Goal: Answer question/provide support: Share knowledge or assist other users

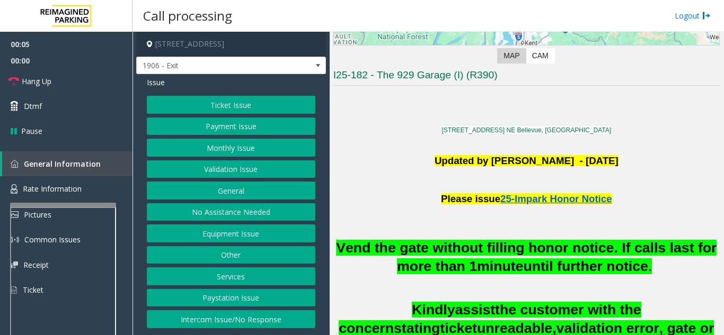
scroll to position [265, 0]
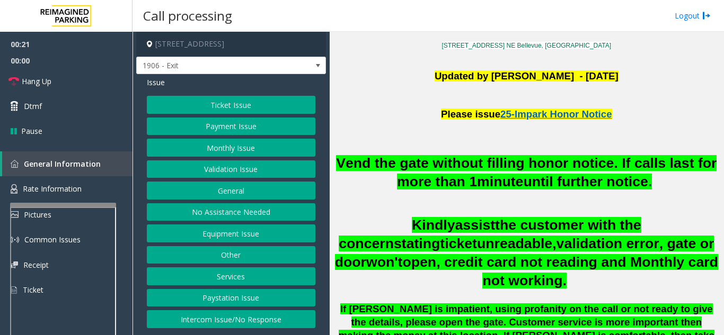
click at [230, 152] on button "Monthly Issue" at bounding box center [231, 148] width 168 height 18
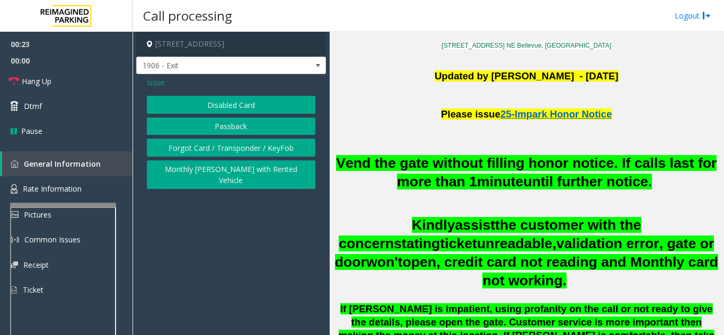
click at [202, 144] on button "Forgot Card / Transponder / KeyFob" at bounding box center [231, 148] width 168 height 18
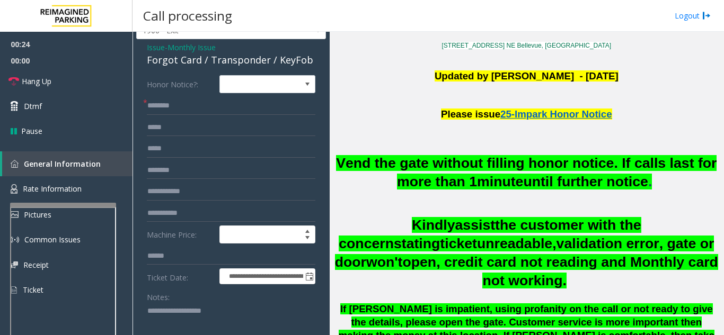
scroll to position [53, 0]
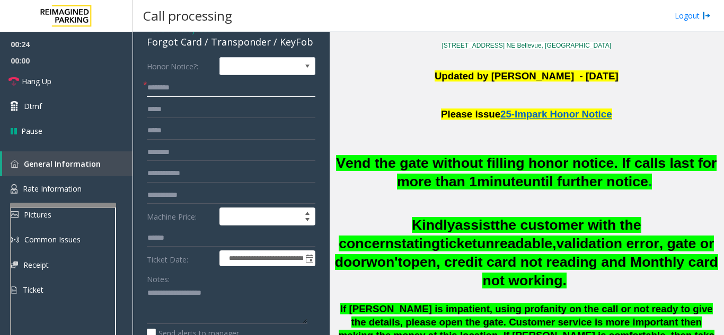
click at [213, 89] on input "text" at bounding box center [231, 88] width 168 height 18
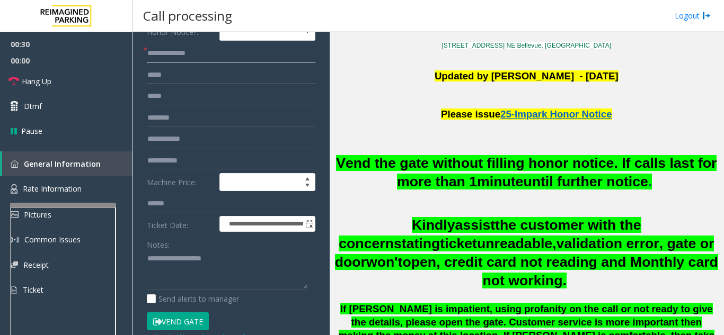
scroll to position [106, 0]
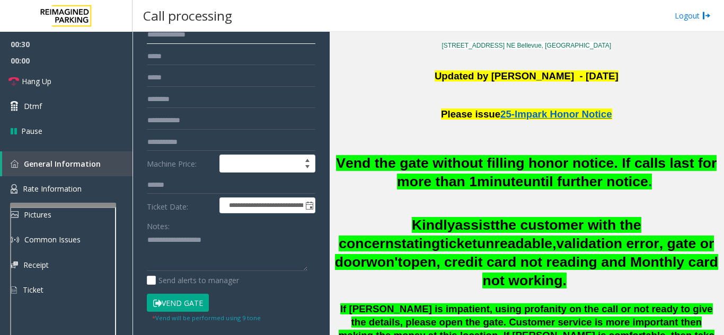
type input "**********"
click at [175, 298] on button "Vend Gate" at bounding box center [178, 303] width 62 height 18
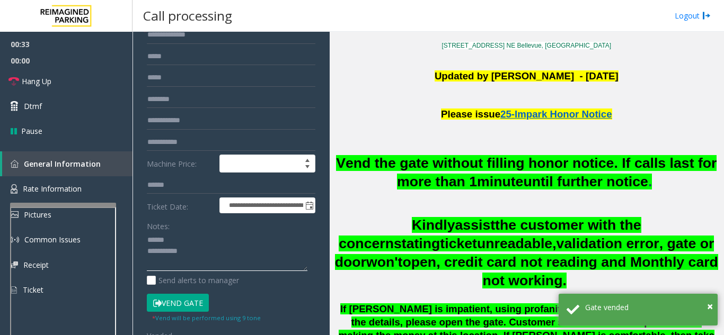
click at [182, 238] on textarea at bounding box center [227, 252] width 161 height 40
click at [190, 242] on textarea at bounding box center [227, 252] width 161 height 40
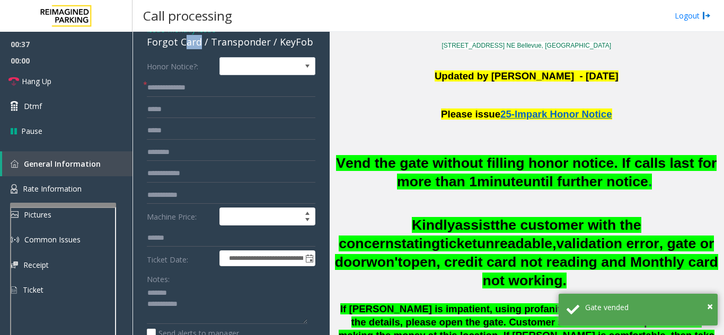
scroll to position [47, 0]
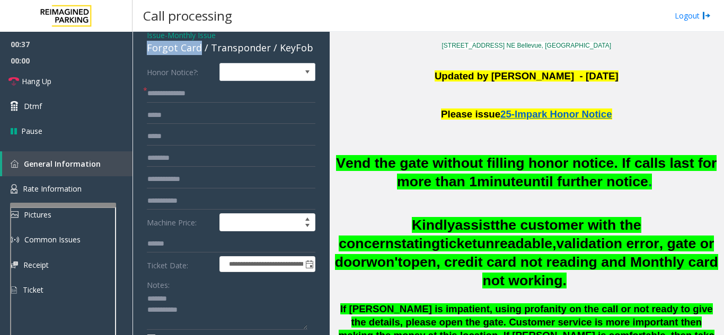
drag, startPoint x: 200, startPoint y: 41, endPoint x: 148, endPoint y: 47, distance: 52.2
click at [148, 47] on div "Forgot Card / Transponder / KeyFob" at bounding box center [231, 48] width 168 height 14
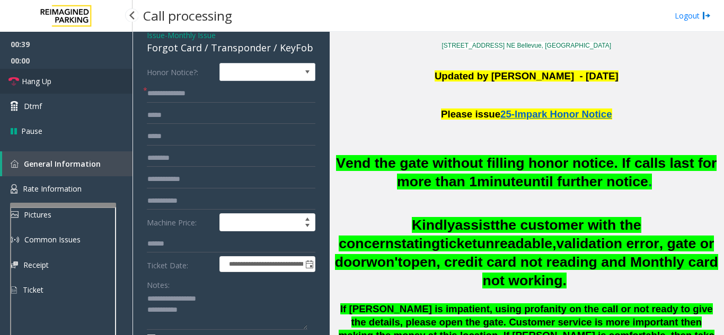
click at [65, 73] on link "Hang Up" at bounding box center [66, 81] width 132 height 25
click at [252, 306] on textarea at bounding box center [227, 311] width 161 height 40
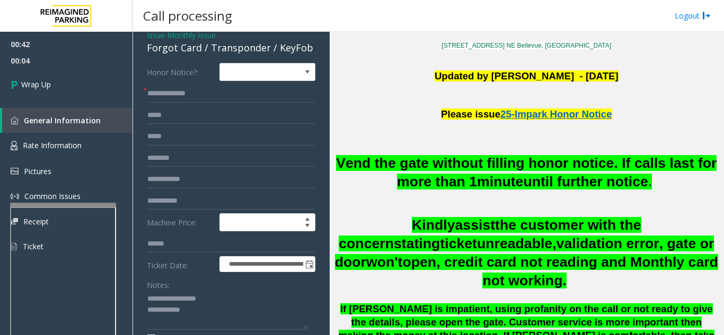
scroll to position [61, 0]
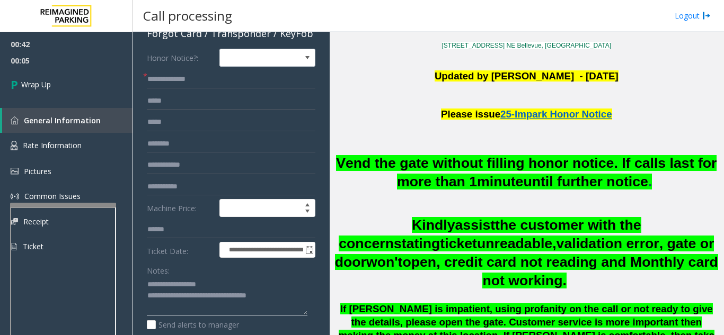
click at [233, 280] on textarea at bounding box center [227, 297] width 161 height 40
type textarea "**********"
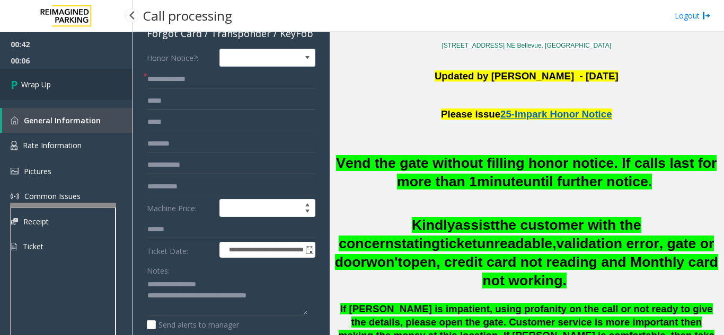
click at [42, 86] on span "Wrap Up" at bounding box center [36, 84] width 30 height 11
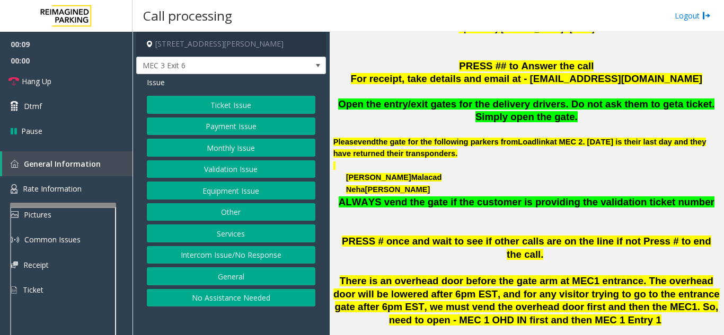
scroll to position [424, 0]
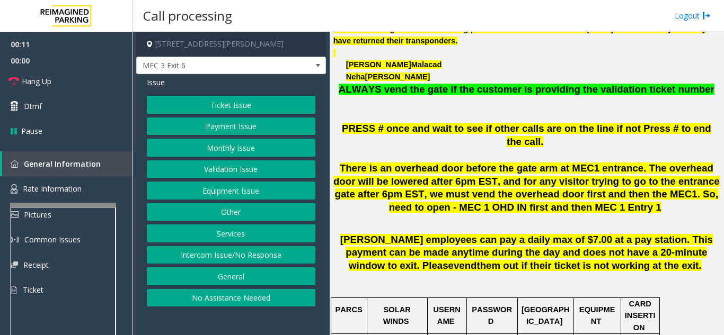
click at [274, 254] on button "Intercom Issue/No Response" at bounding box center [231, 255] width 168 height 18
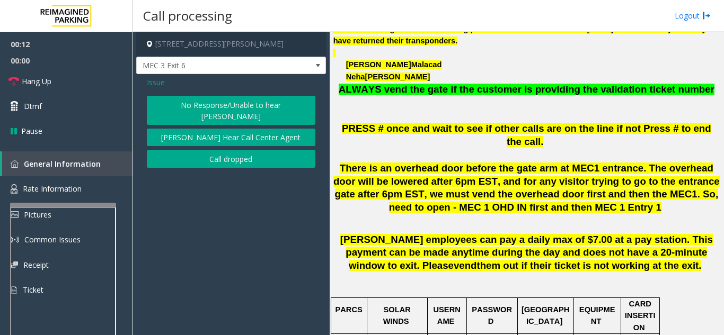
click at [252, 108] on button "No Response/Unable to hear [PERSON_NAME]" at bounding box center [231, 110] width 168 height 29
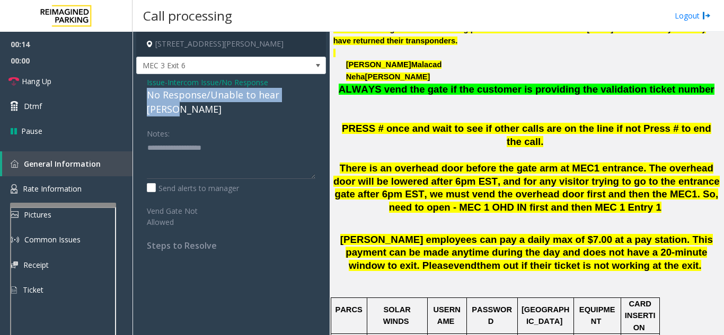
drag, startPoint x: 139, startPoint y: 94, endPoint x: 309, endPoint y: 94, distance: 169.5
click at [309, 94] on div "Issue - Intercom Issue/No Response No Response/Unable to hear [PERSON_NAME] Not…" at bounding box center [231, 168] width 190 height 188
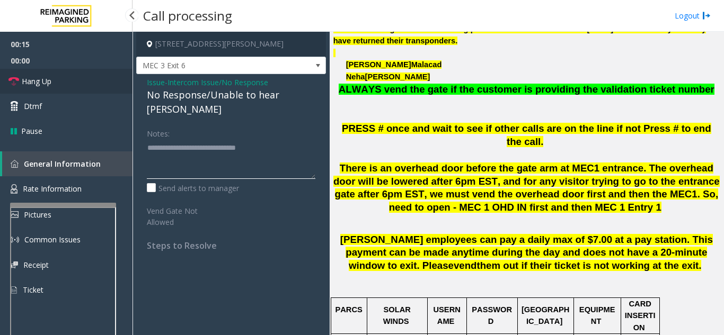
type textarea "**********"
click at [93, 78] on link "Hang Up" at bounding box center [66, 81] width 132 height 25
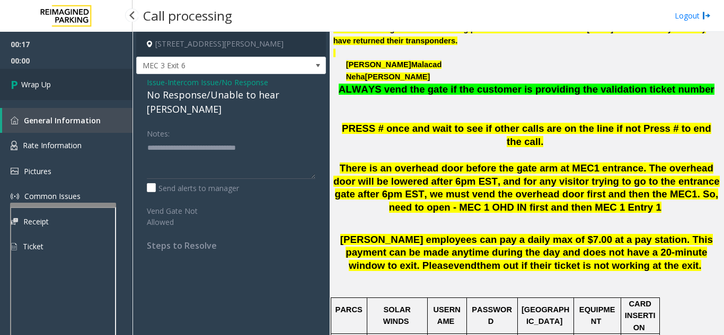
click at [93, 78] on link "Wrap Up" at bounding box center [66, 84] width 132 height 31
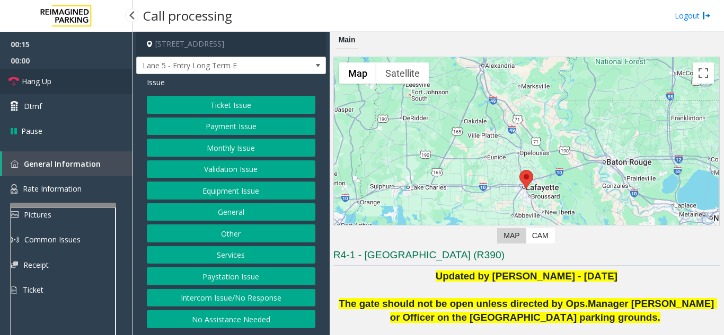
click at [21, 84] on link "Hang Up" at bounding box center [66, 81] width 132 height 25
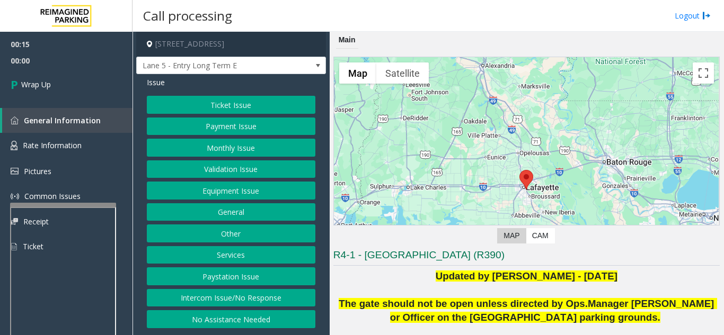
click at [242, 297] on button "Intercom Issue/No Response" at bounding box center [231, 298] width 168 height 18
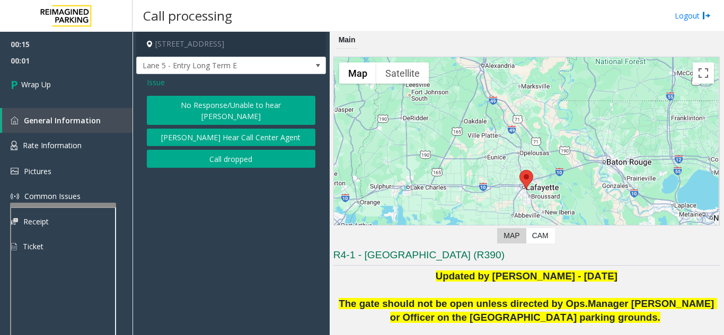
click at [231, 110] on button "No Response/Unable to hear [PERSON_NAME]" at bounding box center [231, 110] width 168 height 29
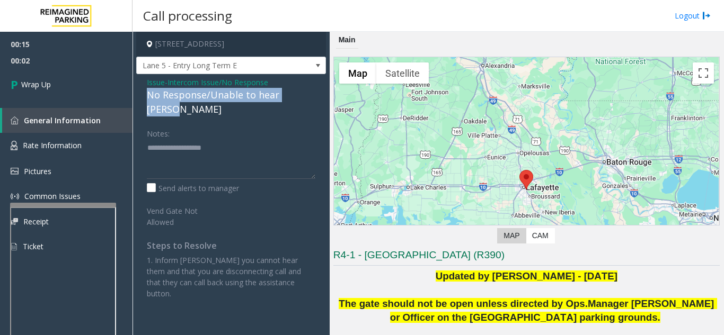
drag, startPoint x: 150, startPoint y: 95, endPoint x: 317, endPoint y: 94, distance: 166.9
click at [317, 94] on div "Issue - Intercom Issue/No Response No Response/Unable to hear [PERSON_NAME] Not…" at bounding box center [231, 192] width 190 height 236
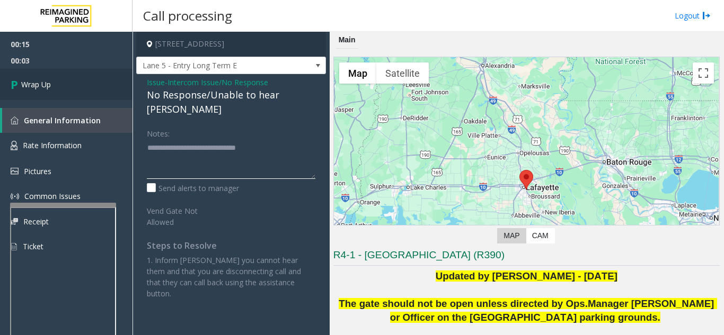
type textarea "**********"
click at [118, 90] on link "Wrap Up" at bounding box center [66, 84] width 132 height 31
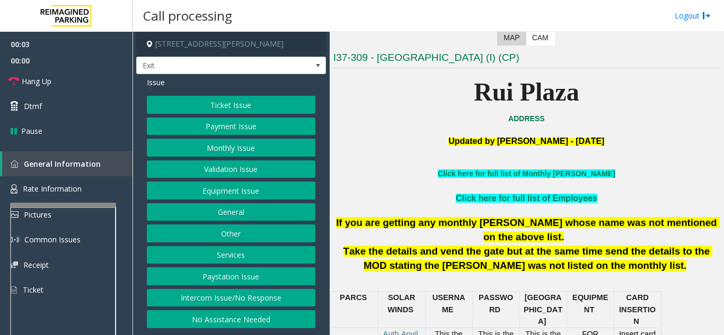
scroll to position [318, 0]
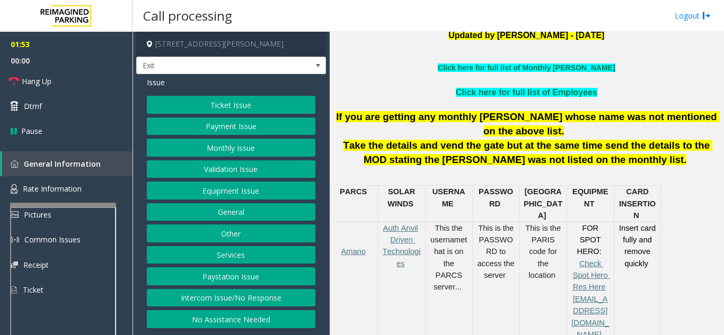
click at [236, 128] on button "Payment Issue" at bounding box center [231, 127] width 168 height 18
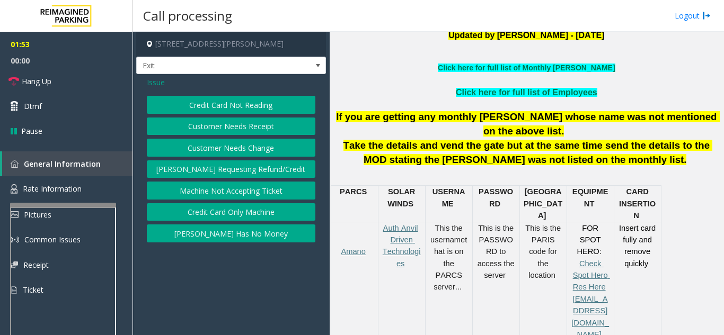
click at [239, 105] on button "Credit Card Not Reading" at bounding box center [231, 105] width 168 height 18
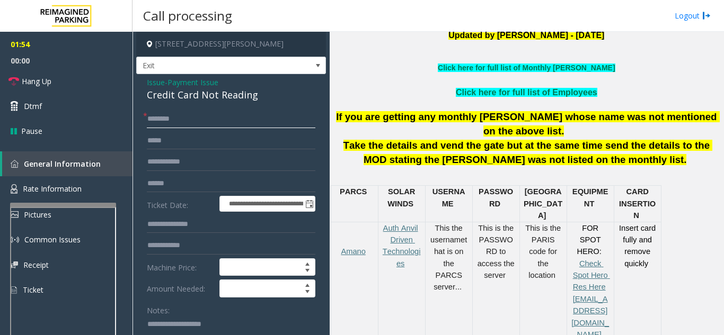
click at [225, 123] on input "text" at bounding box center [231, 119] width 168 height 18
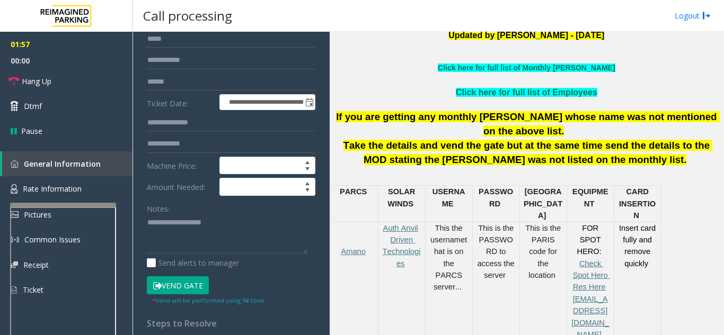
scroll to position [106, 0]
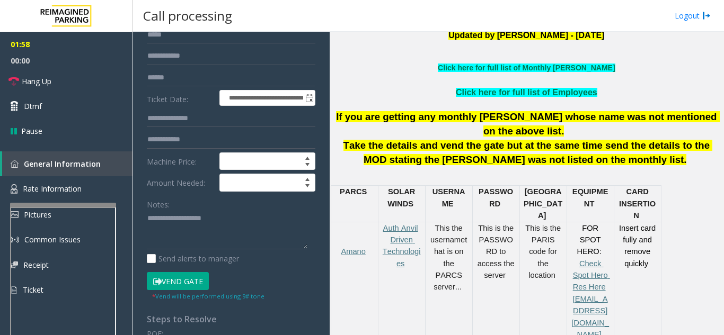
type input "*****"
click at [179, 280] on button "Vend Gate" at bounding box center [178, 281] width 62 height 18
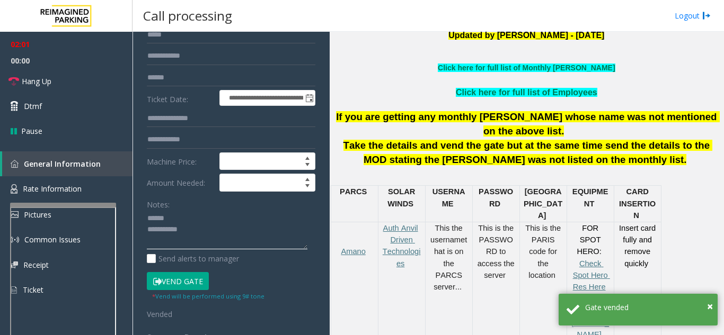
click at [178, 221] on textarea at bounding box center [227, 230] width 161 height 40
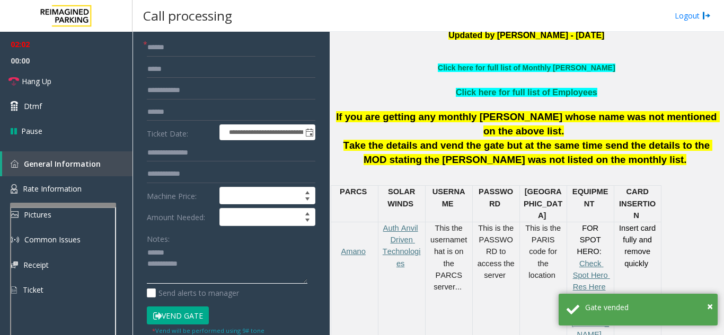
scroll to position [53, 0]
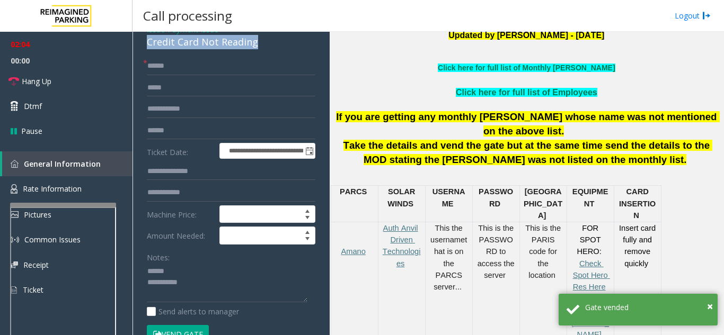
drag, startPoint x: 141, startPoint y: 44, endPoint x: 263, endPoint y: 49, distance: 121.9
click at [263, 49] on div "**********" at bounding box center [231, 299] width 190 height 556
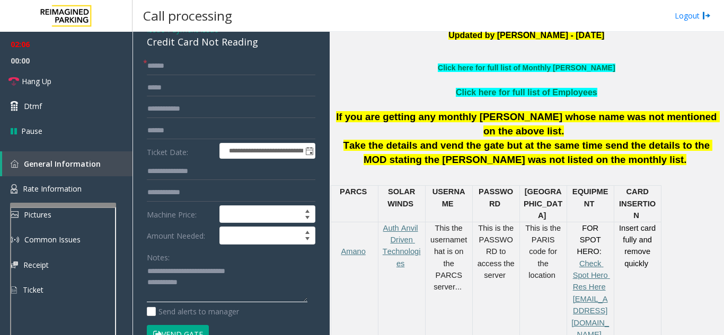
click at [237, 278] on textarea at bounding box center [227, 283] width 161 height 40
type textarea "**********"
click at [186, 241] on label "Amount Needed:" at bounding box center [180, 236] width 73 height 18
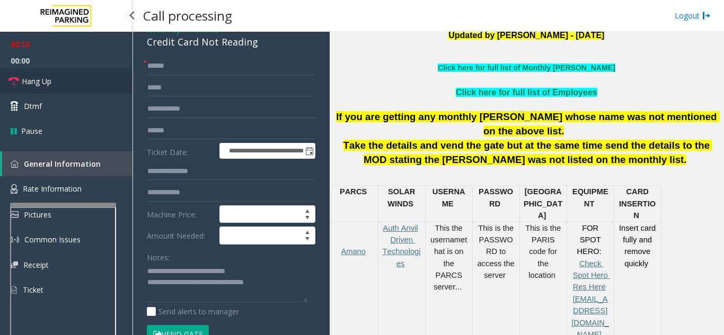
click at [73, 90] on link "Hang Up" at bounding box center [66, 81] width 132 height 25
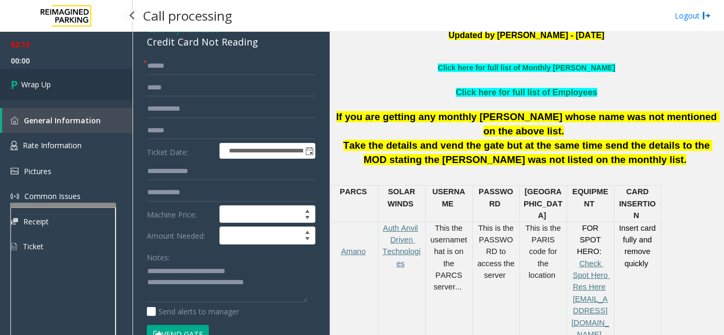
click at [73, 90] on link "Wrap Up" at bounding box center [66, 84] width 132 height 31
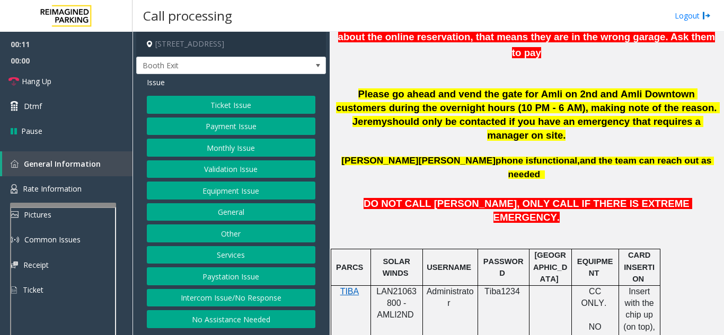
scroll to position [477, 0]
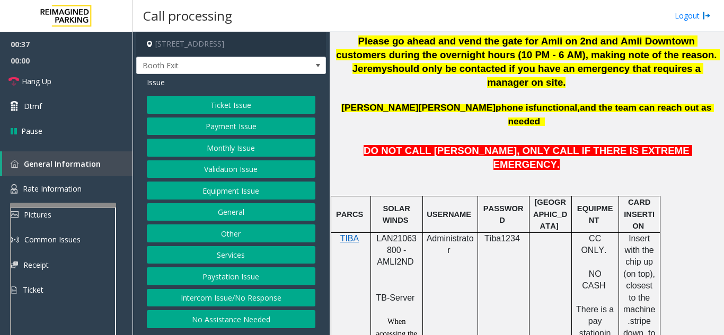
click at [204, 188] on button "Equipment Issue" at bounding box center [231, 191] width 168 height 18
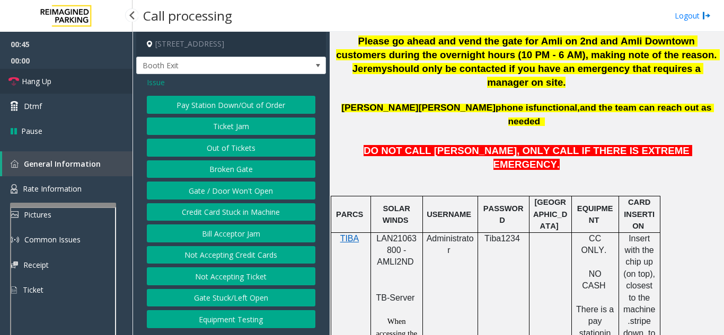
click at [86, 82] on link "Hang Up" at bounding box center [66, 81] width 132 height 25
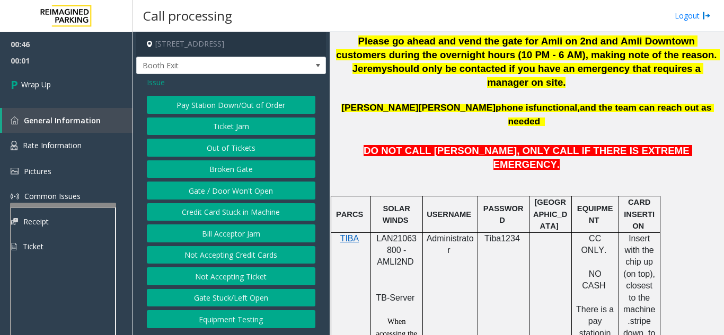
click at [245, 191] on button "Gate / Door Won't Open" at bounding box center [231, 191] width 168 height 18
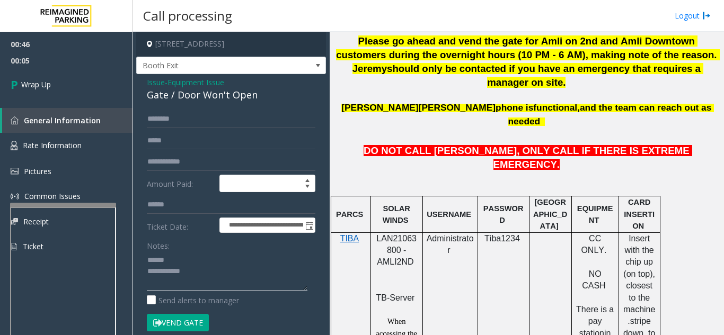
click at [204, 254] on textarea at bounding box center [227, 272] width 161 height 40
drag, startPoint x: 176, startPoint y: 91, endPoint x: 265, endPoint y: 97, distance: 89.8
click at [265, 97] on div "Gate / Door Won't Open" at bounding box center [231, 95] width 168 height 14
click at [227, 273] on textarea at bounding box center [227, 272] width 161 height 40
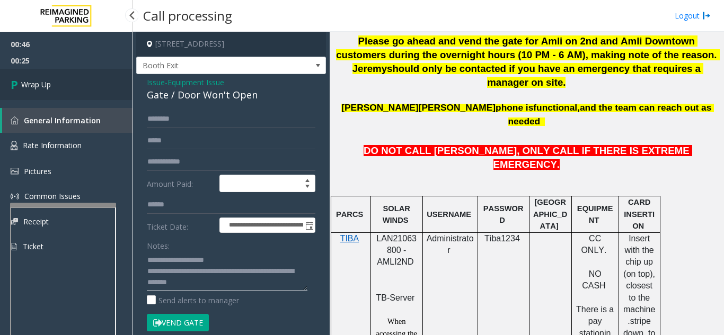
type textarea "**********"
click at [94, 87] on link "Wrap Up" at bounding box center [66, 84] width 132 height 31
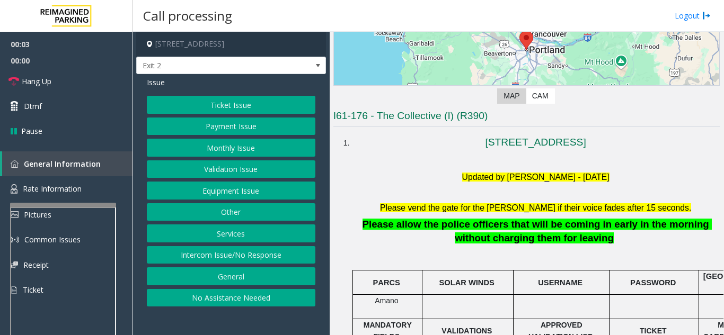
scroll to position [159, 0]
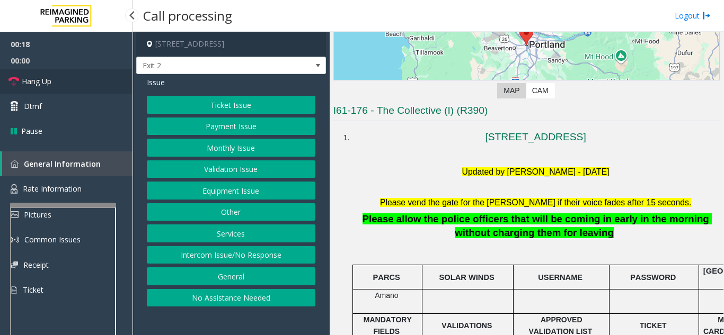
click at [51, 82] on span "Hang Up" at bounding box center [37, 81] width 30 height 11
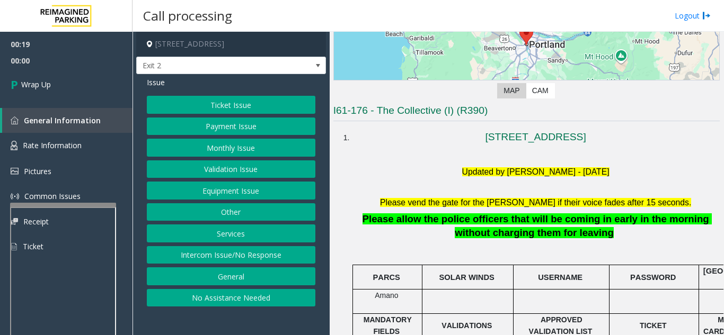
click at [229, 187] on button "Equipment Issue" at bounding box center [231, 191] width 168 height 18
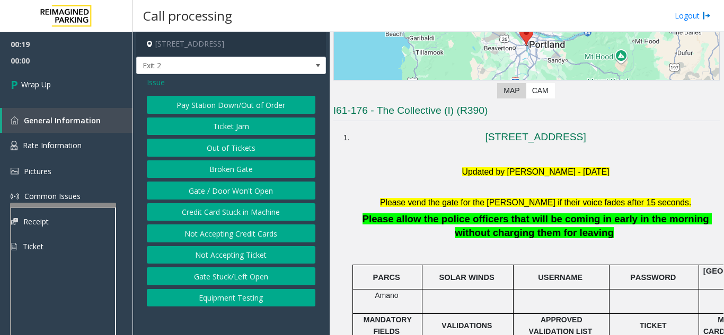
click at [229, 187] on button "Gate / Door Won't Open" at bounding box center [231, 191] width 168 height 18
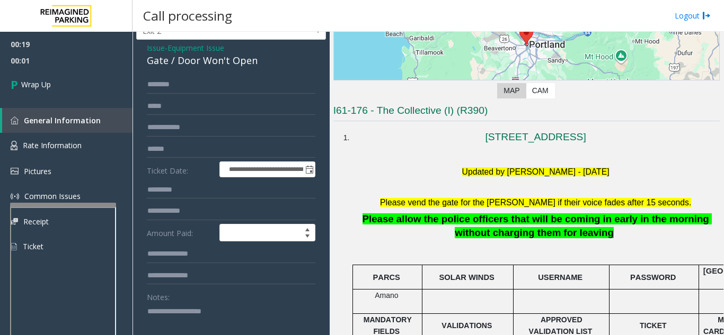
scroll to position [53, 0]
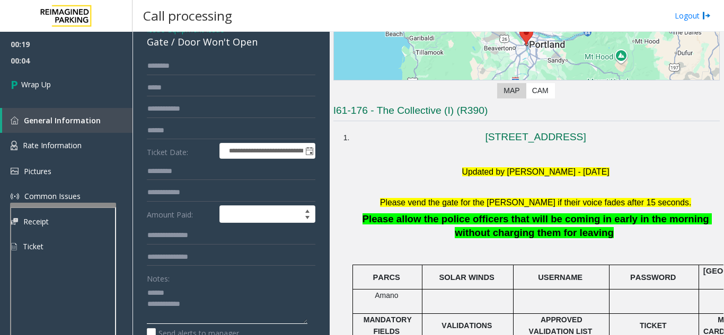
click at [189, 294] on textarea at bounding box center [227, 304] width 161 height 40
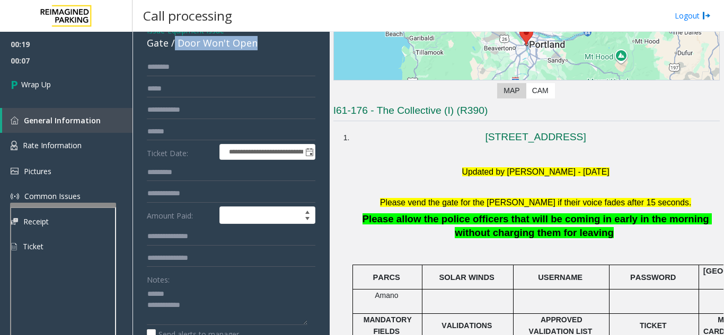
drag, startPoint x: 174, startPoint y: 41, endPoint x: 255, endPoint y: 45, distance: 81.1
click at [255, 45] on div "Gate / Door Won't Open" at bounding box center [231, 43] width 168 height 14
click at [227, 302] on textarea at bounding box center [227, 306] width 161 height 40
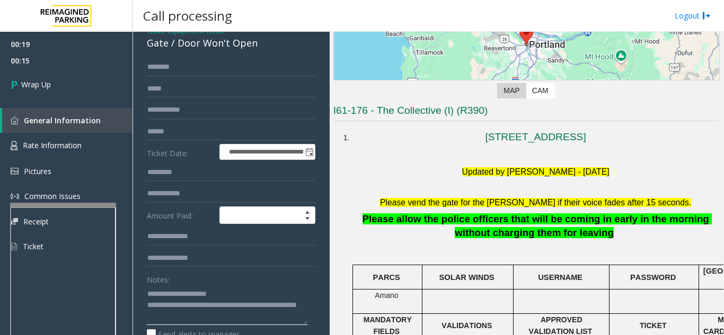
type textarea "**********"
click at [227, 284] on div "Notes:" at bounding box center [231, 298] width 168 height 55
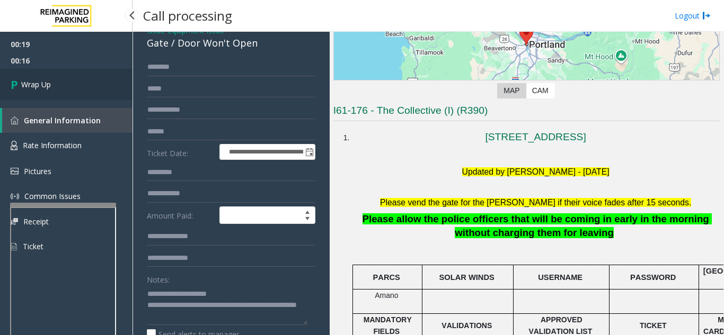
click at [51, 86] on span "Wrap Up" at bounding box center [36, 84] width 30 height 11
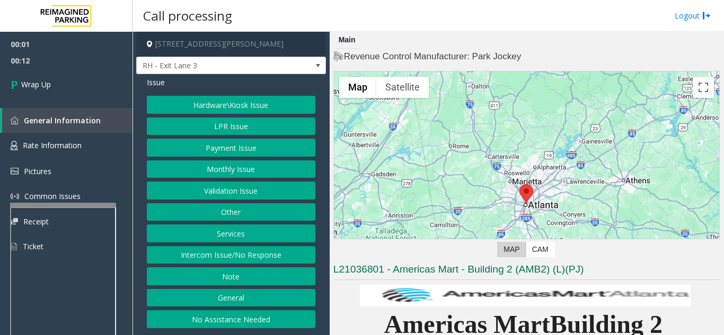
click at [232, 264] on button "Intercom Issue/No Response" at bounding box center [231, 255] width 168 height 18
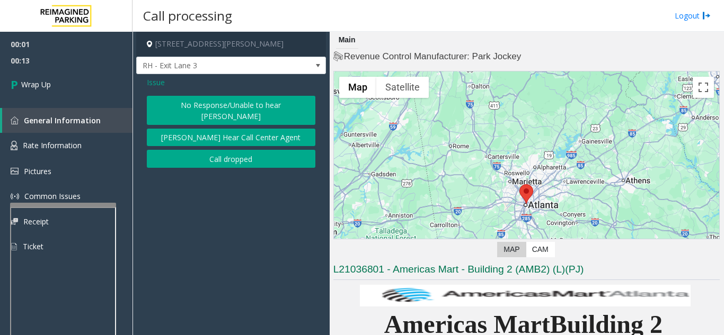
click at [221, 150] on button "Call dropped" at bounding box center [231, 159] width 168 height 18
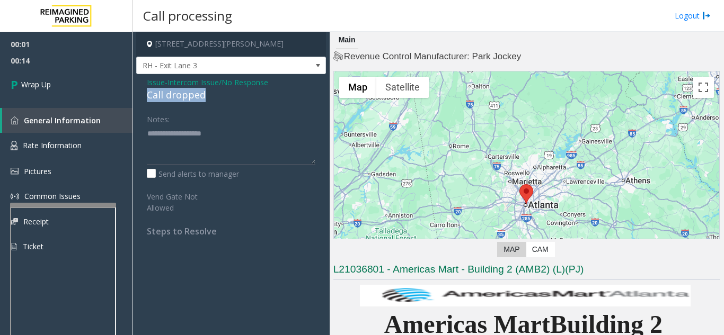
drag, startPoint x: 141, startPoint y: 96, endPoint x: 214, endPoint y: 89, distance: 72.9
click at [214, 89] on div "Issue - Intercom Issue/No Response Call dropped Notes: Send alerts to manager V…" at bounding box center [231, 160] width 190 height 173
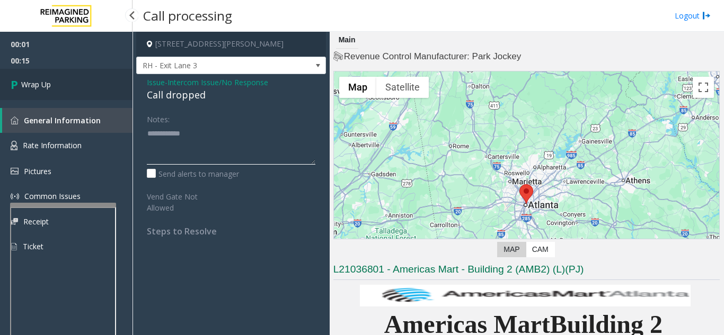
type textarea "**********"
click at [71, 89] on link "Wrap Up" at bounding box center [66, 84] width 132 height 31
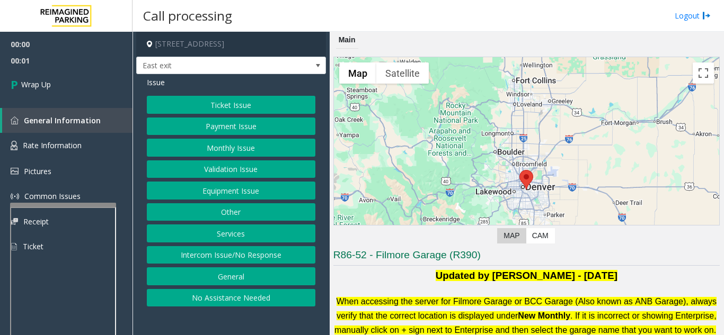
click at [226, 257] on button "Intercom Issue/No Response" at bounding box center [231, 255] width 168 height 18
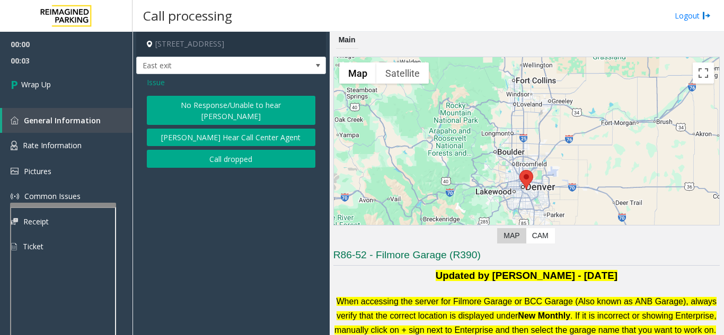
click at [210, 156] on button "Call dropped" at bounding box center [231, 159] width 168 height 18
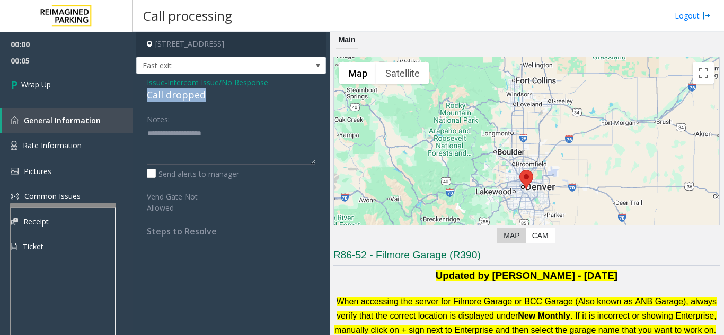
drag, startPoint x: 143, startPoint y: 96, endPoint x: 213, endPoint y: 97, distance: 70.5
click at [213, 97] on div "Issue - Intercom Issue/No Response Call dropped Notes: Send alerts to manager V…" at bounding box center [231, 160] width 190 height 173
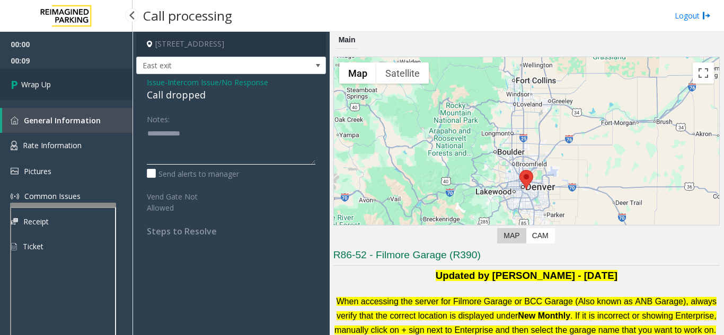
type textarea "**********"
click at [70, 78] on link "Wrap Up" at bounding box center [66, 84] width 132 height 31
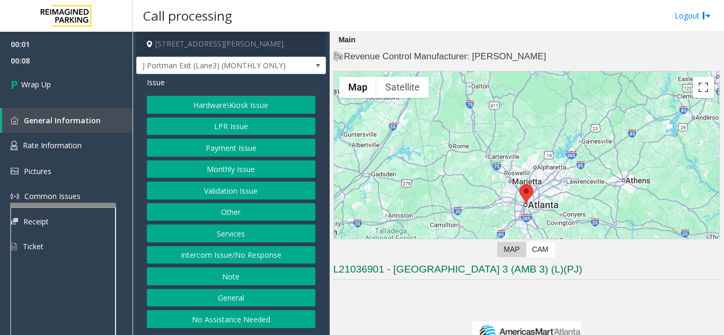
click at [209, 254] on button "Intercom Issue/No Response" at bounding box center [231, 255] width 168 height 18
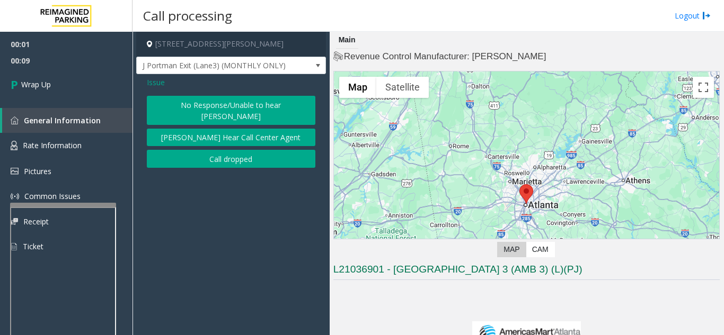
click at [216, 100] on button "No Response/Unable to hear [PERSON_NAME]" at bounding box center [231, 110] width 168 height 29
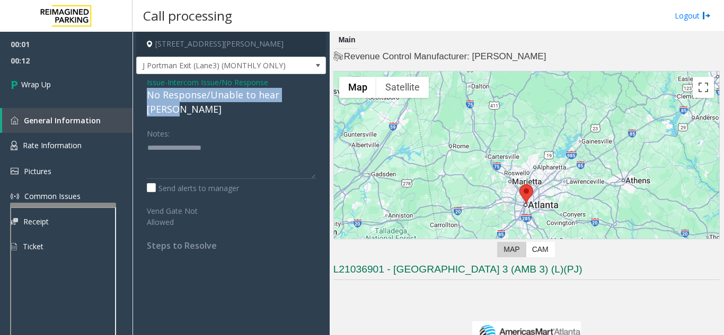
drag, startPoint x: 140, startPoint y: 95, endPoint x: 316, endPoint y: 99, distance: 175.9
click at [316, 99] on div "Issue - Intercom Issue/No Response No Response/Unable to hear [PERSON_NAME] Not…" at bounding box center [231, 168] width 190 height 188
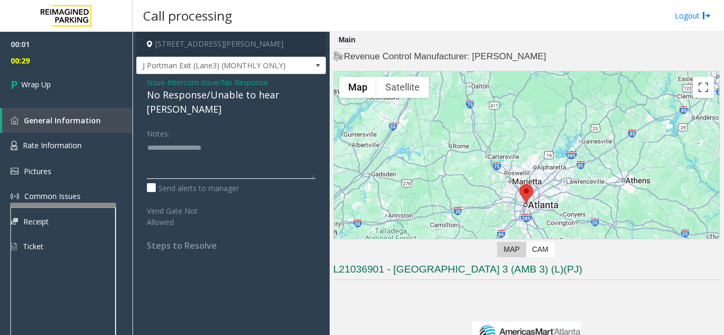
click at [240, 139] on textarea at bounding box center [231, 159] width 168 height 40
click at [159, 85] on span "Issue" at bounding box center [156, 82] width 18 height 11
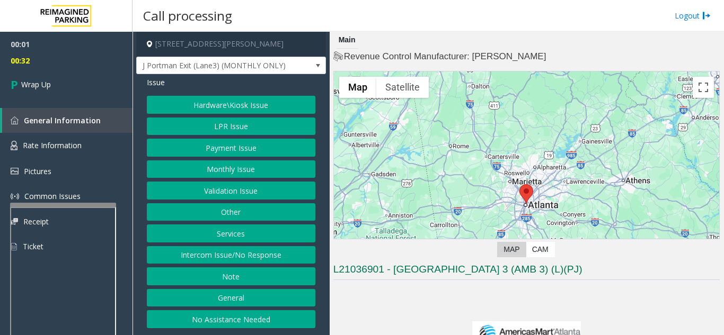
click at [210, 250] on button "Intercom Issue/No Response" at bounding box center [231, 255] width 168 height 18
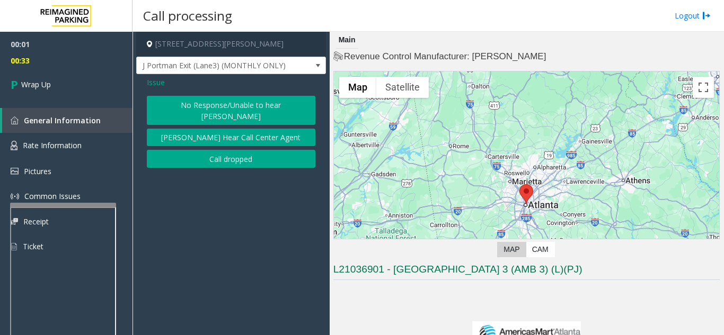
click at [200, 150] on button "Call dropped" at bounding box center [231, 159] width 168 height 18
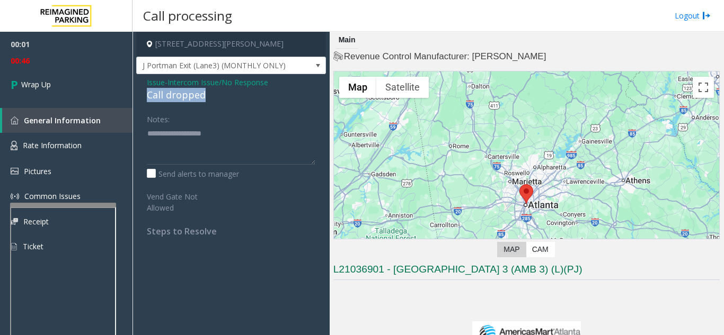
drag, startPoint x: 208, startPoint y: 97, endPoint x: 158, endPoint y: 98, distance: 50.3
click at [144, 96] on div "Issue - Intercom Issue/No Response Call dropped Notes: Send alerts to manager V…" at bounding box center [231, 160] width 190 height 173
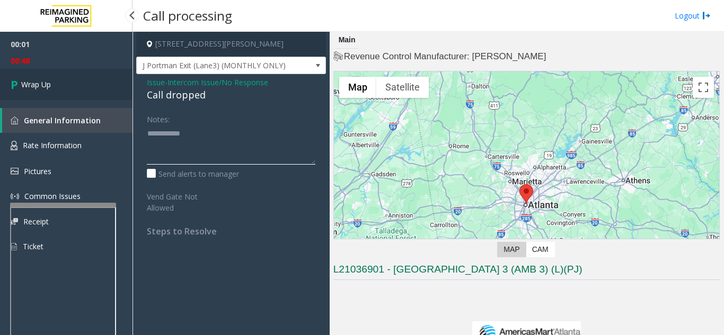
type textarea "**********"
click at [58, 92] on link "Wrap Up" at bounding box center [66, 84] width 132 height 31
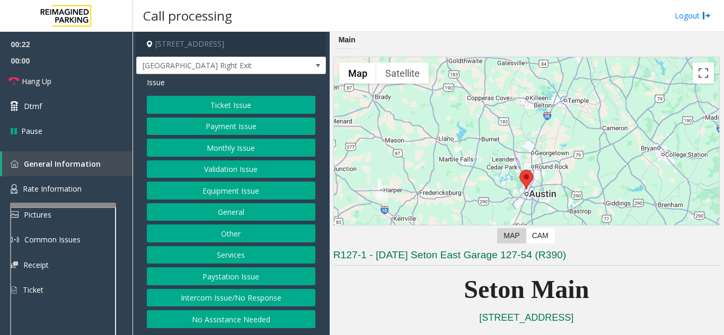
click at [263, 299] on button "Intercom Issue/No Response" at bounding box center [231, 298] width 168 height 18
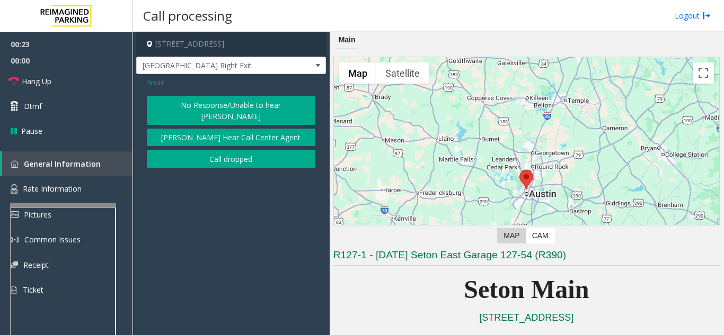
click at [200, 103] on button "No Response/Unable to hear [PERSON_NAME]" at bounding box center [231, 110] width 168 height 29
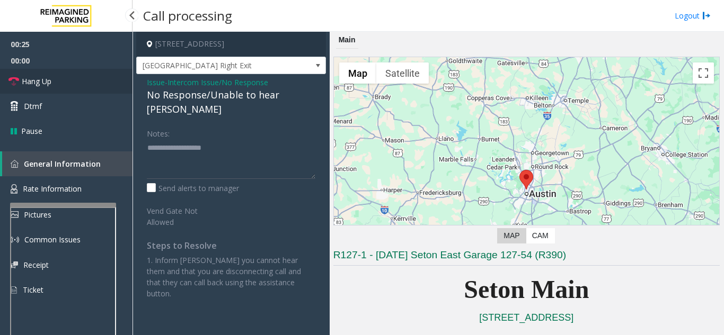
click at [72, 79] on link "Hang Up" at bounding box center [66, 81] width 132 height 25
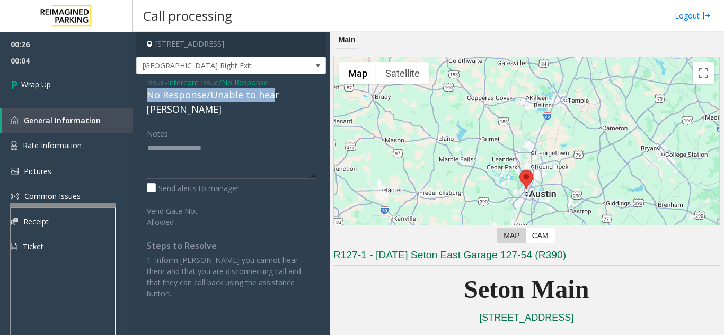
drag, startPoint x: 144, startPoint y: 95, endPoint x: 269, endPoint y: 96, distance: 125.0
click at [269, 96] on div "Issue - Intercom Issue/No Response No Response/Unable to hear [PERSON_NAME] Not…" at bounding box center [231, 192] width 190 height 236
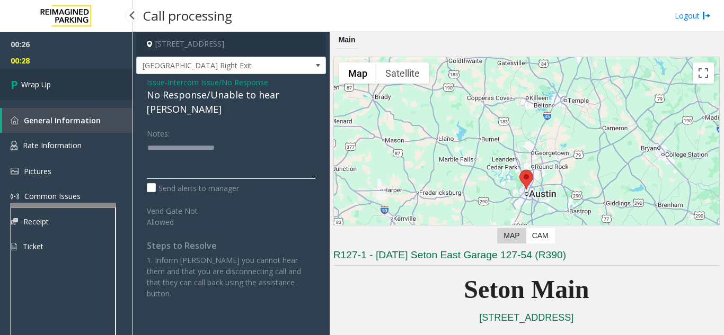
type textarea "**********"
click at [79, 97] on link "Wrap Up" at bounding box center [66, 84] width 132 height 31
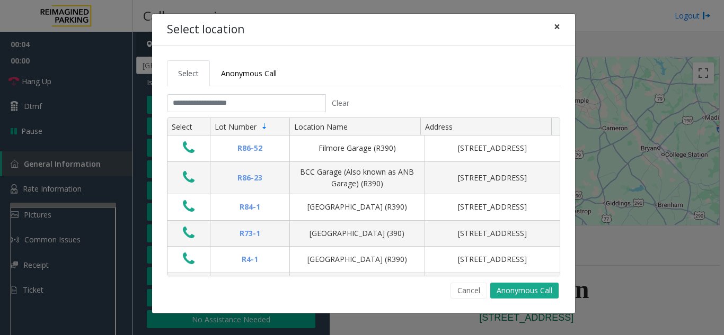
click at [559, 28] on span "×" at bounding box center [557, 26] width 6 height 15
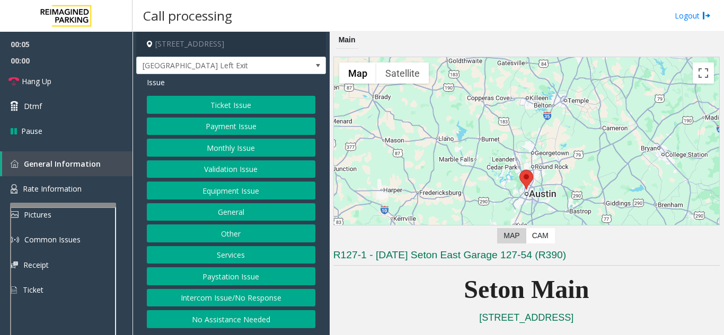
click at [241, 191] on button "Equipment Issue" at bounding box center [231, 191] width 168 height 18
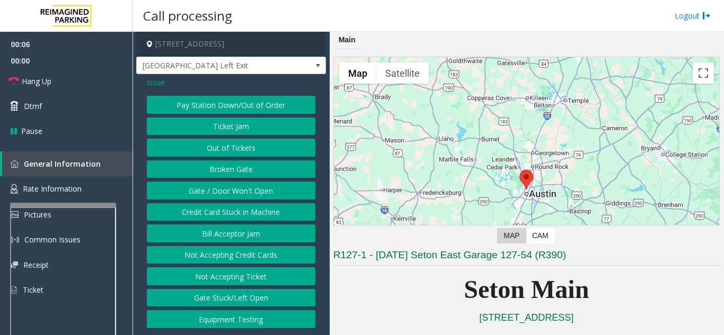
click at [241, 191] on button "Gate / Door Won't Open" at bounding box center [231, 191] width 168 height 18
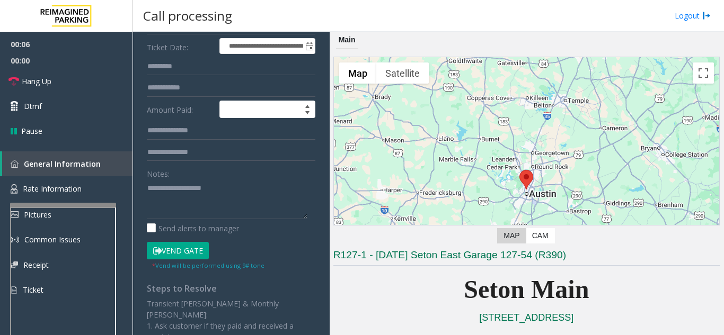
scroll to position [159, 0]
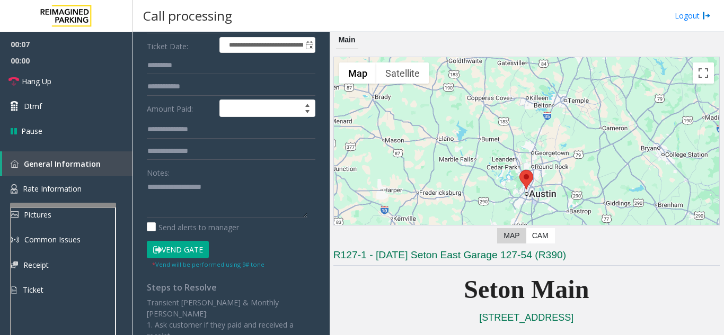
click at [204, 257] on button "Vend Gate" at bounding box center [178, 250] width 62 height 18
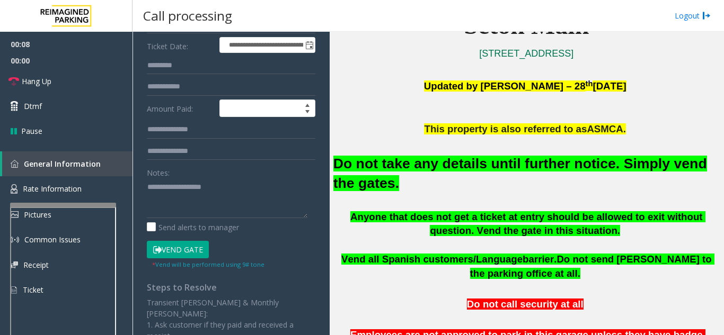
scroll to position [265, 0]
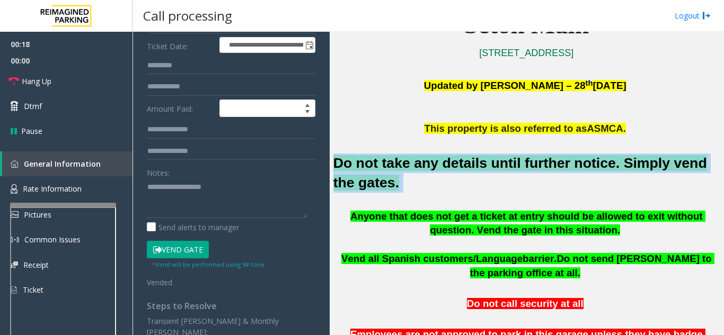
drag, startPoint x: 336, startPoint y: 161, endPoint x: 382, endPoint y: 189, distance: 54.0
click at [382, 189] on h2 "Do not take any details until further notice. Simply vend the gates." at bounding box center [526, 173] width 386 height 39
click at [68, 82] on link "Hang Up" at bounding box center [66, 81] width 132 height 25
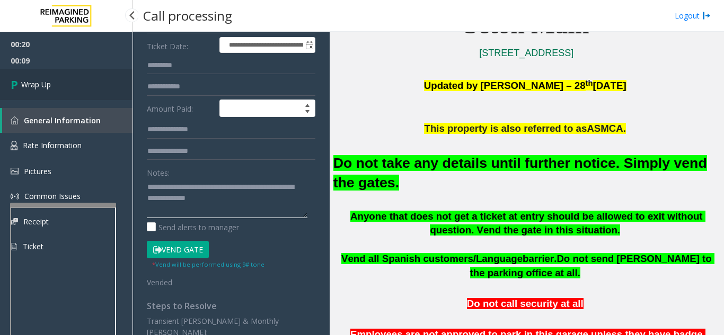
type textarea "**********"
click at [82, 96] on link "Wrap Up" at bounding box center [66, 84] width 132 height 31
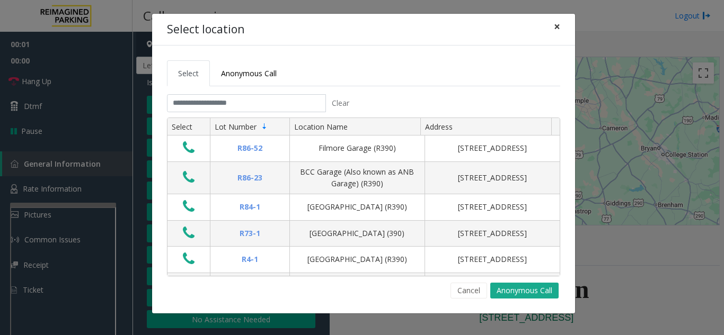
click at [557, 29] on span "×" at bounding box center [557, 26] width 6 height 15
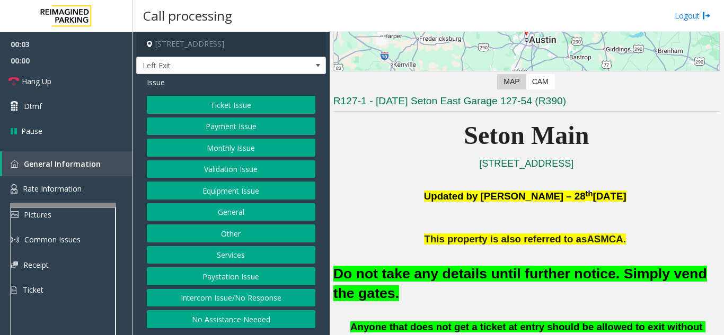
scroll to position [159, 0]
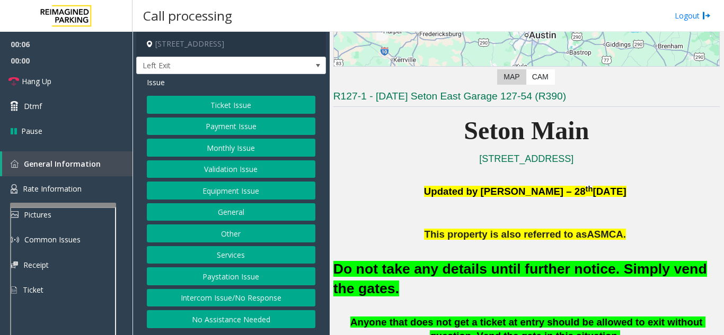
click at [235, 174] on button "Validation Issue" at bounding box center [231, 170] width 168 height 18
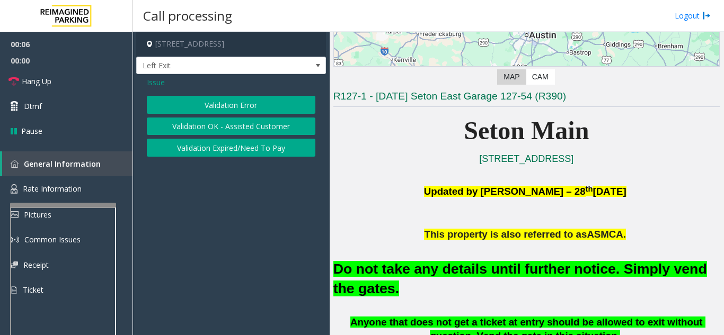
click at [236, 96] on button "Validation Error" at bounding box center [231, 105] width 168 height 18
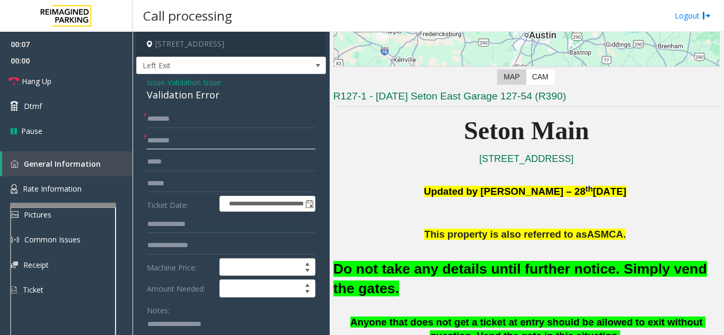
click at [227, 139] on input "text" at bounding box center [231, 141] width 168 height 18
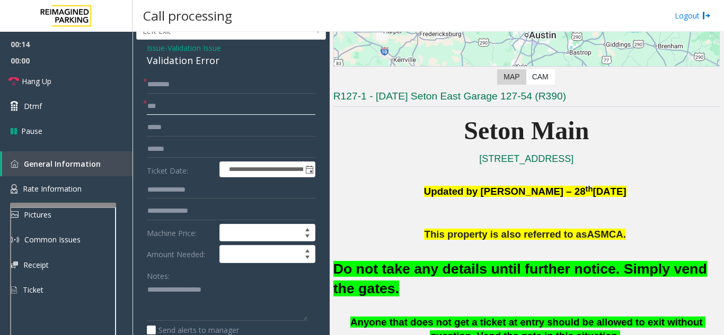
scroll to position [53, 0]
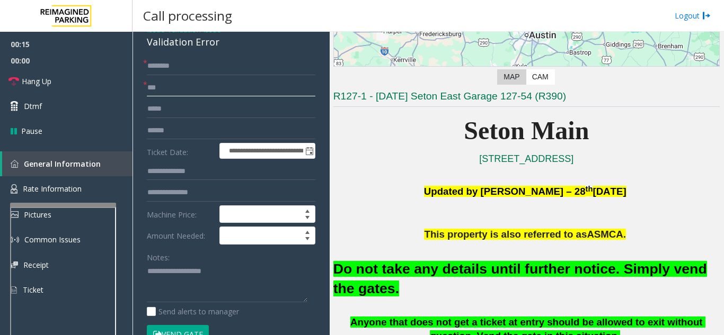
type input "***"
click at [175, 326] on button "Vend Gate" at bounding box center [178, 334] width 62 height 18
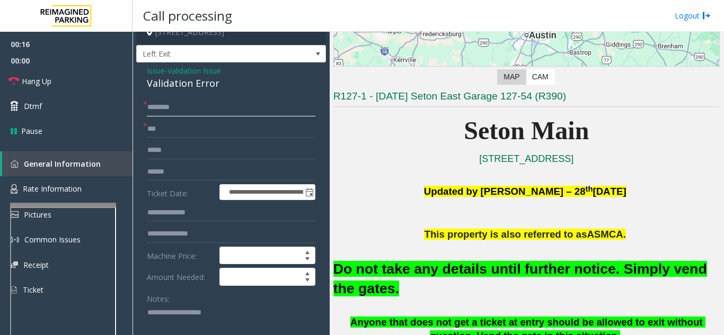
scroll to position [0, 0]
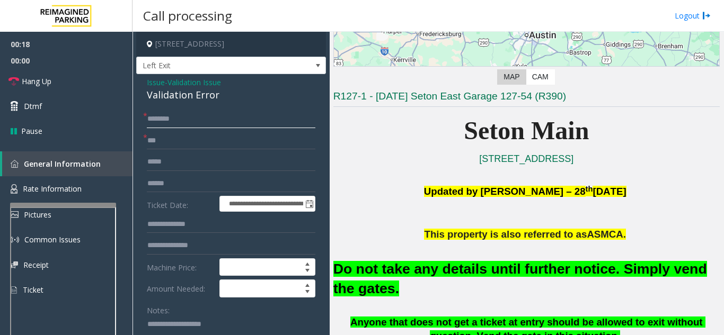
click at [181, 120] on input "text" at bounding box center [231, 119] width 168 height 18
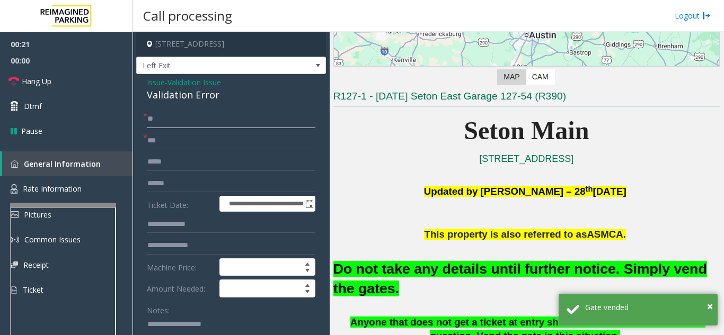
scroll to position [53, 0]
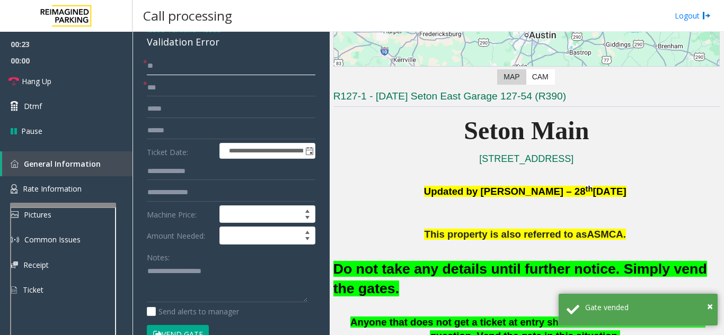
type input "**"
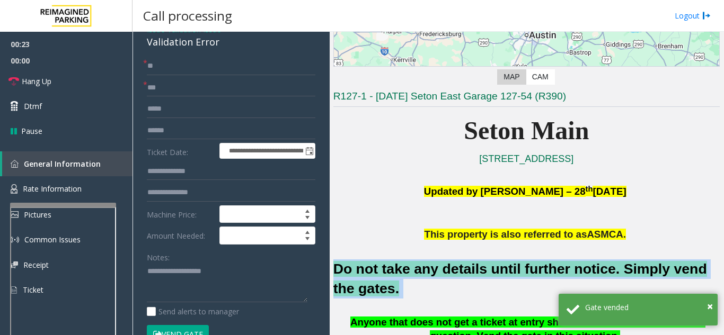
drag, startPoint x: 333, startPoint y: 266, endPoint x: 360, endPoint y: 275, distance: 28.7
click at [371, 298] on h2 "Do not take any details until further notice. Simply vend the gates." at bounding box center [526, 279] width 386 height 39
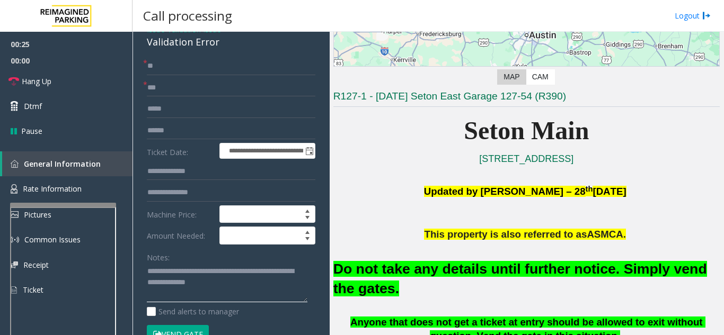
click at [239, 283] on textarea at bounding box center [227, 283] width 161 height 40
type textarea "**********"
click at [83, 87] on link "Hang Up" at bounding box center [66, 81] width 132 height 25
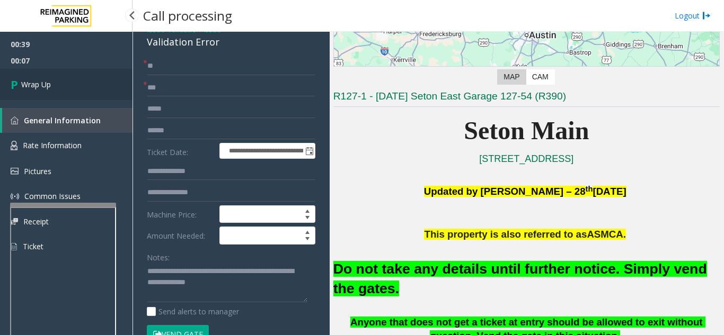
click at [83, 87] on link "Wrap Up" at bounding box center [66, 84] width 132 height 31
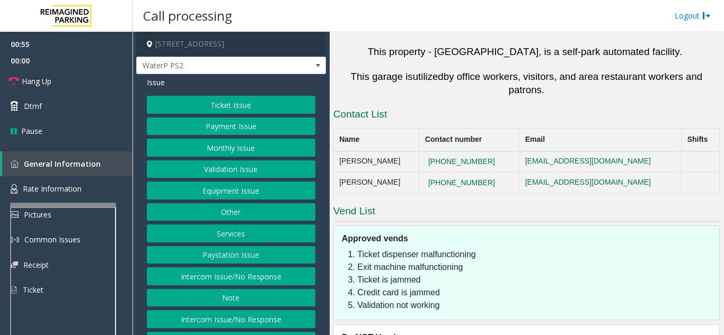
scroll to position [848, 0]
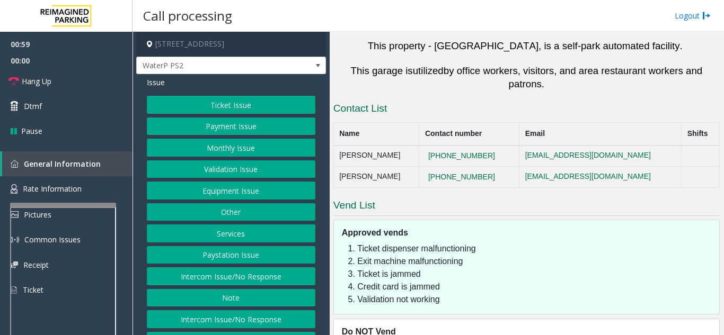
click at [230, 195] on button "Equipment Issue" at bounding box center [231, 191] width 168 height 18
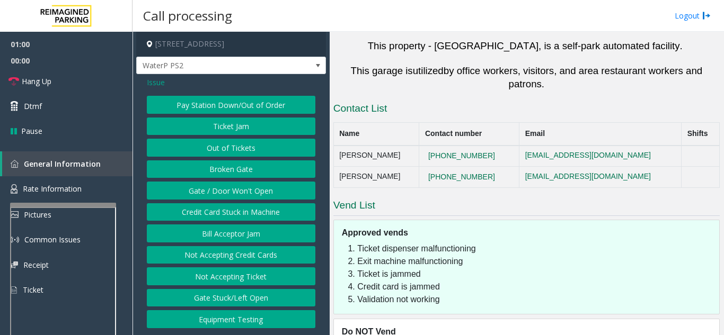
click at [230, 195] on button "Gate / Door Won't Open" at bounding box center [231, 191] width 168 height 18
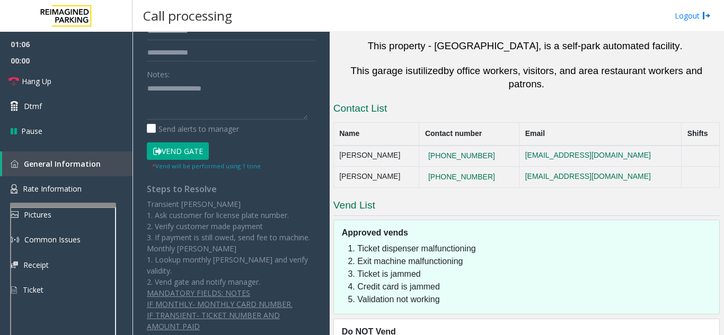
scroll to position [276, 0]
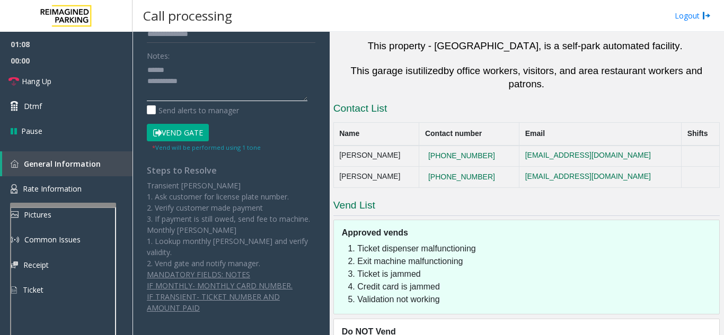
click at [189, 68] on textarea at bounding box center [227, 81] width 161 height 40
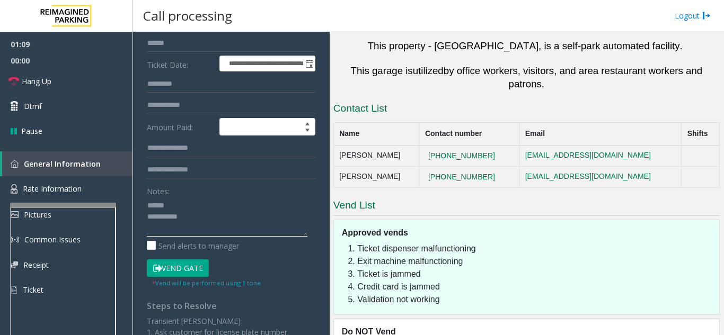
scroll to position [117, 0]
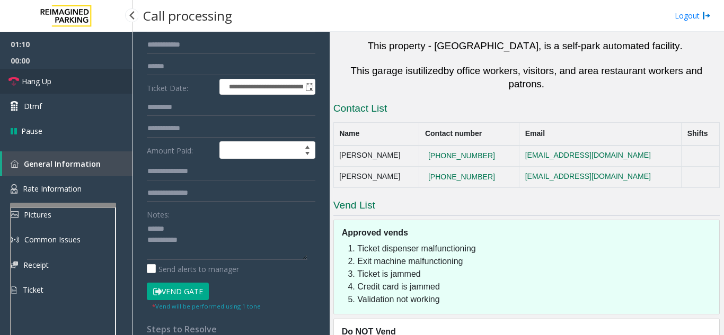
click at [66, 82] on link "Hang Up" at bounding box center [66, 81] width 132 height 25
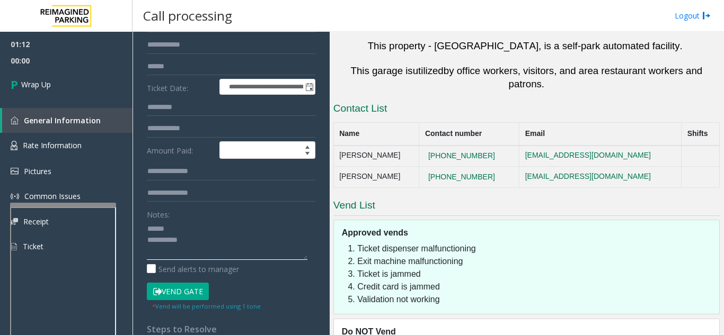
click at [199, 227] on textarea at bounding box center [227, 240] width 161 height 40
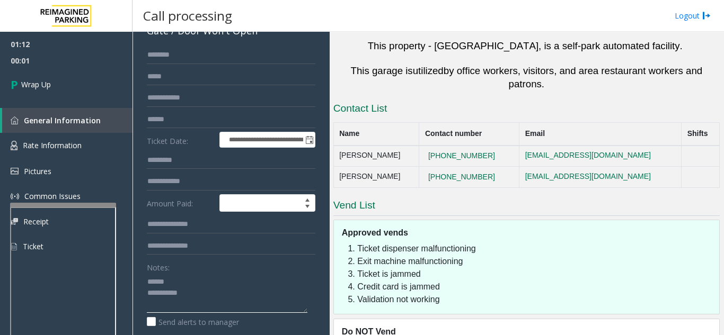
scroll to position [11, 0]
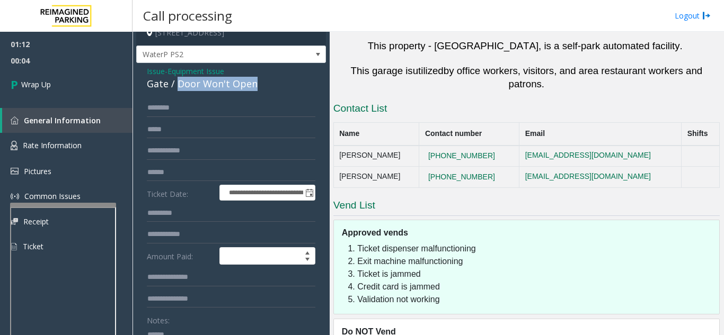
drag, startPoint x: 178, startPoint y: 83, endPoint x: 255, endPoint y: 85, distance: 76.8
click at [255, 85] on div "Gate / Door Won't Open" at bounding box center [231, 84] width 168 height 14
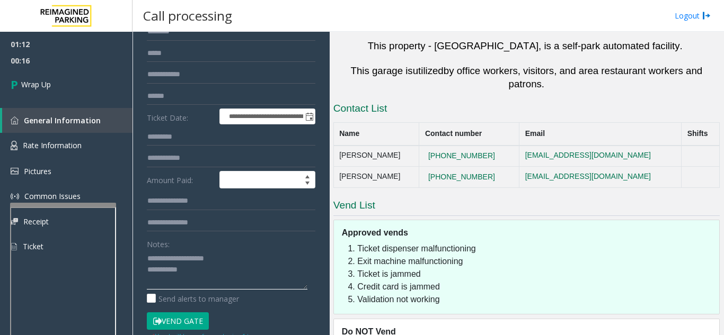
click at [209, 274] on textarea at bounding box center [227, 270] width 161 height 40
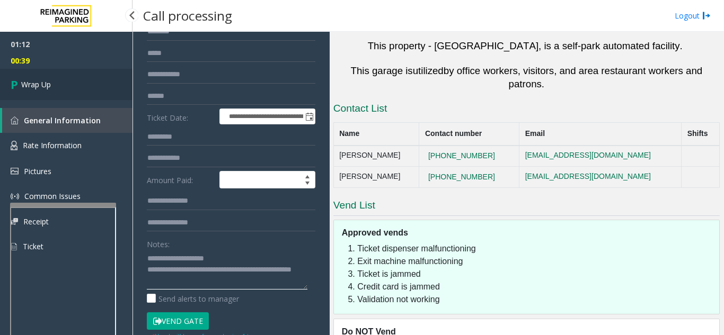
type textarea "**********"
click at [45, 78] on link "Wrap Up" at bounding box center [66, 84] width 132 height 31
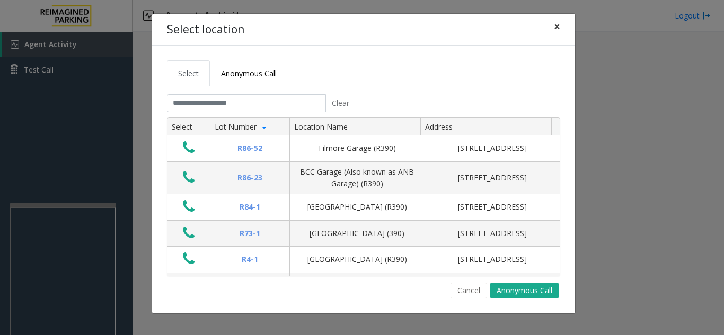
click at [555, 24] on span "×" at bounding box center [557, 26] width 6 height 15
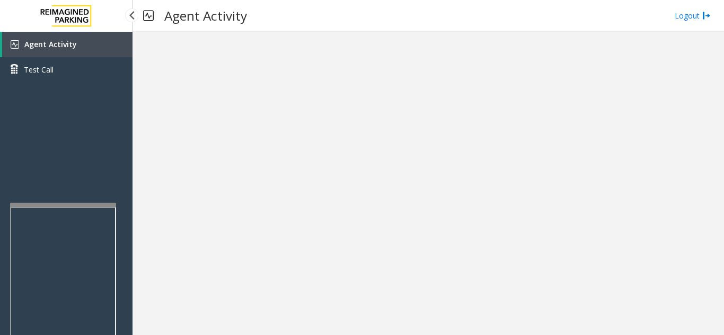
click at [34, 46] on span "Agent Activity" at bounding box center [50, 44] width 52 height 10
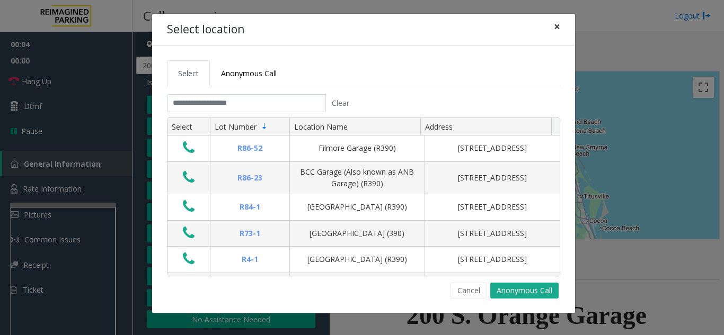
click at [558, 29] on span "×" at bounding box center [557, 26] width 6 height 15
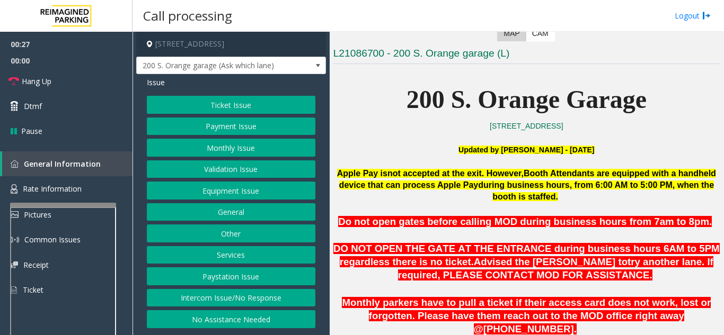
scroll to position [212, 0]
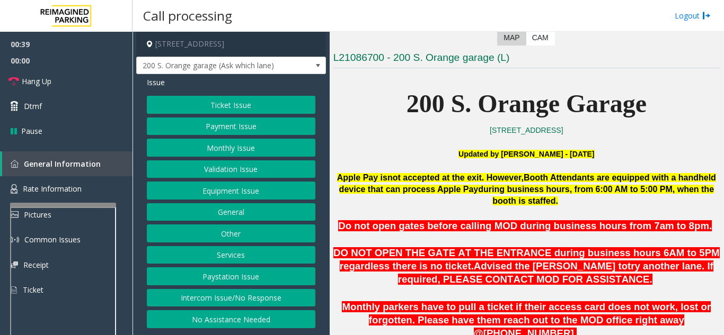
click at [224, 156] on button "Monthly Issue" at bounding box center [231, 148] width 168 height 18
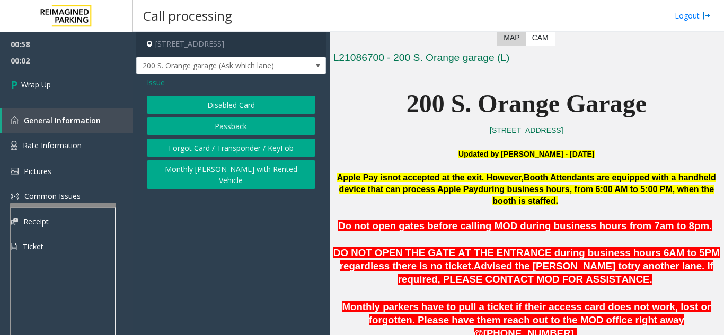
click at [152, 81] on span "Issue" at bounding box center [156, 82] width 18 height 11
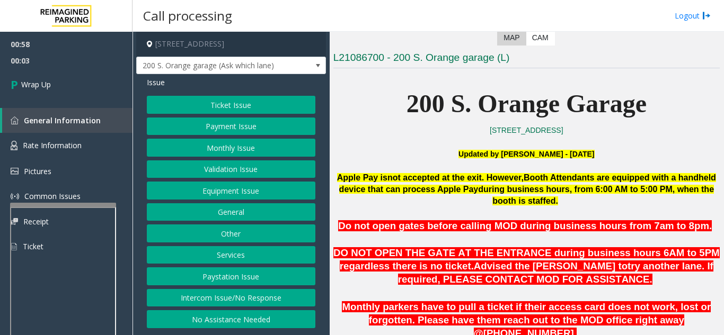
click at [225, 320] on button "No Assistance Needed" at bounding box center [231, 319] width 168 height 18
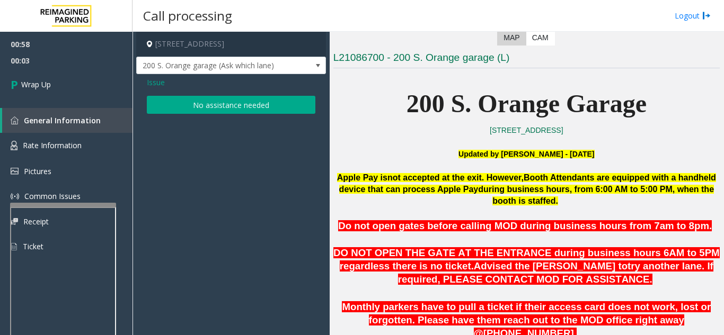
click at [213, 105] on button "No assistance needed" at bounding box center [231, 105] width 168 height 18
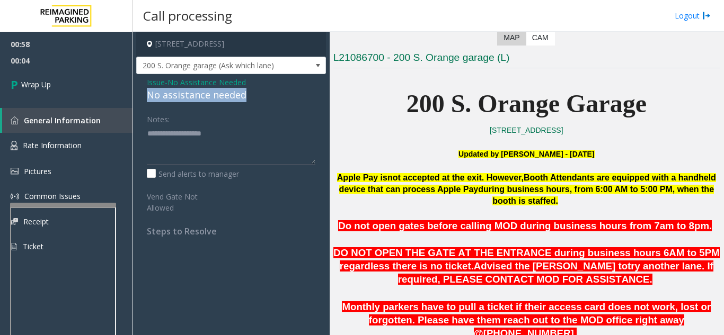
drag, startPoint x: 146, startPoint y: 96, endPoint x: 275, endPoint y: 99, distance: 128.8
click at [275, 99] on div "Issue - No Assistance Needed No assistance needed Notes: Send alerts to manager…" at bounding box center [231, 160] width 190 height 173
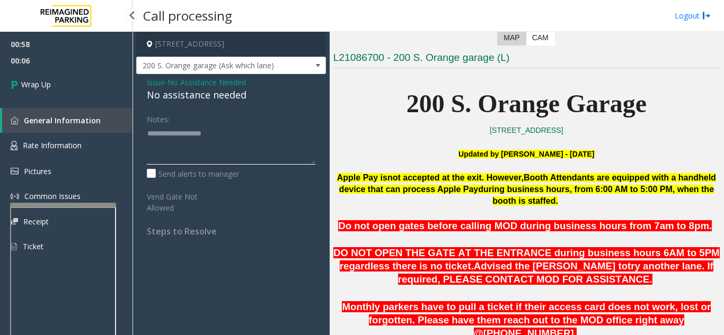
type textarea "**********"
click at [0, 48] on span "00:58" at bounding box center [66, 44] width 132 height 16
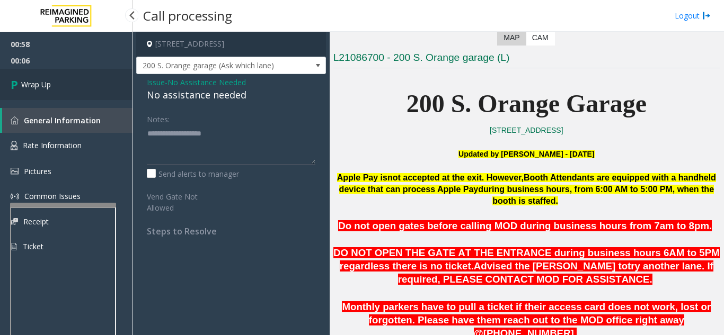
click at [66, 88] on link "Wrap Up" at bounding box center [66, 84] width 132 height 31
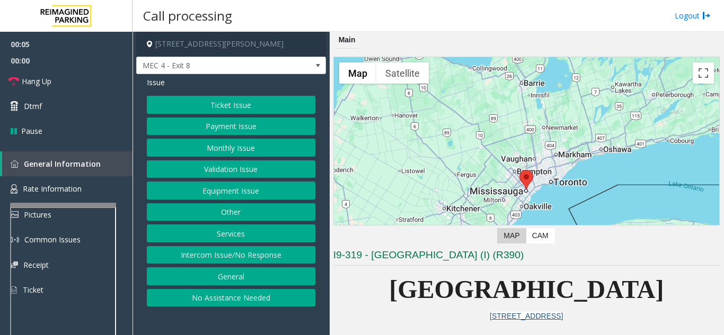
scroll to position [53, 0]
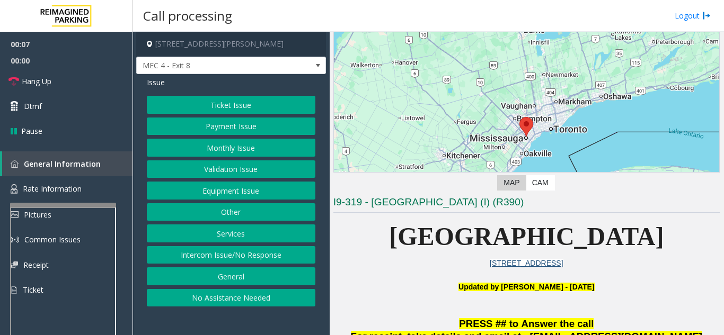
click at [250, 228] on button "Services" at bounding box center [231, 234] width 168 height 18
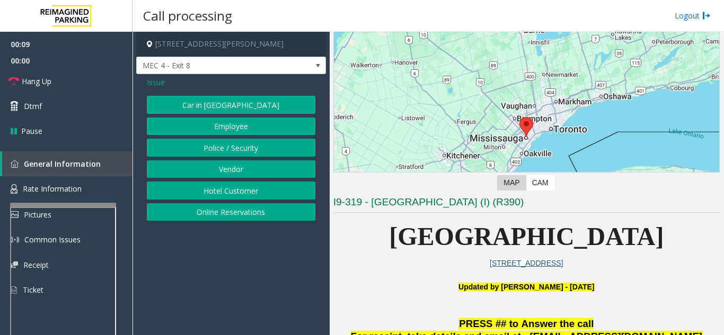
click at [237, 171] on button "Vendor" at bounding box center [231, 170] width 168 height 18
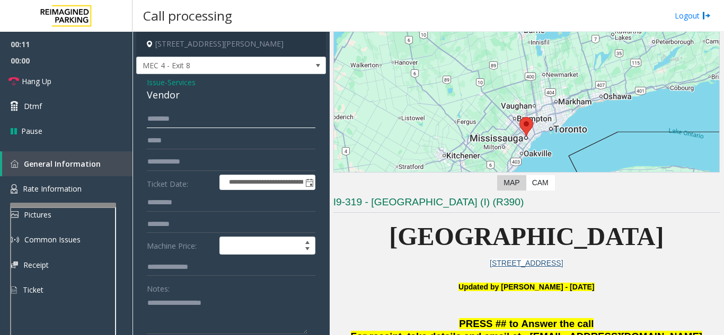
click at [197, 115] on input "text" at bounding box center [231, 119] width 168 height 18
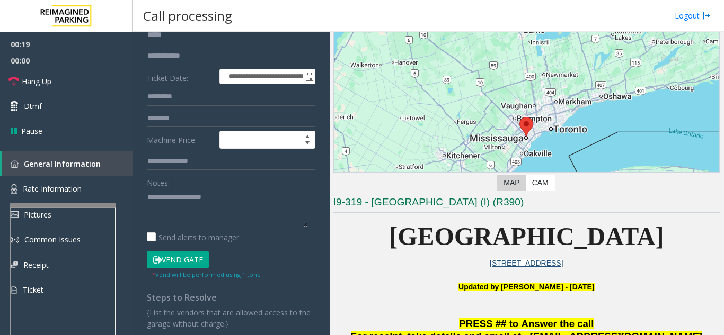
type input "****"
click at [171, 260] on button "Vend Gate" at bounding box center [178, 260] width 62 height 18
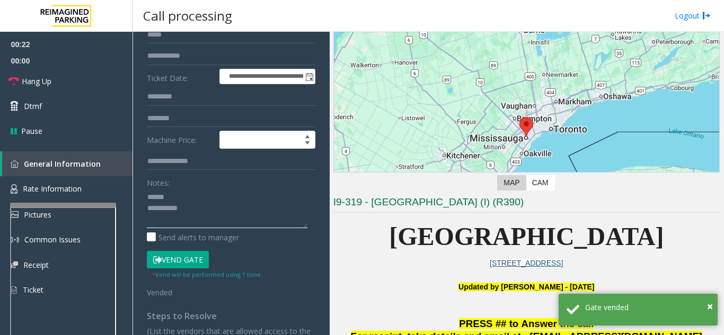
click at [188, 191] on textarea at bounding box center [227, 209] width 161 height 40
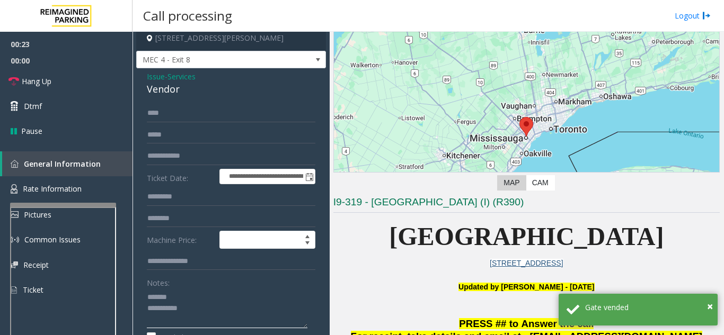
scroll to position [0, 0]
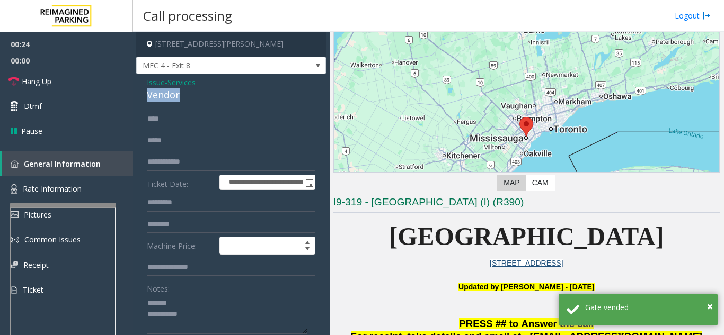
drag, startPoint x: 144, startPoint y: 97, endPoint x: 202, endPoint y: 95, distance: 57.8
click at [202, 95] on div "**********" at bounding box center [231, 285] width 190 height 423
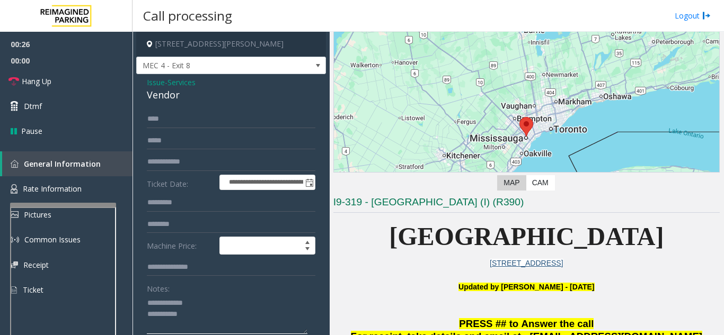
click at [218, 323] on textarea at bounding box center [227, 315] width 161 height 40
click at [233, 299] on textarea at bounding box center [227, 315] width 161 height 40
type textarea "**********"
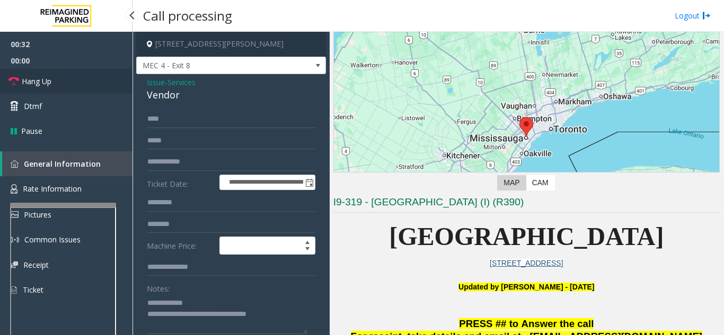
click at [51, 82] on span "Hang Up" at bounding box center [37, 81] width 30 height 11
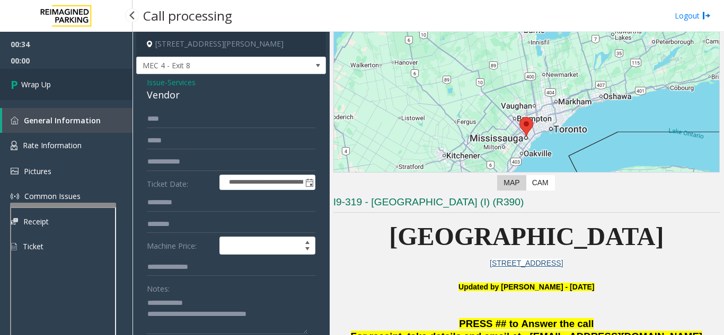
click at [77, 92] on link "Wrap Up" at bounding box center [66, 84] width 132 height 31
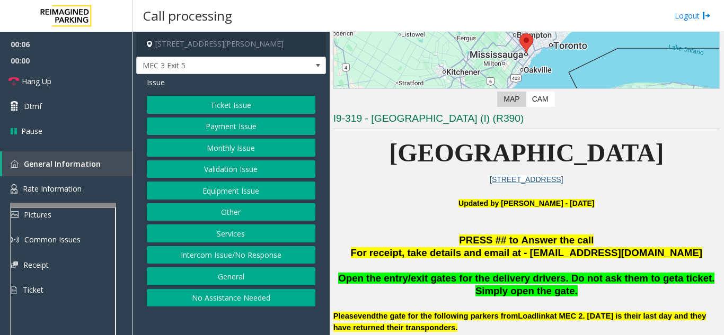
scroll to position [265, 0]
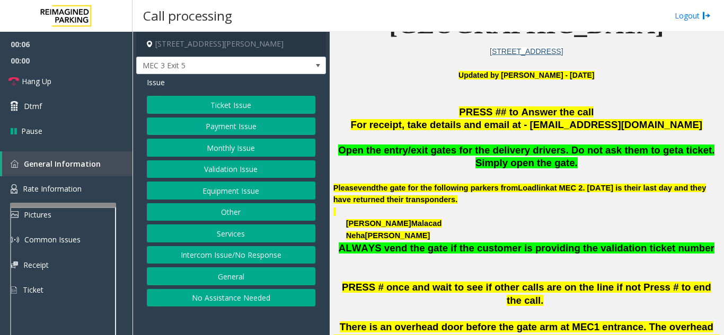
click at [236, 104] on button "Ticket Issue" at bounding box center [231, 105] width 168 height 18
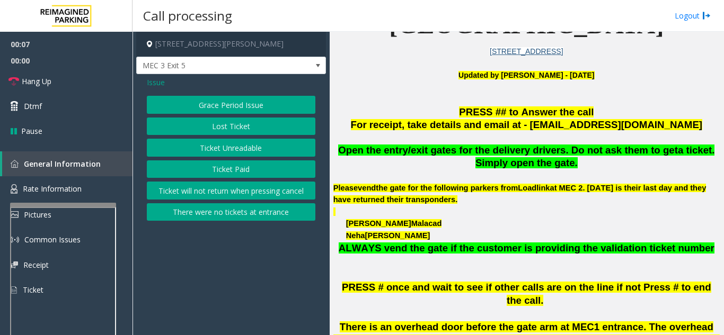
click at [229, 152] on button "Ticket Unreadable" at bounding box center [231, 148] width 168 height 18
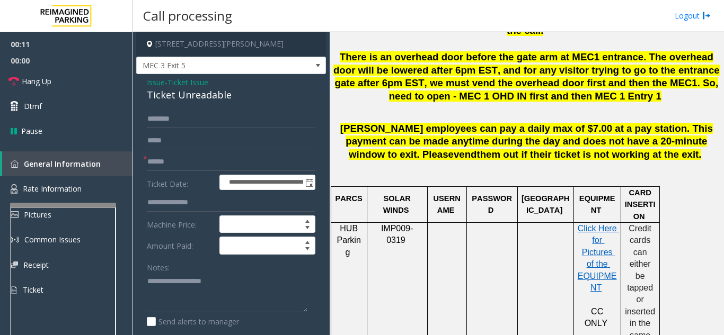
scroll to position [530, 0]
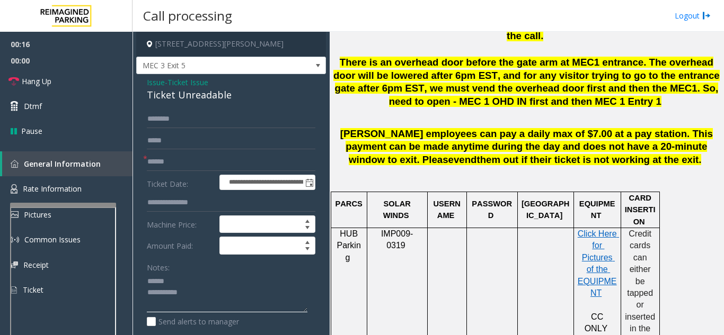
click at [219, 282] on textarea at bounding box center [227, 293] width 161 height 40
drag, startPoint x: 141, startPoint y: 96, endPoint x: 234, endPoint y: 97, distance: 93.3
click at [238, 95] on div "**********" at bounding box center [231, 332] width 190 height 517
type textarea "**********"
click at [203, 163] on input "text" at bounding box center [231, 162] width 168 height 18
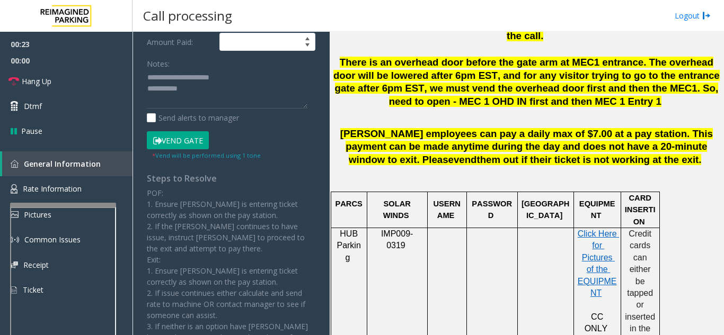
scroll to position [212, 0]
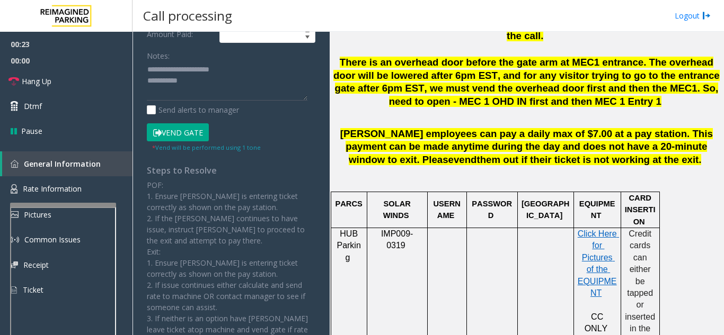
type input "******"
click at [176, 136] on button "Vend Gate" at bounding box center [178, 132] width 62 height 18
click at [216, 83] on textarea at bounding box center [227, 81] width 161 height 40
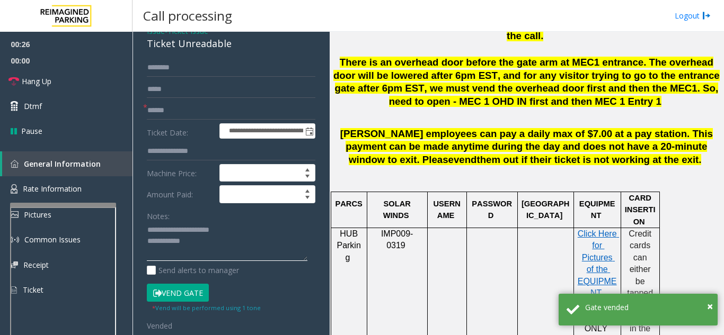
scroll to position [0, 0]
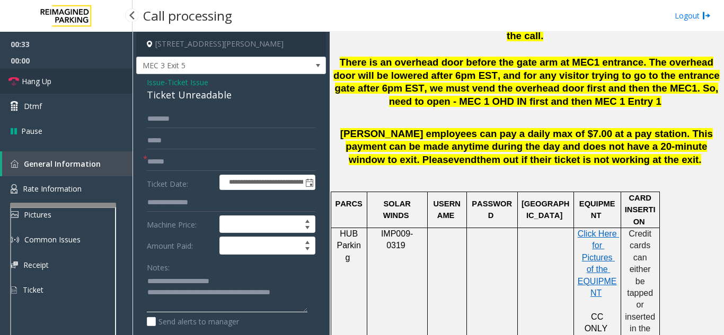
type textarea "**********"
click at [42, 73] on link "Hang Up" at bounding box center [66, 81] width 132 height 25
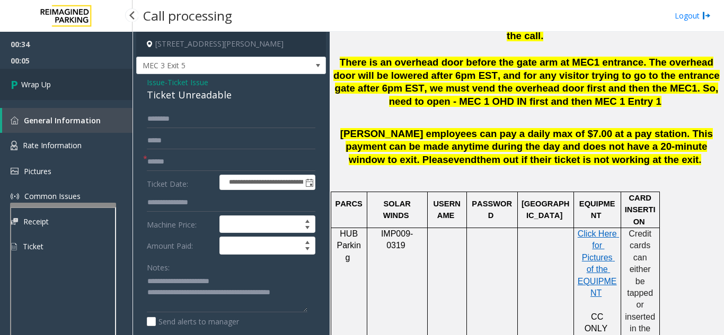
click at [61, 88] on link "Wrap Up" at bounding box center [66, 84] width 132 height 31
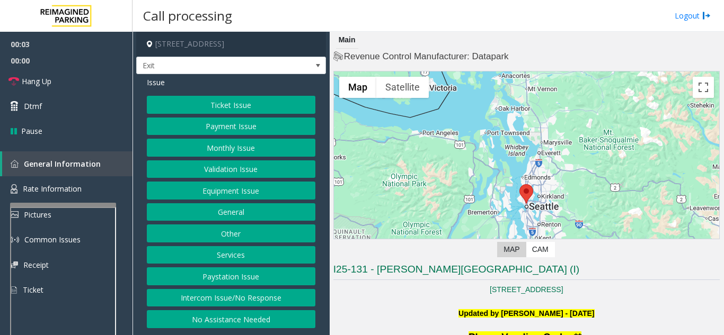
scroll to position [265, 0]
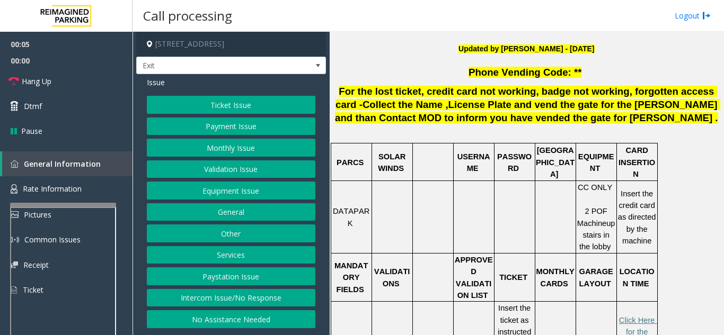
click at [242, 96] on button "Ticket Issue" at bounding box center [231, 105] width 168 height 18
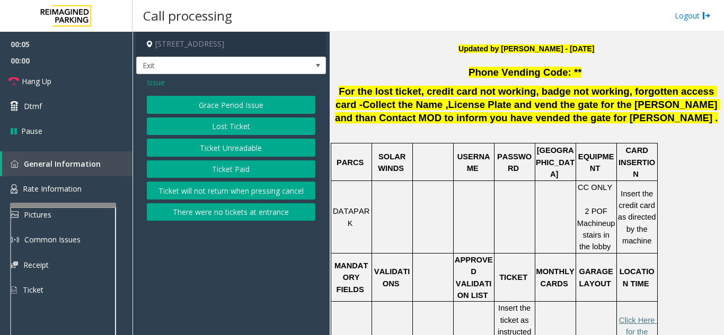
click at [235, 153] on button "Ticket Unreadable" at bounding box center [231, 148] width 168 height 18
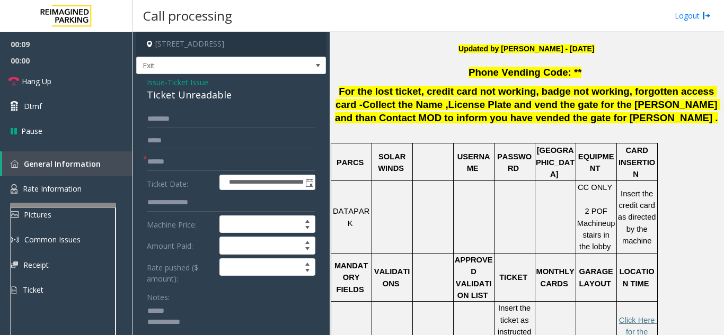
click at [181, 307] on textarea at bounding box center [227, 323] width 161 height 40
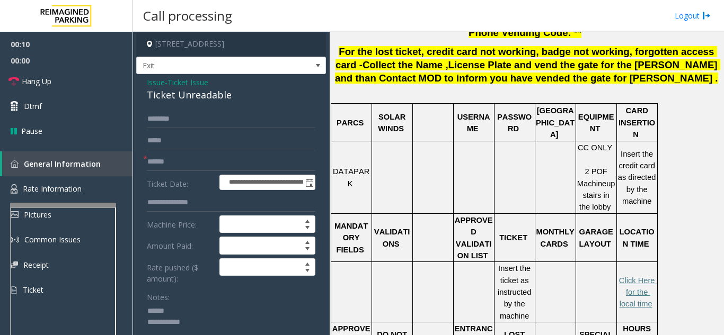
scroll to position [212, 0]
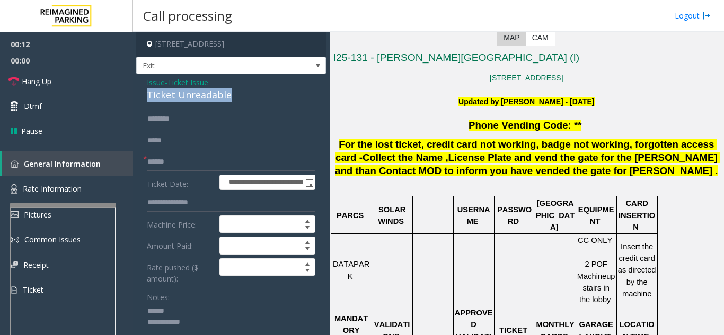
drag, startPoint x: 139, startPoint y: 91, endPoint x: 240, endPoint y: 97, distance: 100.9
click at [240, 97] on div "**********" at bounding box center [231, 297] width 190 height 447
type textarea "**********"
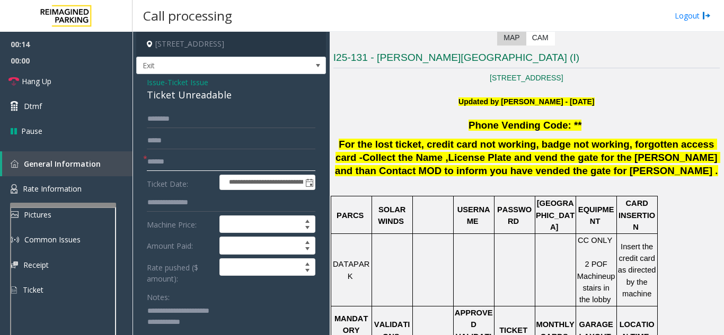
click at [201, 160] on input "text" at bounding box center [231, 162] width 168 height 18
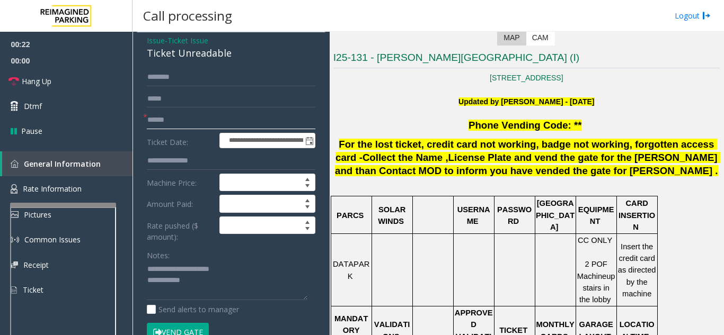
scroll to position [106, 0]
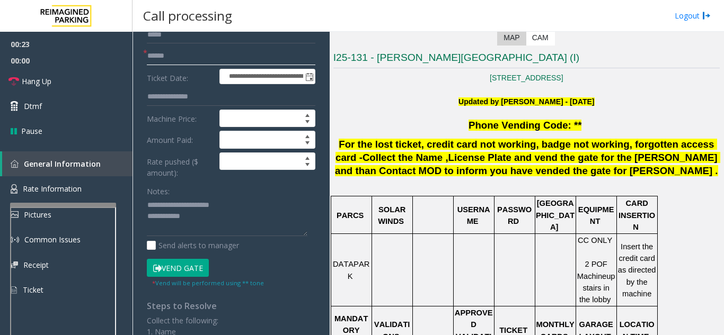
type input "******"
click at [184, 271] on button "Vend Gate" at bounding box center [178, 268] width 62 height 18
click at [210, 226] on textarea at bounding box center [227, 217] width 161 height 40
click at [212, 217] on textarea at bounding box center [227, 217] width 161 height 40
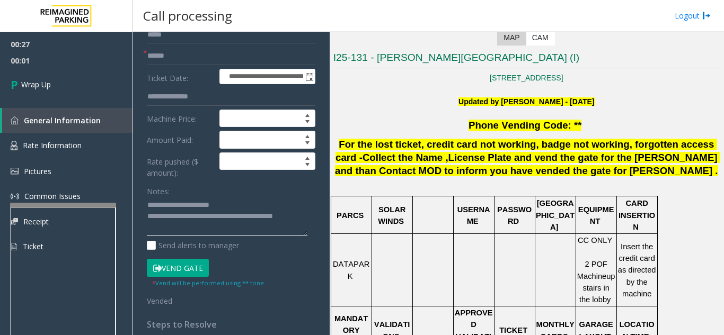
click at [257, 198] on textarea at bounding box center [227, 217] width 161 height 40
type textarea "**********"
click at [78, 81] on link "Wrap Up" at bounding box center [66, 84] width 132 height 31
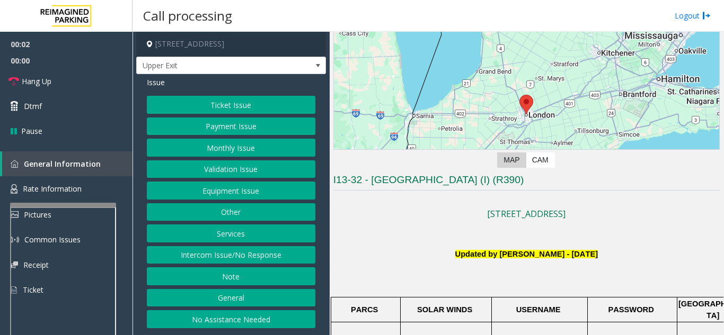
scroll to position [212, 0]
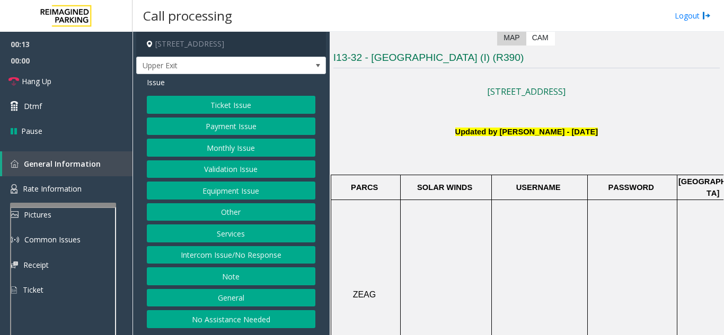
click at [226, 264] on div "Ticket Issue Payment Issue Monthly Issue Validation Issue Equipment Issue Other…" at bounding box center [231, 212] width 168 height 233
click at [227, 256] on button "Intercom Issue/No Response" at bounding box center [231, 255] width 168 height 18
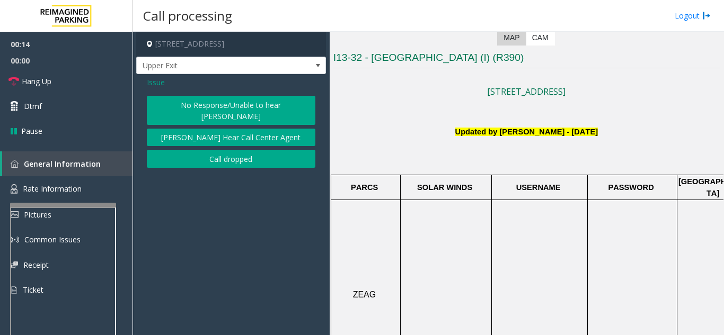
click at [207, 100] on button "No Response/Unable to hear [PERSON_NAME]" at bounding box center [231, 110] width 168 height 29
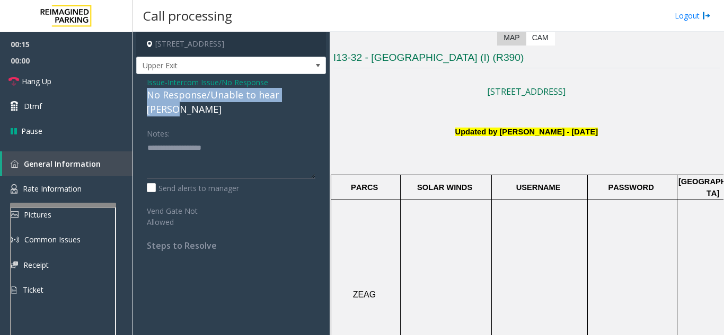
drag, startPoint x: 143, startPoint y: 91, endPoint x: 313, endPoint y: 91, distance: 170.6
click at [313, 91] on div "Issue - Intercom Issue/No Response No Response/Unable to hear [PERSON_NAME] Not…" at bounding box center [231, 168] width 190 height 188
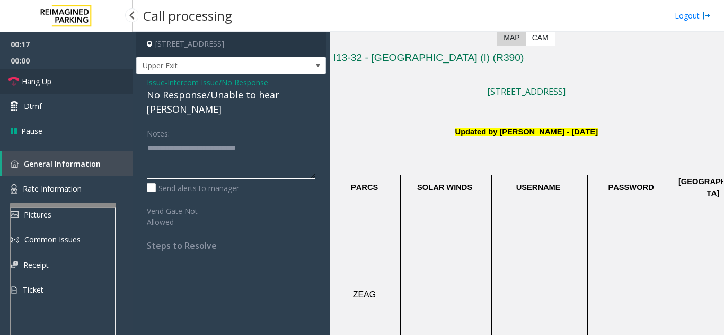
type textarea "**********"
click at [94, 83] on link "Hang Up" at bounding box center [66, 81] width 132 height 25
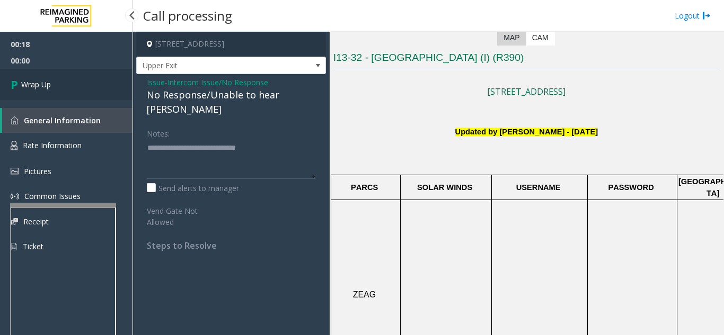
click at [94, 83] on link "Wrap Up" at bounding box center [66, 84] width 132 height 31
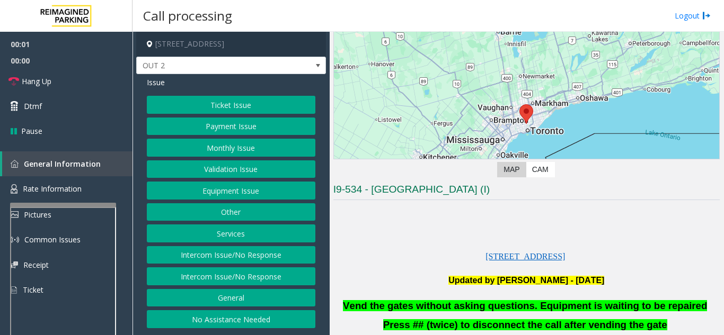
scroll to position [212, 0]
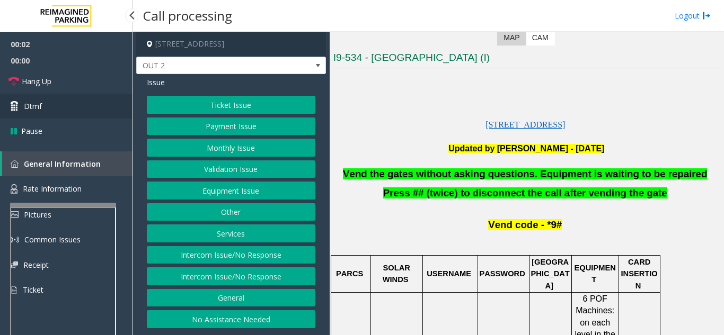
click at [60, 107] on link "Dtmf" at bounding box center [66, 106] width 132 height 25
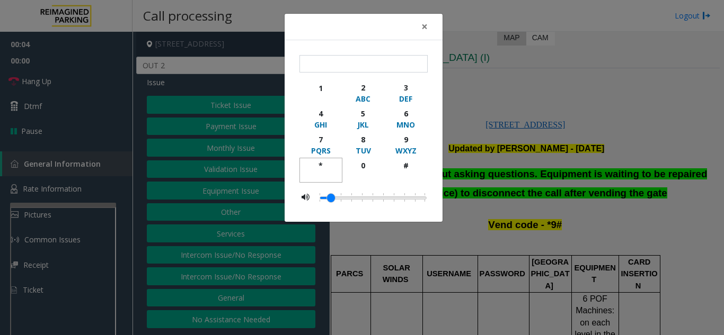
click at [322, 163] on div "*" at bounding box center [320, 165] width 29 height 11
click at [401, 140] on div "9" at bounding box center [405, 139] width 29 height 11
click at [408, 167] on div "#" at bounding box center [405, 165] width 29 height 11
type input "***"
click at [422, 26] on span "×" at bounding box center [424, 26] width 6 height 15
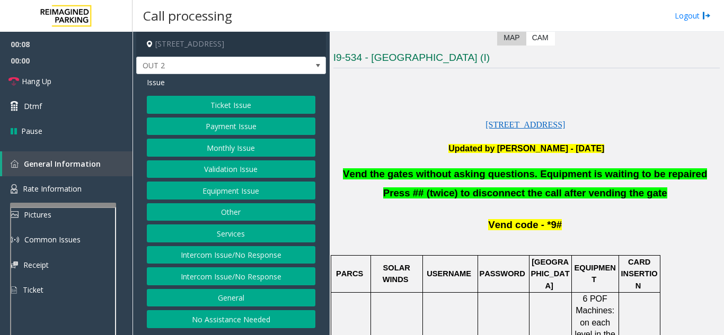
click at [256, 194] on button "Equipment Issue" at bounding box center [231, 191] width 168 height 18
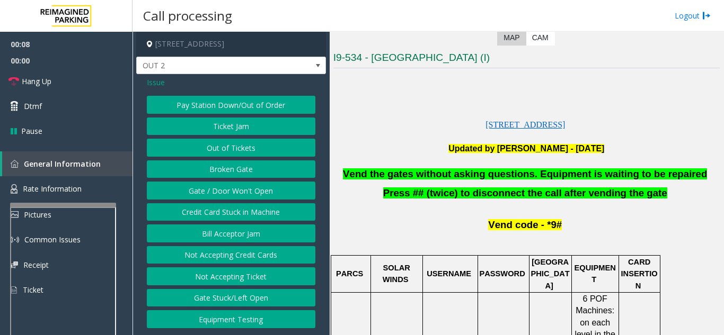
click at [256, 194] on button "Gate / Door Won't Open" at bounding box center [231, 191] width 168 height 18
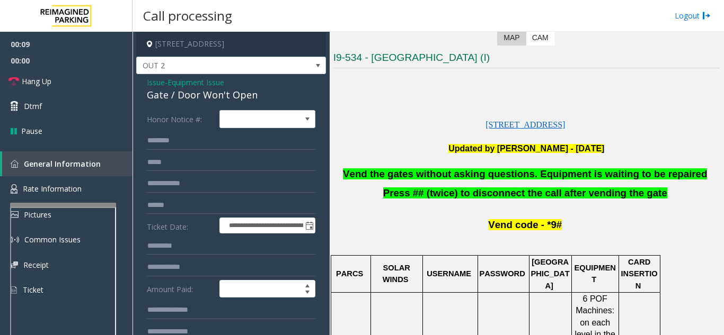
scroll to position [53, 0]
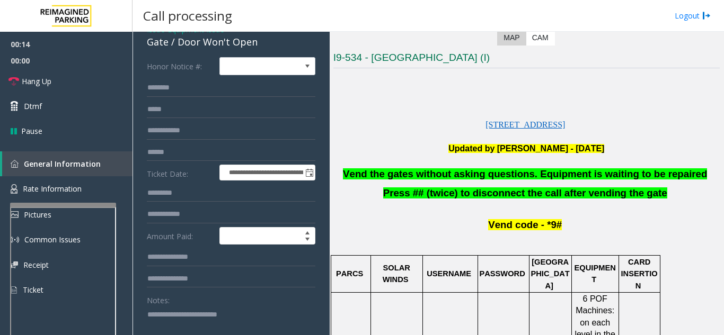
type textarea "**********"
click at [225, 295] on div "Notes:" at bounding box center [231, 318] width 168 height 55
click at [64, 77] on link "Hang Up" at bounding box center [66, 81] width 132 height 25
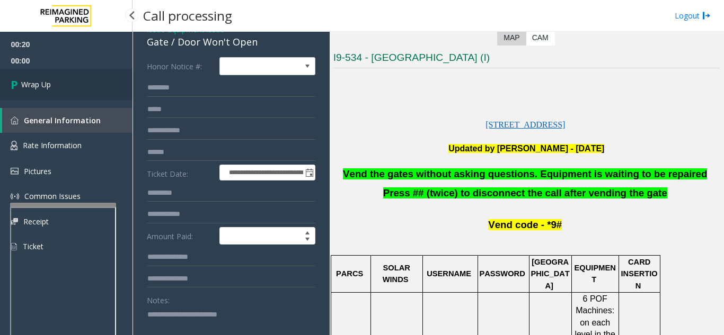
click at [64, 77] on link "Wrap Up" at bounding box center [66, 84] width 132 height 31
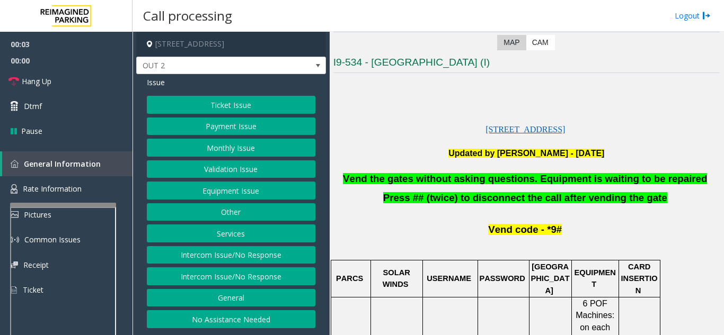
scroll to position [212, 0]
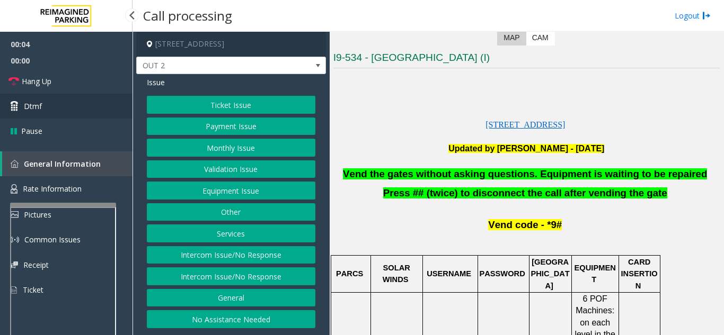
click at [79, 106] on link "Dtmf" at bounding box center [66, 106] width 132 height 25
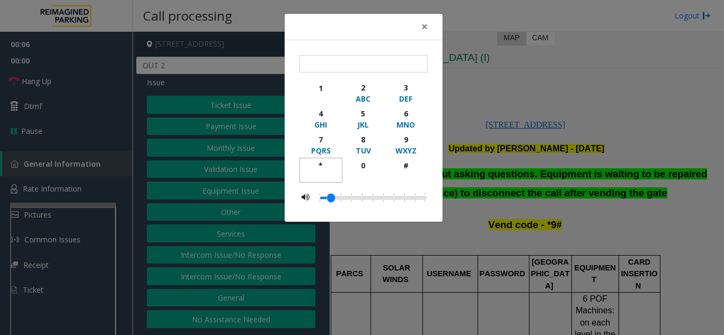
click at [322, 166] on div "*" at bounding box center [320, 165] width 29 height 11
click at [403, 143] on div "9" at bounding box center [405, 139] width 29 height 11
click at [415, 178] on div "button" at bounding box center [405, 176] width 29 height 10
type input "***"
click at [422, 29] on span "×" at bounding box center [424, 26] width 6 height 15
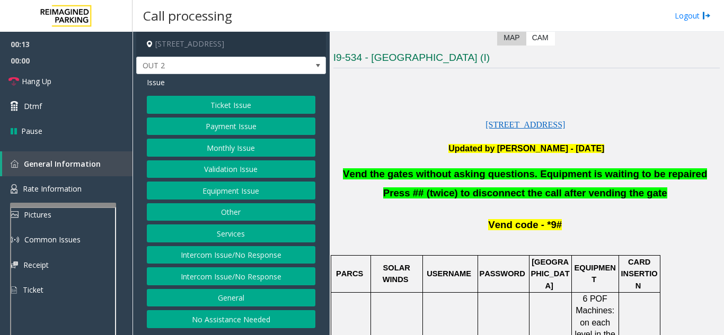
click at [249, 192] on button "Equipment Issue" at bounding box center [231, 191] width 168 height 18
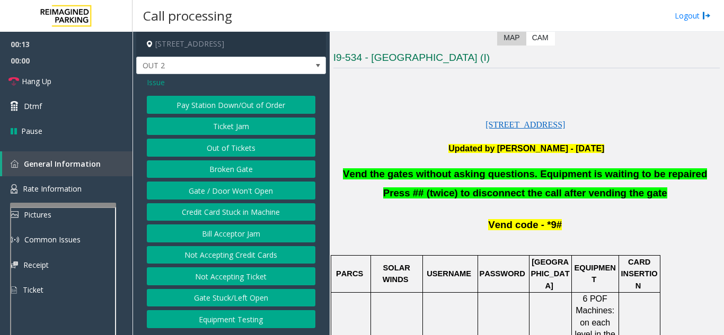
click at [249, 192] on button "Gate / Door Won't Open" at bounding box center [231, 191] width 168 height 18
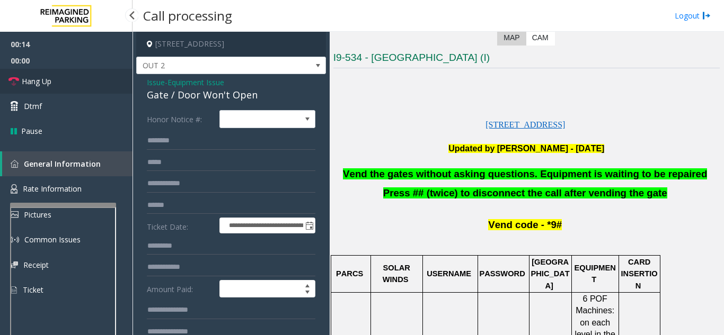
click at [40, 79] on span "Hang Up" at bounding box center [37, 81] width 30 height 11
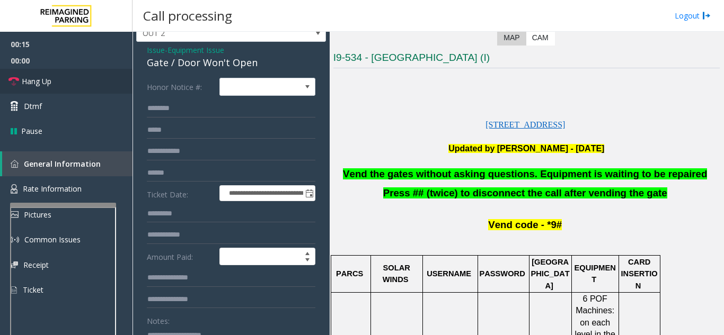
scroll to position [106, 0]
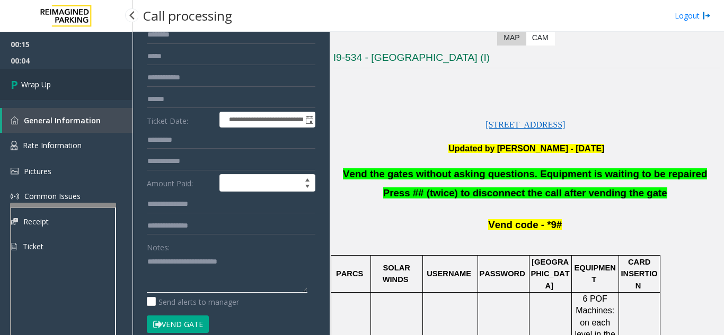
type textarea "**********"
click at [40, 74] on link "Wrap Up" at bounding box center [66, 84] width 132 height 31
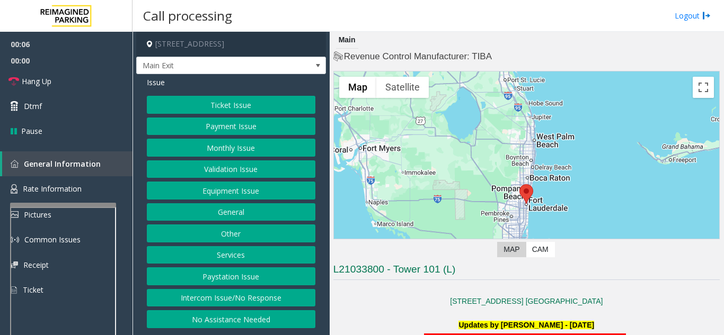
scroll to position [212, 0]
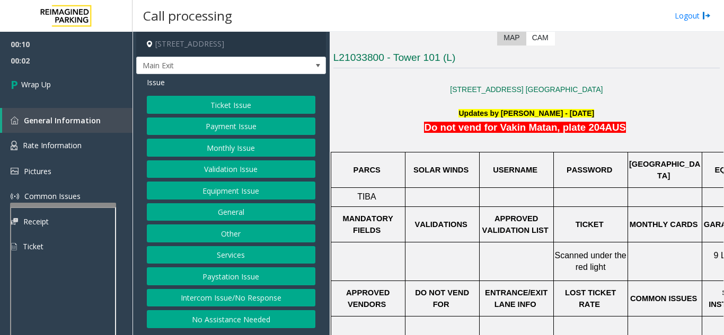
click at [264, 307] on button "Intercom Issue/No Response" at bounding box center [231, 298] width 168 height 18
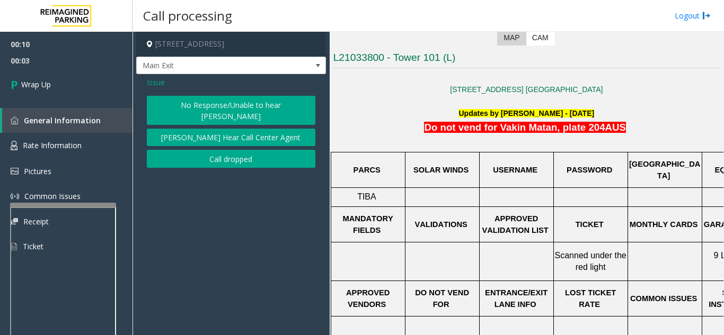
click at [182, 157] on button "Call dropped" at bounding box center [231, 159] width 168 height 18
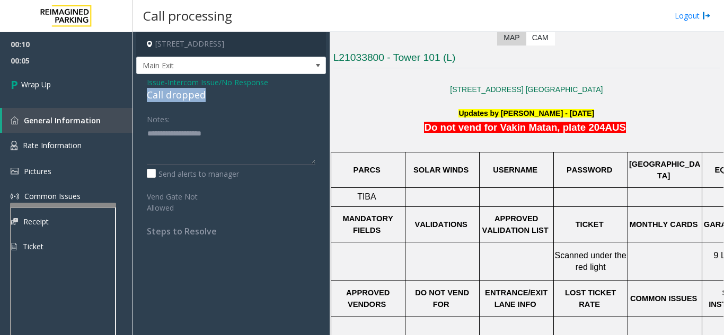
drag, startPoint x: 149, startPoint y: 104, endPoint x: 221, endPoint y: 112, distance: 73.0
click at [221, 112] on div "Issue - Intercom Issue/No Response Call dropped Notes: Send alerts to manager V…" at bounding box center [231, 160] width 190 height 173
click at [197, 127] on div "Notes:" at bounding box center [231, 137] width 168 height 55
drag, startPoint x: 146, startPoint y: 101, endPoint x: 216, endPoint y: 103, distance: 70.0
click at [217, 103] on div "Issue - Intercom Issue/No Response Call dropped Notes: Send alerts to manager V…" at bounding box center [231, 160] width 190 height 173
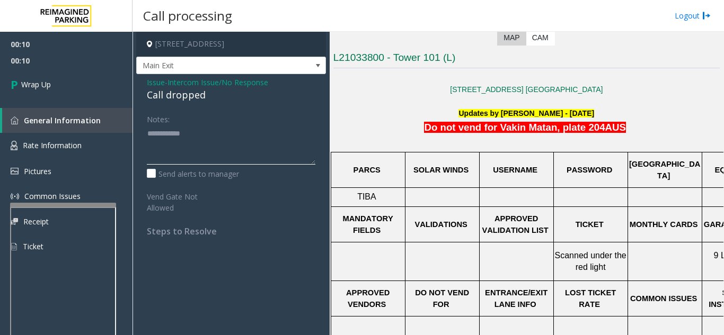
click at [251, 136] on textarea at bounding box center [231, 145] width 168 height 40
type textarea "**********"
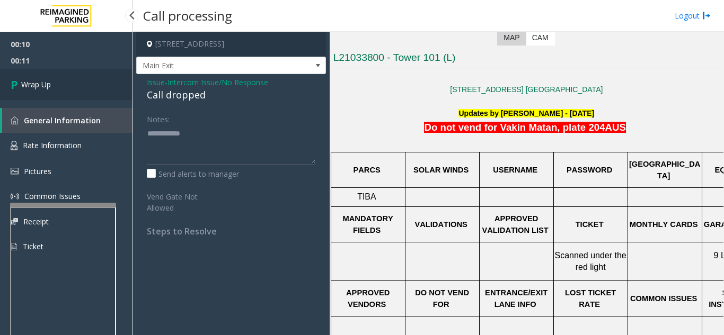
click at [98, 91] on link "Wrap Up" at bounding box center [66, 84] width 132 height 31
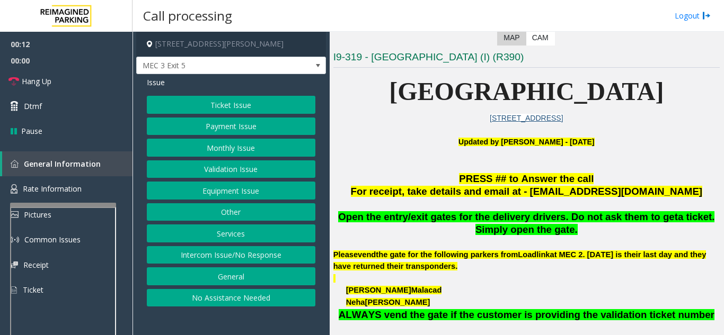
scroll to position [212, 0]
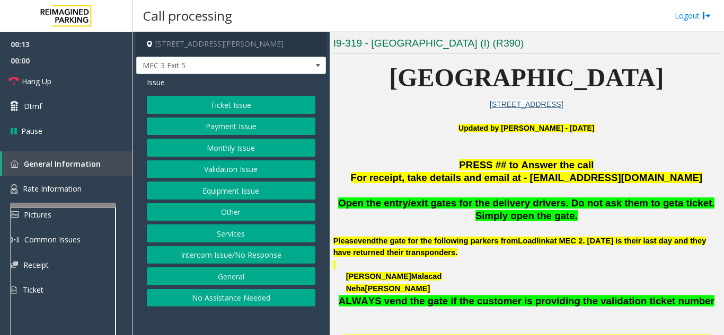
click at [226, 107] on button "Ticket Issue" at bounding box center [231, 105] width 168 height 18
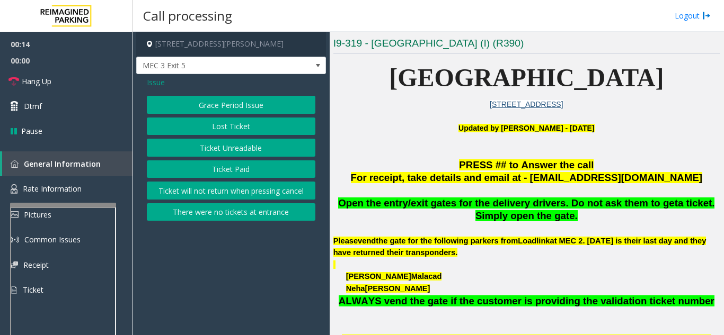
click at [233, 156] on button "Ticket Unreadable" at bounding box center [231, 148] width 168 height 18
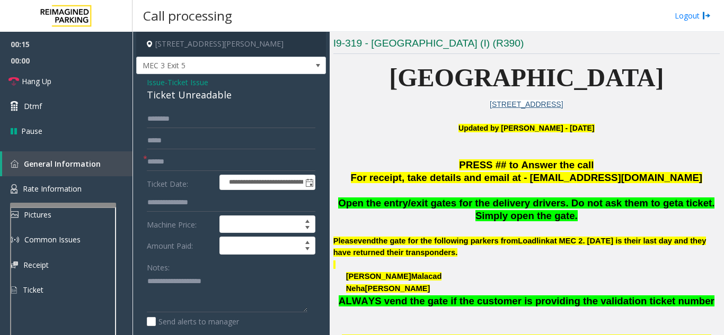
scroll to position [53, 0]
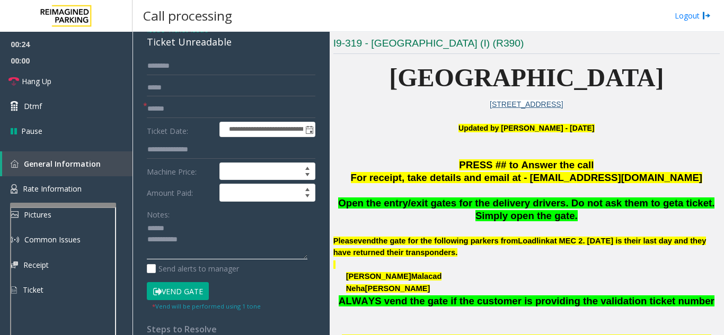
click at [185, 220] on textarea at bounding box center [227, 240] width 161 height 40
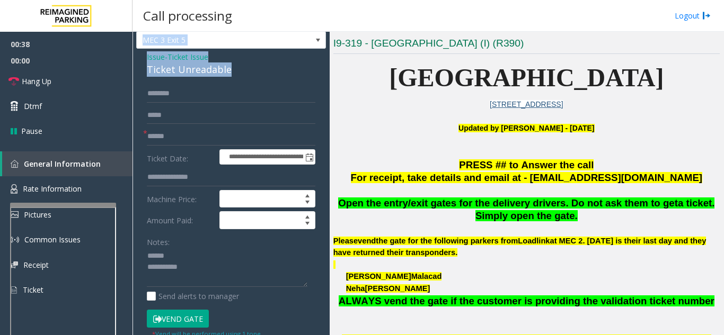
scroll to position [0, 0]
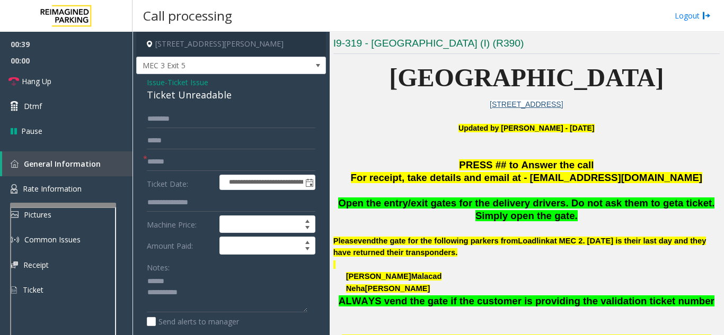
drag, startPoint x: 244, startPoint y: 46, endPoint x: 138, endPoint y: 106, distance: 121.7
click at [138, 106] on div "**********" at bounding box center [231, 332] width 190 height 517
drag, startPoint x: 135, startPoint y: 92, endPoint x: 247, endPoint y: 97, distance: 112.4
click at [247, 97] on app-call-processing-form "**********" at bounding box center [230, 184] width 197 height 304
type textarea "**********"
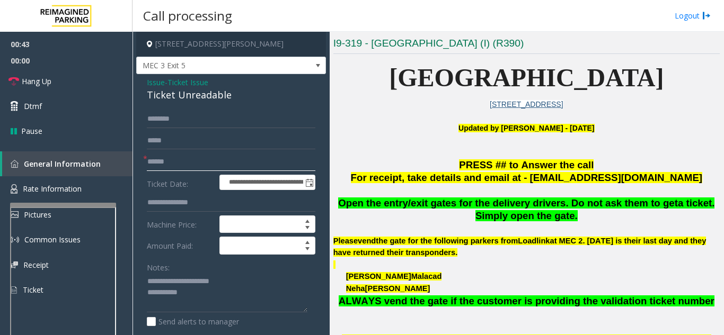
click at [208, 157] on input "text" at bounding box center [231, 162] width 168 height 18
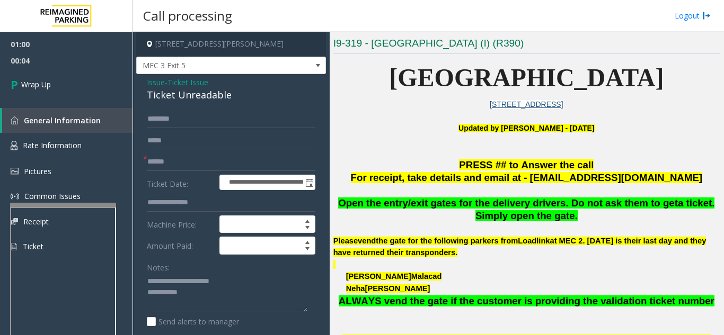
click at [154, 81] on span "Issue" at bounding box center [156, 82] width 18 height 11
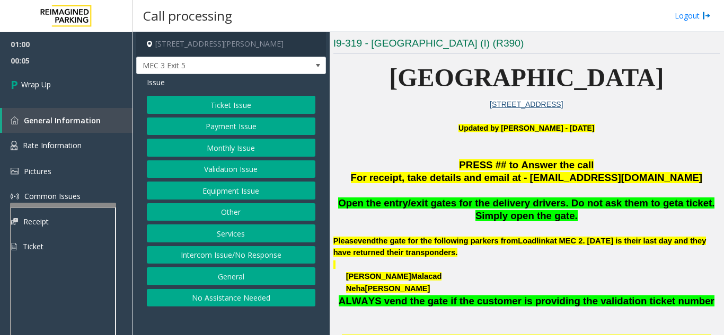
click at [251, 188] on button "Equipment Issue" at bounding box center [231, 191] width 168 height 18
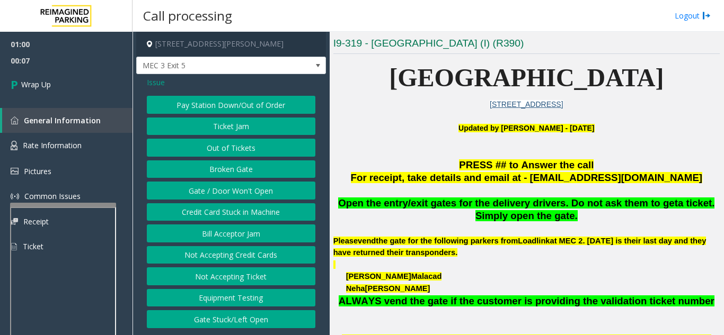
click at [157, 78] on span "Issue" at bounding box center [156, 82] width 18 height 11
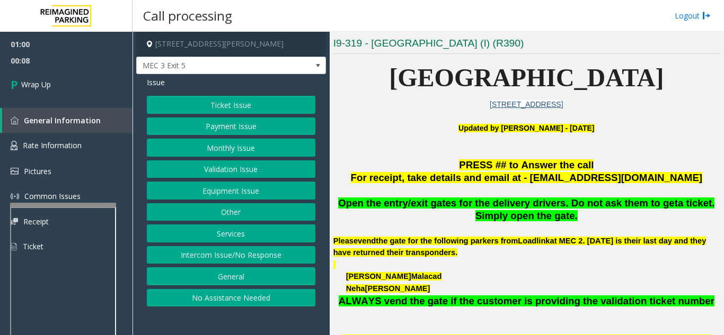
click at [241, 108] on button "Ticket Issue" at bounding box center [231, 105] width 168 height 18
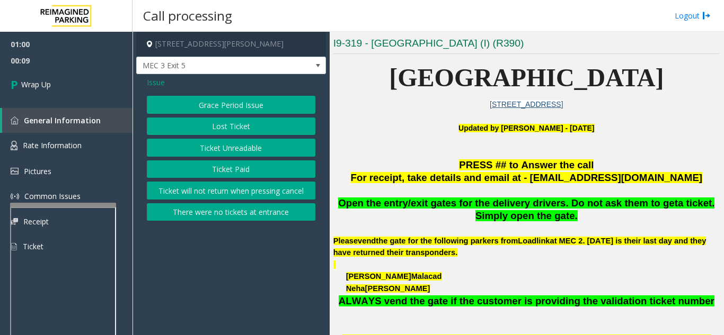
click at [248, 157] on div "Grace Period Issue Lost Ticket Ticket Unreadable Ticket Paid Ticket will not re…" at bounding box center [231, 158] width 168 height 125
click at [248, 150] on button "Ticket Unreadable" at bounding box center [231, 148] width 168 height 18
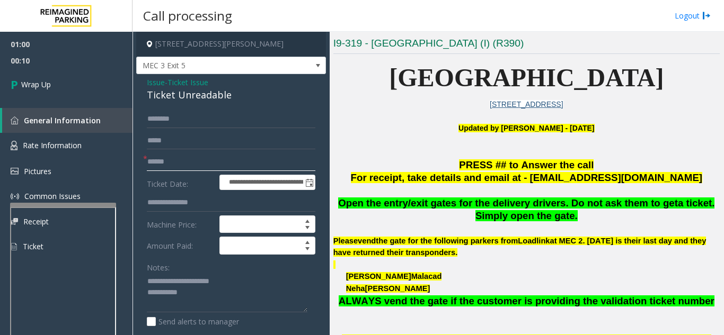
click at [207, 162] on input "text" at bounding box center [231, 162] width 168 height 18
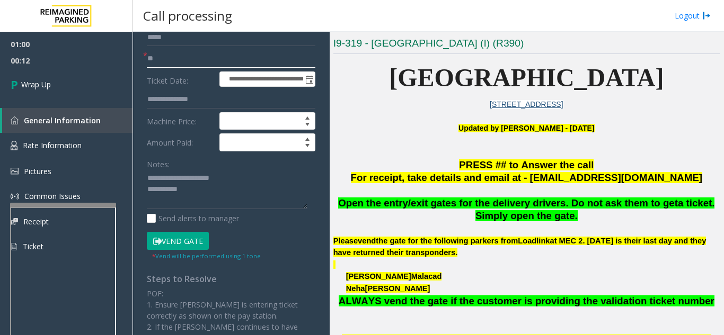
scroll to position [106, 0]
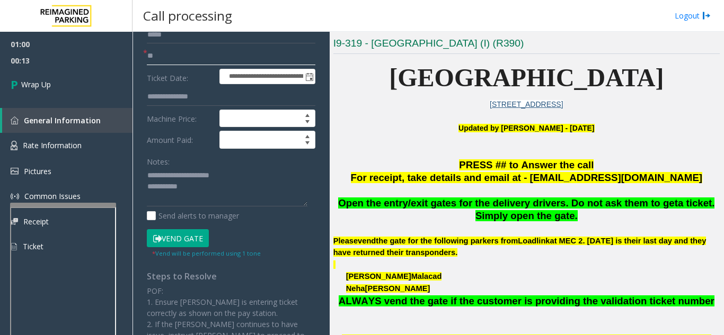
type input "**"
click at [242, 190] on textarea at bounding box center [227, 187] width 161 height 40
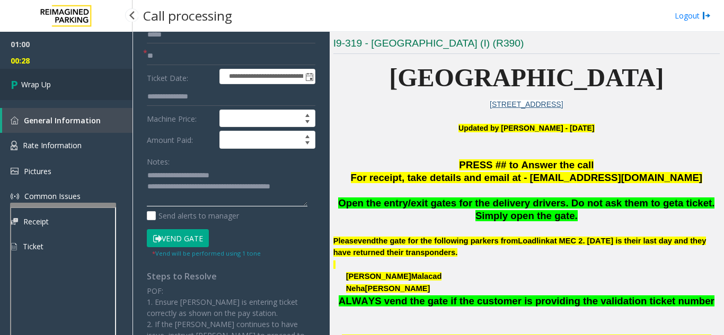
type textarea "**********"
click at [69, 97] on link "Wrap Up" at bounding box center [66, 84] width 132 height 31
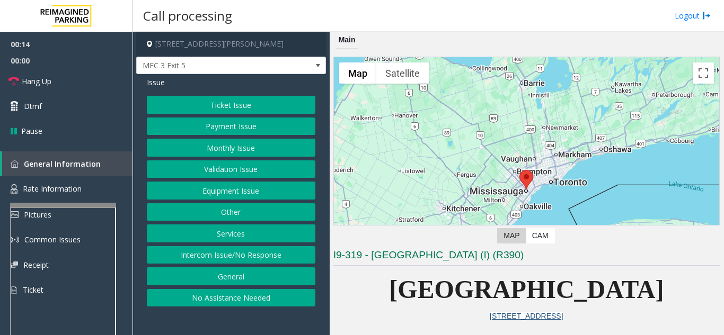
click at [224, 192] on button "Equipment Issue" at bounding box center [231, 191] width 168 height 18
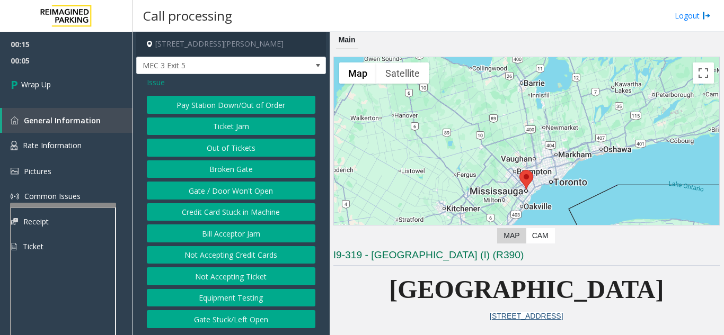
click at [158, 82] on span "Issue" at bounding box center [156, 82] width 18 height 11
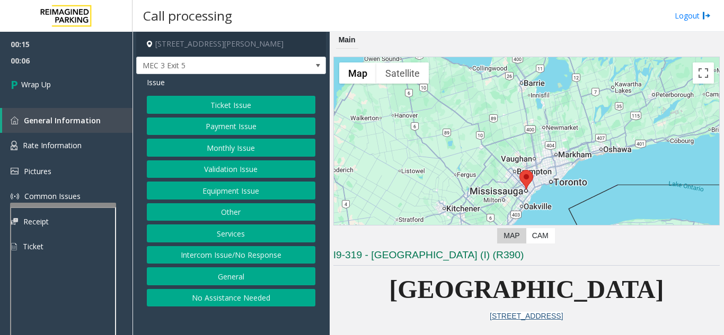
click at [245, 250] on button "Intercom Issue/No Response" at bounding box center [231, 255] width 168 height 18
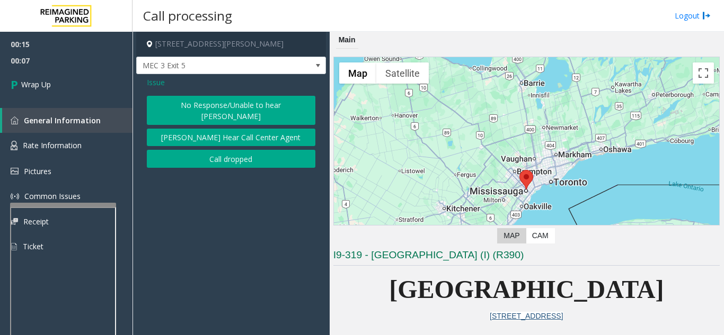
click at [234, 150] on button "Call dropped" at bounding box center [231, 159] width 168 height 18
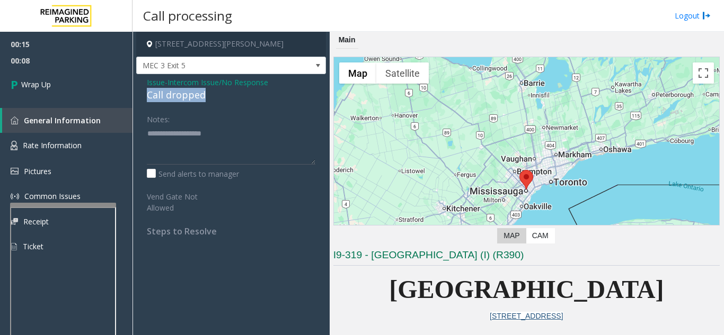
drag, startPoint x: 147, startPoint y: 93, endPoint x: 215, endPoint y: 96, distance: 67.9
click at [228, 94] on div "Issue - Intercom Issue/No Response Call dropped Notes: Send alerts to manager V…" at bounding box center [231, 160] width 190 height 173
type textarea "**********"
click at [62, 46] on span "00:15" at bounding box center [66, 44] width 132 height 16
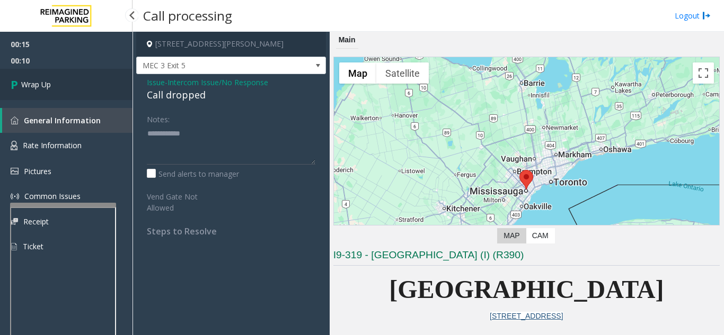
click at [79, 83] on link "Wrap Up" at bounding box center [66, 84] width 132 height 31
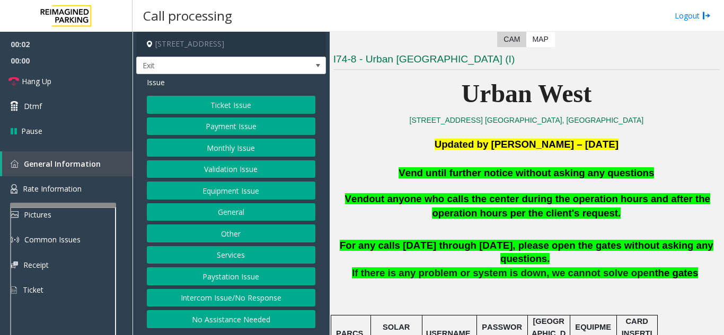
scroll to position [212, 0]
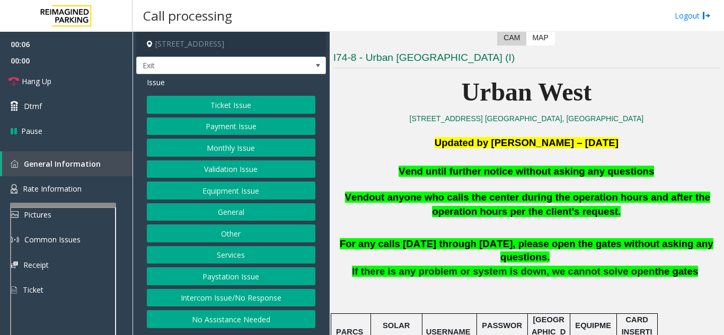
click at [224, 194] on button "Equipment Issue" at bounding box center [231, 191] width 168 height 18
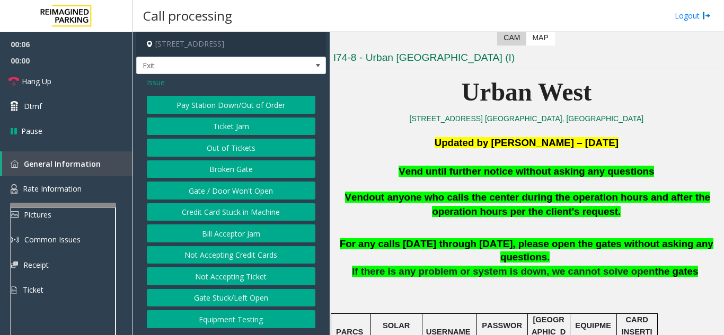
click at [216, 191] on button "Gate / Door Won't Open" at bounding box center [231, 191] width 168 height 18
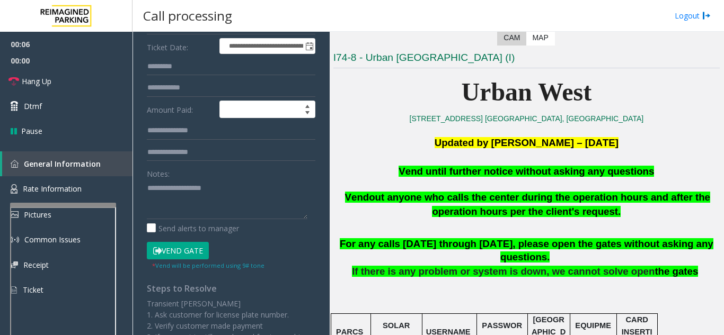
scroll to position [159, 0]
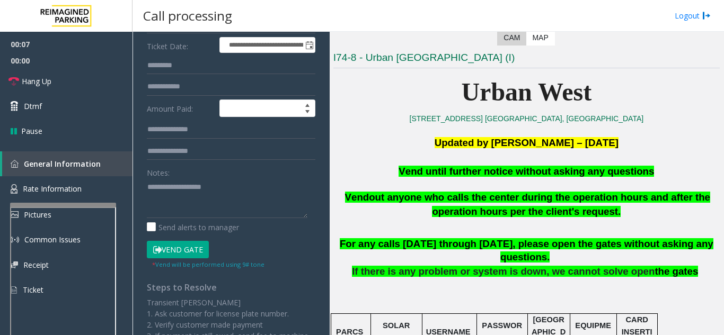
click at [196, 248] on button "Vend Gate" at bounding box center [178, 250] width 62 height 18
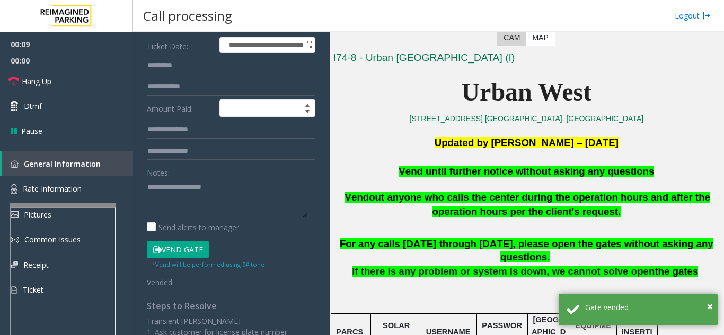
drag, startPoint x: 669, startPoint y: 167, endPoint x: 400, endPoint y: 174, distance: 269.2
click at [400, 174] on p "Vend until further notice without asking any questions" at bounding box center [526, 172] width 386 height 14
type textarea "**********"
click at [239, 174] on div "Notes:" at bounding box center [231, 191] width 168 height 55
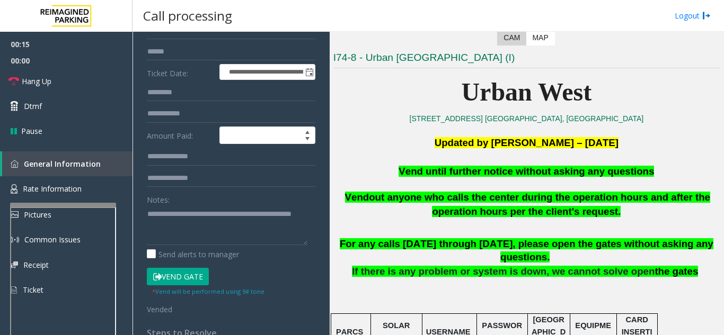
scroll to position [106, 0]
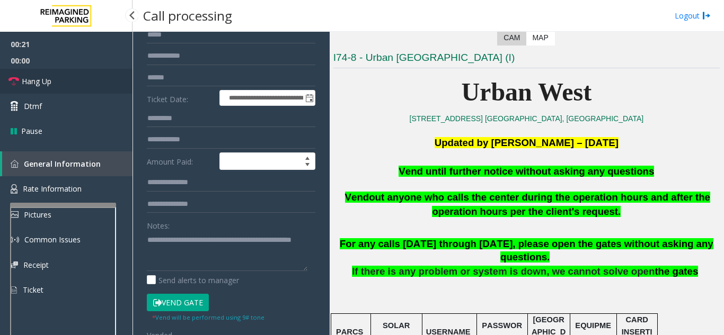
click at [28, 85] on span "Hang Up" at bounding box center [37, 81] width 30 height 11
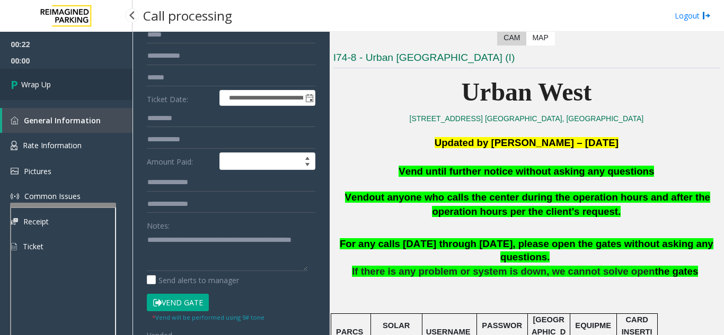
click at [73, 88] on link "Wrap Up" at bounding box center [66, 84] width 132 height 31
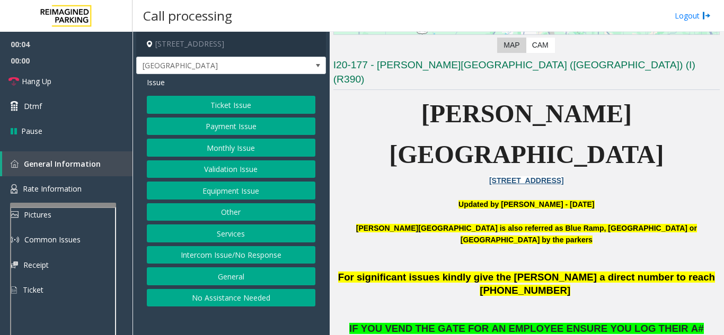
scroll to position [212, 0]
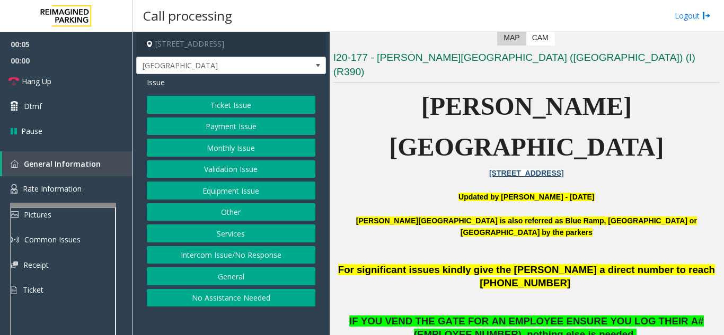
click at [202, 145] on button "Monthly Issue" at bounding box center [231, 148] width 168 height 18
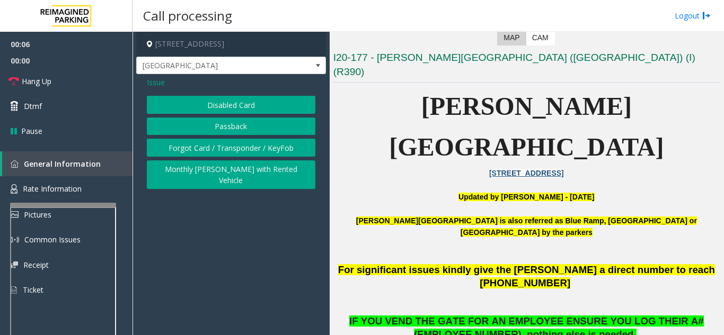
click at [202, 145] on button "Forgot Card / Transponder / KeyFob" at bounding box center [231, 148] width 168 height 18
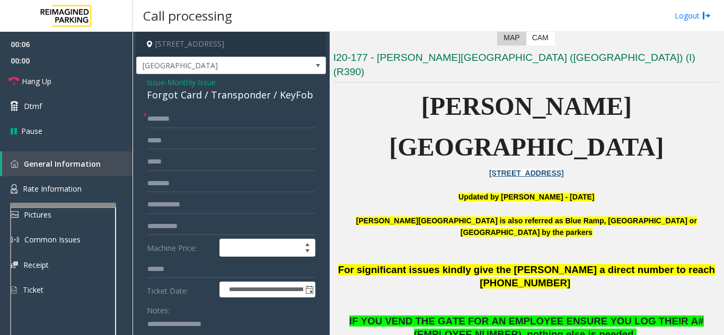
click at [147, 84] on span "Issue" at bounding box center [156, 82] width 18 height 11
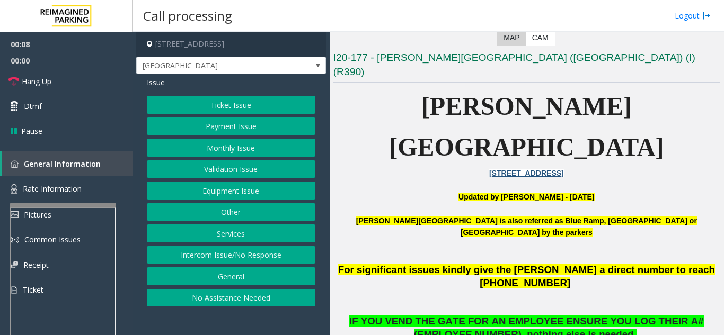
click at [221, 147] on button "Monthly Issue" at bounding box center [231, 148] width 168 height 18
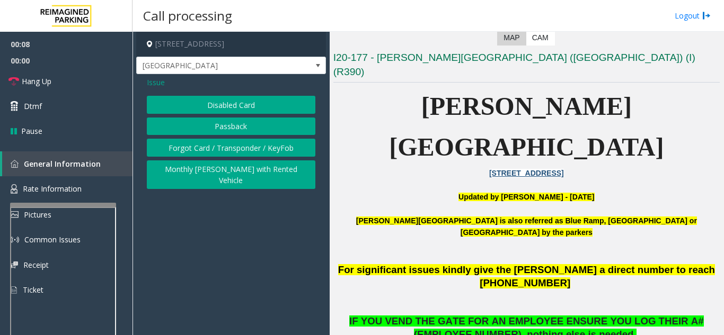
click at [217, 111] on button "Disabled Card" at bounding box center [231, 105] width 168 height 18
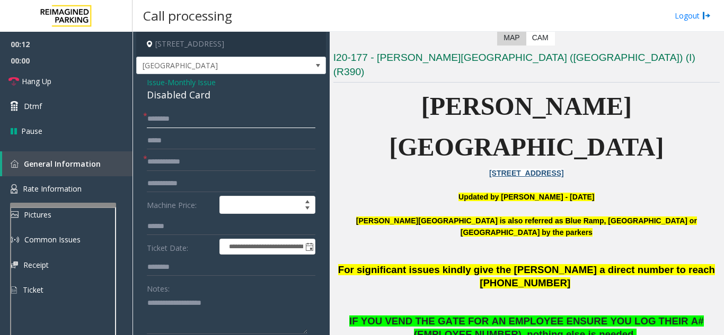
click at [207, 116] on input "text" at bounding box center [231, 119] width 168 height 18
type input "**"
click at [195, 172] on form "**********" at bounding box center [231, 247] width 168 height 275
click at [195, 165] on input "text" at bounding box center [231, 162] width 168 height 18
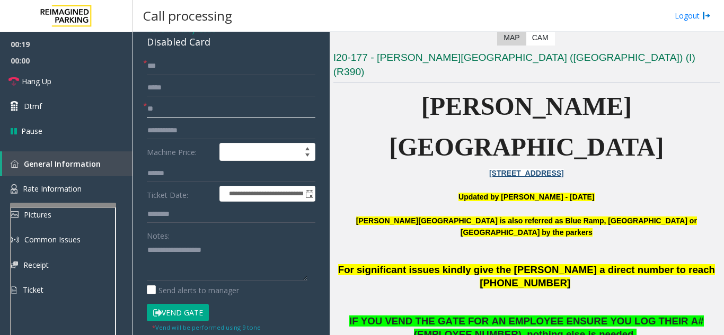
type input "**"
click at [212, 246] on textarea at bounding box center [227, 262] width 161 height 40
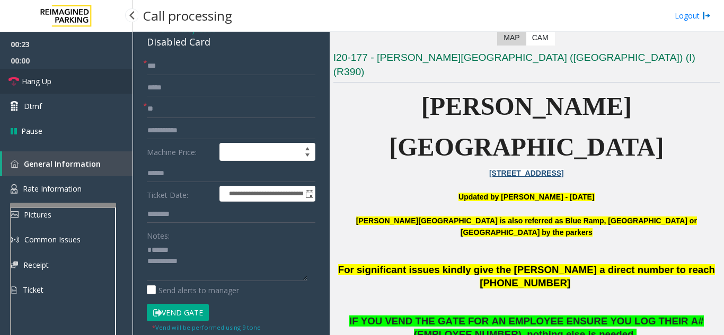
click at [82, 79] on link "Hang Up" at bounding box center [66, 81] width 132 height 25
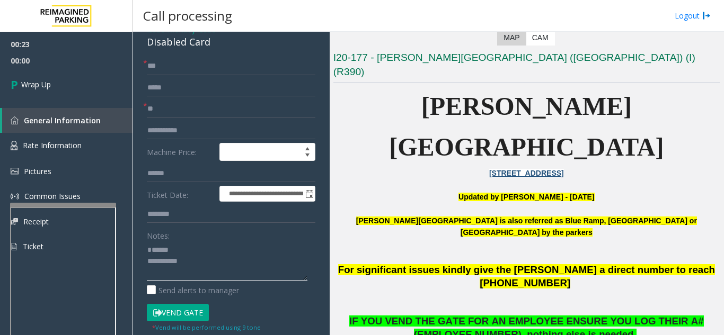
click at [205, 249] on textarea at bounding box center [227, 262] width 161 height 40
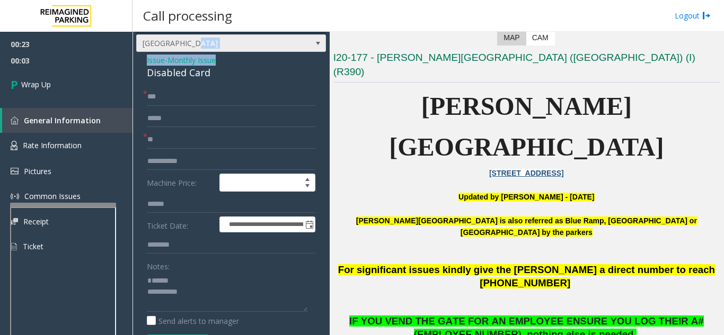
scroll to position [22, 0]
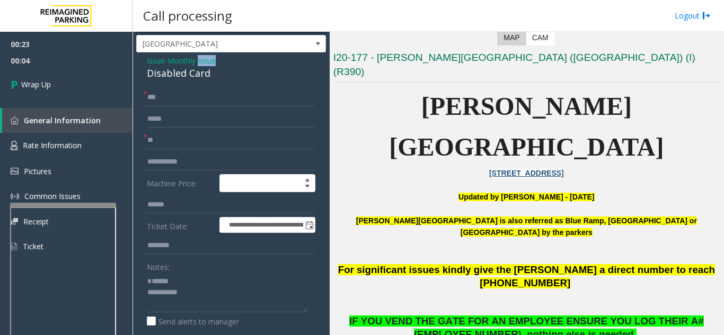
drag, startPoint x: 143, startPoint y: 39, endPoint x: 202, endPoint y: 57, distance: 62.0
drag, startPoint x: 138, startPoint y: 75, endPoint x: 220, endPoint y: 76, distance: 82.7
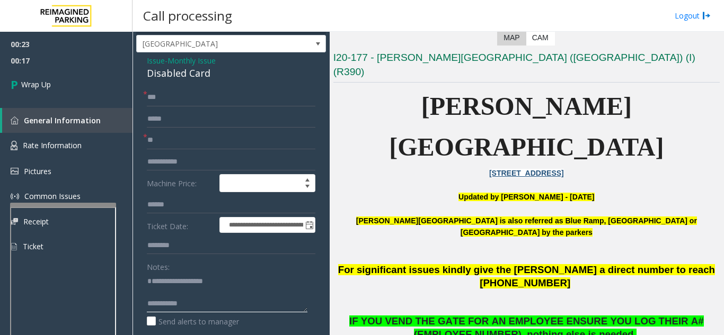
click at [225, 306] on textarea at bounding box center [227, 293] width 161 height 40
type textarea "**********"
click at [66, 92] on link "Wrap Up" at bounding box center [66, 84] width 132 height 31
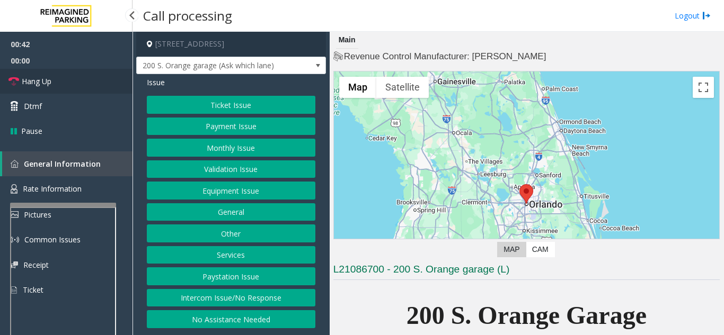
click at [52, 81] on link "Hang Up" at bounding box center [66, 81] width 132 height 25
click at [230, 192] on button "Equipment Issue" at bounding box center [231, 191] width 168 height 18
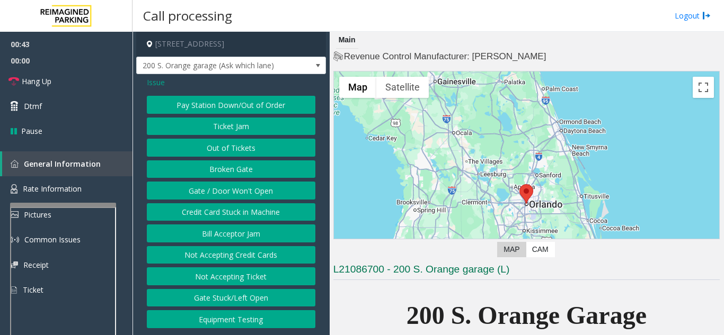
click at [230, 192] on button "Gate / Door Won't Open" at bounding box center [231, 191] width 168 height 18
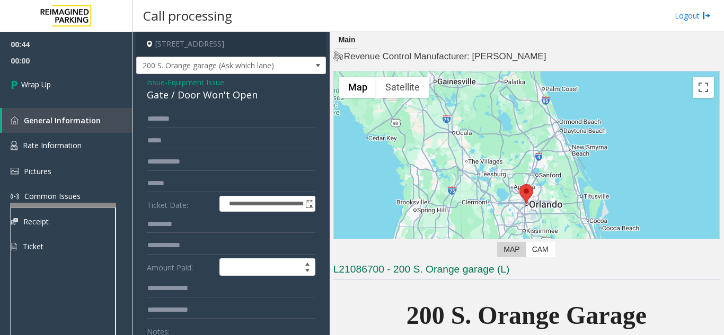
scroll to position [53, 0]
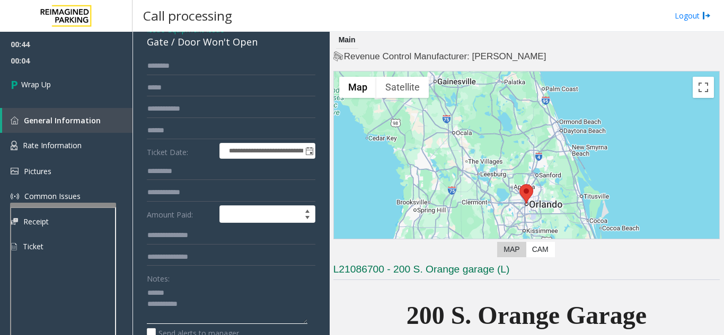
click at [178, 288] on textarea at bounding box center [227, 304] width 161 height 40
type textarea "**********"
drag, startPoint x: 176, startPoint y: 43, endPoint x: 256, endPoint y: 47, distance: 79.5
click at [256, 47] on div "Gate / Door Won't Open" at bounding box center [231, 42] width 168 height 14
type input "**********"
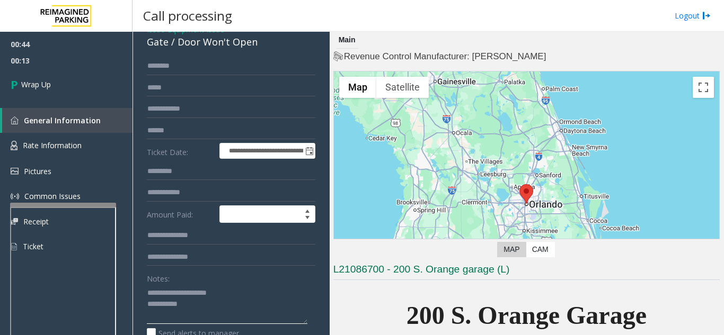
click at [201, 310] on textarea at bounding box center [227, 304] width 161 height 40
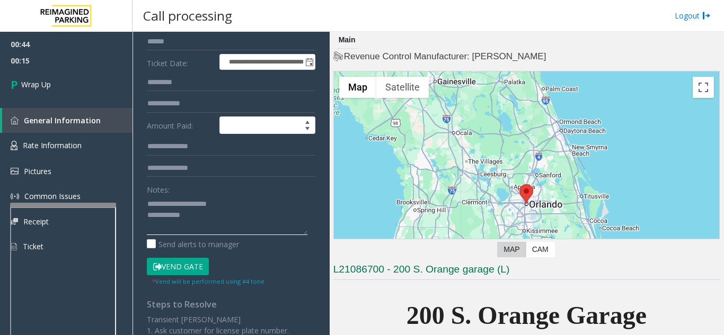
scroll to position [159, 0]
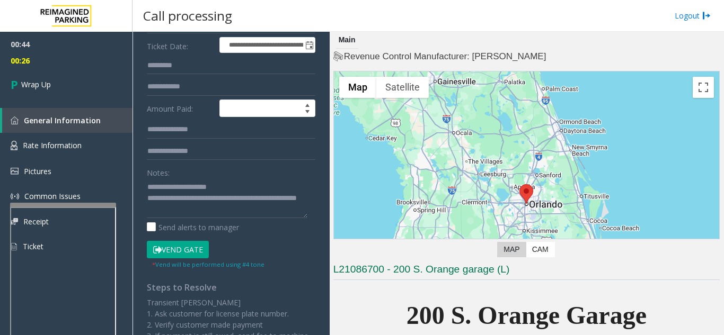
click at [252, 168] on div "Notes:" at bounding box center [231, 191] width 168 height 55
click at [238, 198] on textarea at bounding box center [227, 199] width 161 height 40
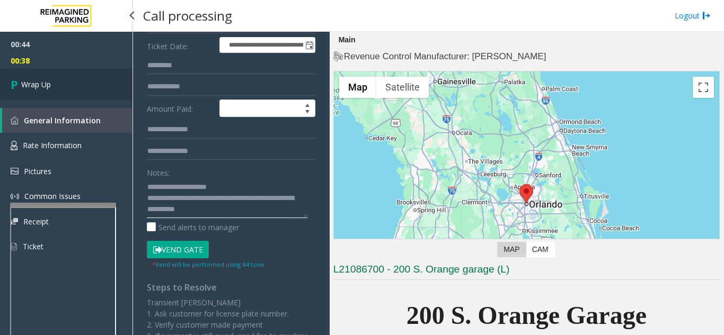
type textarea "**********"
click at [93, 83] on link "Wrap Up" at bounding box center [66, 84] width 132 height 31
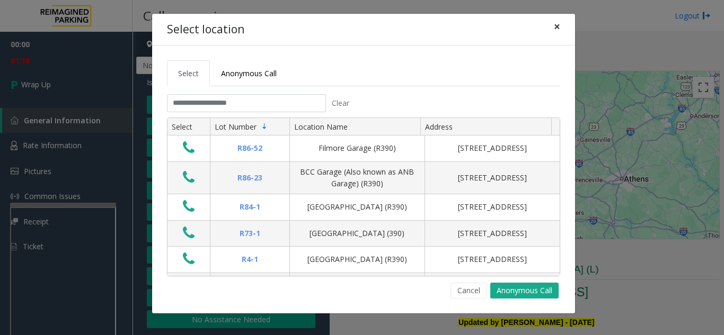
click at [556, 24] on span "×" at bounding box center [557, 26] width 6 height 15
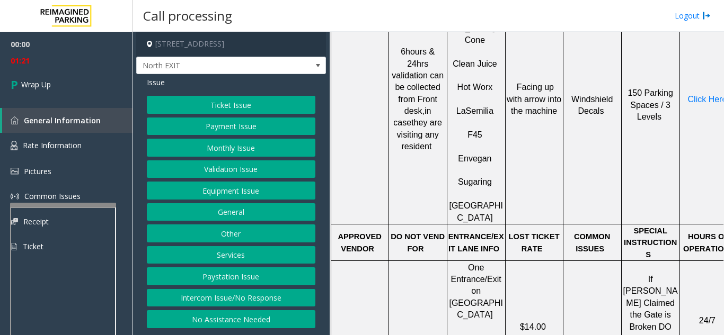
scroll to position [636, 0]
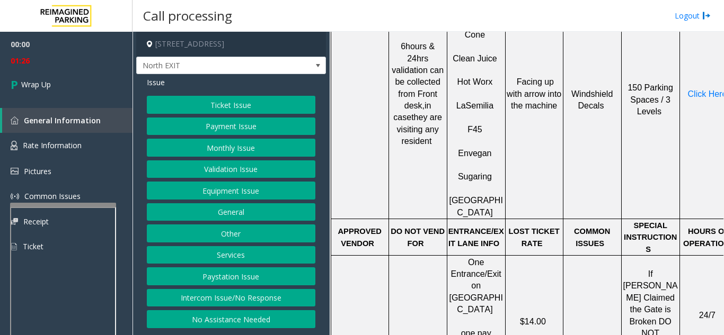
click at [278, 295] on button "Intercom Issue/No Response" at bounding box center [231, 298] width 168 height 18
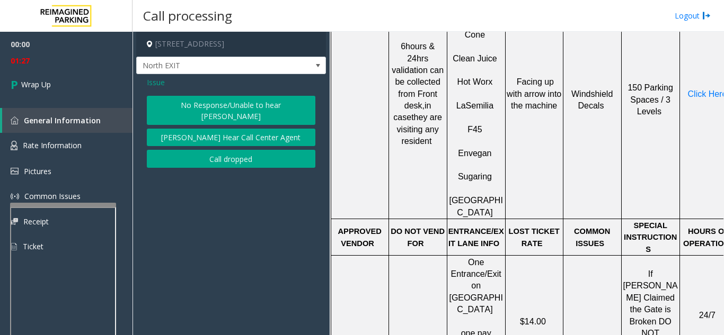
click at [228, 150] on button "Call dropped" at bounding box center [231, 159] width 168 height 18
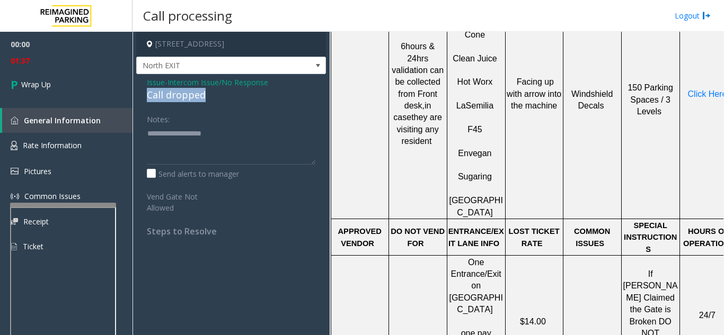
drag, startPoint x: 236, startPoint y: 91, endPoint x: 135, endPoint y: 96, distance: 101.8
click at [135, 96] on app-call-processing-form "[STREET_ADDRESS] North EXIT Issue - Intercom Issue/No Response Call dropped Not…" at bounding box center [230, 184] width 197 height 304
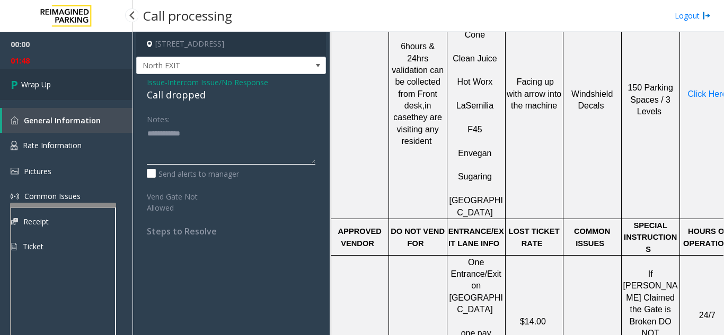
type textarea "**********"
click at [55, 94] on link "Wrap Up" at bounding box center [66, 84] width 132 height 31
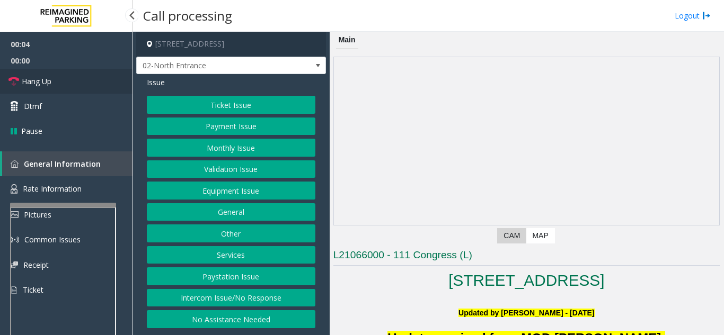
click at [68, 82] on link "Hang Up" at bounding box center [66, 81] width 132 height 25
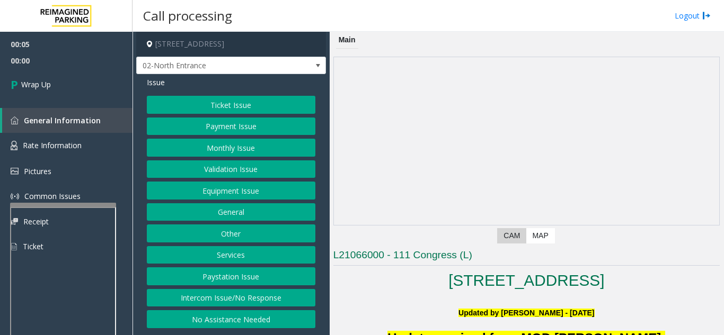
click at [257, 314] on button "No Assistance Needed" at bounding box center [231, 319] width 168 height 18
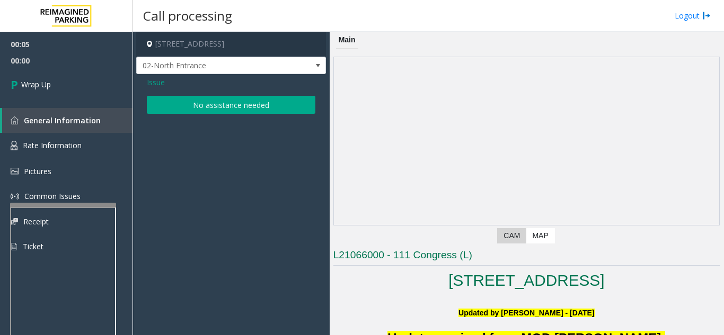
click at [236, 112] on button "No assistance needed" at bounding box center [231, 105] width 168 height 18
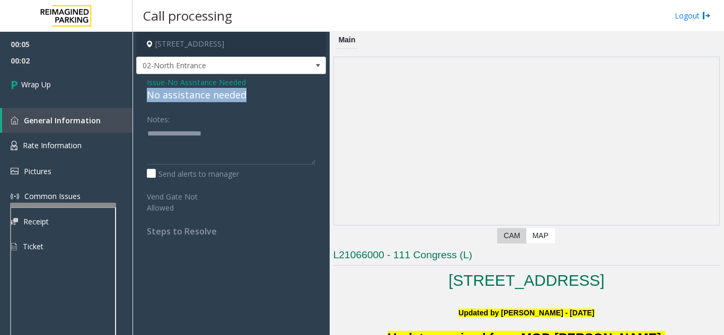
drag, startPoint x: 145, startPoint y: 95, endPoint x: 276, endPoint y: 96, distance: 130.9
click at [276, 96] on div "Issue - No Assistance Needed No assistance needed Notes: Send alerts to manager…" at bounding box center [231, 160] width 190 height 173
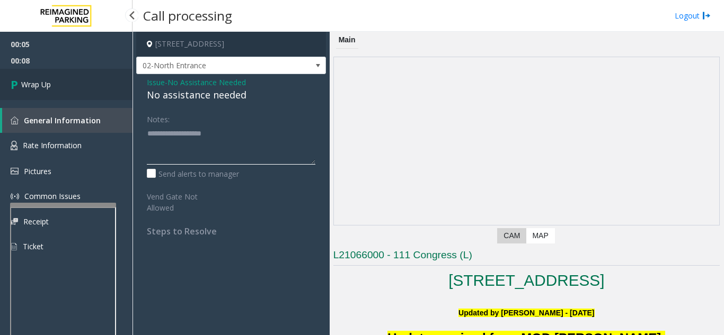
type textarea "**********"
click at [69, 89] on link "Wrap Up" at bounding box center [66, 84] width 132 height 31
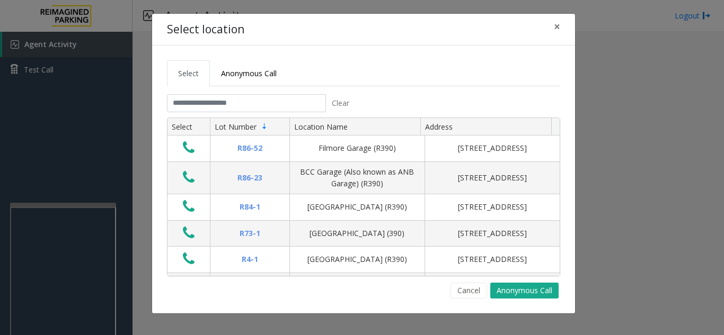
click at [545, 29] on div "Select location ×" at bounding box center [363, 30] width 423 height 32
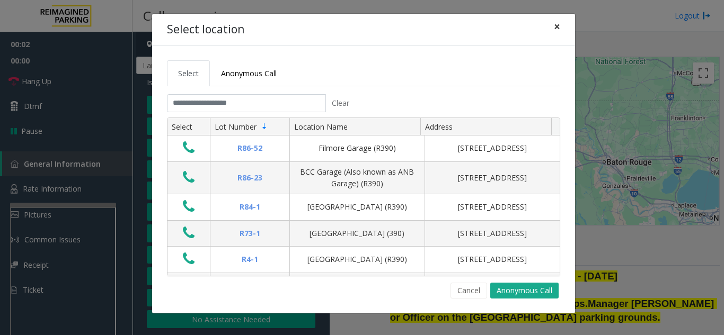
click at [561, 25] on button "×" at bounding box center [556, 27] width 21 height 26
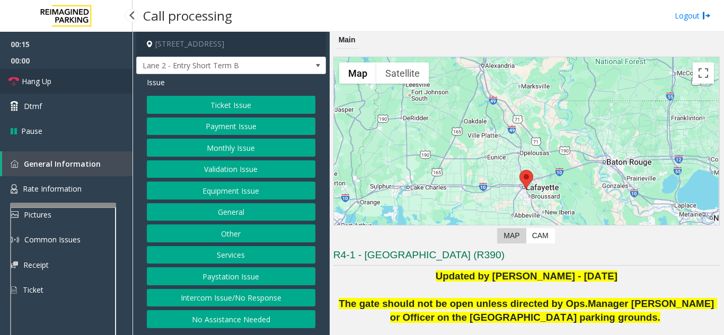
click at [66, 90] on link "Hang Up" at bounding box center [66, 81] width 132 height 25
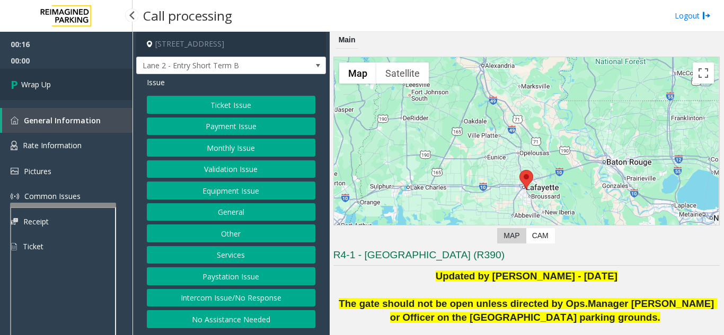
click at [66, 90] on link "Wrap Up" at bounding box center [66, 84] width 132 height 31
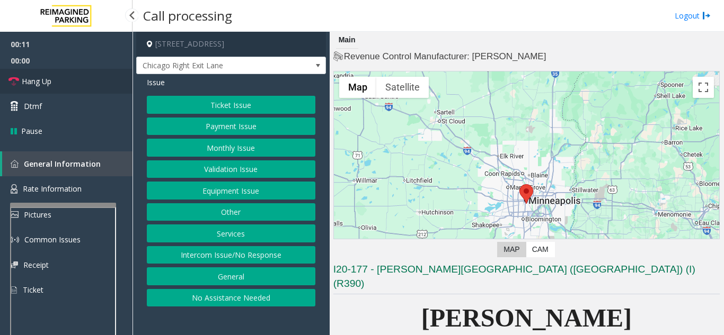
click at [72, 92] on link "Hang Up" at bounding box center [66, 81] width 132 height 25
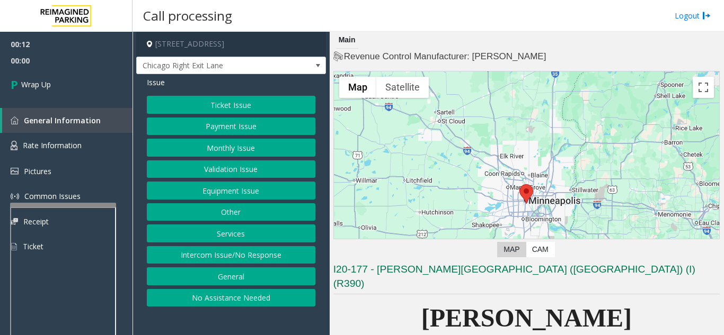
click at [246, 254] on button "Intercom Issue/No Response" at bounding box center [231, 255] width 168 height 18
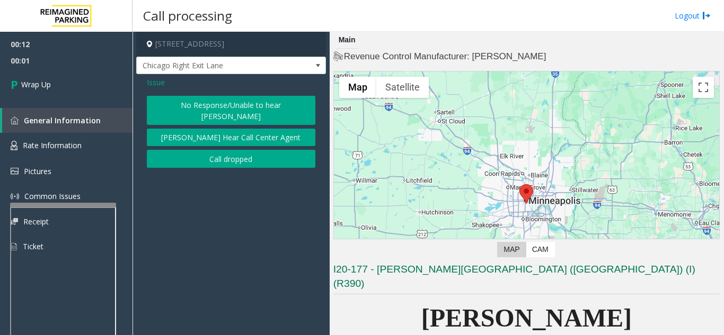
click at [226, 110] on button "No Response/Unable to hear [PERSON_NAME]" at bounding box center [231, 110] width 168 height 29
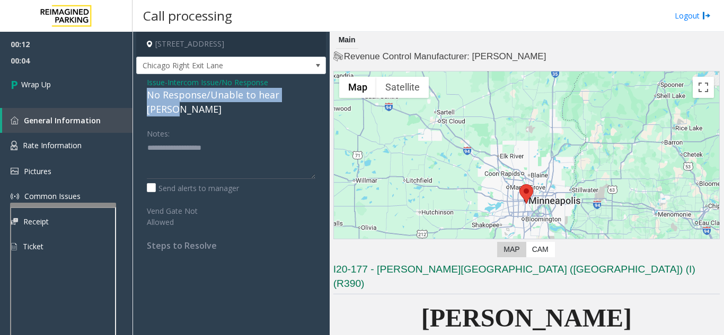
drag, startPoint x: 138, startPoint y: 97, endPoint x: 317, endPoint y: 95, distance: 179.1
click at [317, 95] on div "Issue - Intercom Issue/No Response No Response/Unable to hear [PERSON_NAME] Not…" at bounding box center [231, 168] width 190 height 188
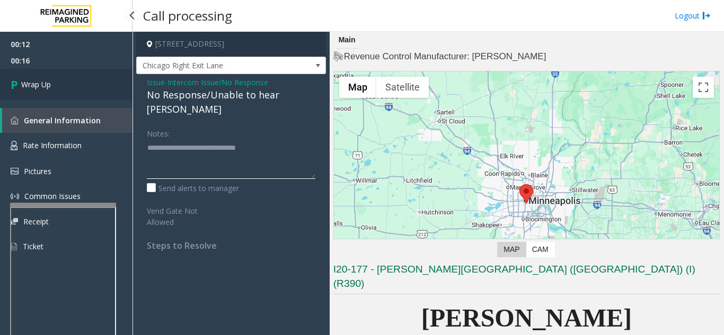
type textarea "**********"
click at [50, 83] on span "Wrap Up" at bounding box center [36, 84] width 30 height 11
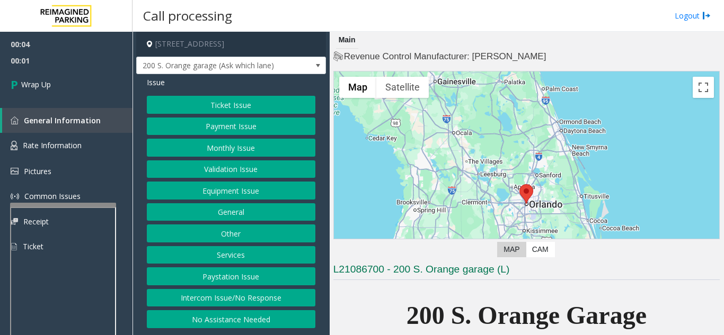
drag, startPoint x: 255, startPoint y: 298, endPoint x: 233, endPoint y: 212, distance: 88.7
click at [255, 297] on button "Intercom Issue/No Response" at bounding box center [231, 298] width 168 height 18
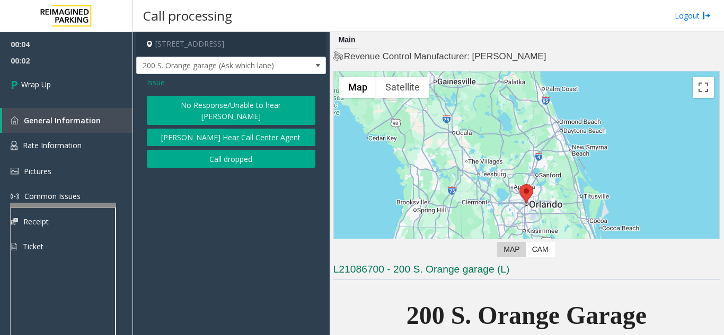
click at [220, 153] on button "Call dropped" at bounding box center [231, 159] width 168 height 18
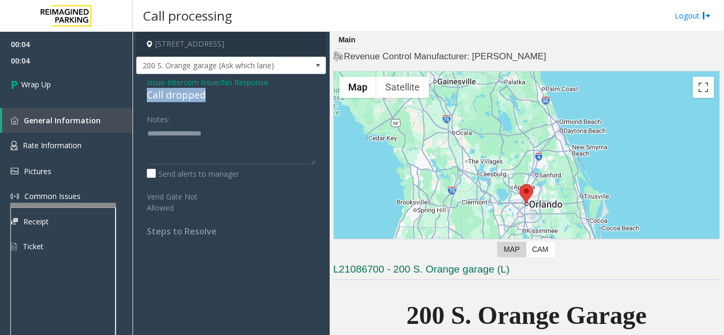
drag, startPoint x: 146, startPoint y: 96, endPoint x: 215, endPoint y: 96, distance: 69.4
click at [215, 96] on div "Issue - Intercom Issue/No Response Call dropped Notes: Send alerts to manager V…" at bounding box center [231, 160] width 190 height 173
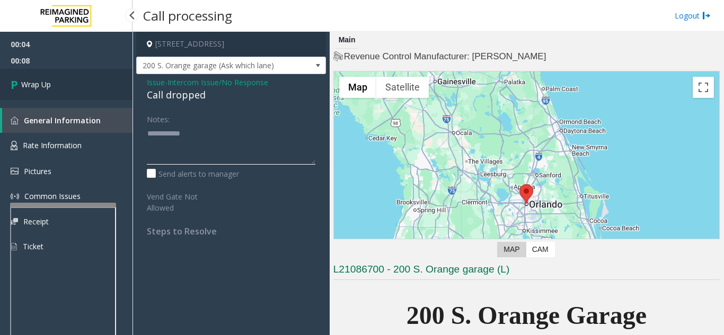
type textarea "**********"
click at [81, 91] on link "Wrap Up" at bounding box center [66, 84] width 132 height 31
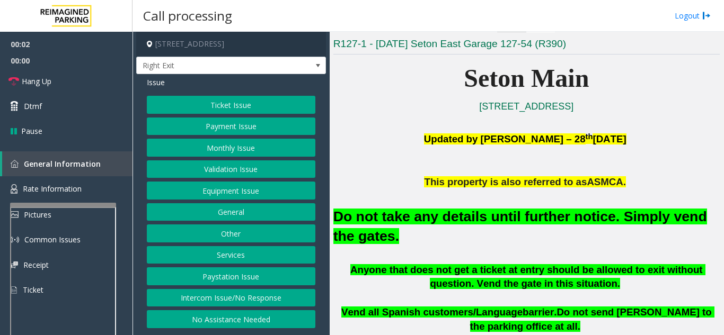
scroll to position [212, 0]
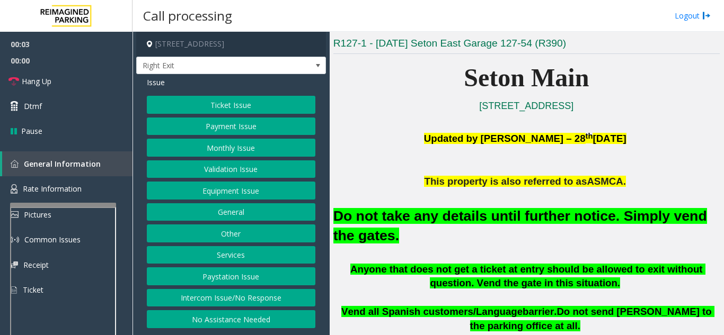
click at [242, 176] on button "Validation Issue" at bounding box center [231, 170] width 168 height 18
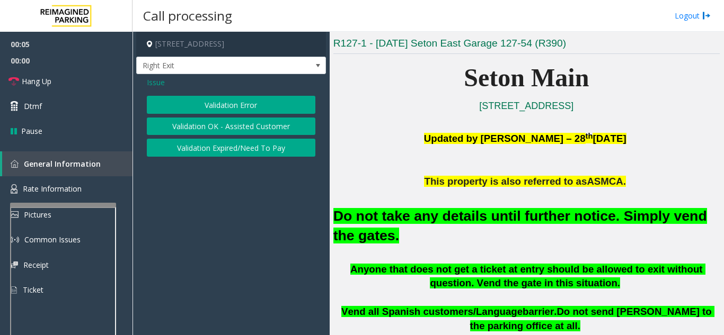
click at [236, 105] on button "Validation Error" at bounding box center [231, 105] width 168 height 18
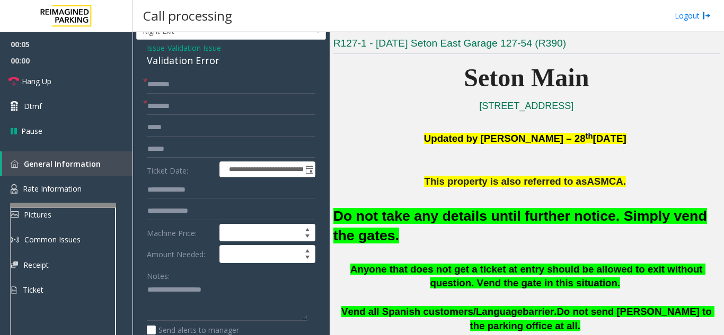
scroll to position [53, 0]
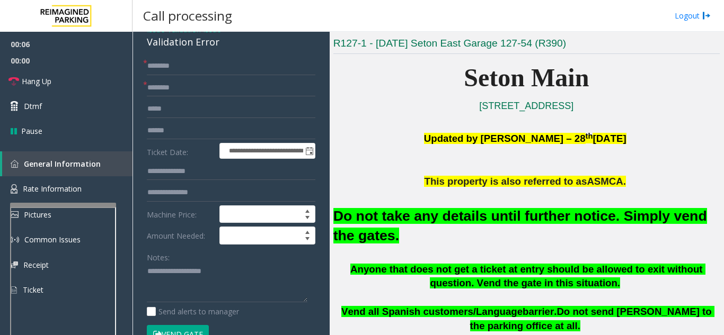
click at [168, 330] on button "Vend Gate" at bounding box center [178, 334] width 62 height 18
click at [152, 86] on input "text" at bounding box center [231, 88] width 168 height 18
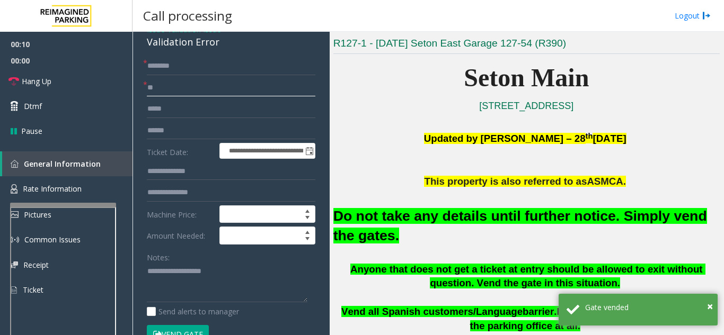
type input "**"
click at [202, 69] on input "text" at bounding box center [231, 66] width 168 height 18
type input "**"
click at [197, 264] on textarea at bounding box center [227, 283] width 161 height 40
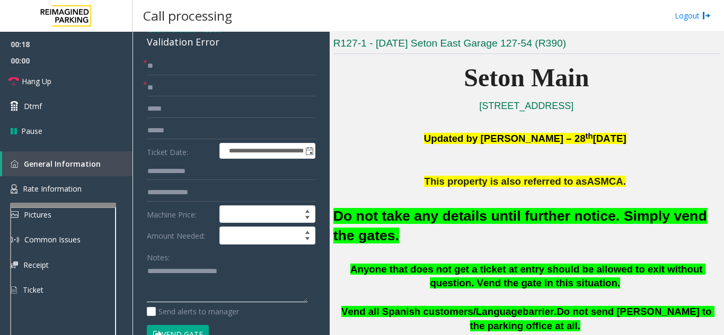
click at [291, 267] on textarea at bounding box center [227, 283] width 161 height 40
type textarea "**********"
click at [89, 112] on link "Dtmf" at bounding box center [66, 106] width 132 height 25
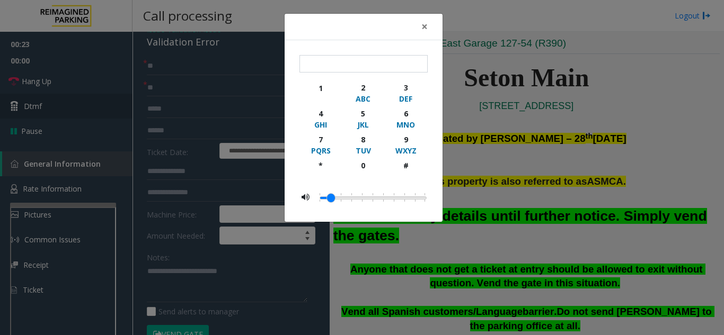
click at [89, 112] on div "× 1 2 ABC 3 DEF 4 GHI 5 JKL 6 MNO 7 PQRS 8 TUV 9 WXYZ * 0 #" at bounding box center [362, 167] width 724 height 335
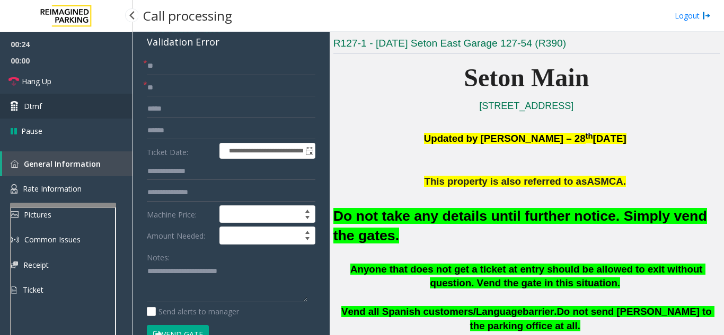
click at [83, 111] on link "Dtmf" at bounding box center [66, 106] width 132 height 25
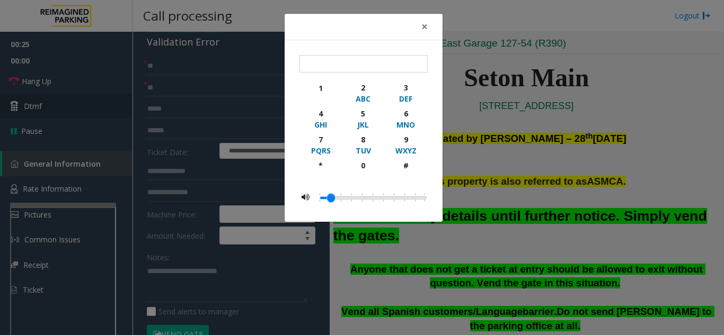
click at [83, 111] on div "× 1 2 ABC 3 DEF 4 GHI 5 JKL 6 MNO 7 PQRS 8 TUV 9 WXYZ * 0 #" at bounding box center [362, 167] width 724 height 335
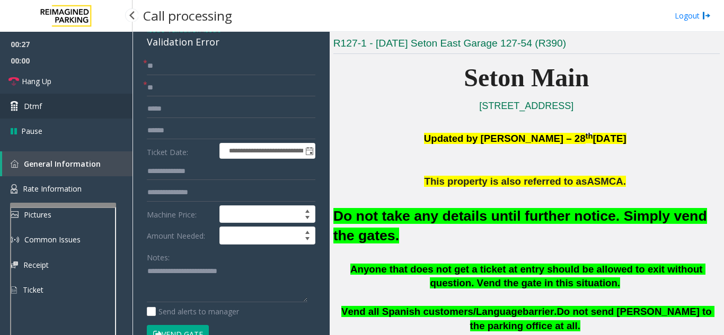
click at [84, 101] on link "Dtmf" at bounding box center [66, 106] width 132 height 25
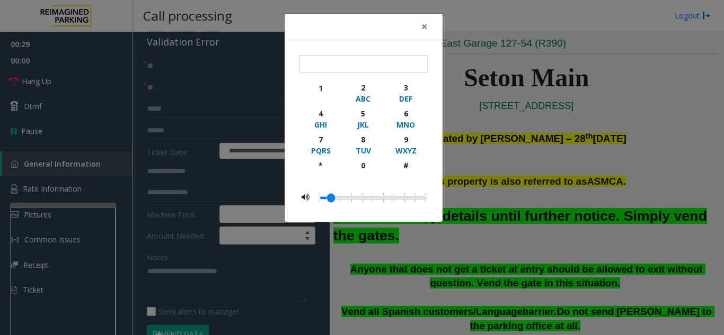
click at [67, 102] on div "× 1 2 ABC 3 DEF 4 GHI 5 JKL 6 MNO 7 PQRS 8 TUV 9 WXYZ * 0 #" at bounding box center [362, 167] width 724 height 335
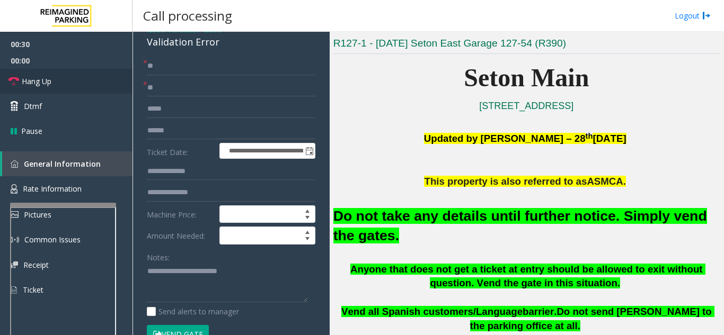
click at [61, 88] on link "Hang Up" at bounding box center [66, 81] width 132 height 25
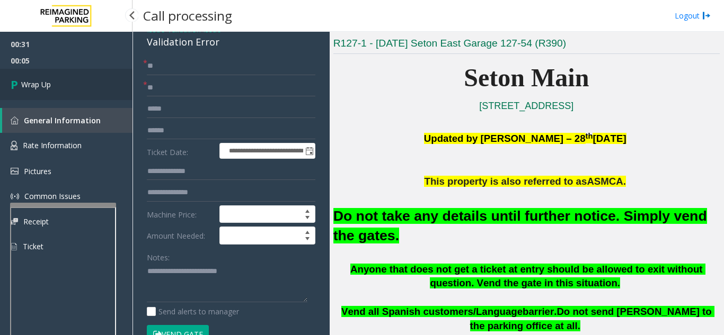
click at [61, 88] on link "Wrap Up" at bounding box center [66, 84] width 132 height 31
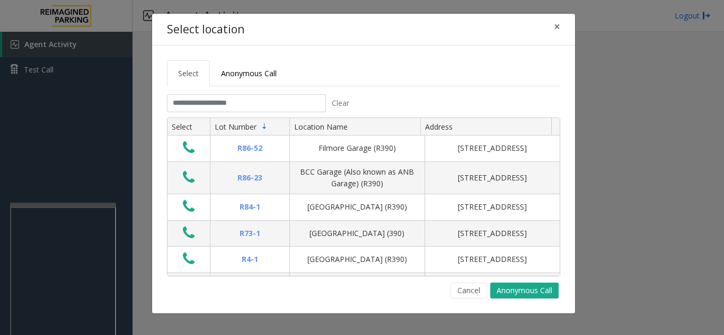
click at [86, 149] on div "Select location × Select Anonymous Call Clear Select Lot Number Location Name A…" at bounding box center [362, 167] width 724 height 335
click at [561, 29] on button "×" at bounding box center [556, 27] width 21 height 26
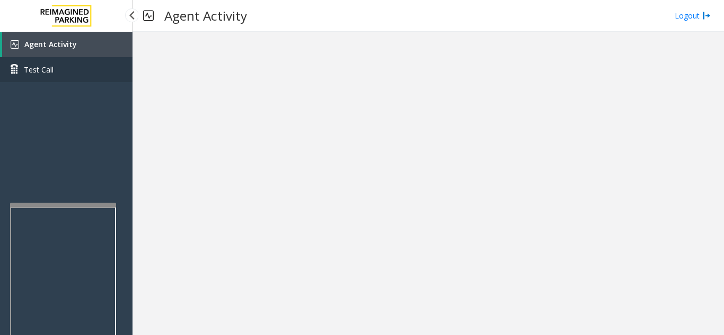
click at [65, 62] on link "Test Call" at bounding box center [66, 69] width 132 height 25
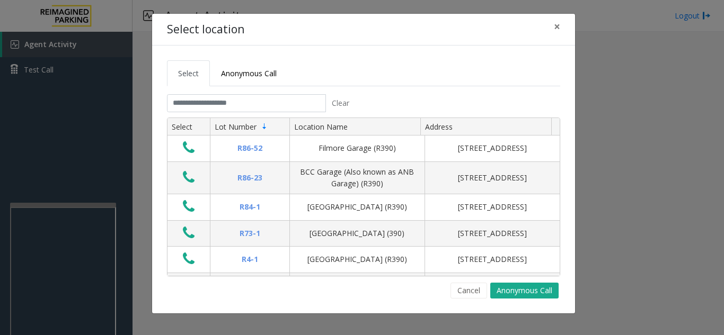
click at [76, 46] on div "Select location × Select Anonymous Call Clear Select Lot Number Location Name A…" at bounding box center [362, 167] width 724 height 335
click at [95, 92] on div "Select location × Select Anonymous Call Clear Select Lot Number Location Name A…" at bounding box center [362, 167] width 724 height 335
click at [559, 30] on span "×" at bounding box center [557, 26] width 6 height 15
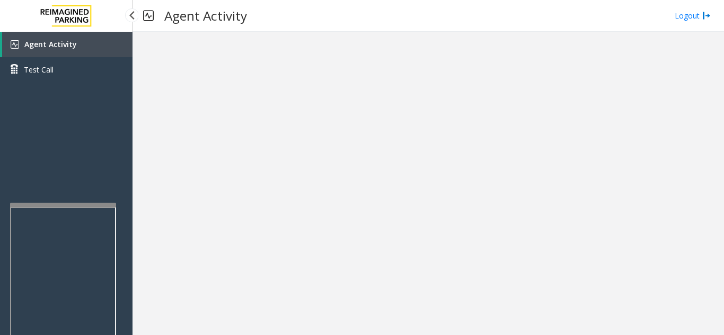
click at [80, 36] on link "Agent Activity" at bounding box center [67, 44] width 130 height 25
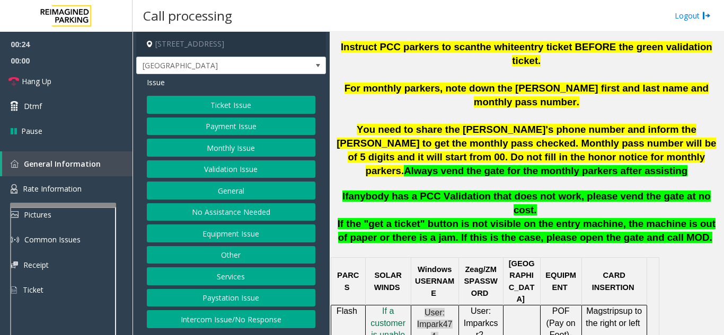
scroll to position [424, 0]
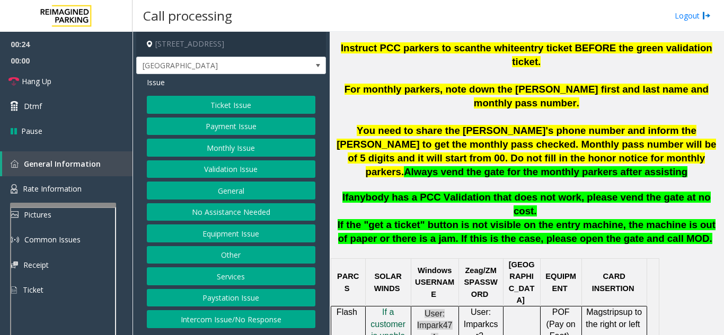
click at [248, 127] on button "Payment Issue" at bounding box center [231, 127] width 168 height 18
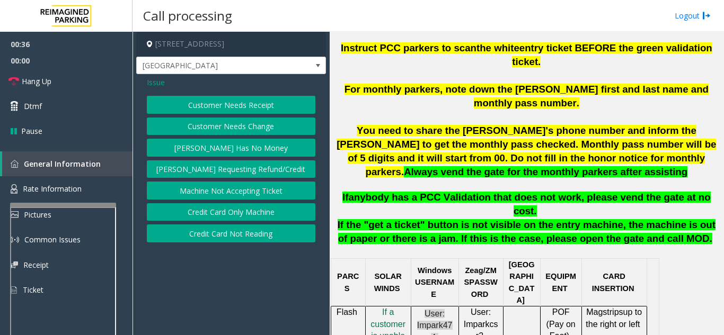
click at [160, 84] on span "Issue" at bounding box center [156, 82] width 18 height 11
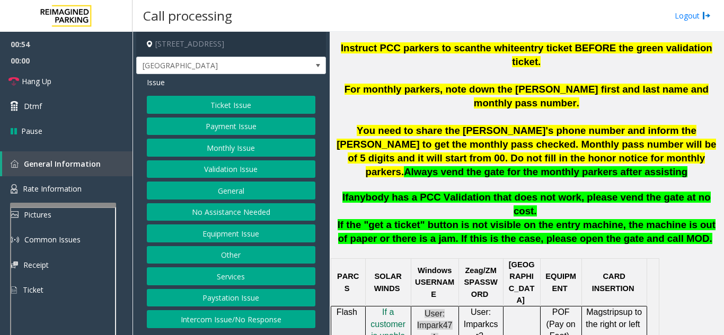
click at [221, 237] on button "Equipment Issue" at bounding box center [231, 234] width 168 height 18
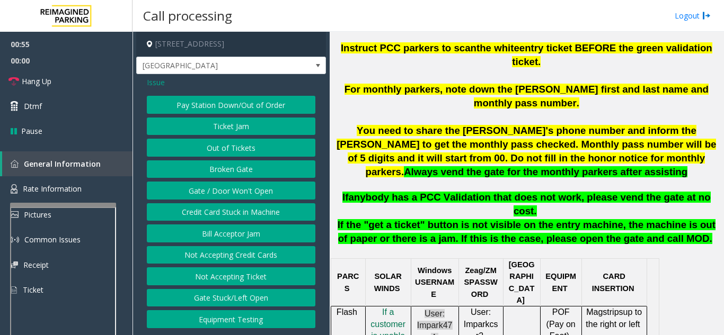
click at [221, 237] on button "Bill Acceptor Jam" at bounding box center [231, 234] width 168 height 18
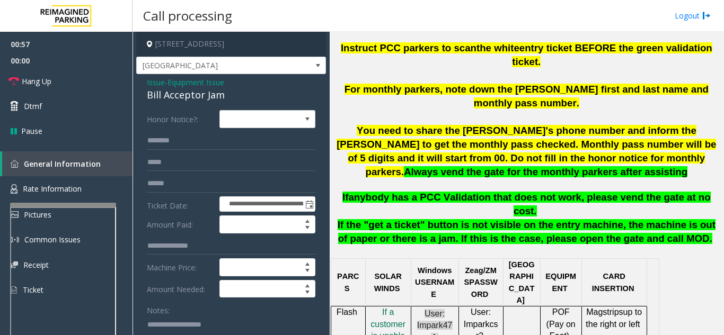
click at [155, 87] on span "Issue" at bounding box center [156, 82] width 18 height 11
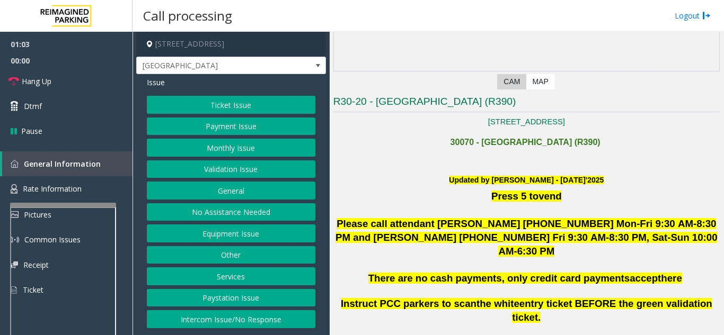
scroll to position [159, 0]
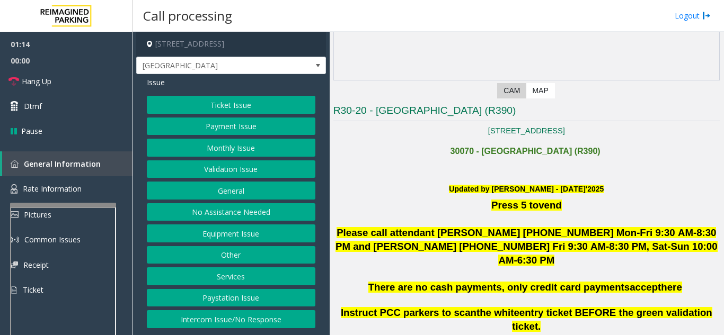
click at [254, 127] on button "Payment Issue" at bounding box center [231, 127] width 168 height 18
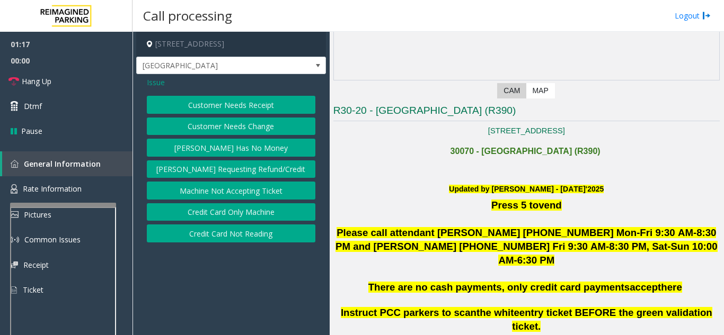
click at [247, 216] on button "Credit Card Only Machine" at bounding box center [231, 212] width 168 height 18
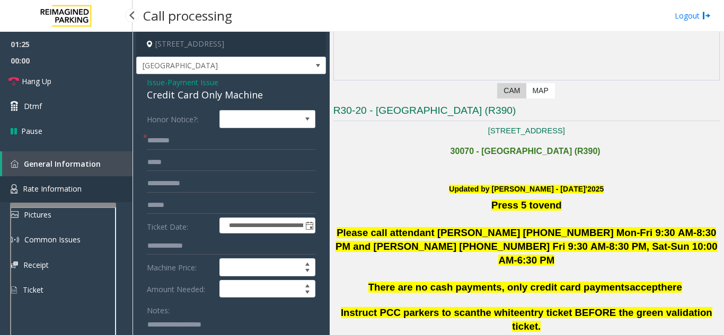
click at [35, 194] on span "Rate Information" at bounding box center [52, 189] width 59 height 10
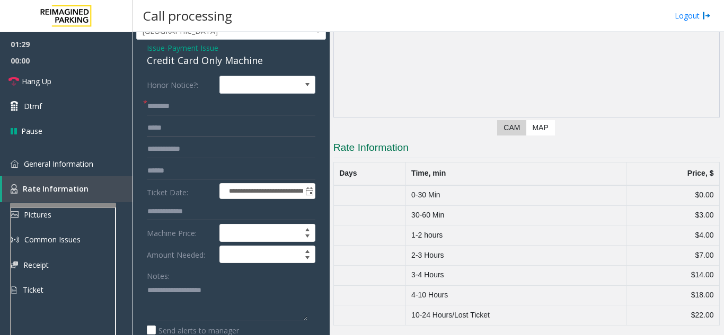
scroll to position [53, 0]
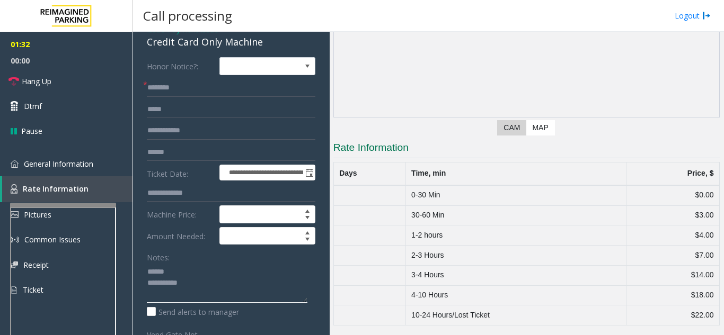
click at [189, 275] on textarea at bounding box center [227, 283] width 161 height 40
drag, startPoint x: 136, startPoint y: 50, endPoint x: 265, endPoint y: 44, distance: 128.9
click at [265, 44] on div "**********" at bounding box center [231, 305] width 190 height 568
click at [264, 44] on div "Credit Card Only Machine" at bounding box center [231, 42] width 168 height 14
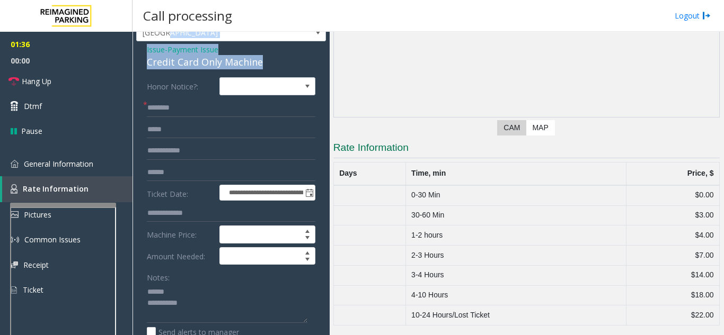
scroll to position [28, 0]
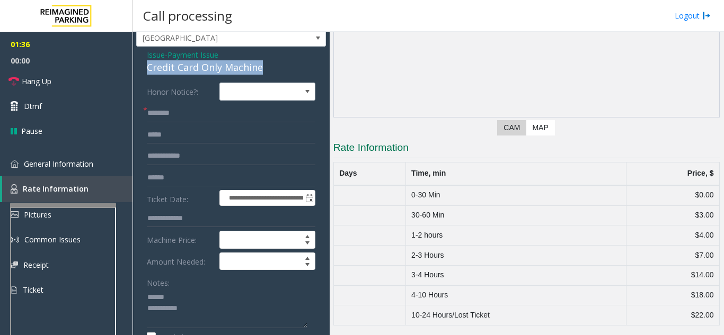
drag, startPoint x: 269, startPoint y: 44, endPoint x: 146, endPoint y: 63, distance: 124.3
click at [146, 63] on div "**********" at bounding box center [231, 331] width 190 height 568
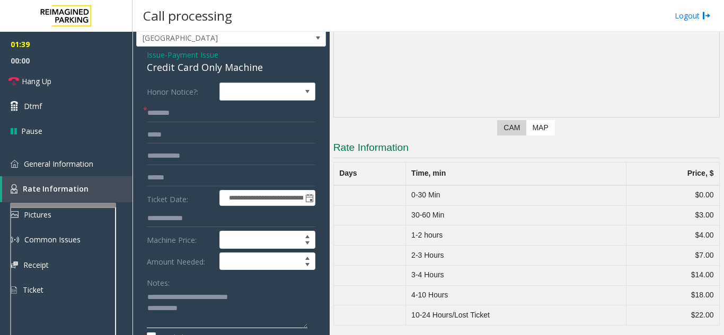
click at [209, 304] on textarea at bounding box center [227, 309] width 161 height 40
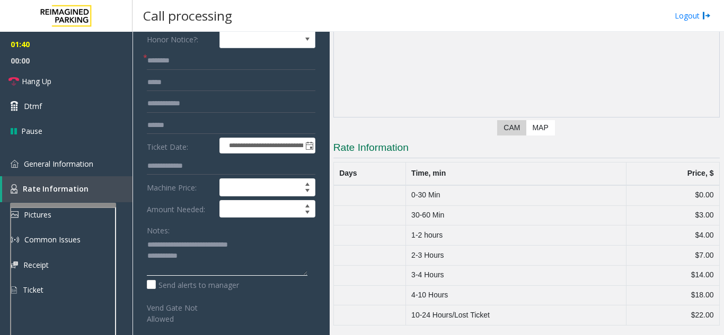
scroll to position [81, 0]
type textarea "**********"
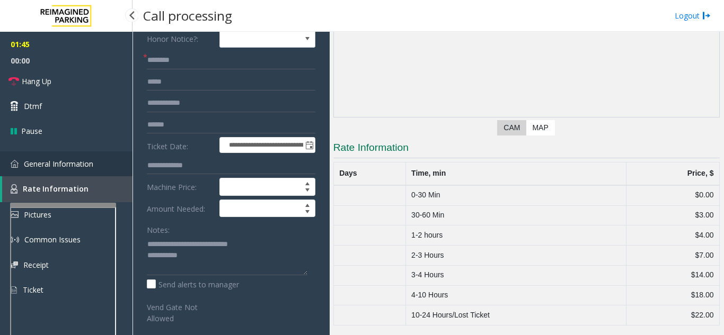
click at [62, 160] on span "General Information" at bounding box center [58, 164] width 69 height 10
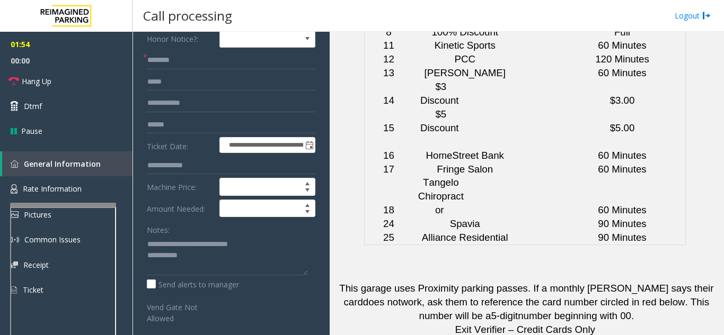
scroll to position [2808, 0]
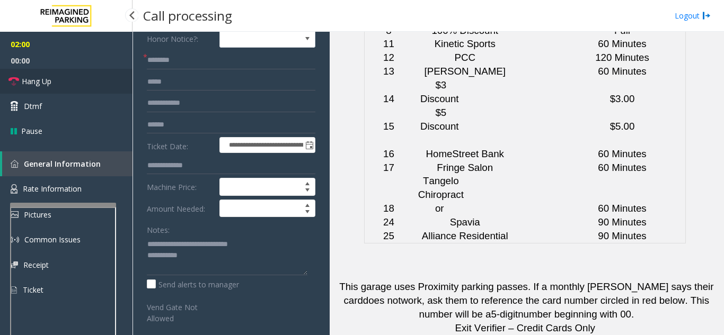
click at [35, 83] on span "Hang Up" at bounding box center [37, 81] width 30 height 11
click at [165, 67] on input "text" at bounding box center [231, 60] width 168 height 18
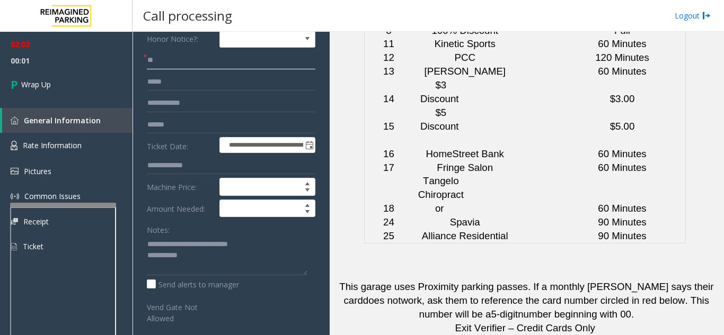
type input "**"
click at [247, 248] on textarea at bounding box center [227, 256] width 161 height 40
click at [244, 252] on textarea at bounding box center [227, 256] width 161 height 40
click at [270, 252] on textarea at bounding box center [227, 256] width 161 height 40
click at [221, 269] on textarea at bounding box center [227, 256] width 161 height 40
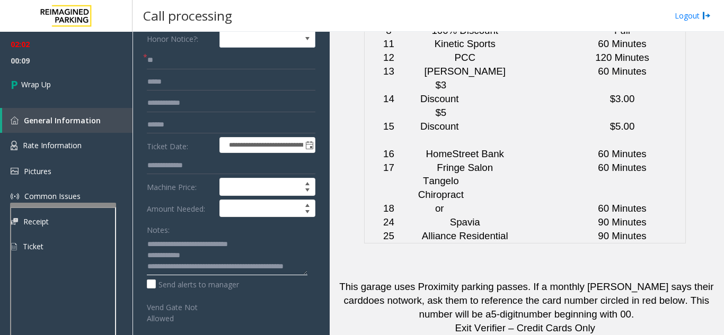
click at [224, 268] on textarea at bounding box center [227, 256] width 161 height 40
type textarea "**********"
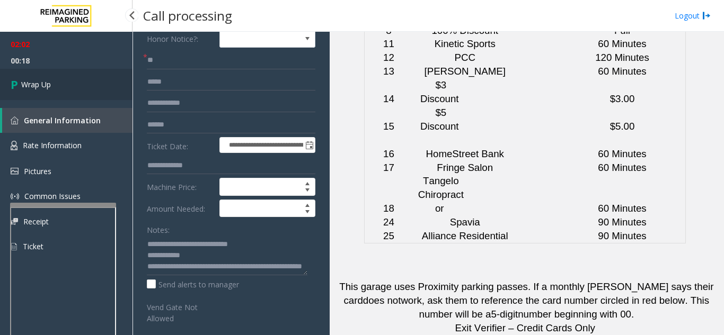
click at [67, 82] on link "Wrap Up" at bounding box center [66, 84] width 132 height 31
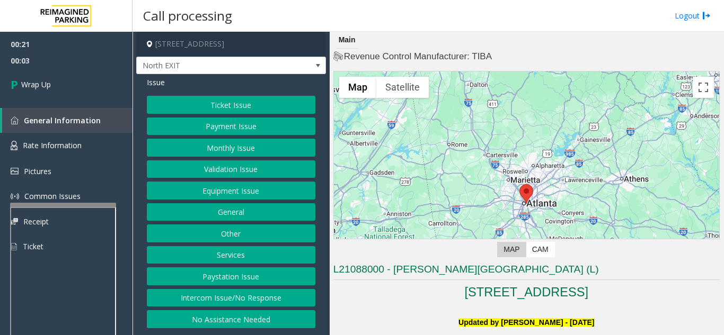
click at [270, 193] on button "Equipment Issue" at bounding box center [231, 191] width 168 height 18
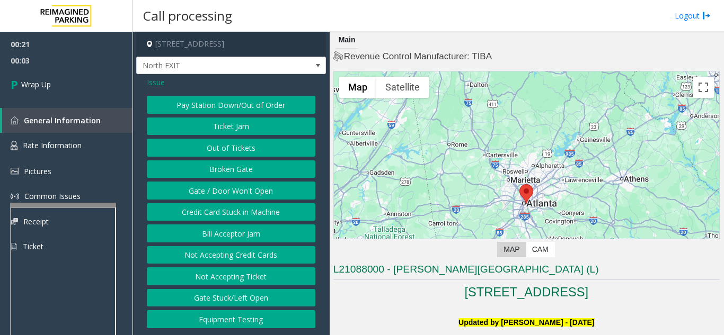
click at [270, 193] on button "Gate / Door Won't Open" at bounding box center [231, 191] width 168 height 18
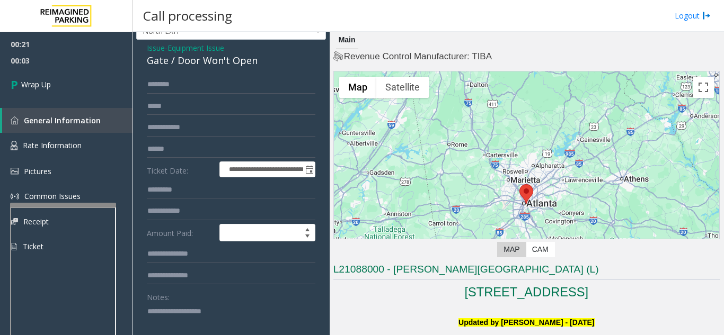
scroll to position [53, 0]
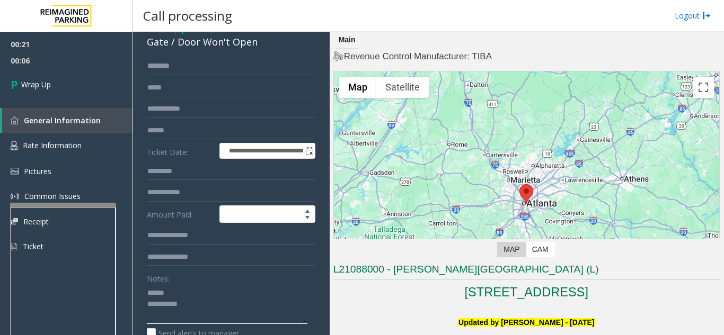
click at [190, 296] on textarea at bounding box center [227, 304] width 161 height 40
drag, startPoint x: 176, startPoint y: 42, endPoint x: 264, endPoint y: 47, distance: 88.1
click at [264, 47] on div "Gate / Door Won't Open" at bounding box center [231, 42] width 168 height 14
click at [222, 309] on textarea at bounding box center [227, 304] width 161 height 40
click at [274, 286] on textarea at bounding box center [227, 304] width 161 height 40
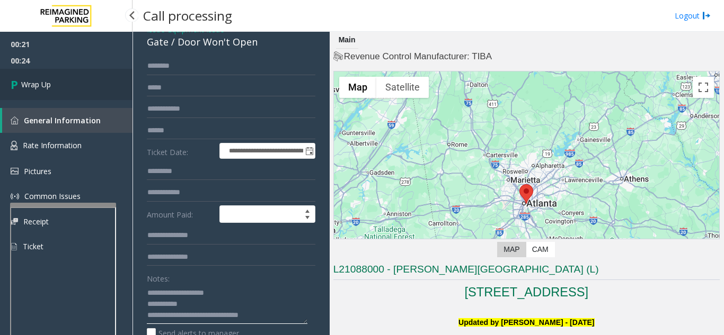
type textarea "**********"
click at [47, 93] on link "Wrap Up" at bounding box center [66, 84] width 132 height 31
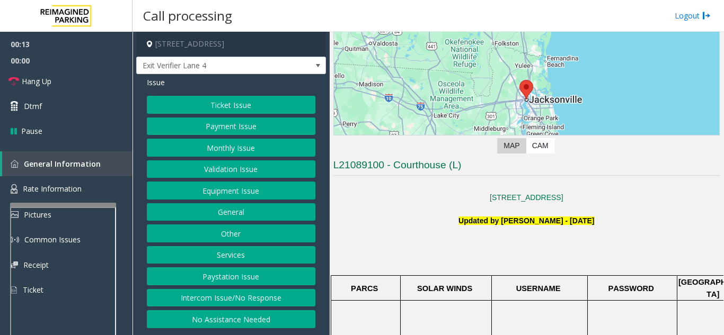
scroll to position [106, 0]
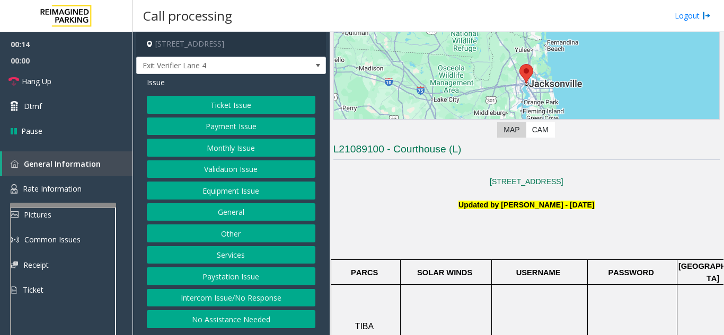
click at [260, 297] on button "Intercom Issue/No Response" at bounding box center [231, 298] width 168 height 18
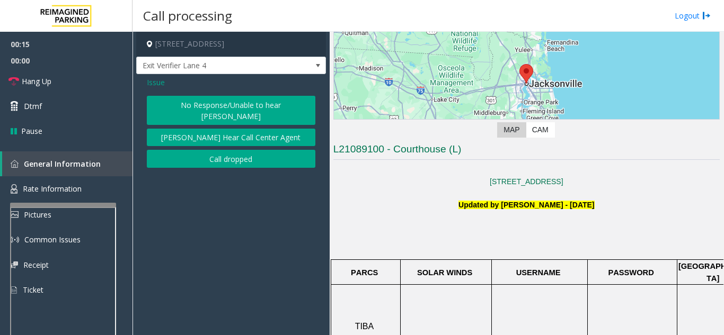
click at [229, 111] on button "No Response/Unable to hear [PERSON_NAME]" at bounding box center [231, 110] width 168 height 29
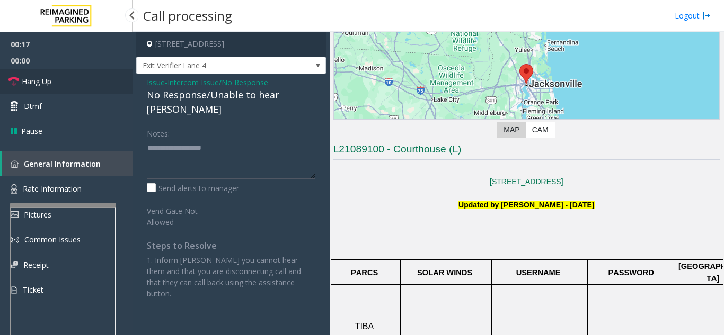
click at [49, 82] on span "Hang Up" at bounding box center [37, 81] width 30 height 11
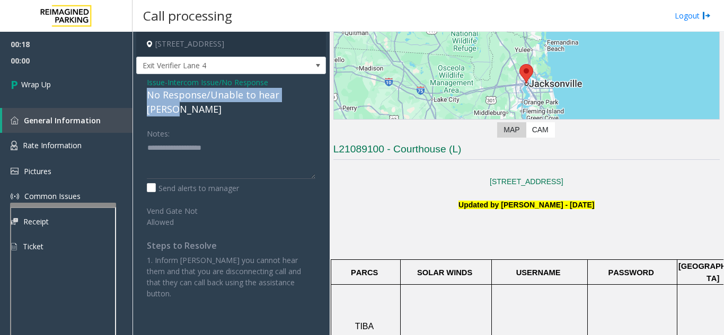
drag, startPoint x: 145, startPoint y: 93, endPoint x: 320, endPoint y: 91, distance: 175.4
click at [320, 91] on div "Issue - Intercom Issue/No Response No Response/Unable to hear [PERSON_NAME] Not…" at bounding box center [231, 192] width 190 height 236
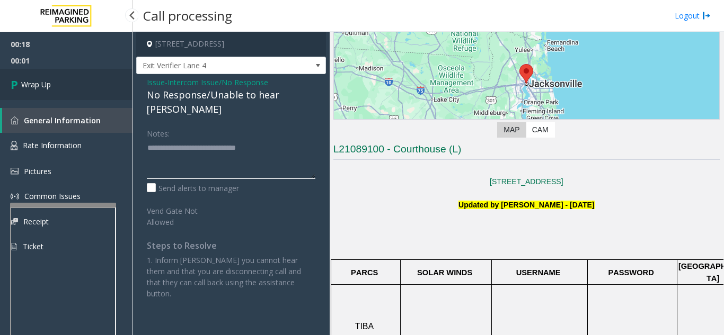
type textarea "**********"
click at [79, 82] on link "Wrap Up" at bounding box center [66, 84] width 132 height 31
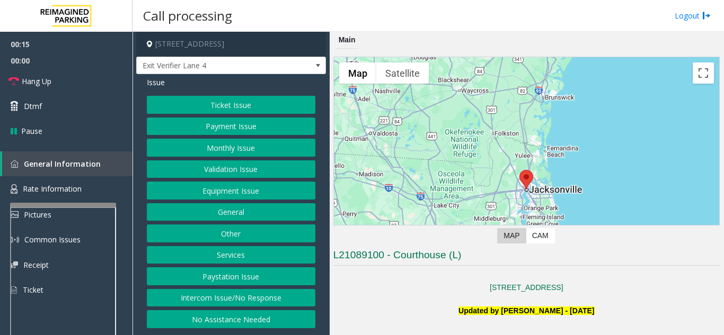
click at [221, 302] on button "Intercom Issue/No Response" at bounding box center [231, 298] width 168 height 18
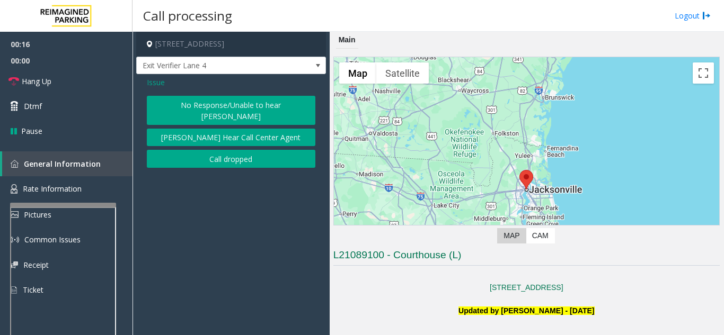
click at [229, 105] on button "No Response/Unable to hear [PERSON_NAME]" at bounding box center [231, 110] width 168 height 29
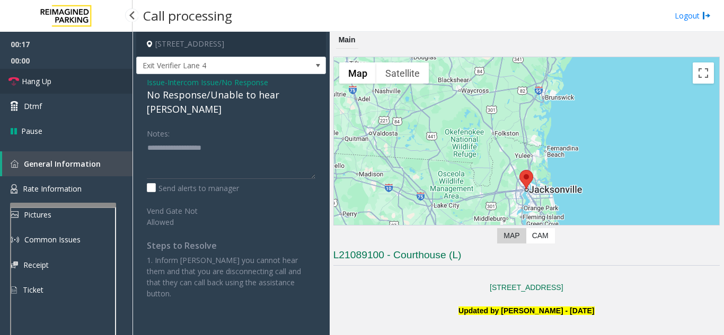
click at [82, 75] on link "Hang Up" at bounding box center [66, 81] width 132 height 25
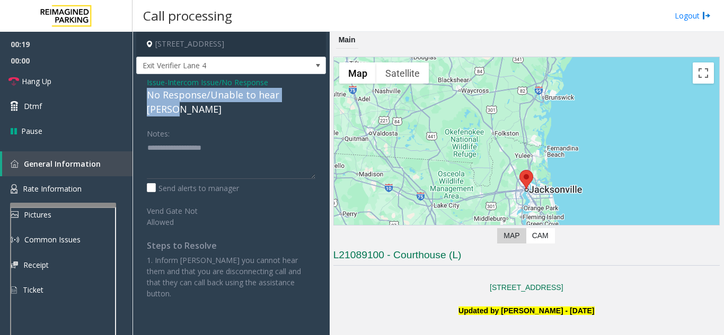
drag, startPoint x: 145, startPoint y: 93, endPoint x: 315, endPoint y: 92, distance: 170.6
click at [315, 92] on div "Issue - Intercom Issue/No Response No Response/Unable to hear [PERSON_NAME] Not…" at bounding box center [231, 192] width 190 height 236
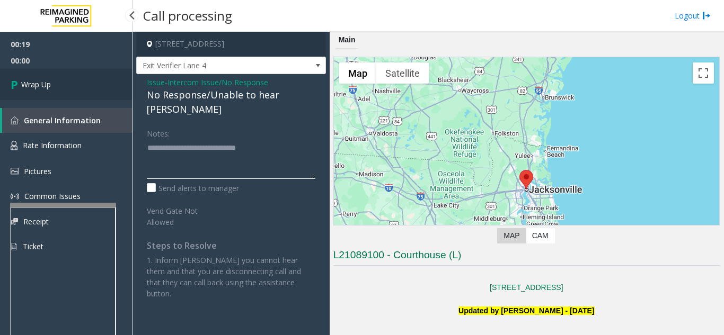
type textarea "**********"
click at [52, 81] on link "Wrap Up" at bounding box center [66, 84] width 132 height 31
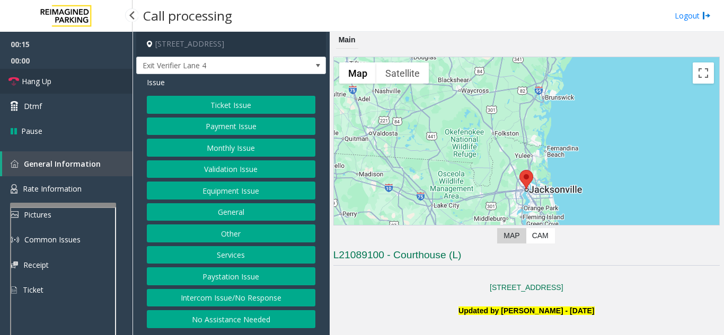
click at [75, 82] on link "Hang Up" at bounding box center [66, 81] width 132 height 25
click at [279, 304] on button "Intercom Issue/No Response" at bounding box center [231, 298] width 168 height 18
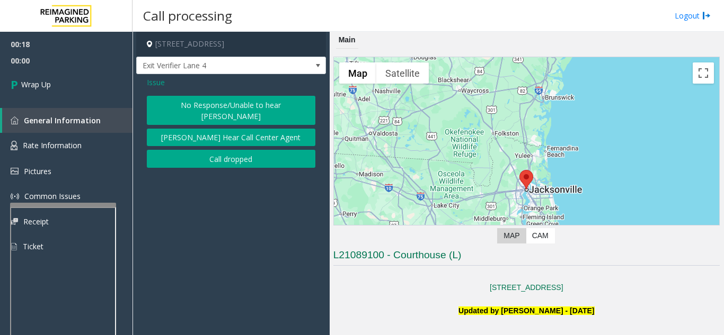
click at [210, 103] on button "No Response/Unable to hear [PERSON_NAME]" at bounding box center [231, 110] width 168 height 29
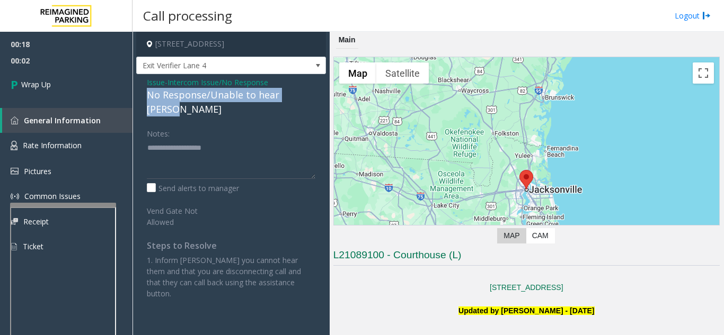
drag, startPoint x: 144, startPoint y: 96, endPoint x: 311, endPoint y: 93, distance: 166.9
click at [311, 93] on div "Issue - Intercom Issue/No Response No Response/Unable to hear [PERSON_NAME] Not…" at bounding box center [231, 192] width 190 height 236
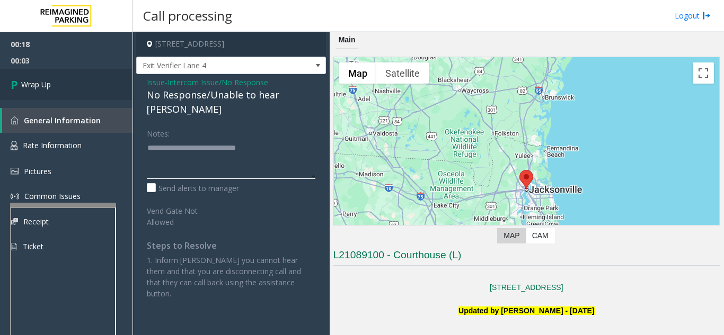
type textarea "**********"
click at [91, 91] on link "Wrap Up" at bounding box center [66, 84] width 132 height 31
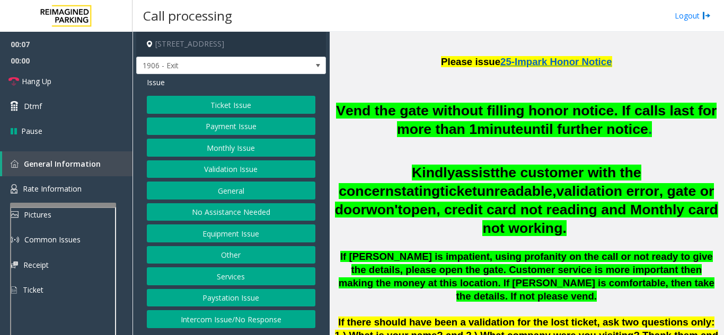
scroll to position [318, 0]
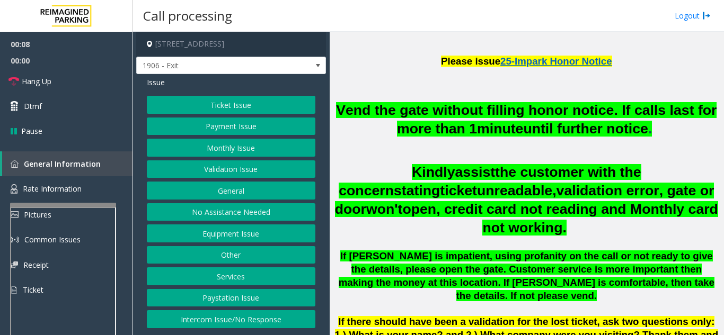
click at [239, 109] on button "Ticket Issue" at bounding box center [231, 105] width 168 height 18
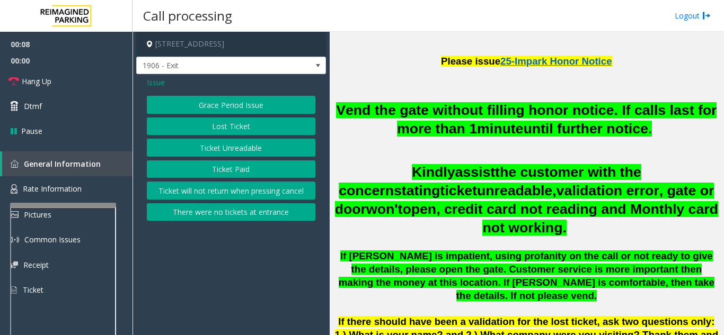
click at [227, 153] on button "Ticket Unreadable" at bounding box center [231, 148] width 168 height 18
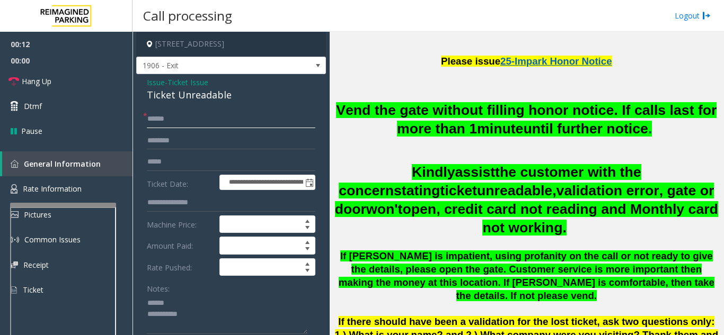
click at [232, 123] on input "text" at bounding box center [231, 119] width 168 height 18
drag, startPoint x: 149, startPoint y: 97, endPoint x: 265, endPoint y: 94, distance: 116.1
type textarea "**********"
click at [188, 124] on input "text" at bounding box center [231, 119] width 168 height 18
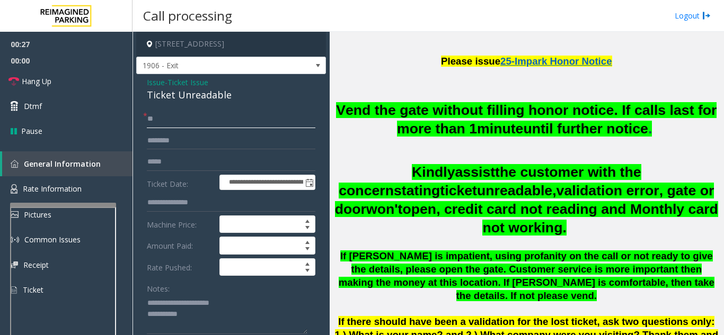
type input "*"
type input "**"
click at [77, 82] on link "Hang Up" at bounding box center [66, 81] width 132 height 25
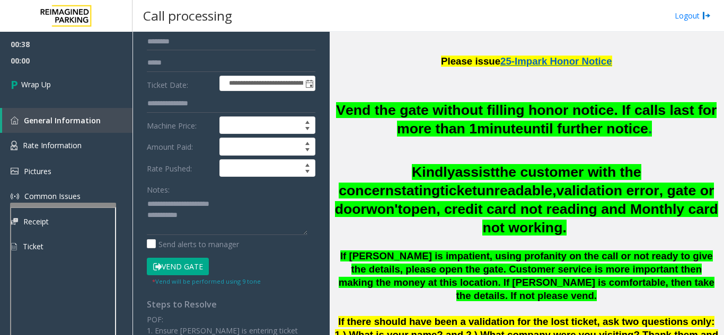
scroll to position [106, 0]
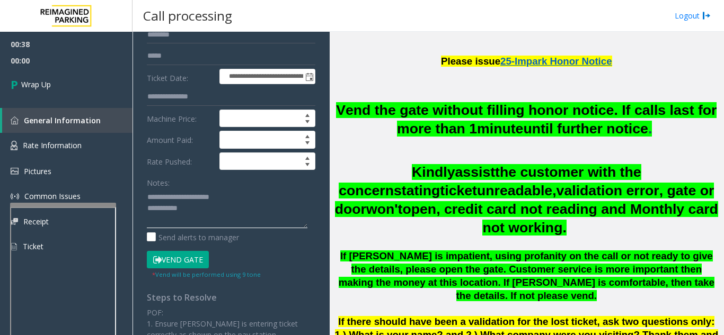
click at [242, 207] on textarea at bounding box center [227, 209] width 161 height 40
type textarea "**********"
click at [204, 177] on div "Notes:" at bounding box center [231, 201] width 168 height 55
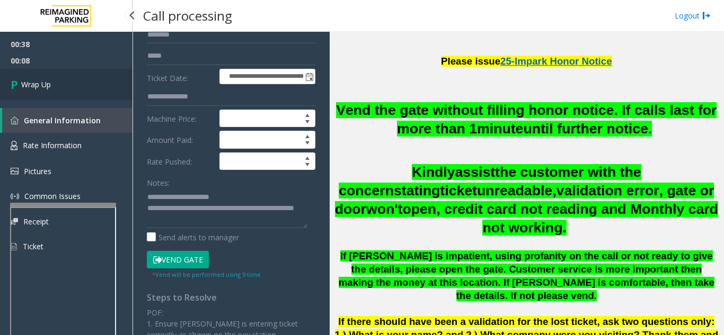
click at [93, 88] on link "Wrap Up" at bounding box center [66, 84] width 132 height 31
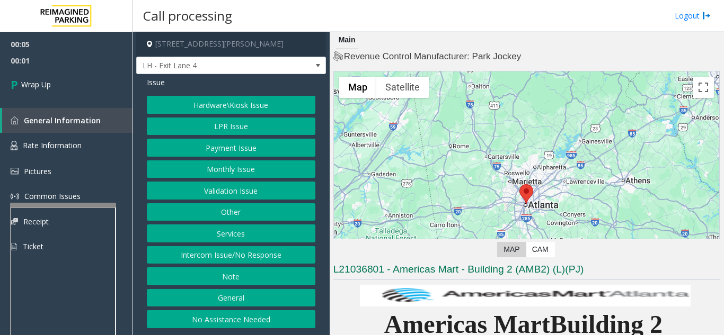
click at [217, 260] on button "Intercom Issue/No Response" at bounding box center [231, 255] width 168 height 18
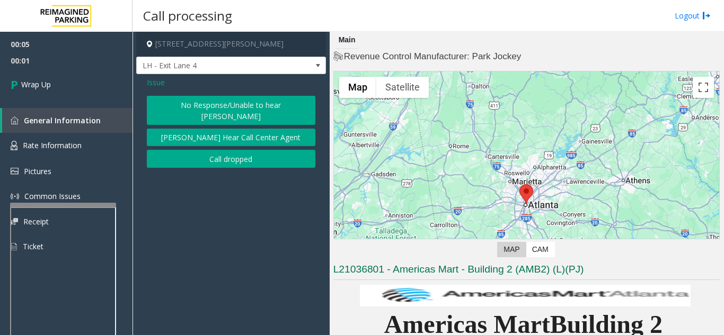
click at [217, 150] on button "Call dropped" at bounding box center [231, 159] width 168 height 18
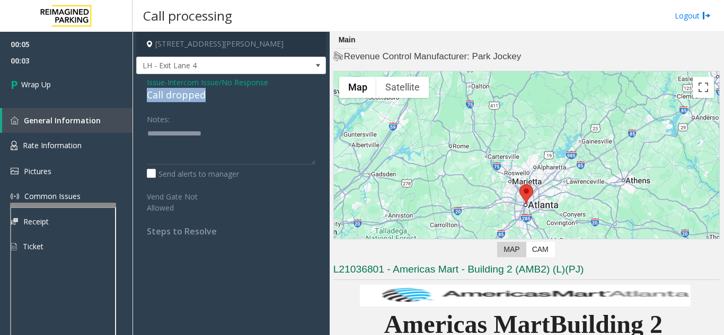
drag, startPoint x: 149, startPoint y: 97, endPoint x: 211, endPoint y: 93, distance: 62.1
click at [211, 93] on div "Call dropped" at bounding box center [231, 95] width 168 height 14
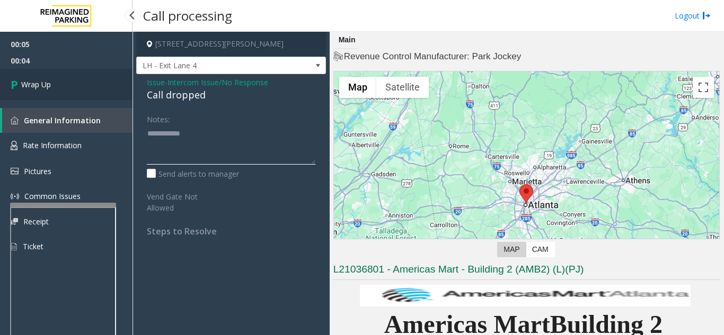
type textarea "**********"
click at [73, 87] on link "Wrap Up" at bounding box center [66, 84] width 132 height 31
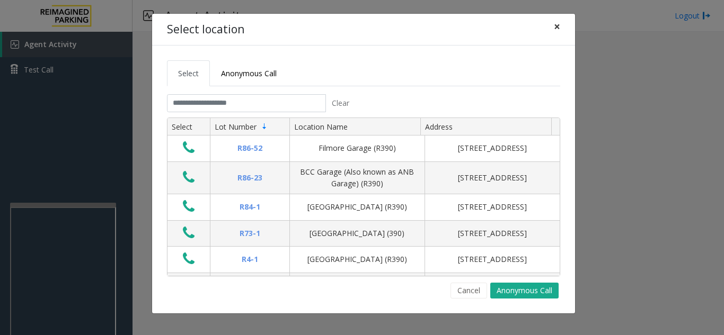
click at [554, 25] on span "×" at bounding box center [557, 26] width 6 height 15
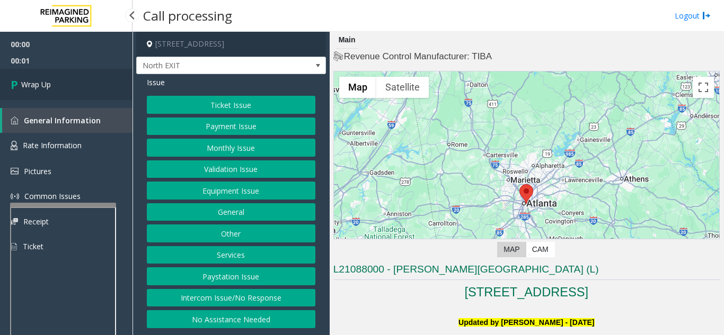
click at [54, 96] on link "Wrap Up" at bounding box center [66, 84] width 132 height 31
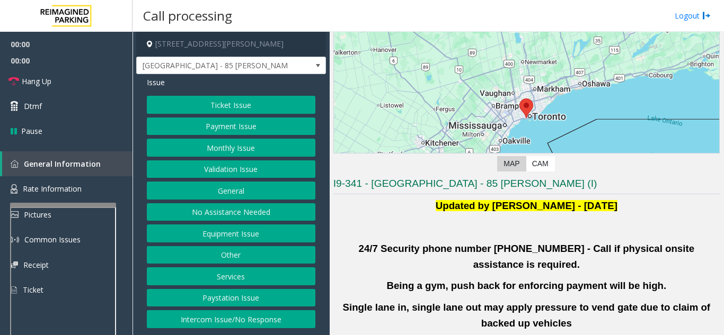
scroll to position [159, 0]
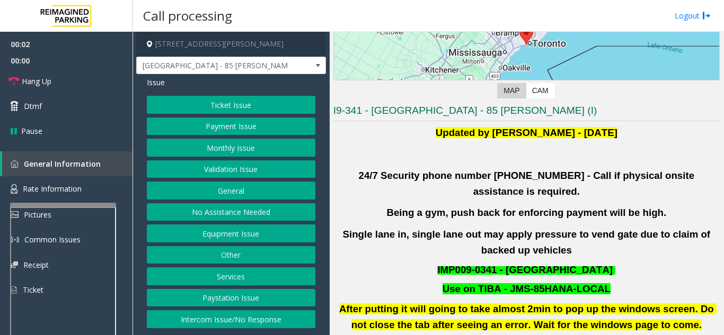
click at [227, 171] on button "Validation Issue" at bounding box center [231, 170] width 168 height 18
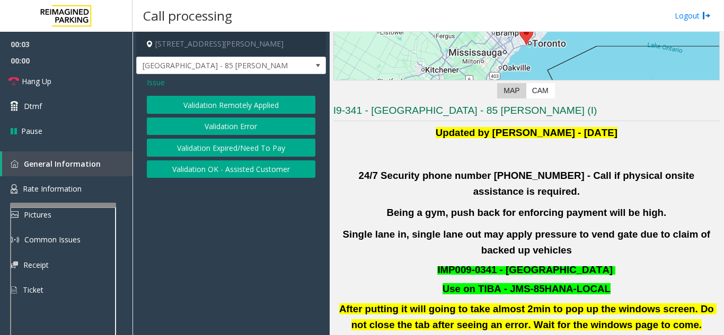
click at [236, 126] on button "Validation Error" at bounding box center [231, 127] width 168 height 18
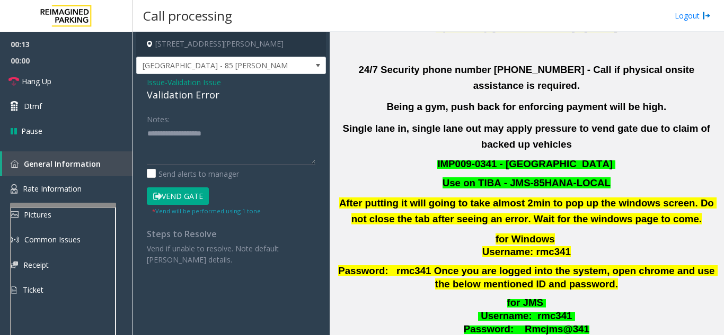
scroll to position [212, 0]
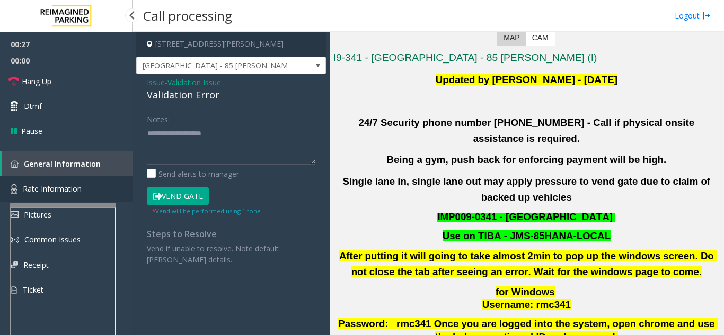
click at [70, 188] on span "Rate Information" at bounding box center [52, 189] width 59 height 10
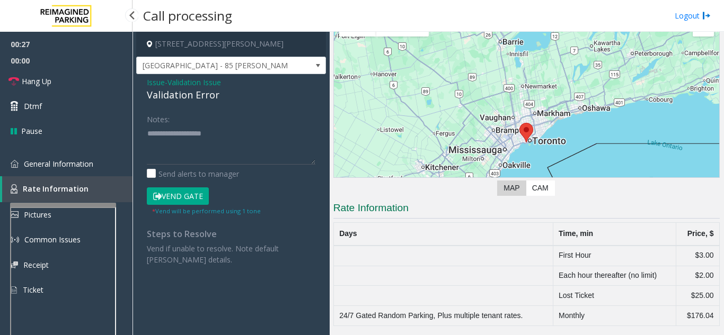
scroll to position [61, 0]
click at [78, 165] on span "General Information" at bounding box center [58, 164] width 69 height 10
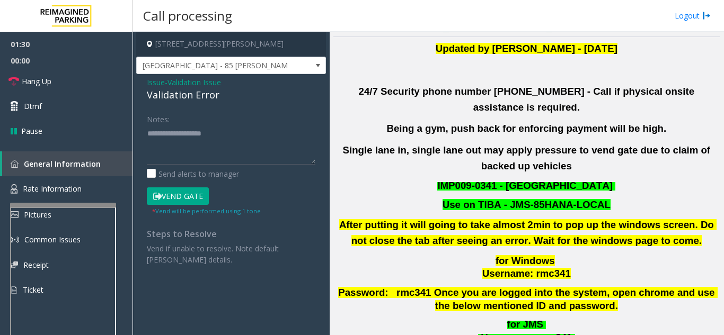
scroll to position [198, 0]
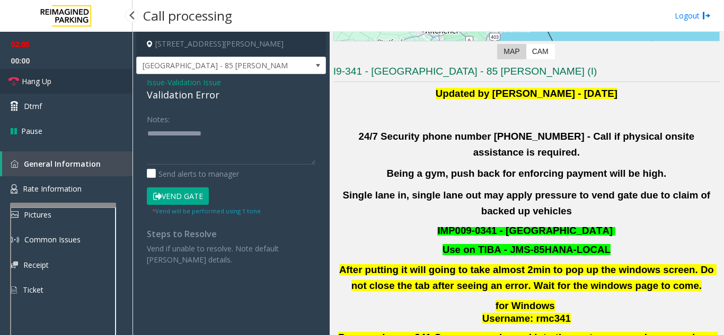
click at [41, 79] on span "Hang Up" at bounding box center [37, 81] width 30 height 11
click at [150, 83] on span "Issue" at bounding box center [156, 82] width 18 height 11
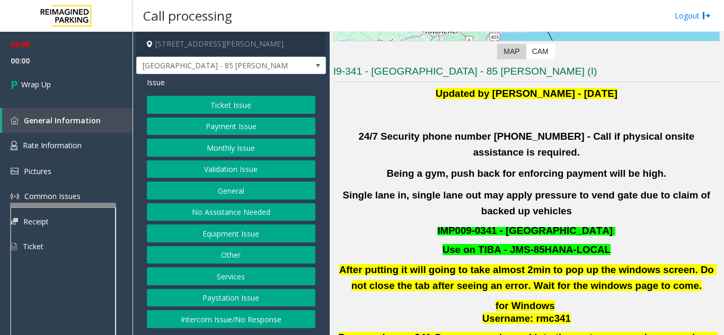
click at [221, 185] on button "General" at bounding box center [231, 191] width 168 height 18
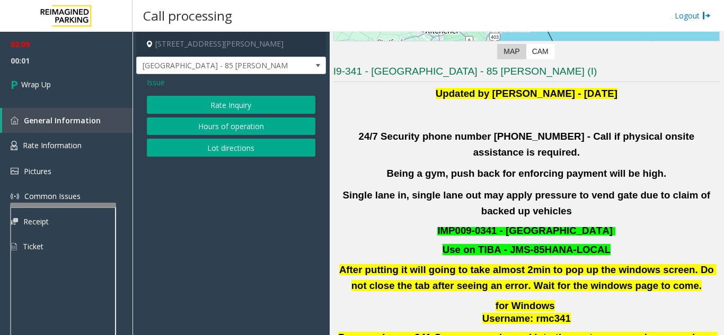
click at [223, 103] on button "Rate Inquiry" at bounding box center [231, 105] width 168 height 18
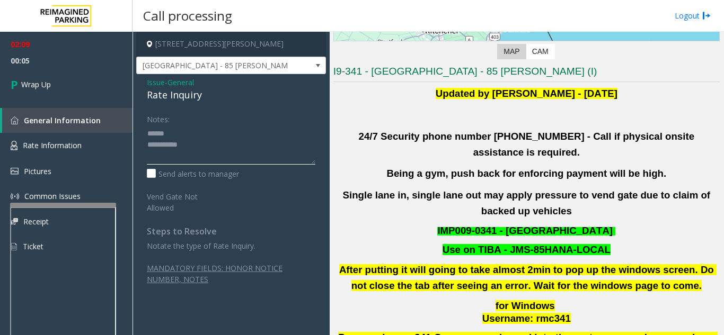
click at [180, 136] on textarea at bounding box center [231, 145] width 168 height 40
drag, startPoint x: 139, startPoint y: 92, endPoint x: 218, endPoint y: 98, distance: 79.2
click at [218, 98] on div "Issue - General Rate Inquiry Notes: Send alerts to manager Vend Gate Not Allowe…" at bounding box center [231, 201] width 190 height 255
click at [225, 139] on textarea at bounding box center [231, 145] width 168 height 40
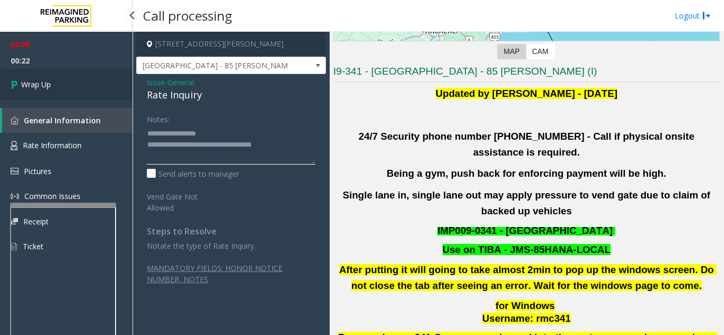
type textarea "**********"
click at [46, 84] on span "Wrap Up" at bounding box center [36, 84] width 30 height 11
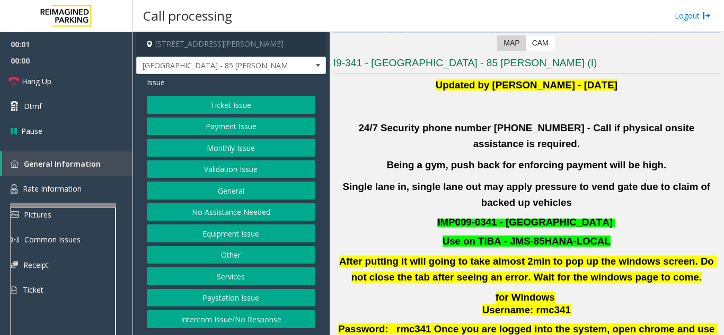
scroll to position [212, 0]
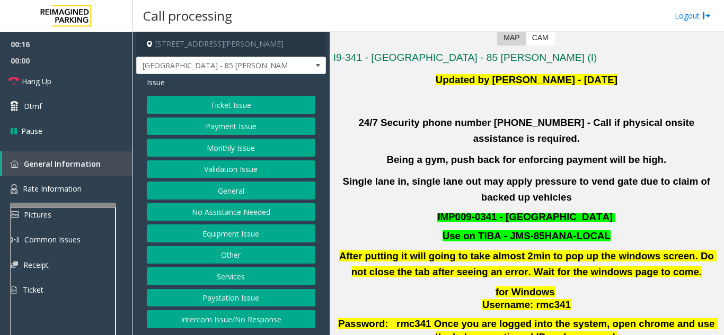
click at [252, 172] on button "Validation Issue" at bounding box center [231, 170] width 168 height 18
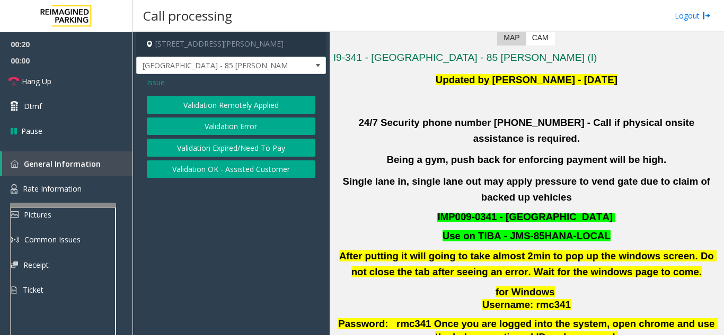
click at [245, 132] on button "Validation Error" at bounding box center [231, 127] width 168 height 18
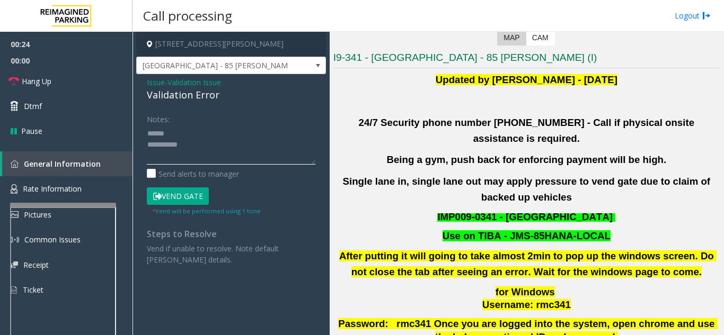
click at [185, 136] on textarea at bounding box center [231, 145] width 168 height 40
drag, startPoint x: 141, startPoint y: 97, endPoint x: 229, endPoint y: 95, distance: 87.4
click at [229, 95] on div "Issue - Validation Issue Validation Error Notes: Send alerts to manager Vend Ga…" at bounding box center [231, 175] width 190 height 202
click at [259, 129] on textarea at bounding box center [231, 145] width 168 height 40
click at [248, 149] on textarea at bounding box center [231, 145] width 168 height 40
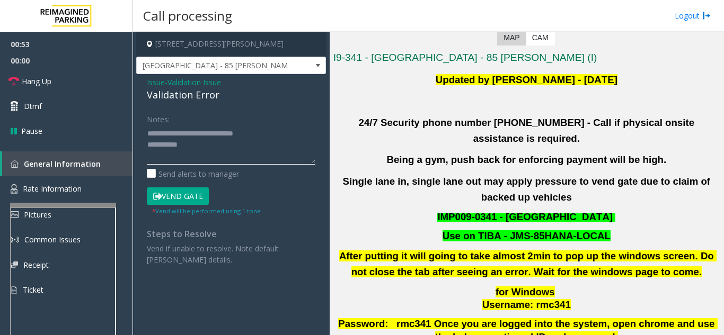
click at [233, 149] on textarea at bounding box center [231, 145] width 168 height 40
click at [89, 91] on link "Hang Up" at bounding box center [66, 81] width 132 height 25
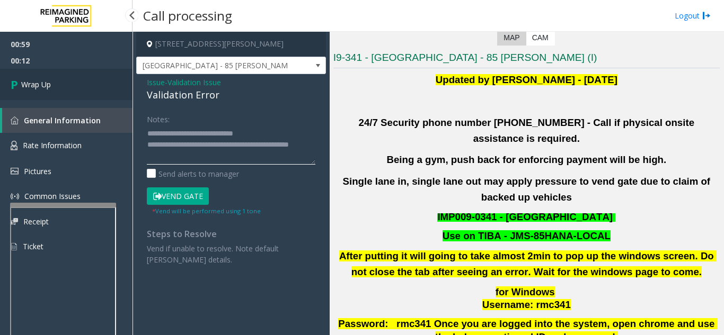
type textarea "**********"
click at [54, 81] on link "Wrap Up" at bounding box center [66, 84] width 132 height 31
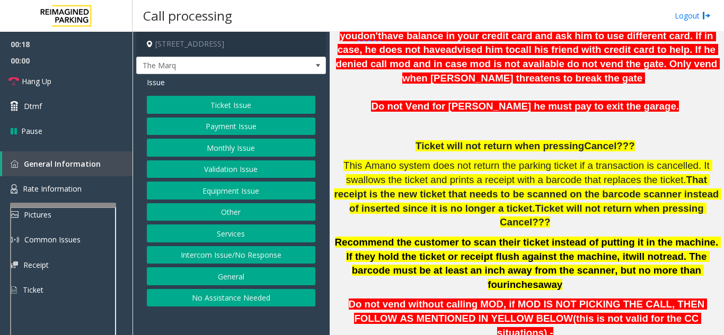
scroll to position [477, 0]
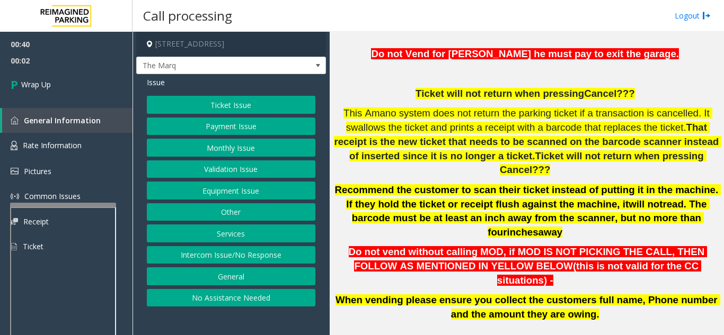
click at [257, 190] on div "Ticket Issue Payment Issue Monthly Issue Validation Issue Equipment Issue Other…" at bounding box center [231, 201] width 168 height 211
click at [253, 197] on button "Equipment Issue" at bounding box center [231, 191] width 168 height 18
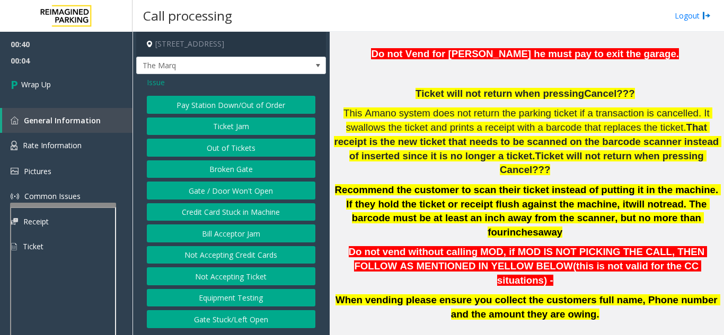
click at [253, 197] on button "Gate / Door Won't Open" at bounding box center [231, 191] width 168 height 18
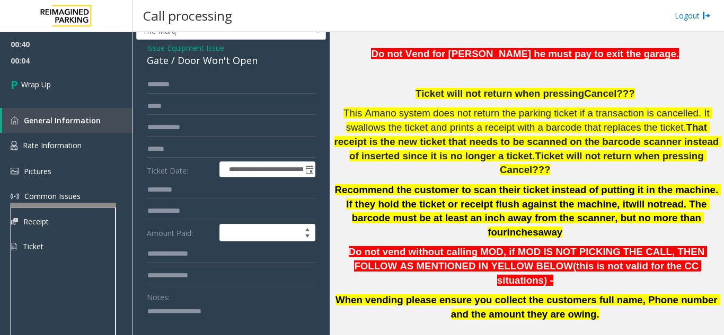
scroll to position [53, 0]
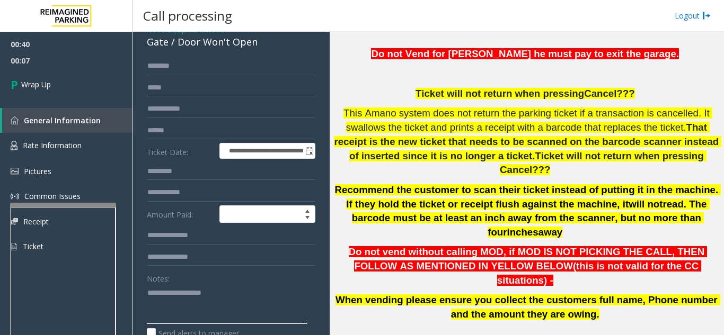
type textarea "**********"
click at [188, 298] on textarea at bounding box center [227, 304] width 161 height 40
click at [176, 300] on textarea at bounding box center [227, 304] width 161 height 40
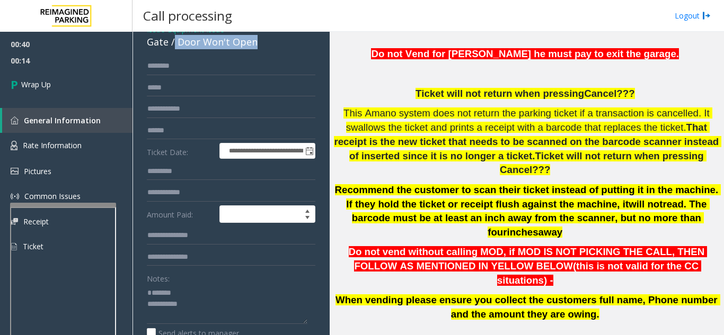
drag, startPoint x: 174, startPoint y: 53, endPoint x: 267, endPoint y: 52, distance: 92.7
click at [267, 49] on div "Gate / Door Won't Open" at bounding box center [231, 42] width 168 height 14
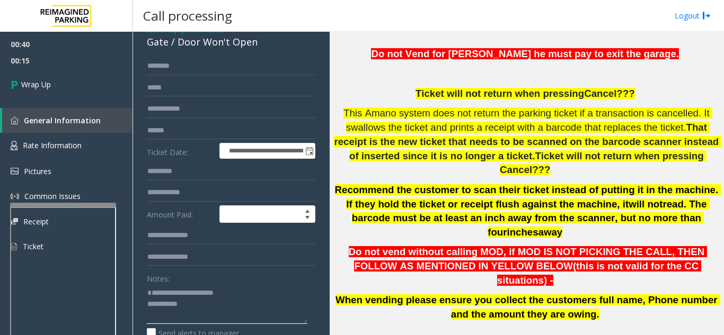
click at [253, 315] on textarea at bounding box center [227, 304] width 161 height 40
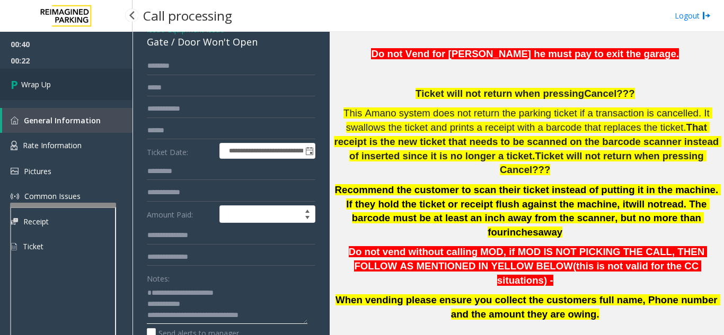
type textarea "**********"
click at [81, 87] on link "Wrap Up" at bounding box center [66, 84] width 132 height 31
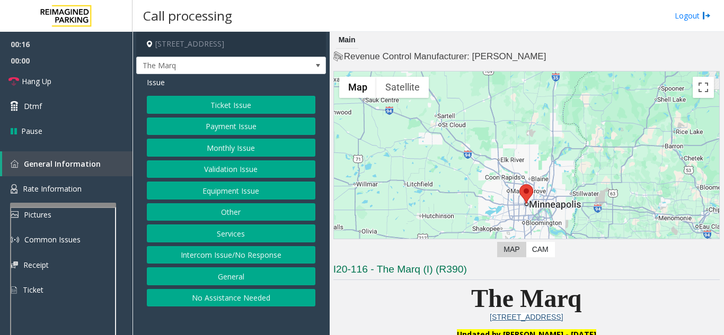
click at [226, 264] on button "Intercom Issue/No Response" at bounding box center [231, 255] width 168 height 18
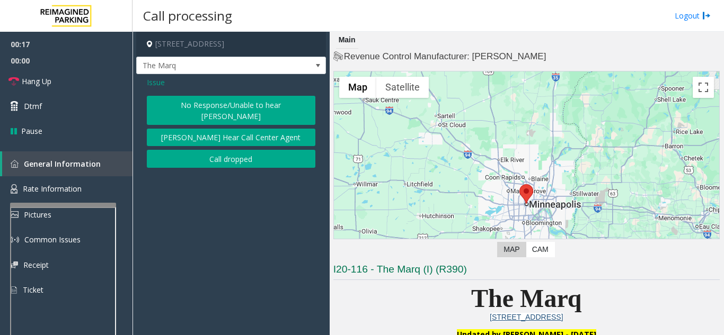
click at [215, 118] on button "No Response/Unable to hear [PERSON_NAME]" at bounding box center [231, 110] width 168 height 29
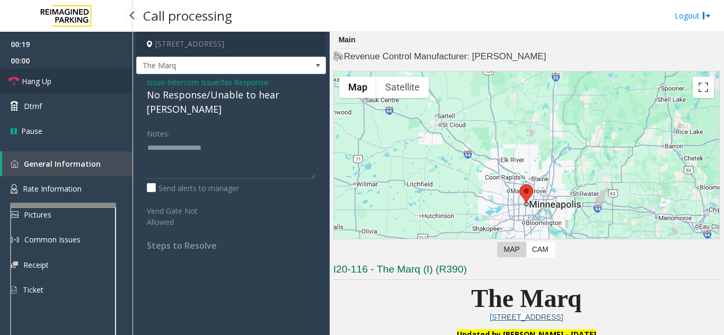
click at [61, 83] on link "Hang Up" at bounding box center [66, 81] width 132 height 25
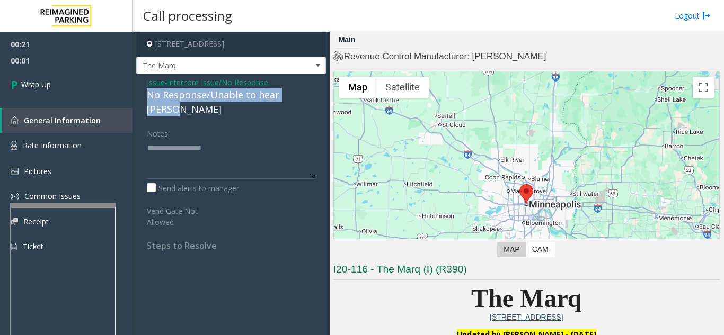
drag, startPoint x: 143, startPoint y: 105, endPoint x: 314, endPoint y: 106, distance: 170.6
click at [314, 106] on div "Issue - Intercom Issue/No Response No Response/Unable to hear [PERSON_NAME] Not…" at bounding box center [231, 168] width 190 height 188
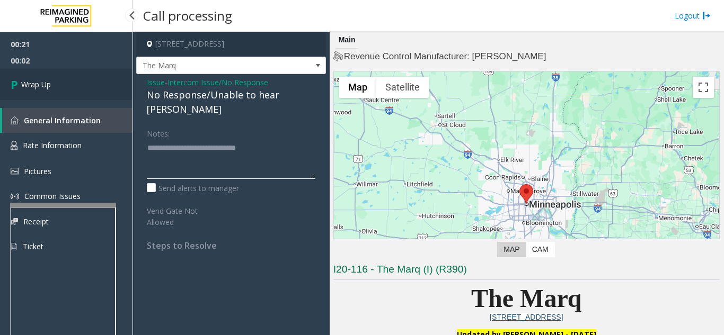
type textarea "**********"
click at [72, 94] on link "Wrap Up" at bounding box center [66, 84] width 132 height 31
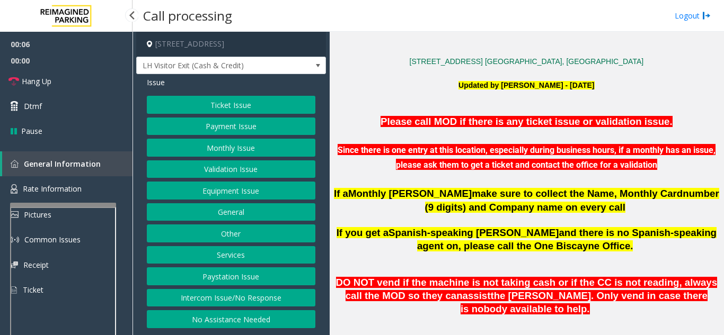
scroll to position [265, 0]
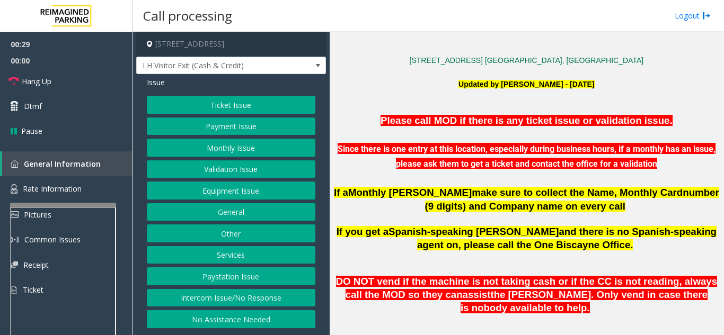
click at [207, 151] on button "Monthly Issue" at bounding box center [231, 148] width 168 height 18
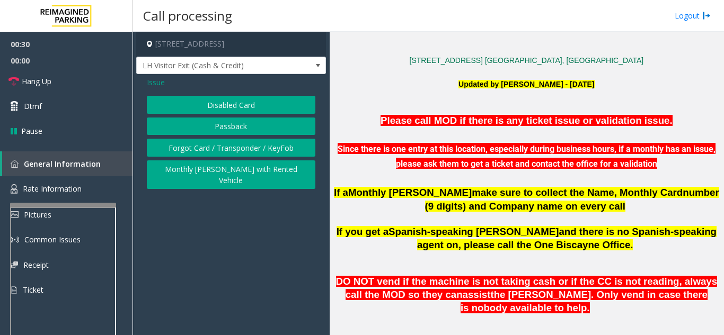
click at [194, 154] on button "Forgot Card / Transponder / KeyFob" at bounding box center [231, 148] width 168 height 18
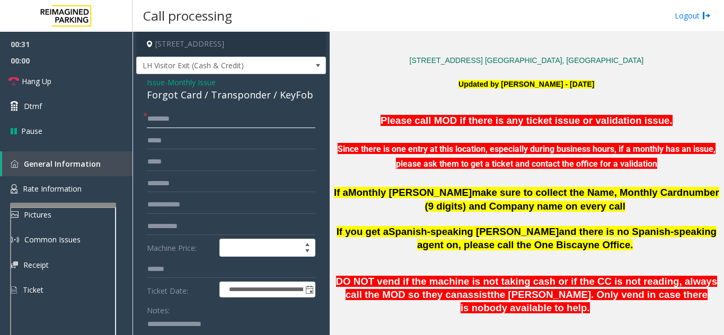
click at [204, 123] on input "text" at bounding box center [231, 119] width 168 height 18
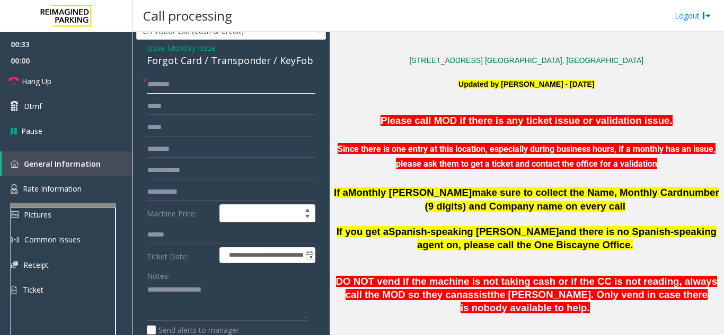
scroll to position [53, 0]
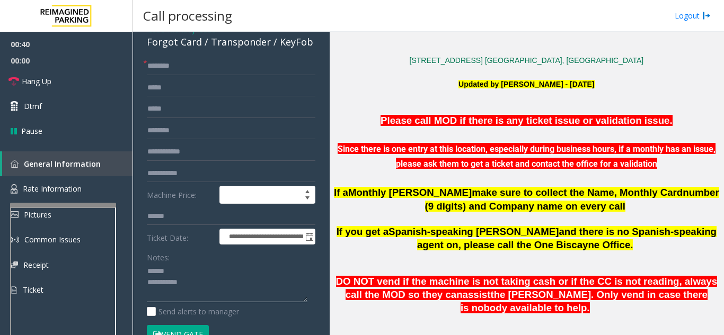
click at [183, 268] on textarea at bounding box center [227, 283] width 161 height 40
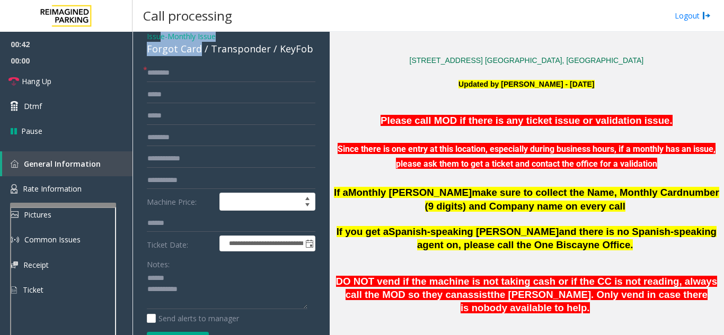
scroll to position [34, 0]
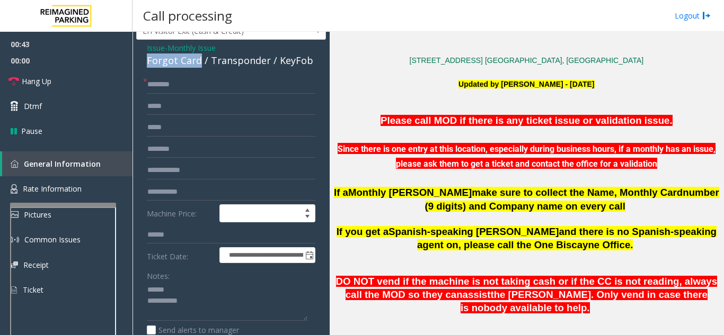
drag, startPoint x: 200, startPoint y: 41, endPoint x: 166, endPoint y: 58, distance: 37.9
click at [141, 59] on div "**********" at bounding box center [231, 320] width 190 height 560
type textarea "**********"
click at [182, 85] on input "text" at bounding box center [231, 85] width 168 height 18
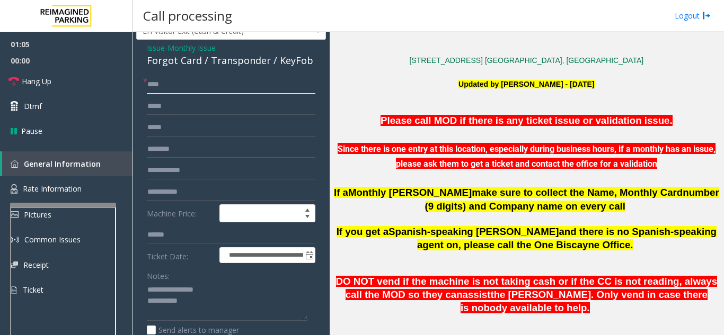
type input "***"
click at [207, 155] on input "text" at bounding box center [231, 149] width 168 height 18
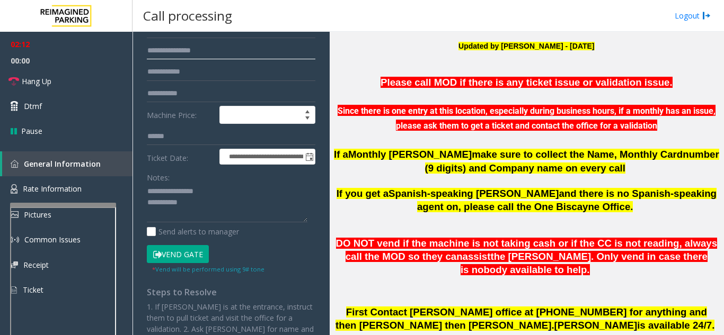
scroll to position [140, 0]
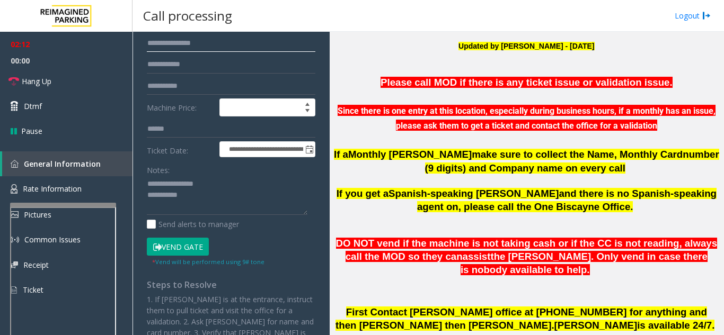
type input "**********"
click at [171, 260] on small "* Vend will be performed using 9# tone" at bounding box center [208, 262] width 112 height 8
click at [173, 251] on button "Vend Gate" at bounding box center [178, 247] width 62 height 18
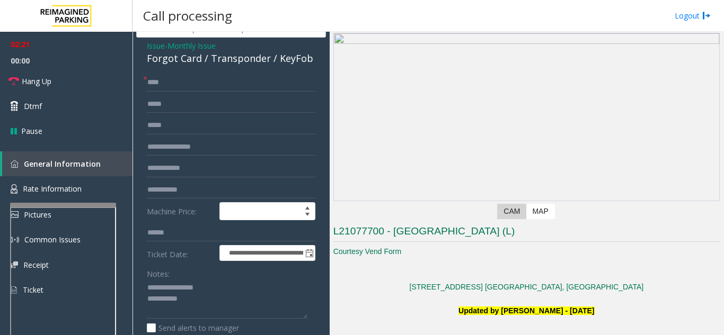
scroll to position [0, 0]
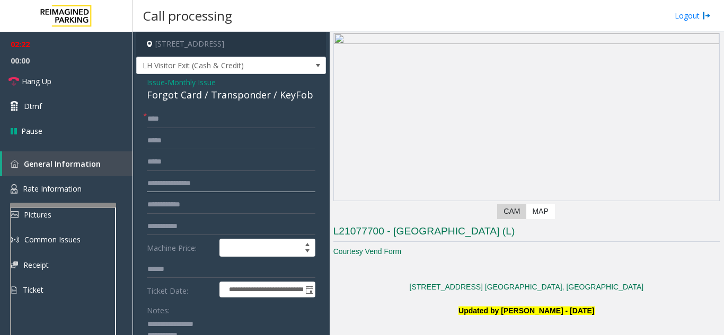
drag, startPoint x: 213, startPoint y: 186, endPoint x: 148, endPoint y: 184, distance: 65.7
click at [148, 184] on input "**********" at bounding box center [231, 184] width 168 height 18
click at [71, 81] on link "Hang Up" at bounding box center [66, 81] width 132 height 25
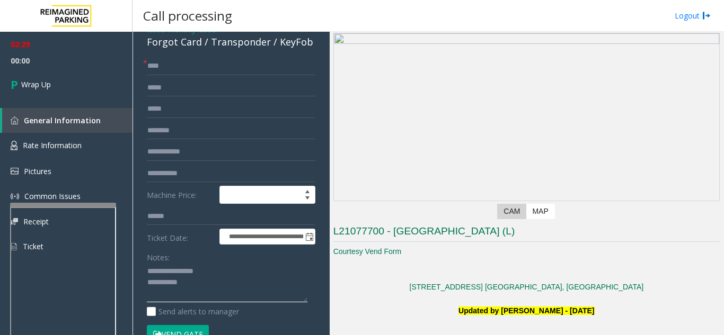
click at [214, 285] on textarea at bounding box center [227, 283] width 161 height 40
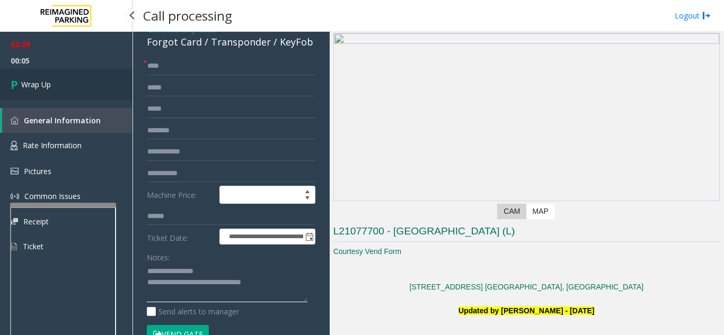
type textarea "**********"
click at [48, 84] on span "Wrap Up" at bounding box center [36, 84] width 30 height 11
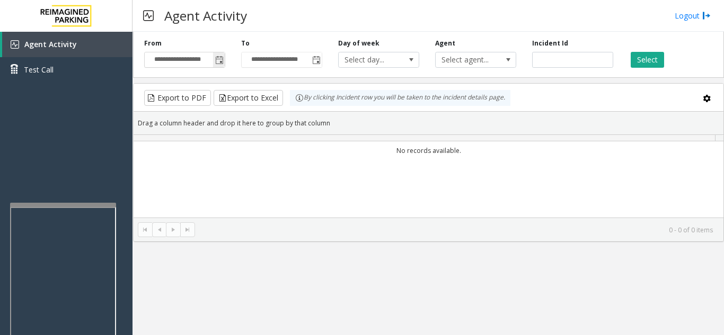
click at [219, 61] on span "Toggle popup" at bounding box center [219, 60] width 8 height 8
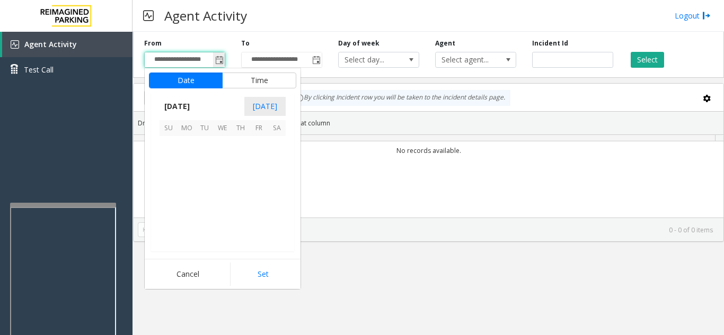
scroll to position [190136, 0]
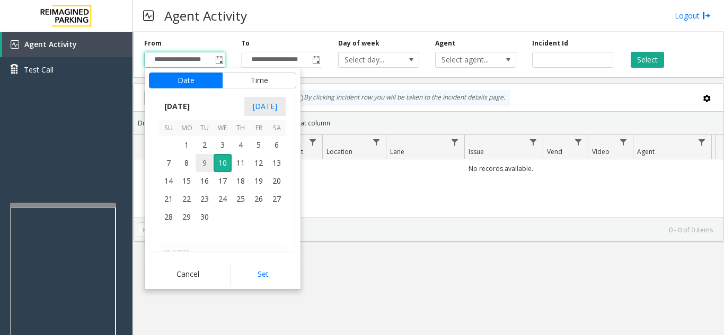
click at [204, 160] on span "9" at bounding box center [204, 163] width 18 height 18
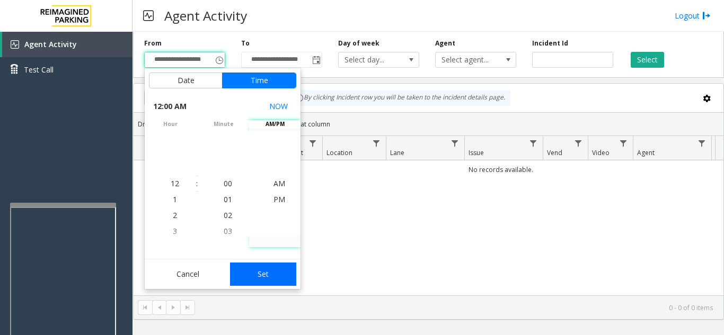
click at [262, 269] on button "Set" at bounding box center [263, 274] width 67 height 23
type input "**********"
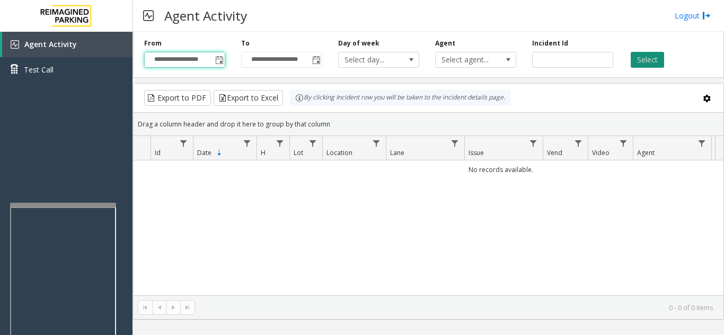
click at [653, 52] on button "Select" at bounding box center [646, 60] width 33 height 16
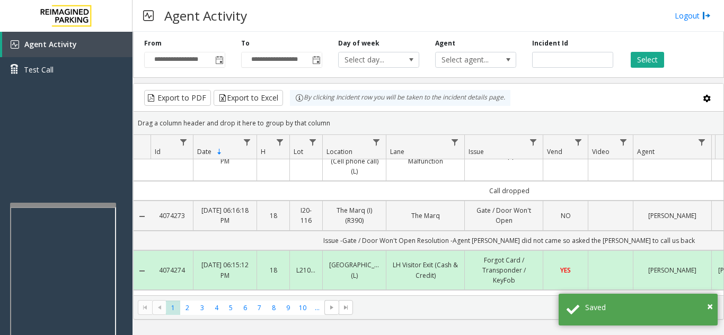
scroll to position [53, 0]
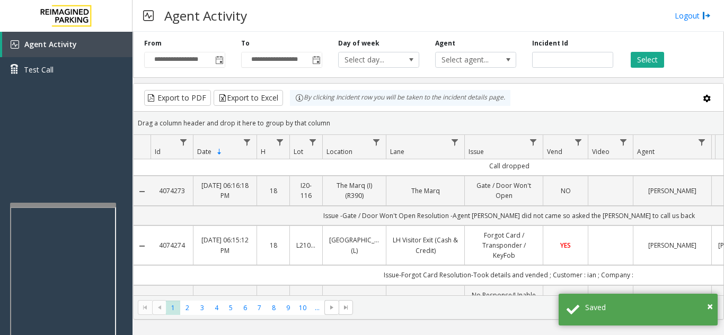
drag, startPoint x: 188, startPoint y: 246, endPoint x: 158, endPoint y: 245, distance: 29.1
click at [158, 245] on td "4074274" at bounding box center [171, 246] width 42 height 40
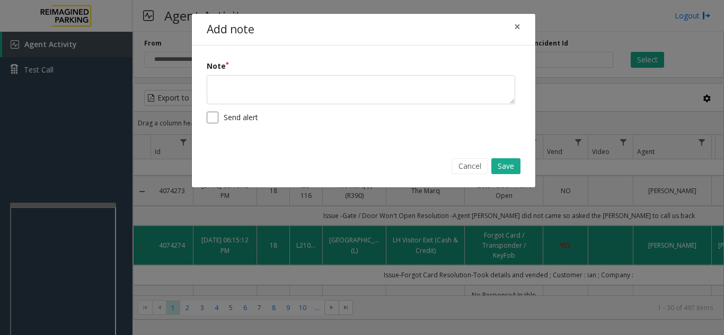
copy link "4074274"
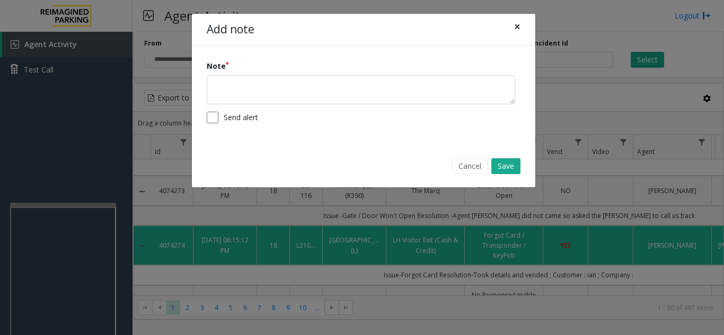
click at [511, 24] on button "×" at bounding box center [516, 27] width 21 height 26
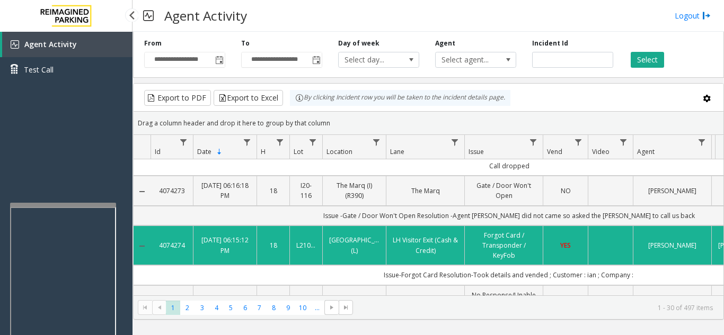
click at [85, 145] on div "Agent Activity Test Call" at bounding box center [66, 199] width 132 height 335
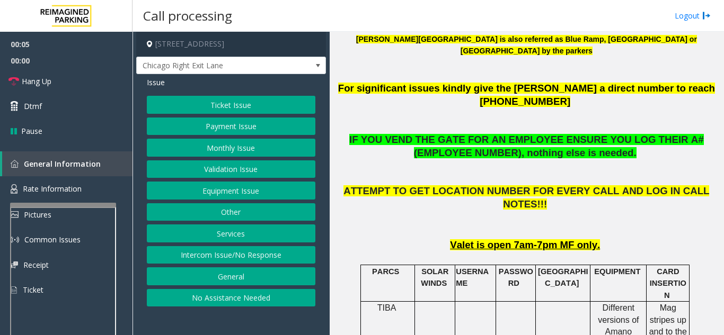
scroll to position [424, 0]
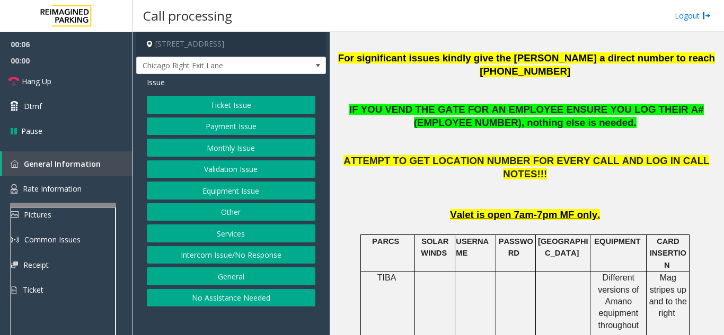
click at [216, 295] on button "No Assistance Needed" at bounding box center [231, 298] width 168 height 18
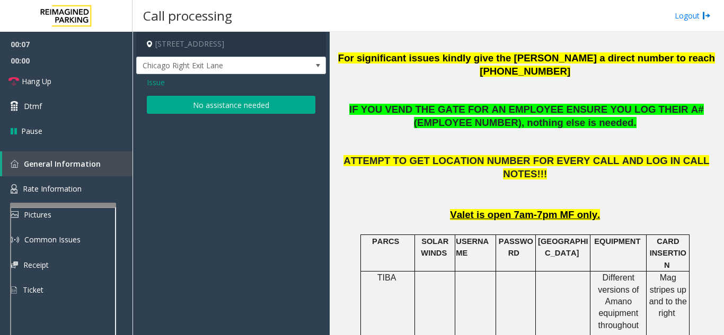
click at [201, 113] on button "No assistance needed" at bounding box center [231, 105] width 168 height 18
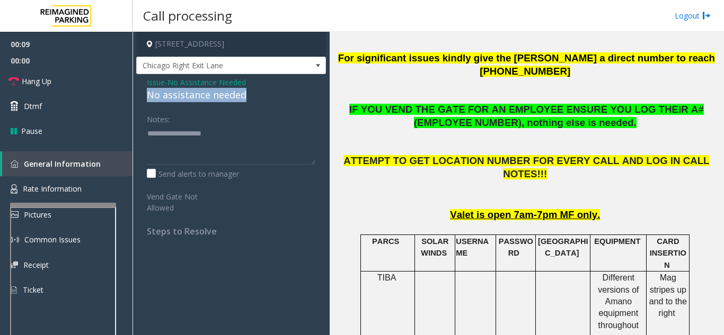
drag, startPoint x: 138, startPoint y: 93, endPoint x: 262, endPoint y: 95, distance: 124.5
click at [262, 95] on div "Issue - No Assistance Needed No assistance needed Notes: Send alerts to manager…" at bounding box center [231, 160] width 190 height 173
type textarea "**********"
click at [242, 124] on div "Notes:" at bounding box center [231, 137] width 168 height 55
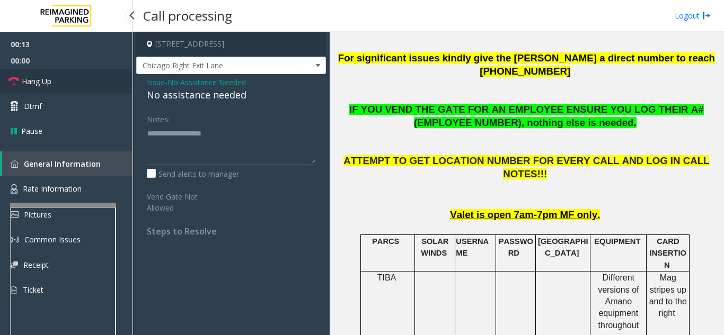
click at [74, 76] on link "Hang Up" at bounding box center [66, 81] width 132 height 25
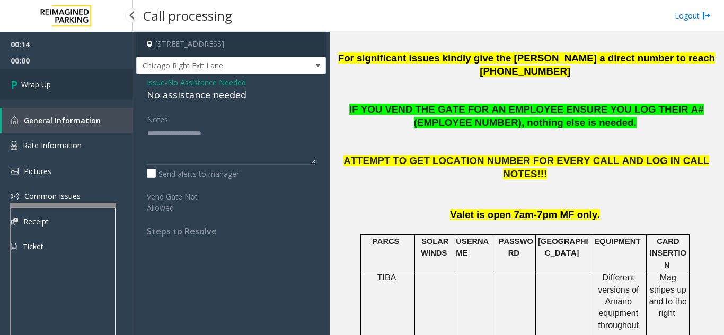
click at [82, 89] on link "Wrap Up" at bounding box center [66, 84] width 132 height 31
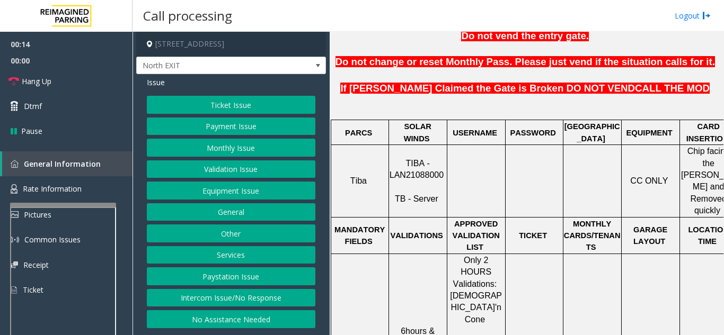
scroll to position [371, 0]
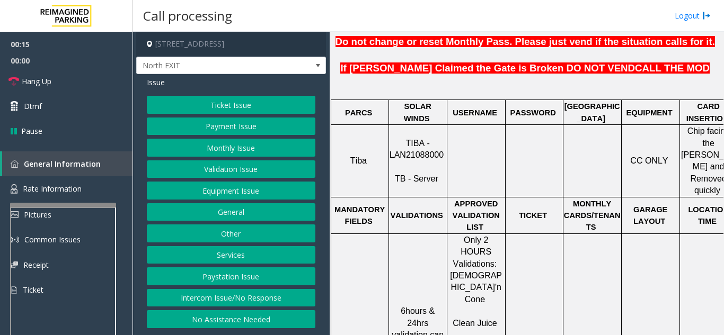
click at [253, 166] on button "Validation Issue" at bounding box center [231, 170] width 168 height 18
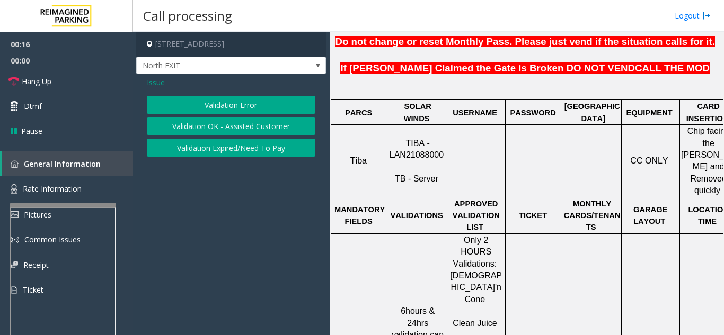
click at [231, 103] on button "Validation Error" at bounding box center [231, 105] width 168 height 18
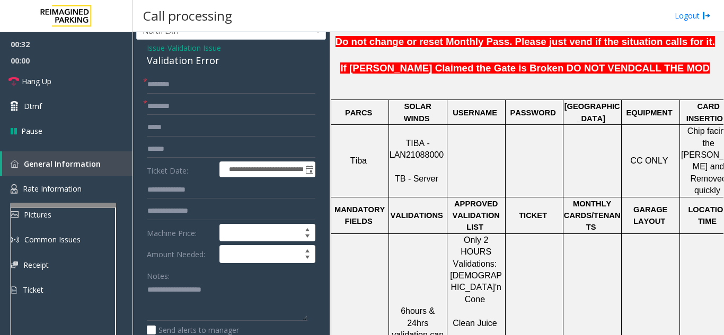
scroll to position [53, 0]
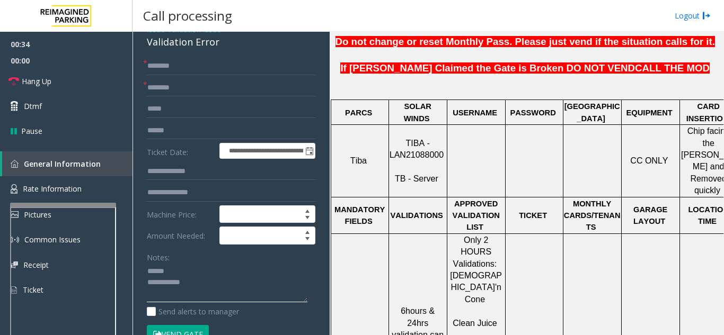
click at [184, 269] on textarea at bounding box center [227, 283] width 161 height 40
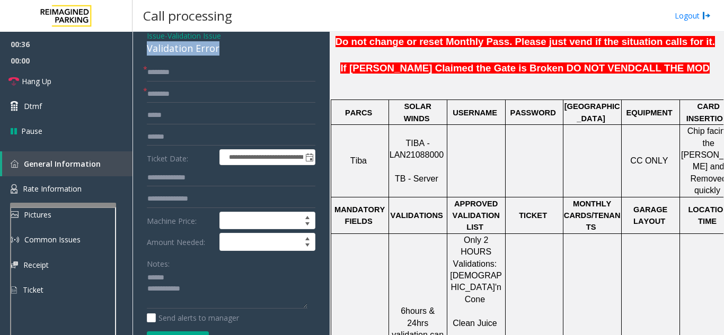
drag, startPoint x: 144, startPoint y: 40, endPoint x: 220, endPoint y: 46, distance: 77.0
click at [225, 292] on textarea at bounding box center [227, 290] width 161 height 40
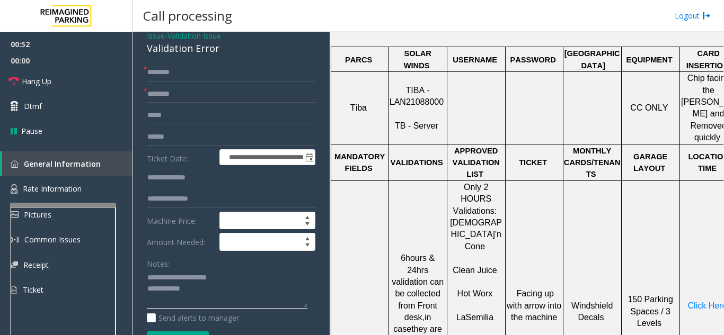
scroll to position [477, 0]
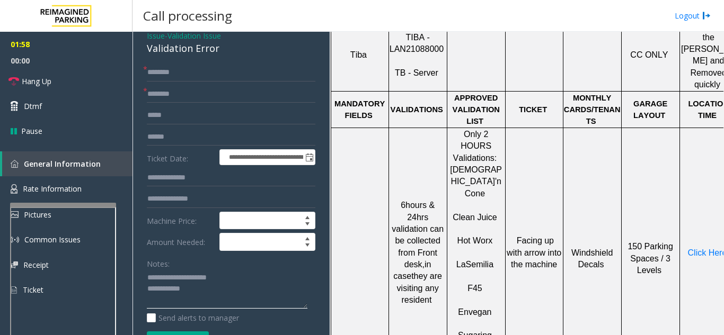
type textarea "**********"
drag, startPoint x: 485, startPoint y: 217, endPoint x: 463, endPoint y: 221, distance: 22.1
click at [463, 271] on p "F45" at bounding box center [476, 283] width 57 height 24
type input "***"
click at [193, 145] on input "text" at bounding box center [231, 137] width 168 height 18
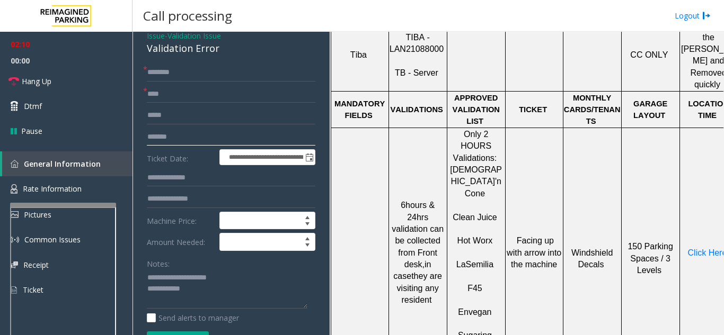
type input "*******"
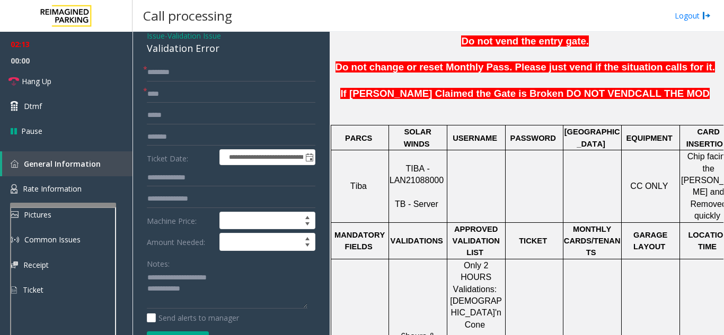
scroll to position [318, 0]
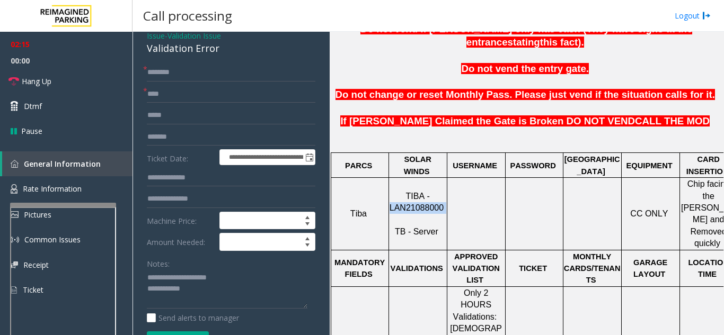
drag, startPoint x: 442, startPoint y: 184, endPoint x: 393, endPoint y: 186, distance: 49.8
click at [393, 191] on p "TIBA - LAN21088000 TB - Server" at bounding box center [417, 215] width 57 height 48
click at [182, 77] on input "text" at bounding box center [231, 73] width 168 height 18
type input "*******"
click at [178, 202] on input "text" at bounding box center [231, 199] width 168 height 18
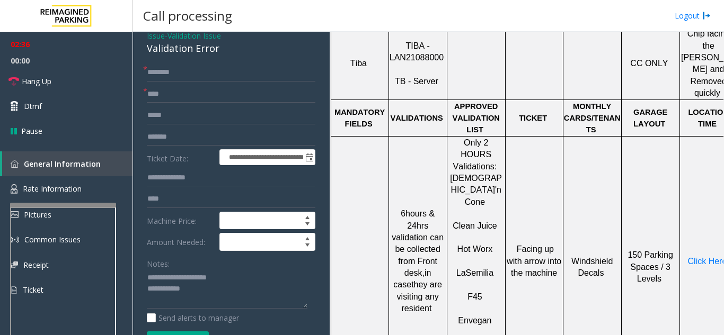
scroll to position [477, 0]
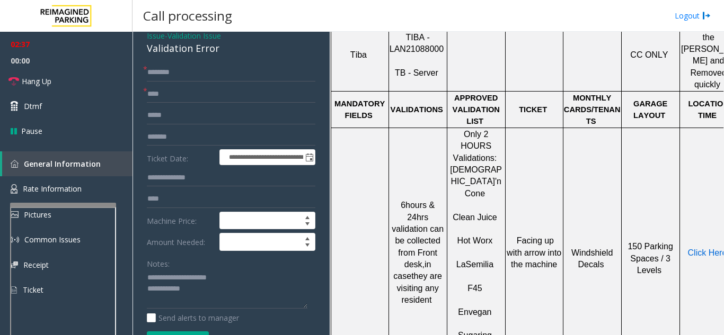
click at [702, 248] on span "Click Here" at bounding box center [707, 252] width 39 height 9
click at [192, 204] on input "***" at bounding box center [231, 199] width 168 height 18
type input "********"
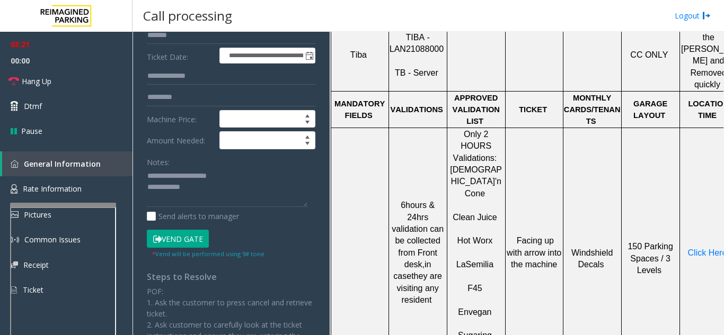
scroll to position [153, 0]
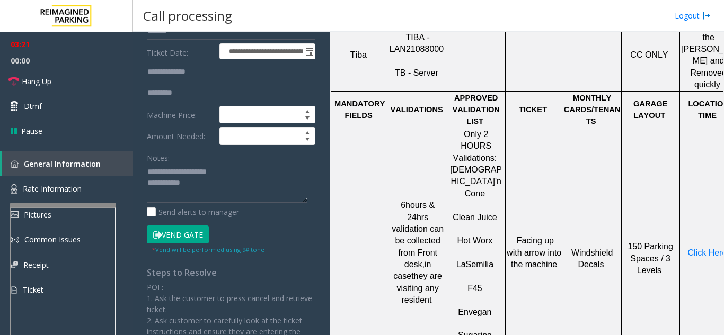
click at [188, 234] on button "Vend Gate" at bounding box center [178, 235] width 62 height 18
click at [224, 184] on textarea at bounding box center [227, 184] width 161 height 40
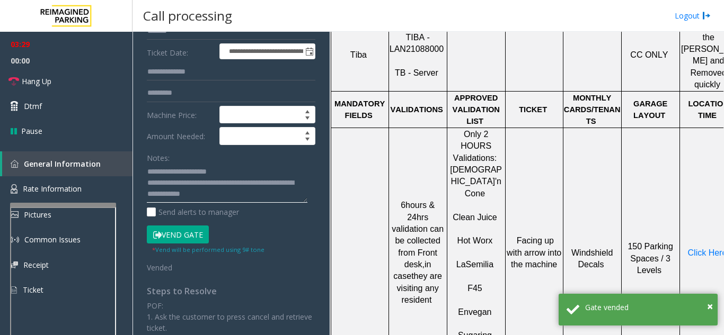
click at [260, 168] on textarea at bounding box center [227, 184] width 161 height 40
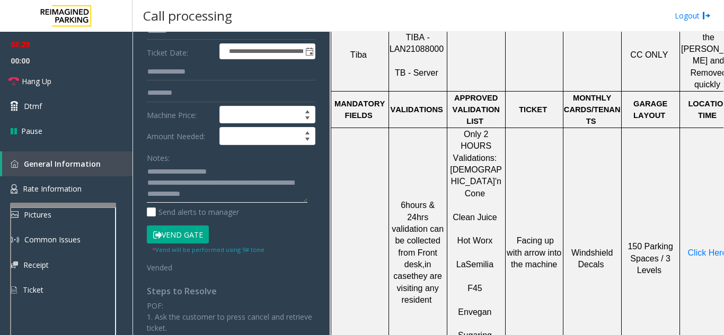
type textarea "**********"
click at [172, 240] on button "Vend Gate" at bounding box center [178, 235] width 62 height 18
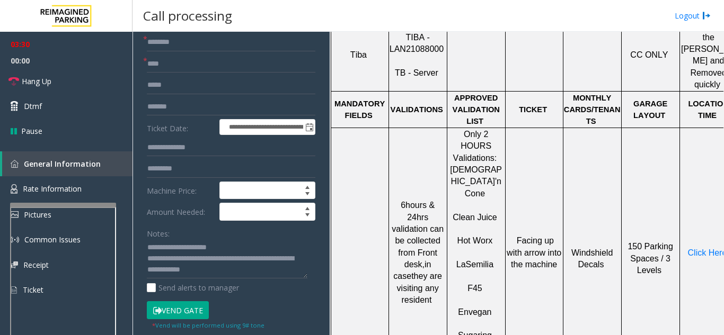
scroll to position [0, 0]
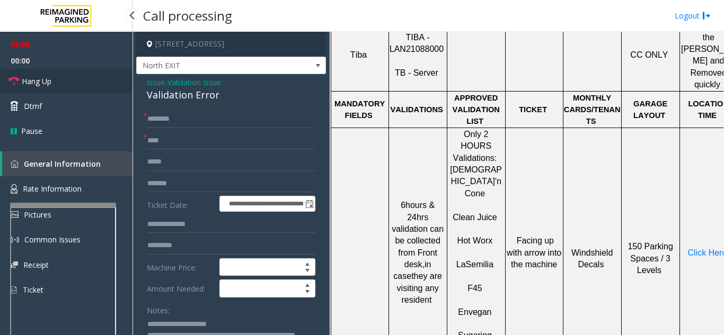
click at [51, 81] on span "Hang Up" at bounding box center [37, 81] width 30 height 11
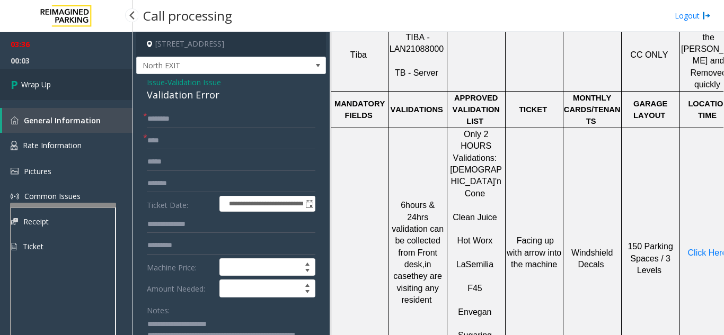
click at [59, 91] on link "Wrap Up" at bounding box center [66, 84] width 132 height 31
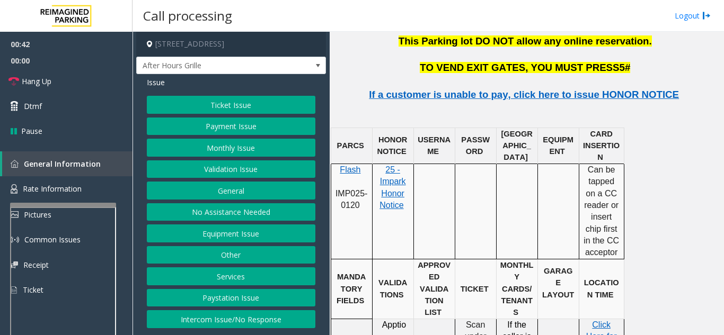
scroll to position [1430, 0]
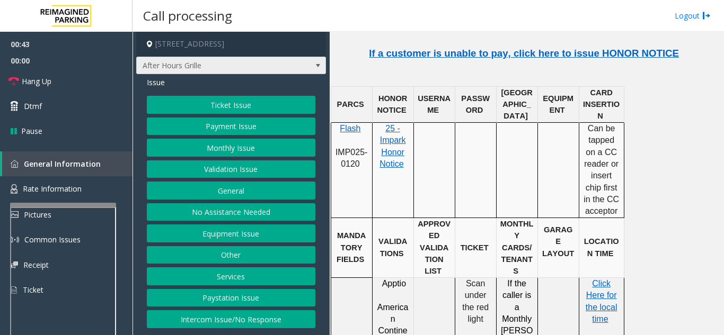
click at [299, 65] on span "After Hours Grille" at bounding box center [231, 66] width 190 height 18
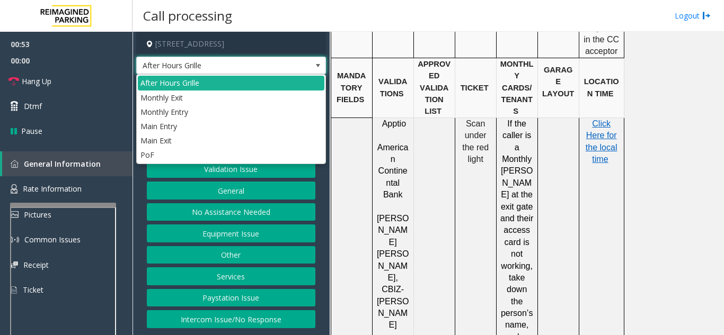
scroll to position [1589, 0]
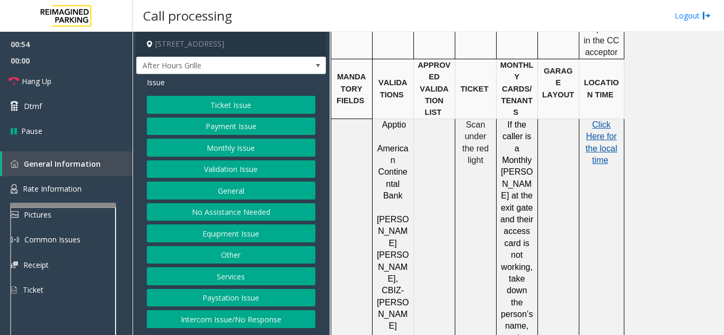
click at [603, 144] on span "the local time" at bounding box center [601, 154] width 32 height 21
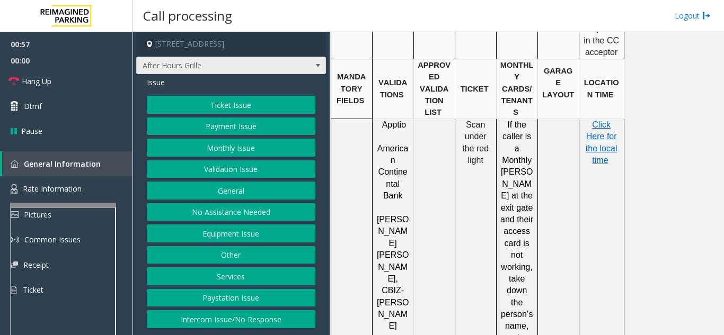
click at [305, 74] on span "After Hours Grille" at bounding box center [231, 66] width 190 height 18
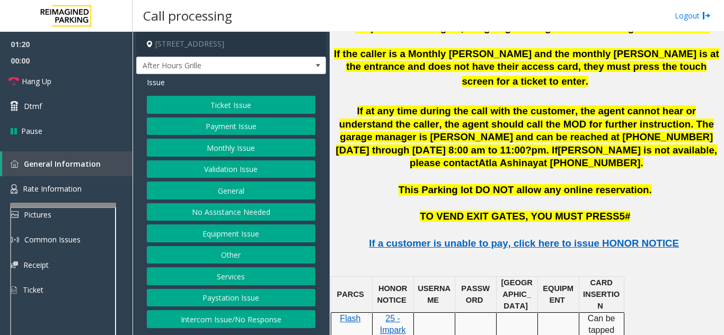
scroll to position [1218, 0]
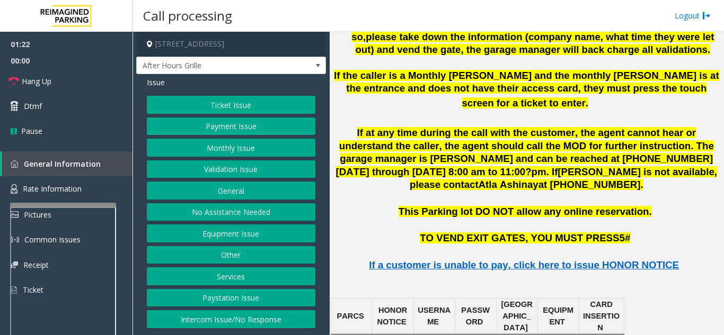
click at [217, 232] on button "Equipment Issue" at bounding box center [231, 234] width 168 height 18
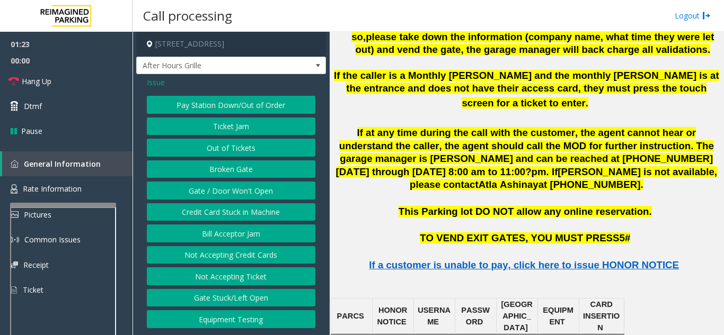
click at [221, 194] on button "Gate / Door Won't Open" at bounding box center [231, 191] width 168 height 18
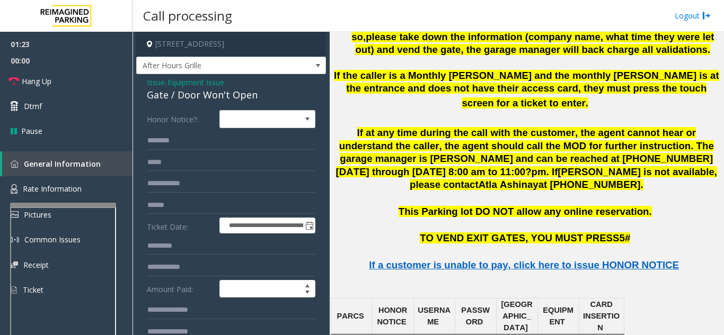
scroll to position [53, 0]
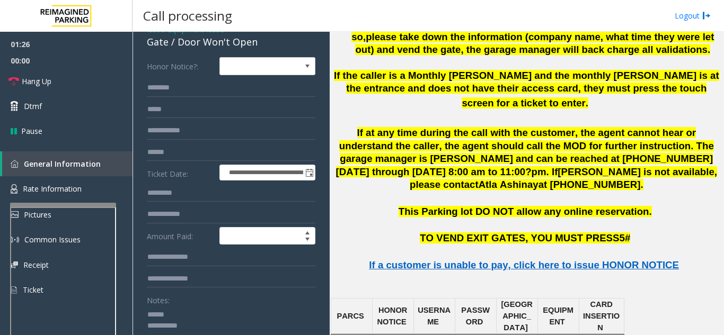
click at [184, 316] on textarea at bounding box center [227, 326] width 161 height 40
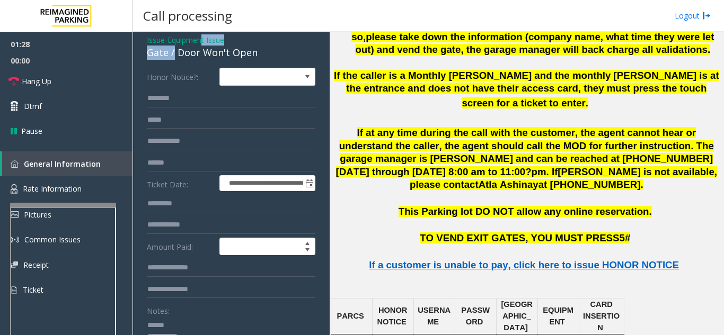
scroll to position [42, 0]
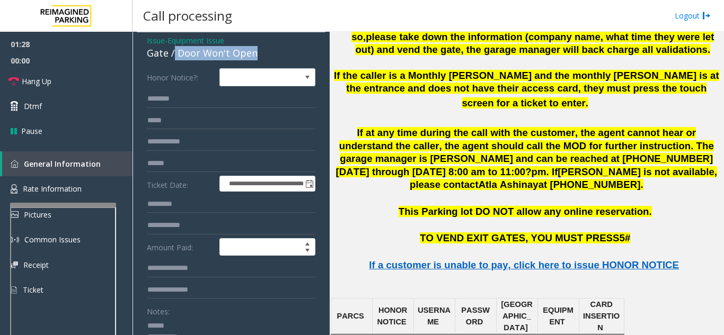
drag, startPoint x: 175, startPoint y: 40, endPoint x: 261, endPoint y: 53, distance: 87.4
click at [261, 53] on div "Gate / Door Won't Open" at bounding box center [231, 53] width 168 height 14
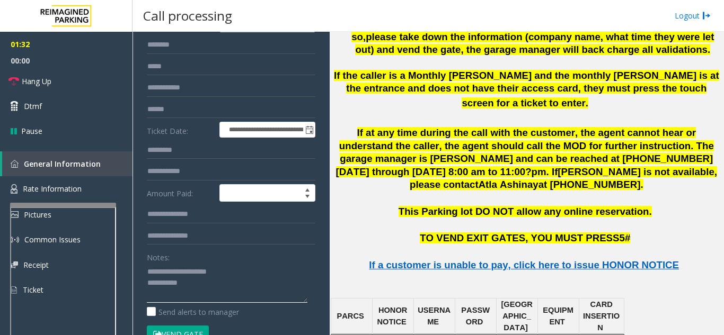
scroll to position [43, 0]
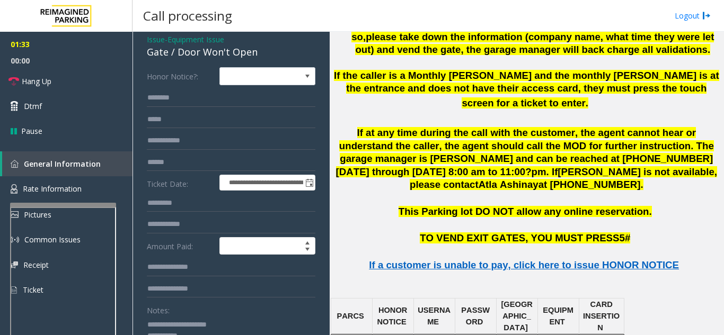
type textarea "**********"
click at [180, 96] on input "text" at bounding box center [231, 98] width 168 height 18
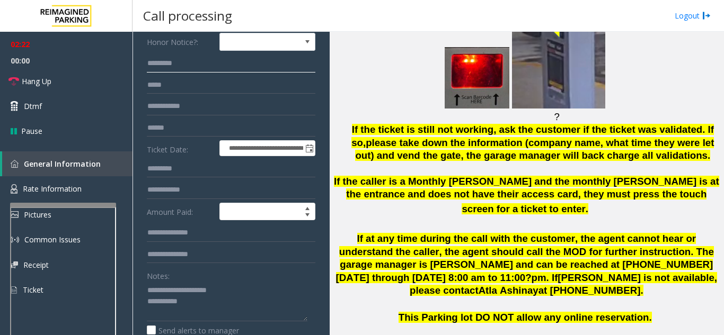
scroll to position [96, 0]
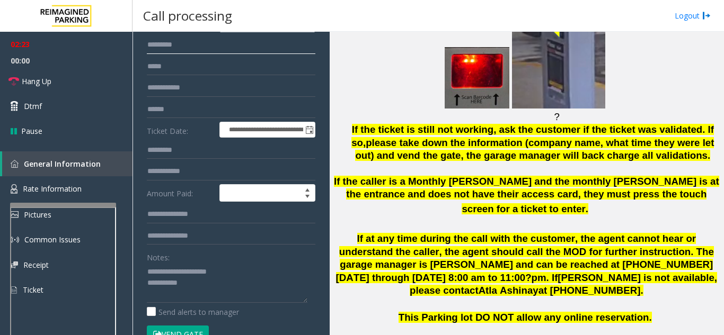
type input "********"
click at [176, 331] on button "Vend Gate" at bounding box center [178, 335] width 62 height 18
click at [232, 288] on textarea at bounding box center [227, 283] width 161 height 40
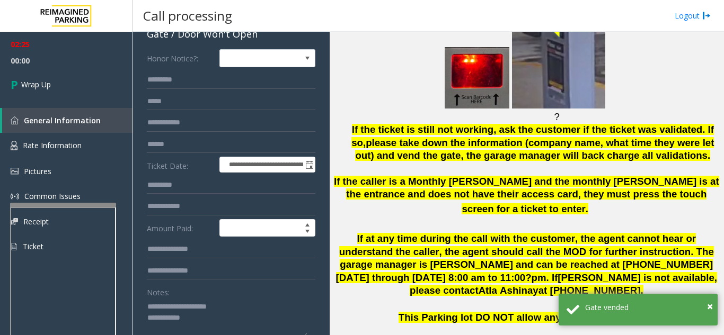
scroll to position [0, 0]
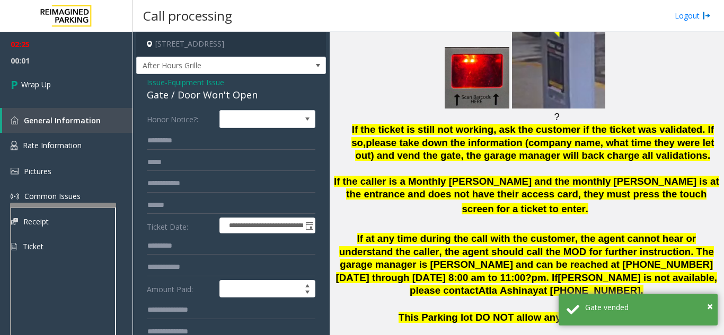
type textarea "**********"
click at [155, 82] on span "Issue" at bounding box center [156, 82] width 18 height 11
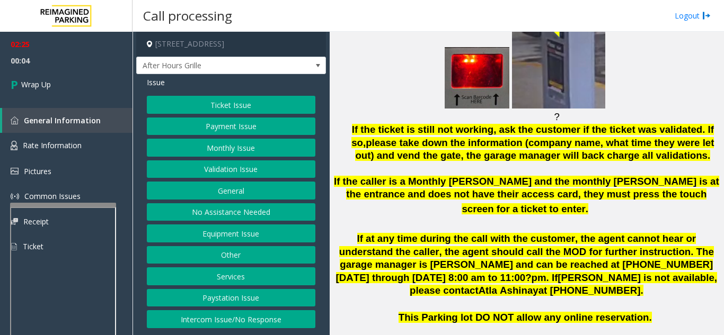
click at [215, 104] on button "Ticket Issue" at bounding box center [231, 105] width 168 height 18
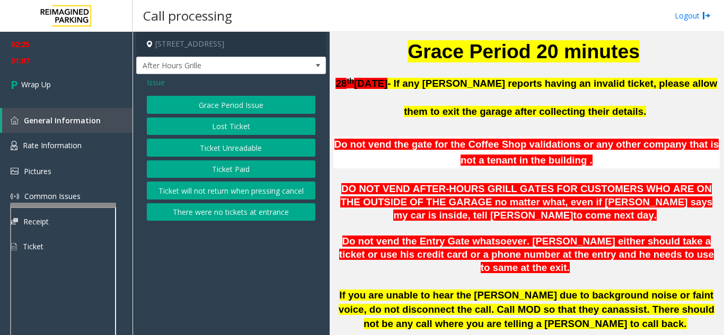
scroll to position [318, 0]
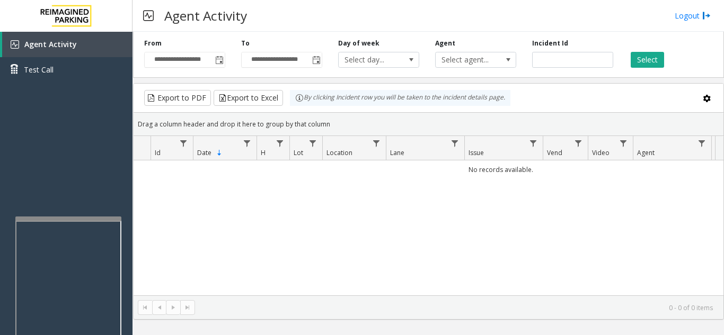
click at [67, 220] on div at bounding box center [68, 219] width 106 height 4
click at [218, 61] on span "Toggle popup" at bounding box center [219, 60] width 8 height 8
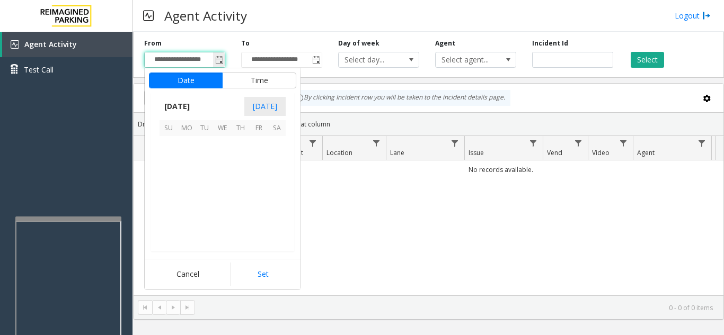
scroll to position [190136, 0]
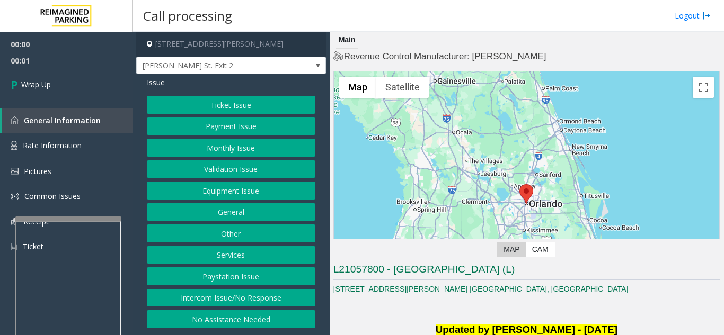
click at [250, 299] on button "Intercom Issue/No Response" at bounding box center [231, 298] width 168 height 18
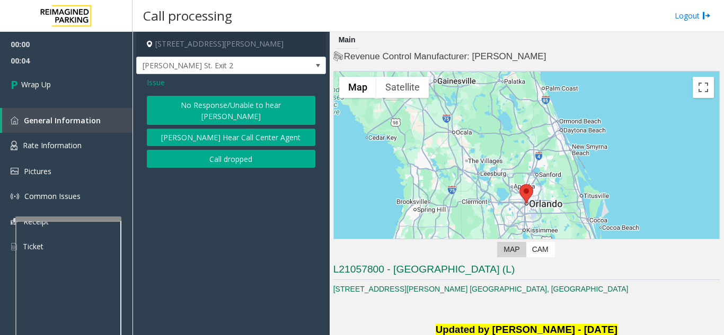
click at [211, 150] on button "Call dropped" at bounding box center [231, 159] width 168 height 18
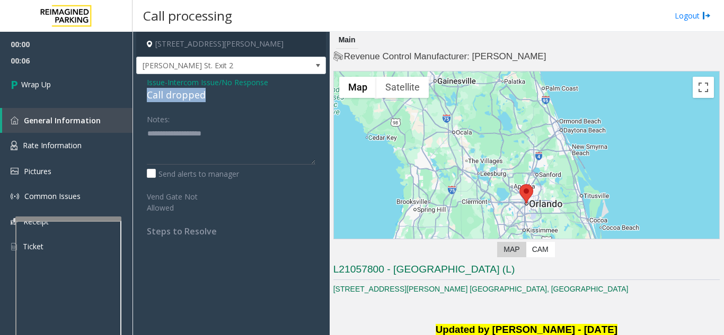
drag, startPoint x: 146, startPoint y: 94, endPoint x: 207, endPoint y: 93, distance: 60.9
click at [207, 93] on div "Issue - Intercom Issue/No Response Call dropped Notes: Send alerts to manager V…" at bounding box center [231, 160] width 190 height 173
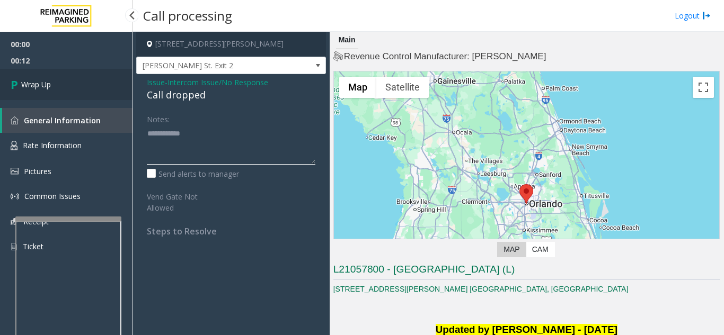
type textarea "**********"
click at [78, 91] on link "Wrap Up" at bounding box center [66, 84] width 132 height 31
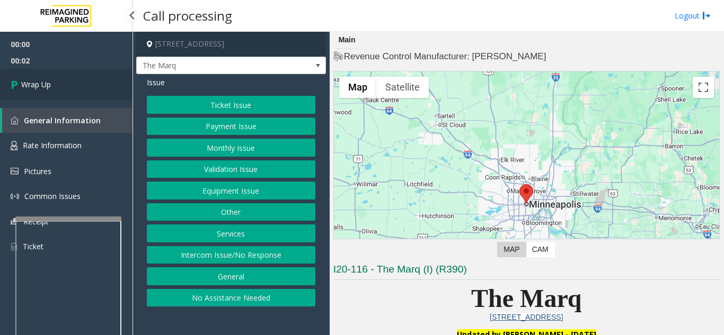
click at [78, 91] on link "Wrap Up" at bounding box center [66, 84] width 132 height 31
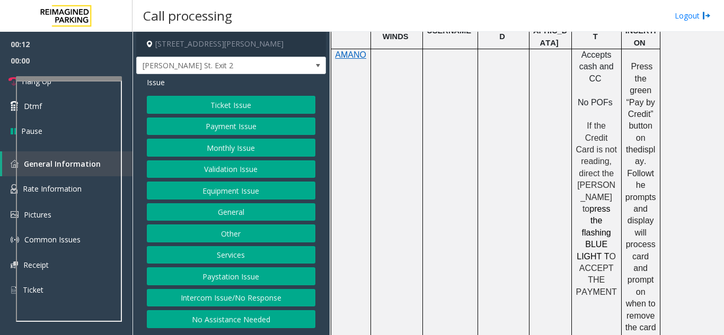
scroll to position [530, 0]
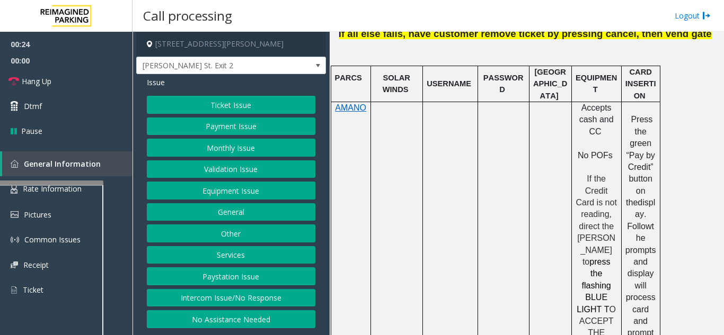
click at [33, 182] on div at bounding box center [50, 183] width 106 height 4
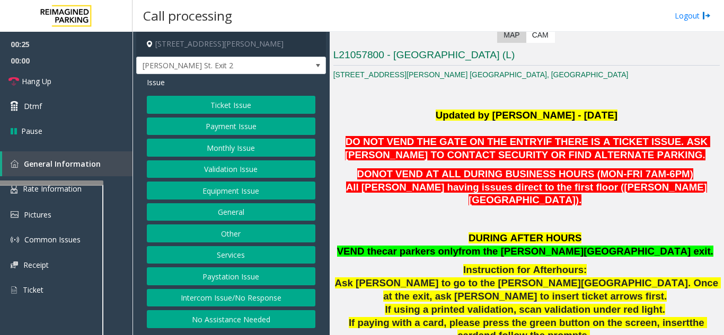
scroll to position [212, 0]
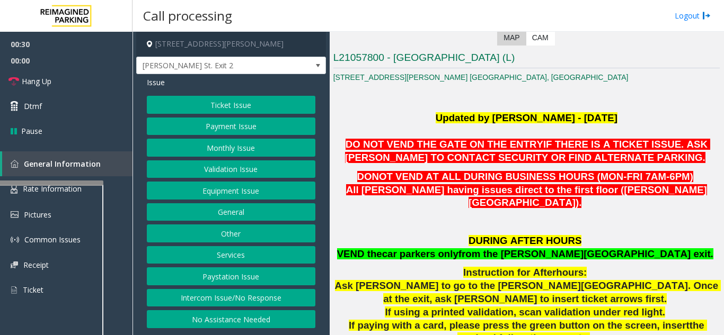
click at [225, 132] on button "Payment Issue" at bounding box center [231, 127] width 168 height 18
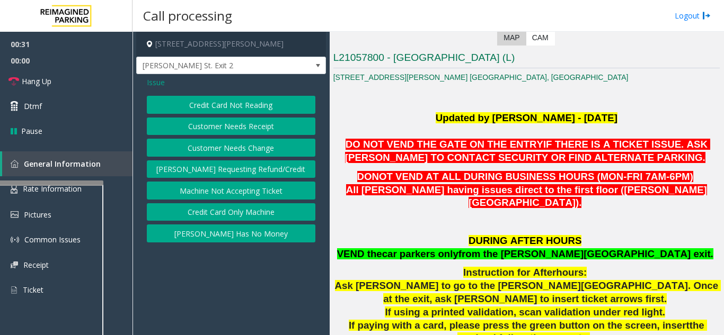
click at [230, 239] on button "[PERSON_NAME] Has No Money" at bounding box center [231, 234] width 168 height 18
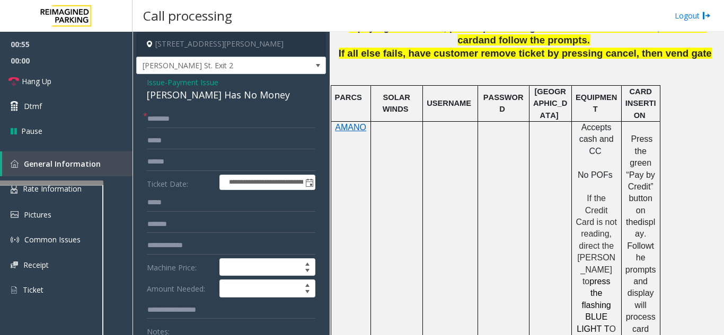
scroll to position [530, 0]
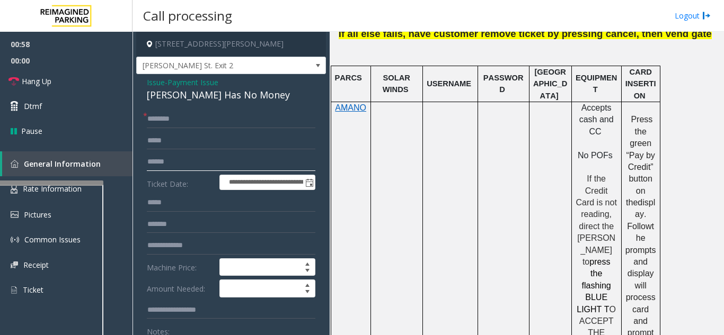
click at [201, 162] on input "text" at bounding box center [231, 162] width 168 height 18
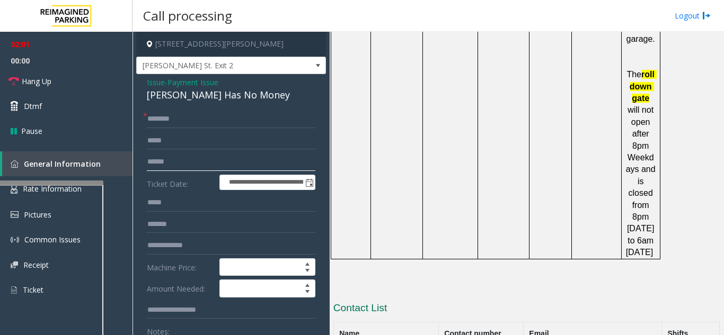
scroll to position [1455, 0]
drag, startPoint x: 479, startPoint y: 314, endPoint x: 439, endPoint y: 300, distance: 42.6
drag, startPoint x: 339, startPoint y: 305, endPoint x: 485, endPoint y: 314, distance: 146.0
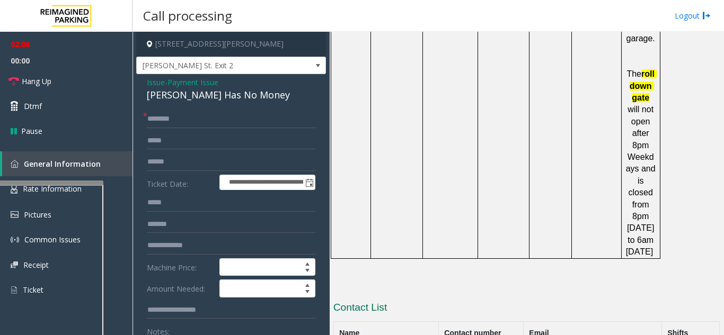
copy tr "Gil Barbosa (DO NOT CALL VIA TEAMS) 407-731-3611"
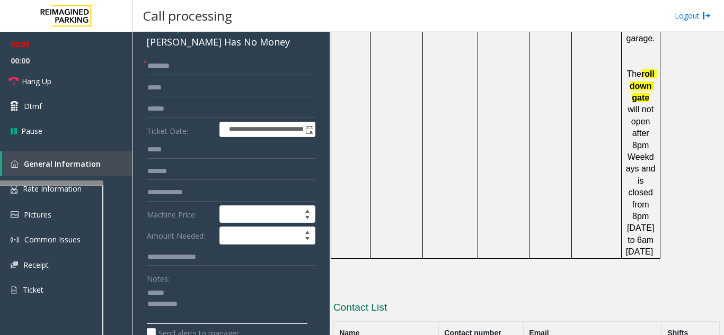
click at [198, 298] on textarea at bounding box center [227, 304] width 161 height 40
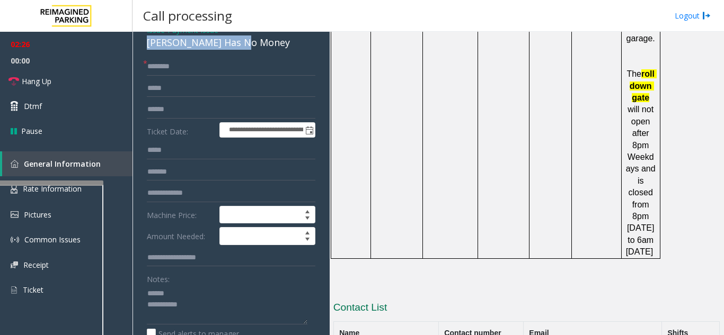
drag, startPoint x: 144, startPoint y: 41, endPoint x: 252, endPoint y: 44, distance: 107.6
click at [252, 44] on div "**********" at bounding box center [231, 261] width 190 height 478
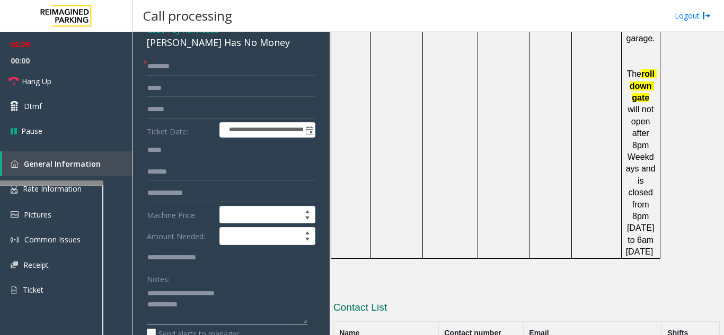
click at [226, 304] on textarea at bounding box center [227, 305] width 161 height 40
type textarea "**********"
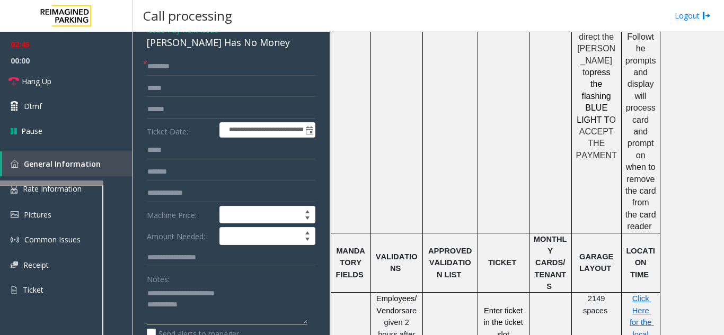
scroll to position [714, 0]
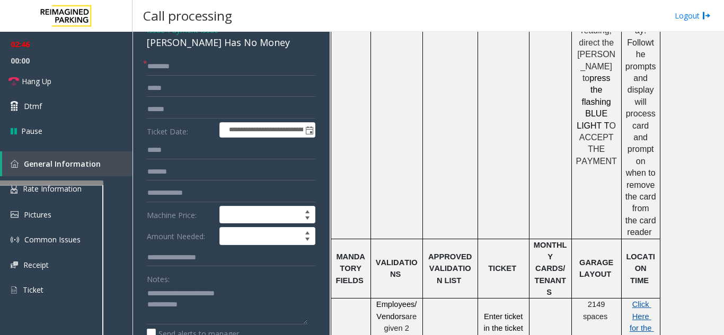
click at [643, 300] on span "Click Here for the local time" at bounding box center [641, 328] width 24 height 56
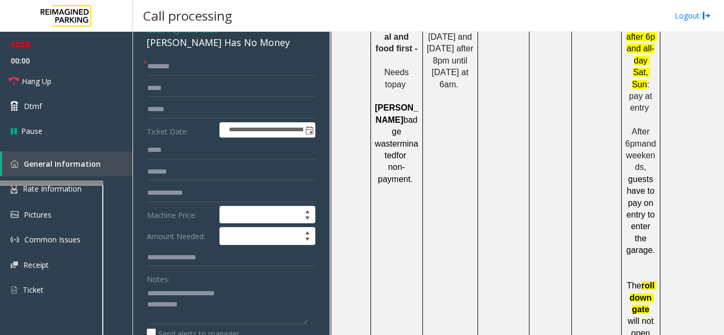
scroll to position [1455, 0]
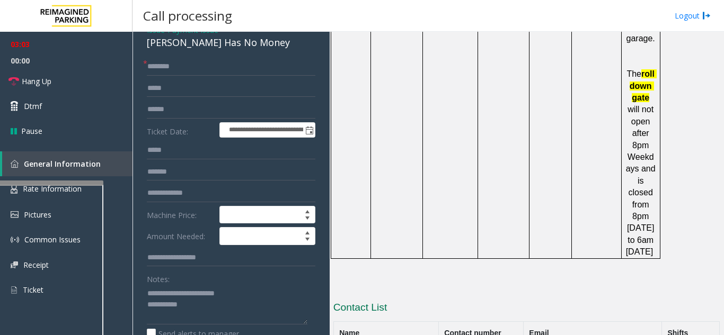
drag, startPoint x: 337, startPoint y: 274, endPoint x: 483, endPoint y: 284, distance: 146.0
copy tr "Shantel Browne (340) 344-2161"
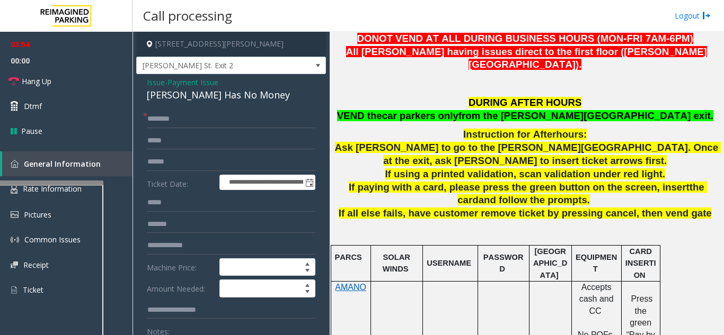
scroll to position [318, 0]
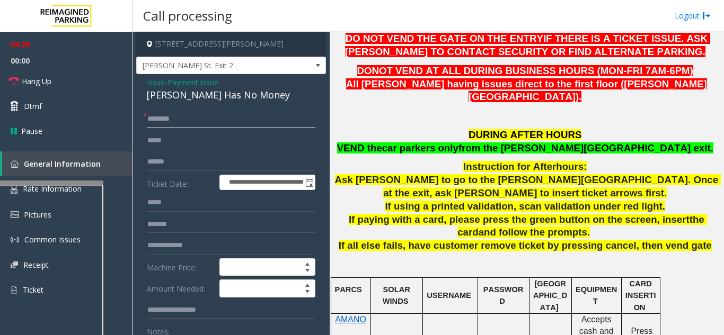
click at [191, 119] on input "text" at bounding box center [231, 119] width 168 height 18
click at [190, 120] on input "text" at bounding box center [231, 119] width 168 height 18
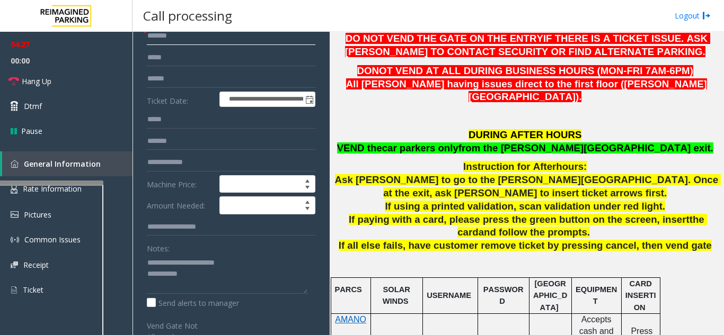
scroll to position [106, 0]
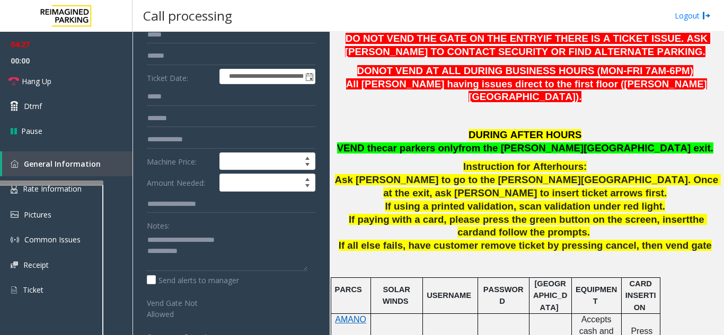
type input "******"
click at [200, 253] on textarea at bounding box center [227, 252] width 161 height 40
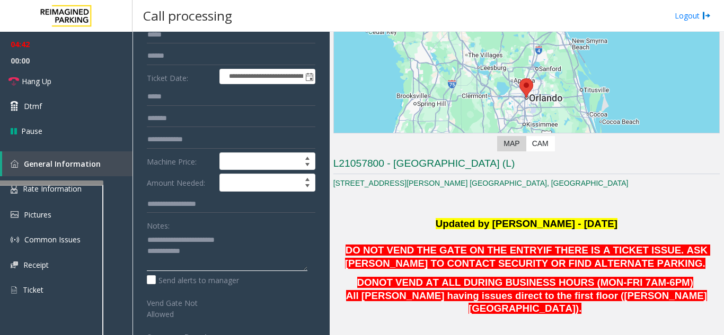
scroll to position [0, 0]
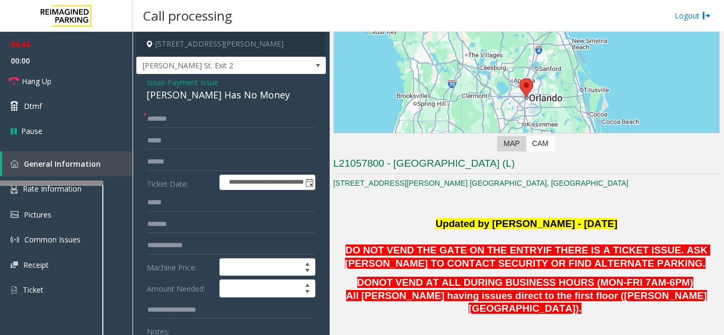
type textarea "**********"
click at [156, 82] on span "Issue" at bounding box center [156, 82] width 18 height 11
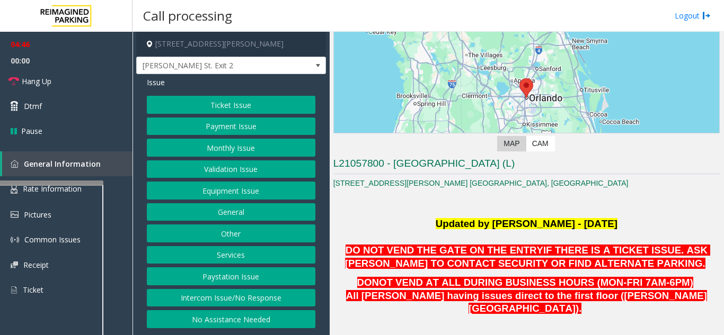
click at [233, 110] on button "Ticket Issue" at bounding box center [231, 105] width 168 height 18
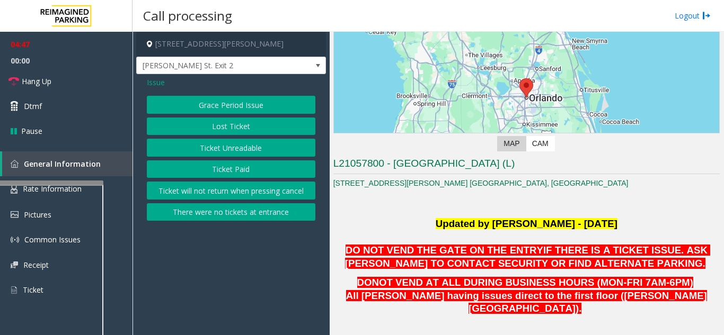
click at [228, 148] on button "Ticket Unreadable" at bounding box center [231, 148] width 168 height 18
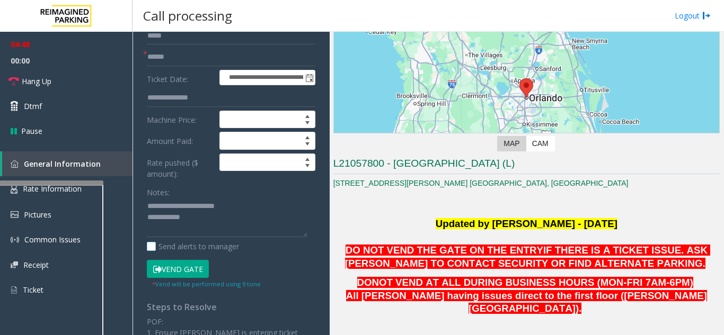
scroll to position [106, 0]
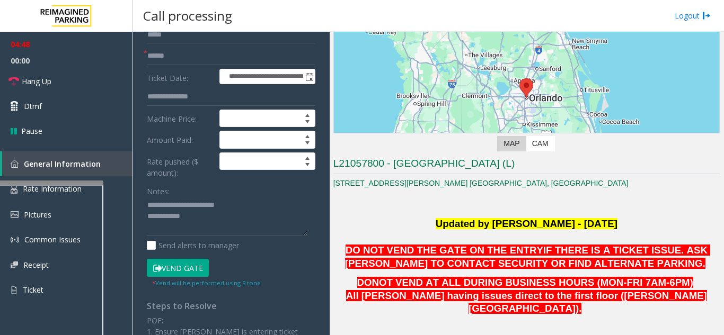
click at [188, 268] on button "Vend Gate" at bounding box center [178, 268] width 62 height 18
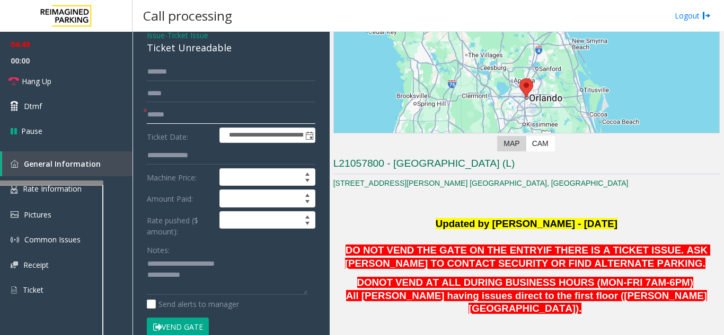
scroll to position [0, 0]
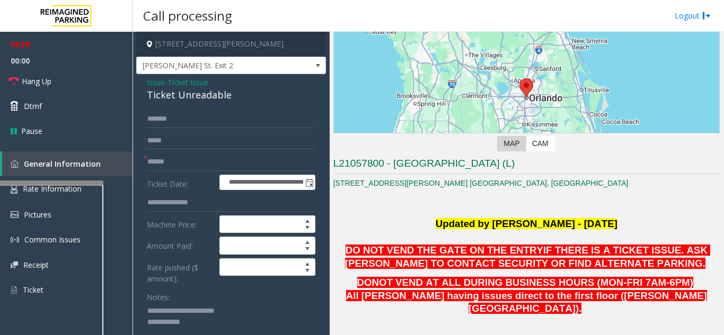
click at [148, 81] on span "Issue" at bounding box center [156, 82] width 18 height 11
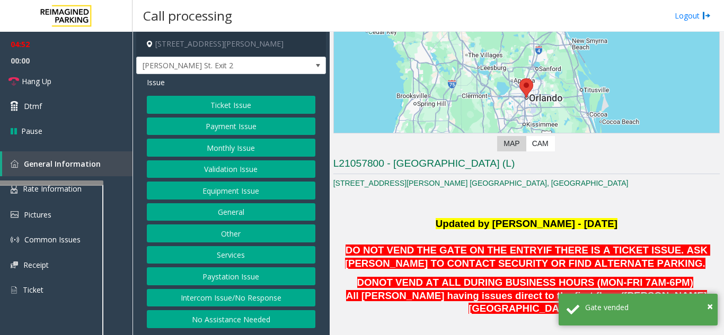
click at [230, 126] on button "Payment Issue" at bounding box center [231, 127] width 168 height 18
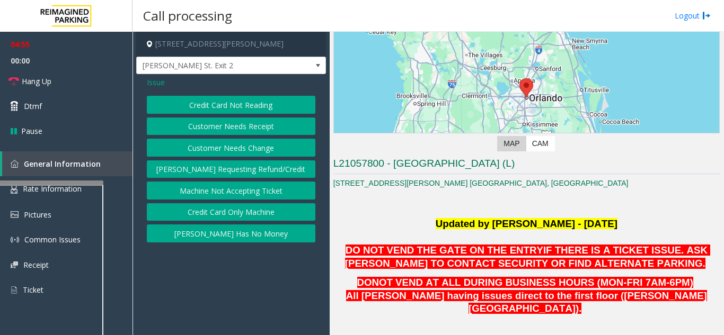
click at [242, 230] on button "[PERSON_NAME] Has No Money" at bounding box center [231, 234] width 168 height 18
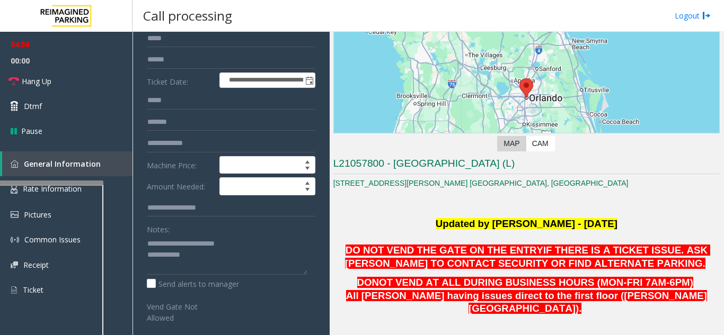
scroll to position [106, 0]
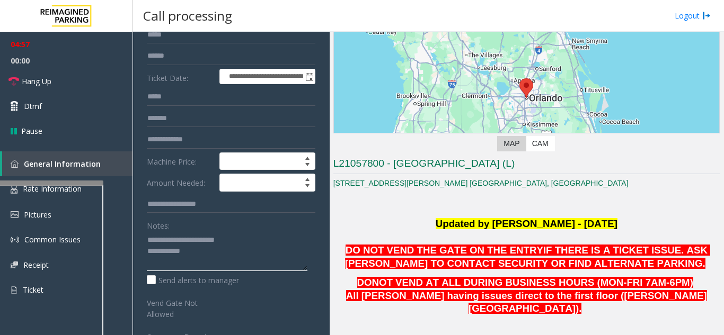
click at [230, 248] on textarea at bounding box center [227, 252] width 161 height 40
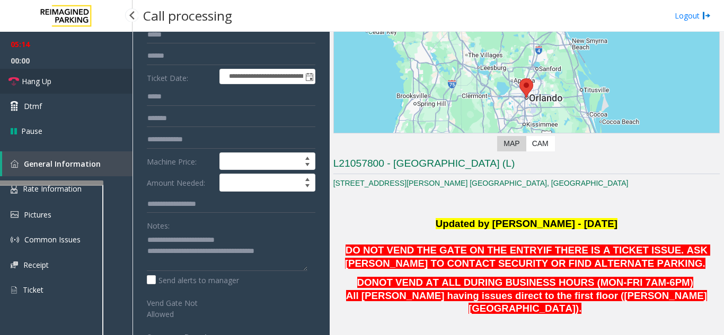
click at [77, 87] on link "Hang Up" at bounding box center [66, 81] width 132 height 25
click at [292, 255] on textarea at bounding box center [227, 252] width 161 height 40
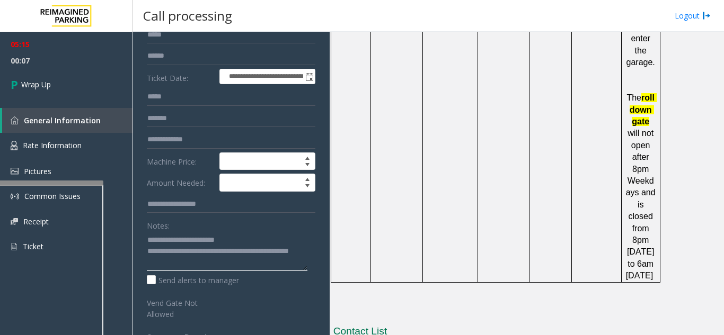
scroll to position [1455, 0]
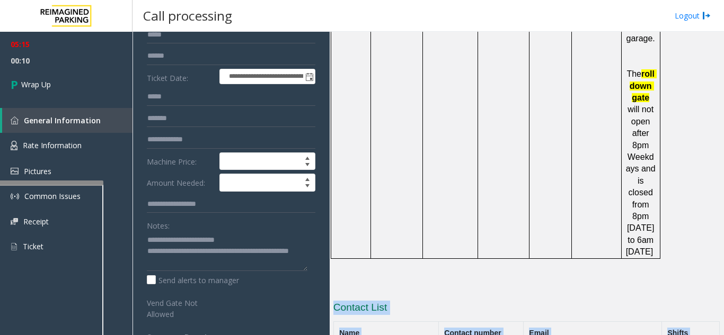
drag, startPoint x: 331, startPoint y: 274, endPoint x: 464, endPoint y: 283, distance: 133.3
click at [464, 283] on div "Main Revenue Control Manufacturer: Amano McGann ← Move left → Move right ↑ Move…" at bounding box center [527, 184] width 394 height 304
click at [524, 279] on p at bounding box center [526, 285] width 386 height 12
drag, startPoint x: 477, startPoint y: 286, endPoint x: 388, endPoint y: 280, distance: 88.6
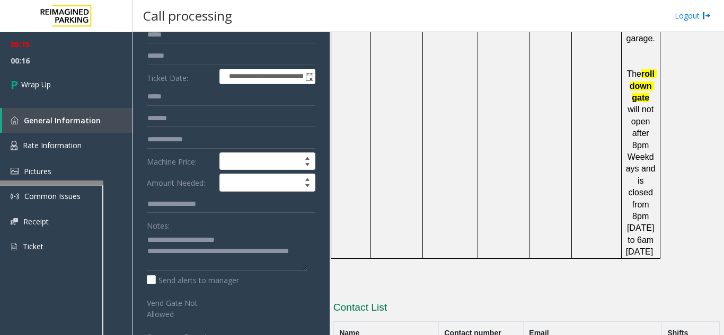
drag, startPoint x: 340, startPoint y: 274, endPoint x: 479, endPoint y: 284, distance: 139.2
copy tr "Shantel Browne (340) 344-2161"
click at [256, 266] on textarea at bounding box center [227, 252] width 161 height 40
paste textarea "**********"
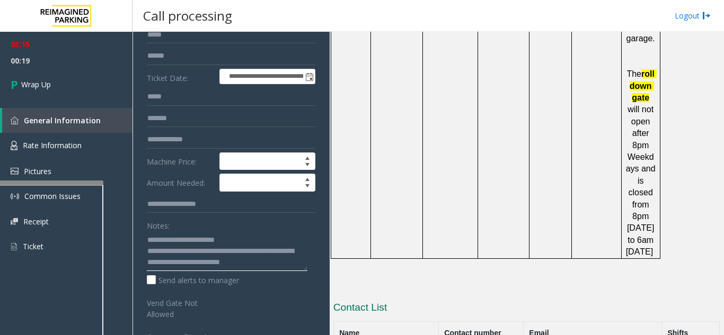
scroll to position [8, 0]
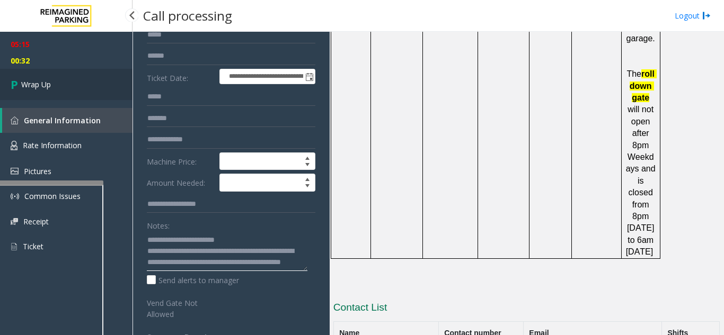
type textarea "**********"
click at [95, 96] on link "Wrap Up" at bounding box center [66, 84] width 132 height 31
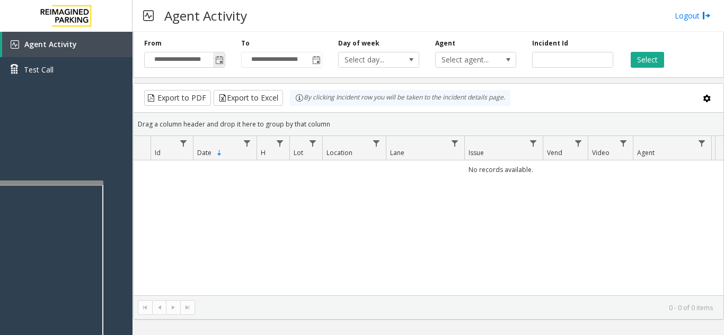
click at [220, 63] on span "Toggle popup" at bounding box center [219, 60] width 8 height 8
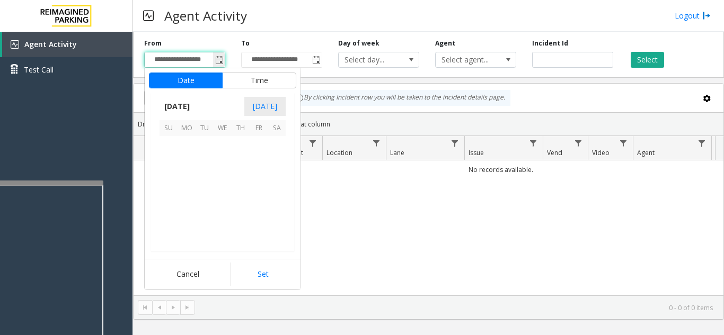
scroll to position [190136, 0]
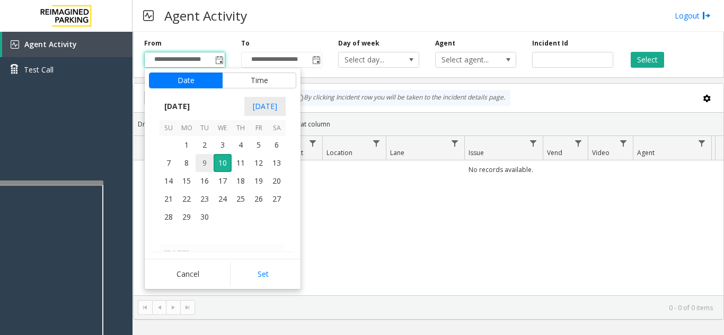
click at [205, 160] on span "9" at bounding box center [204, 163] width 18 height 18
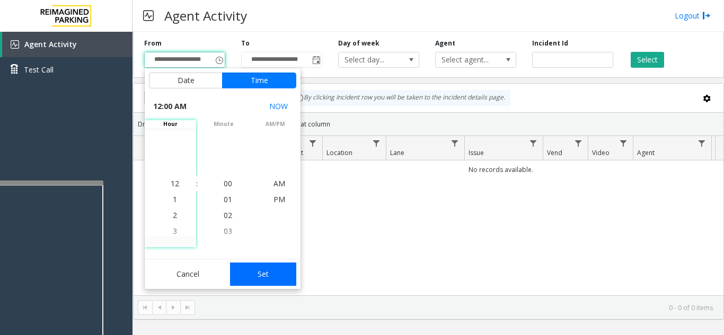
click at [280, 271] on button "Set" at bounding box center [263, 274] width 67 height 23
type input "**********"
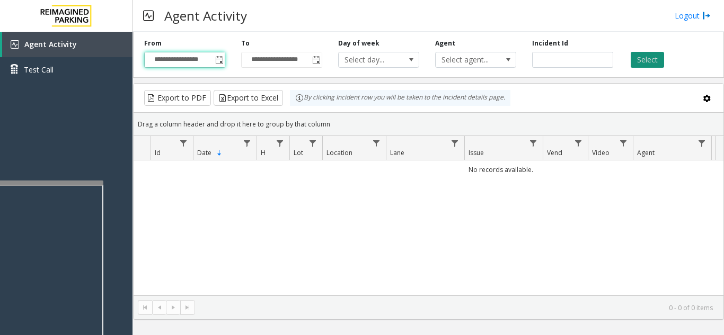
click at [659, 61] on button "Select" at bounding box center [646, 60] width 33 height 16
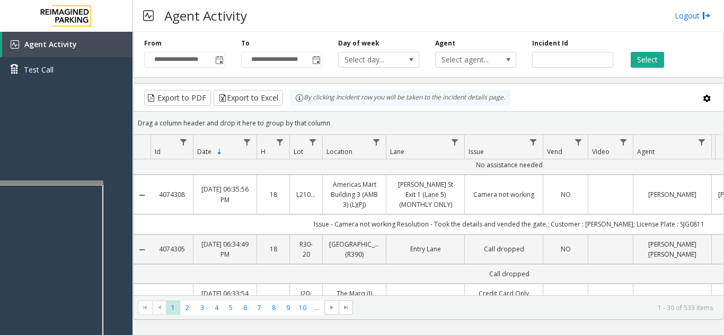
scroll to position [106, 0]
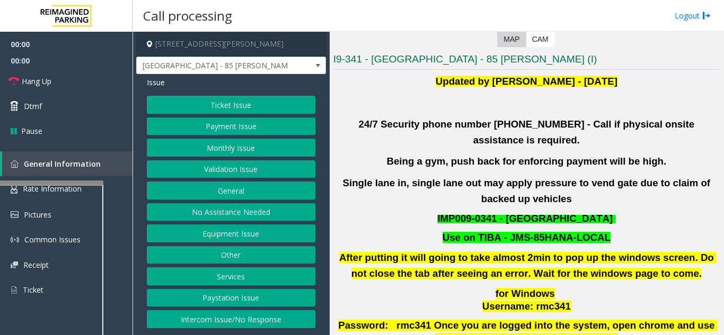
scroll to position [212, 0]
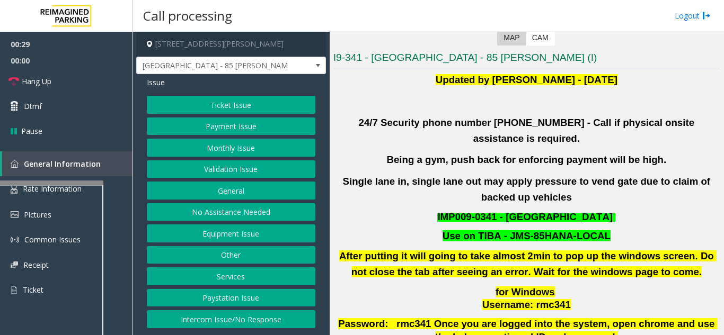
click at [233, 103] on button "Ticket Issue" at bounding box center [231, 105] width 168 height 18
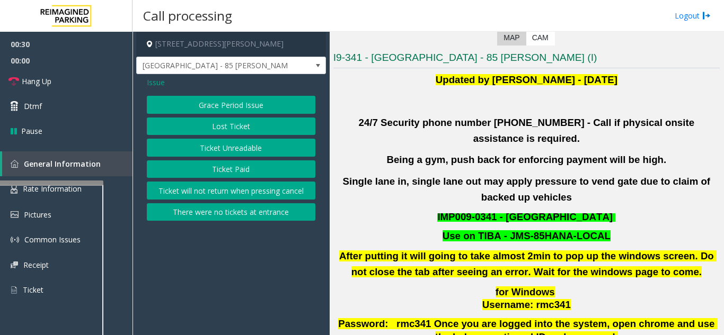
click at [221, 152] on button "Ticket Unreadable" at bounding box center [231, 148] width 168 height 18
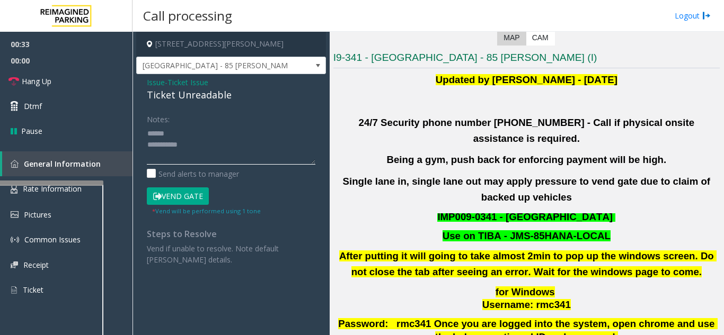
click at [218, 137] on textarea at bounding box center [231, 145] width 168 height 40
click at [225, 145] on textarea at bounding box center [231, 145] width 168 height 40
click at [190, 198] on button "Vend Gate" at bounding box center [178, 197] width 62 height 18
drag, startPoint x: 190, startPoint y: 124, endPoint x: 189, endPoint y: 134, distance: 9.7
click at [190, 125] on div "Notes:" at bounding box center [231, 137] width 168 height 55
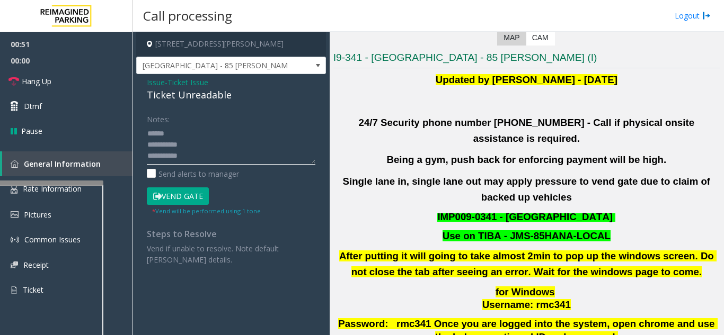
click at [189, 134] on textarea at bounding box center [231, 145] width 168 height 40
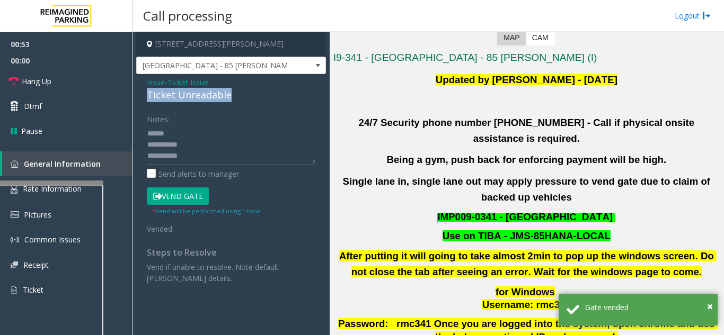
drag, startPoint x: 141, startPoint y: 94, endPoint x: 238, endPoint y: 93, distance: 96.4
click at [239, 93] on div "Issue - Ticket Issue Ticket Unreadable Notes: Send alerts to manager Vend Gate …" at bounding box center [231, 184] width 190 height 220
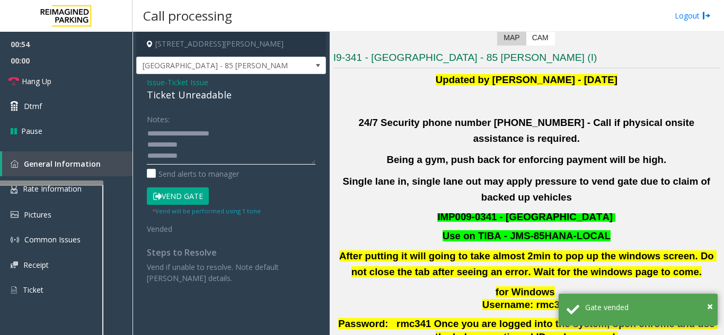
click at [219, 146] on textarea at bounding box center [231, 145] width 168 height 40
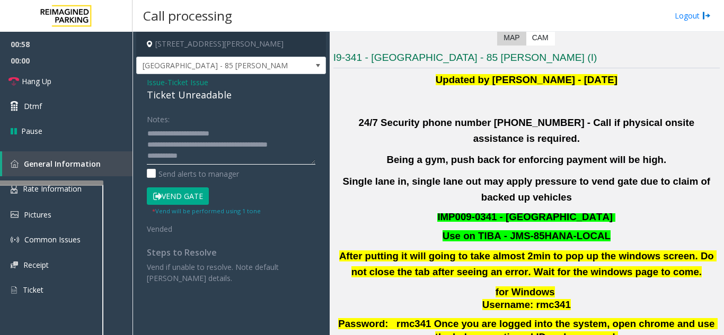
type textarea "**********"
click at [238, 118] on div "Notes:" at bounding box center [231, 137] width 168 height 55
click at [83, 75] on link "Hang Up" at bounding box center [66, 81] width 132 height 25
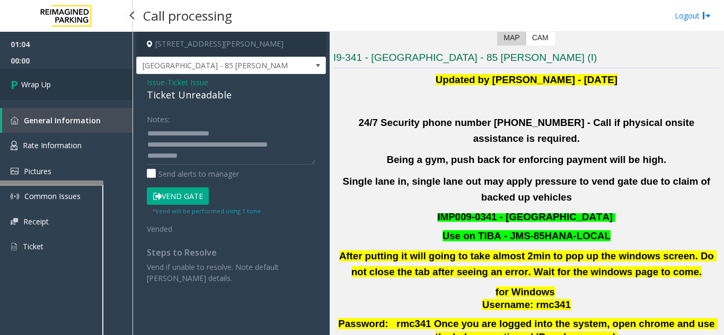
click at [83, 75] on link "Wrap Up" at bounding box center [66, 84] width 132 height 31
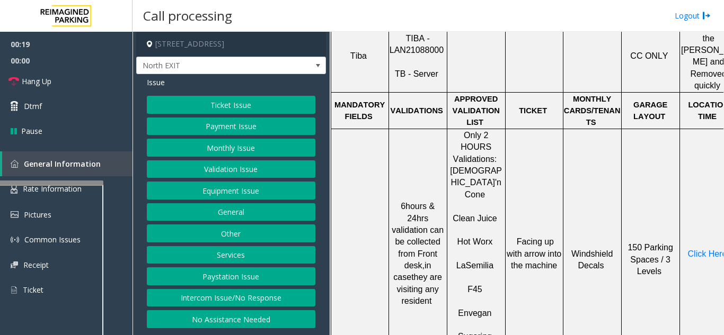
scroll to position [477, 0]
click at [236, 176] on button "Validation Issue" at bounding box center [231, 170] width 168 height 18
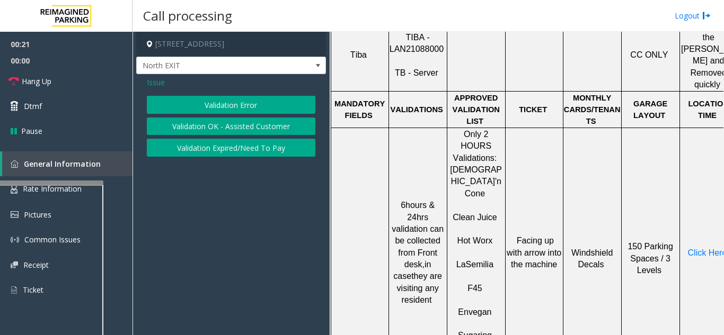
click at [234, 111] on button "Validation Error" at bounding box center [231, 105] width 168 height 18
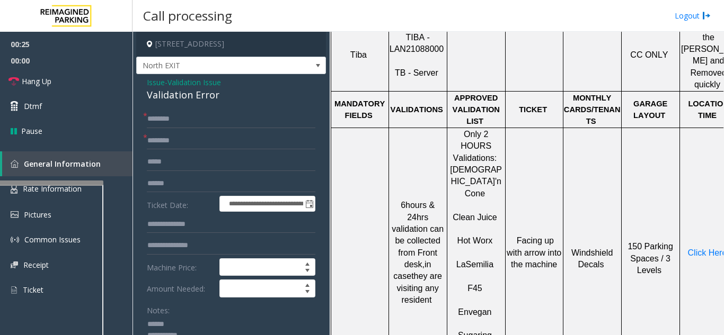
click at [198, 318] on textarea at bounding box center [227, 336] width 161 height 40
drag, startPoint x: 172, startPoint y: 96, endPoint x: 224, endPoint y: 93, distance: 52.5
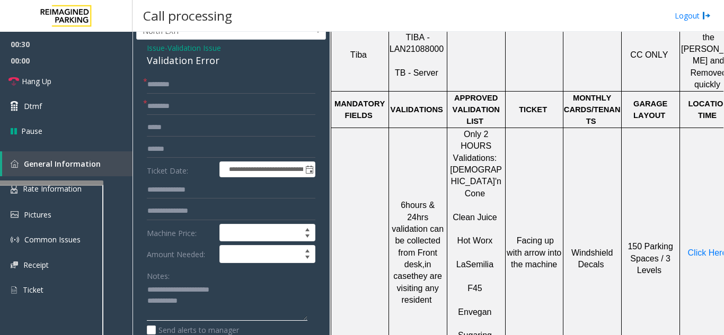
scroll to position [53, 0]
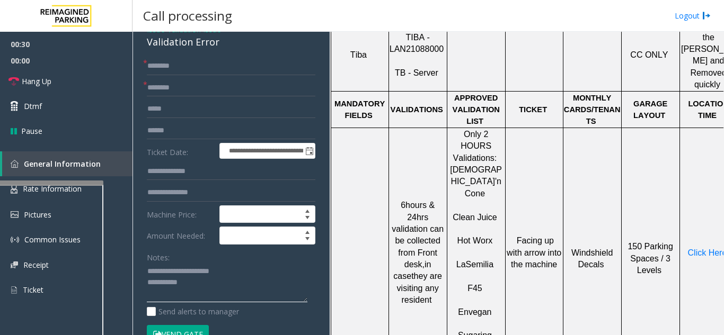
click at [225, 285] on textarea at bounding box center [227, 283] width 161 height 40
type textarea "**********"
click at [219, 76] on form "**********" at bounding box center [231, 205] width 168 height 297
click at [214, 82] on input "text" at bounding box center [231, 88] width 168 height 18
type input "**"
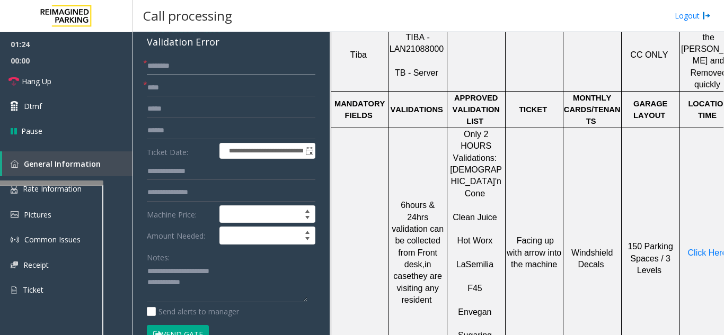
click at [190, 59] on input "text" at bounding box center [231, 66] width 168 height 18
type input "**"
click at [69, 87] on link "Hang Up" at bounding box center [66, 81] width 132 height 25
click at [224, 282] on textarea at bounding box center [227, 283] width 161 height 40
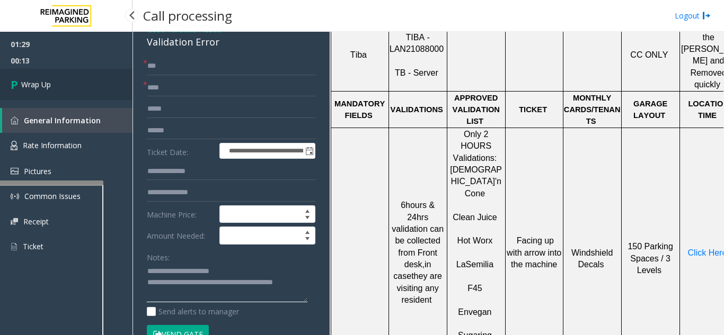
type textarea "**********"
click at [59, 88] on link "Wrap Up" at bounding box center [66, 84] width 132 height 31
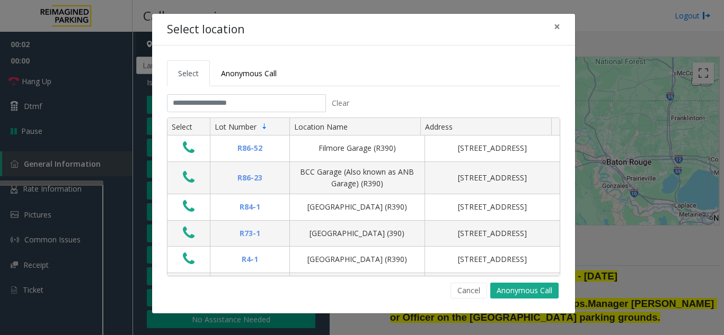
click at [612, 164] on div "Select location × Select Anonymous Call Clear Select Lot Number Location Name A…" at bounding box center [362, 167] width 724 height 335
click at [556, 26] on span "×" at bounding box center [557, 26] width 6 height 15
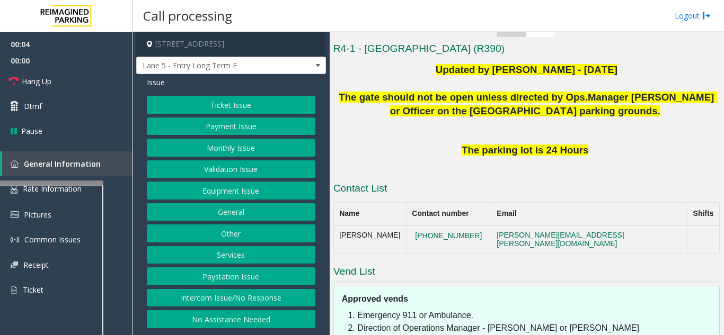
scroll to position [212, 0]
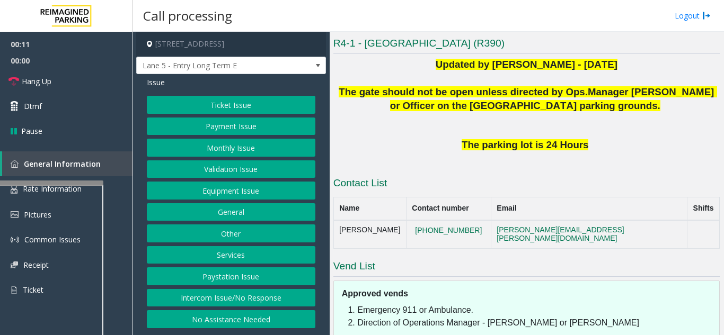
drag, startPoint x: 248, startPoint y: 301, endPoint x: 253, endPoint y: 274, distance: 27.5
click at [248, 301] on button "Intercom Issue/No Response" at bounding box center [231, 298] width 168 height 18
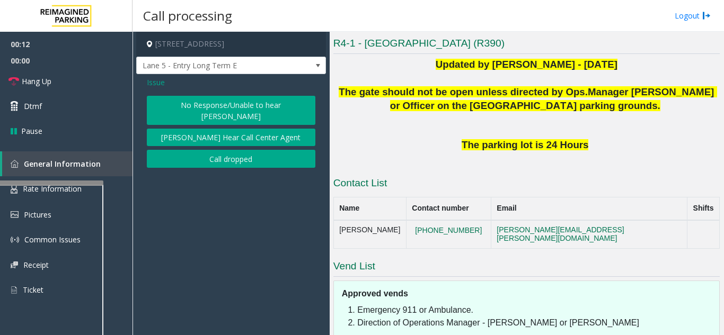
click at [237, 97] on button "No Response/Unable to hear [PERSON_NAME]" at bounding box center [231, 110] width 168 height 29
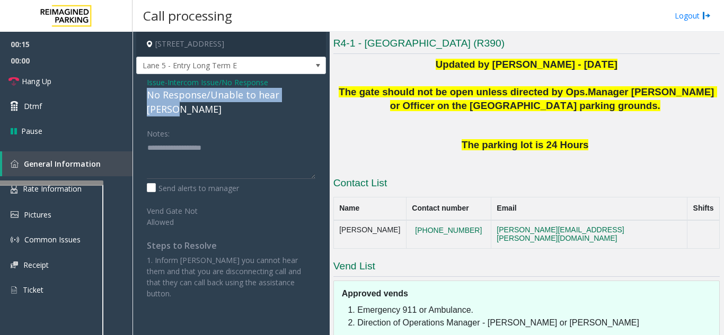
drag, startPoint x: 175, startPoint y: 98, endPoint x: 314, endPoint y: 93, distance: 138.9
click at [314, 93] on div "Issue - Intercom Issue/No Response No Response/Unable to hear [PERSON_NAME] Not…" at bounding box center [231, 192] width 190 height 236
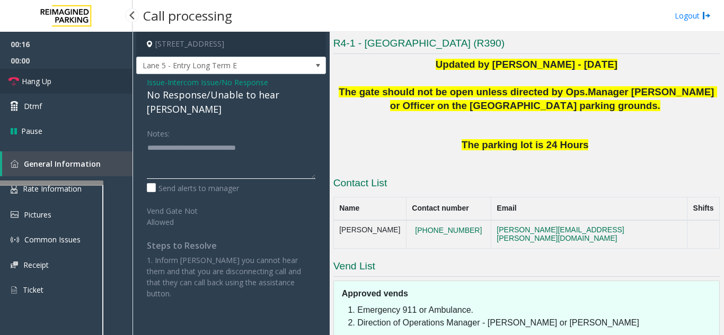
type textarea "**********"
click at [113, 86] on link "Hang Up" at bounding box center [66, 81] width 132 height 25
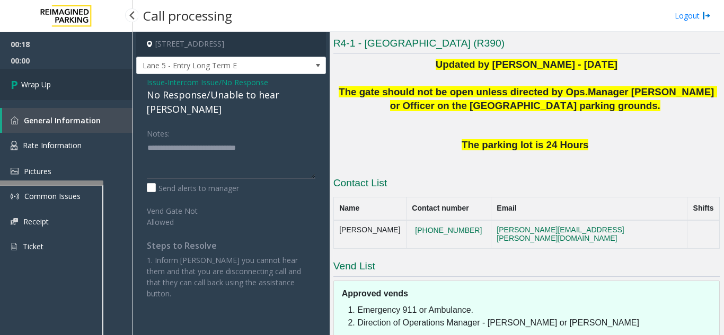
click at [80, 89] on link "Wrap Up" at bounding box center [66, 84] width 132 height 31
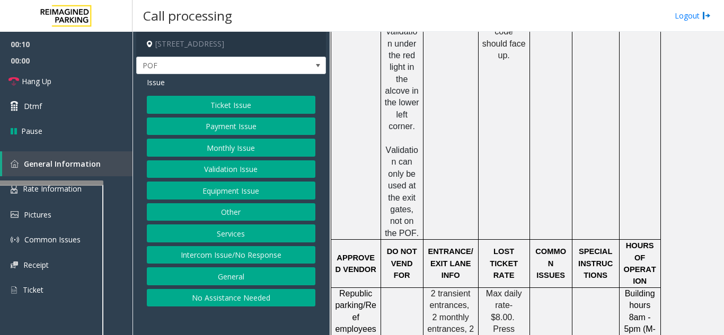
scroll to position [954, 0]
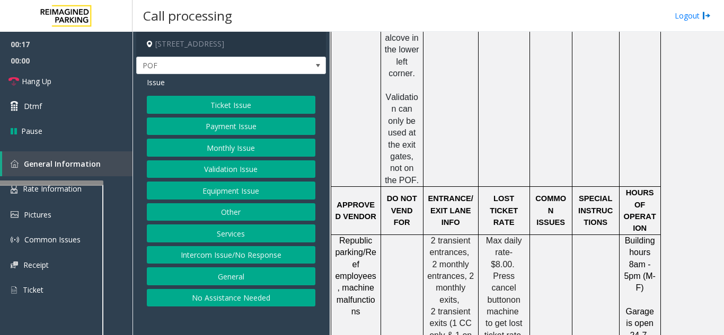
click at [229, 100] on button "Ticket Issue" at bounding box center [231, 105] width 168 height 18
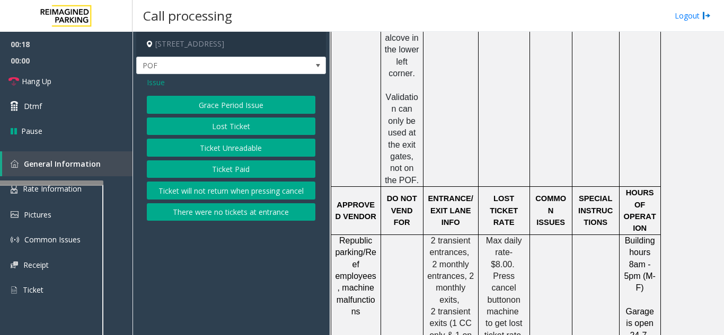
click at [233, 130] on button "Lost Ticket" at bounding box center [231, 127] width 168 height 18
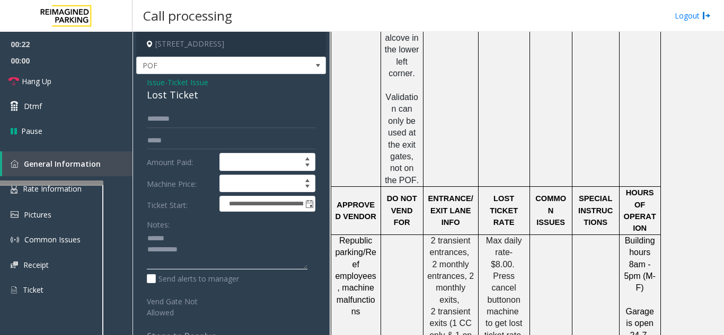
click at [194, 235] on textarea at bounding box center [227, 250] width 161 height 40
drag, startPoint x: 143, startPoint y: 93, endPoint x: 225, endPoint y: 100, distance: 83.0
click at [225, 100] on div "**********" at bounding box center [231, 237] width 190 height 326
click at [211, 253] on textarea at bounding box center [227, 250] width 161 height 40
click at [208, 248] on textarea at bounding box center [227, 250] width 161 height 40
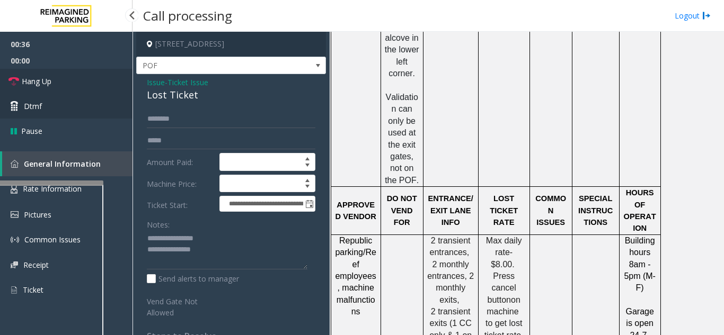
drag, startPoint x: 74, startPoint y: 82, endPoint x: 103, endPoint y: 117, distance: 45.2
click at [74, 82] on link "Hang Up" at bounding box center [66, 81] width 132 height 25
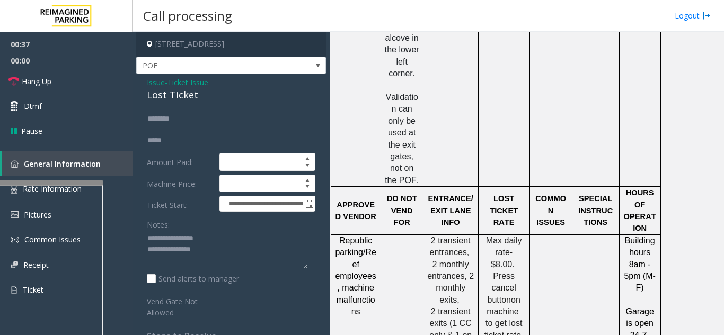
click at [239, 252] on textarea at bounding box center [227, 250] width 161 height 40
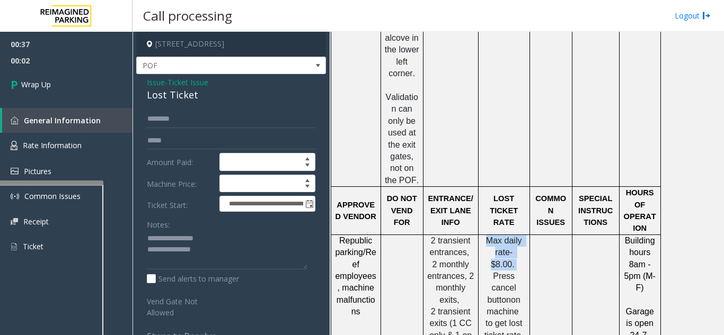
drag, startPoint x: 486, startPoint y: 217, endPoint x: 529, endPoint y: 265, distance: 64.5
click at [529, 265] on td "Max daily rate- $8.00. Press cancel button on machine to get lost ticket rate." at bounding box center [503, 330] width 51 height 190
click at [502, 278] on td "Max daily rate- $8.00. Press cancel button on machine to get lost ticket rate." at bounding box center [503, 330] width 51 height 190
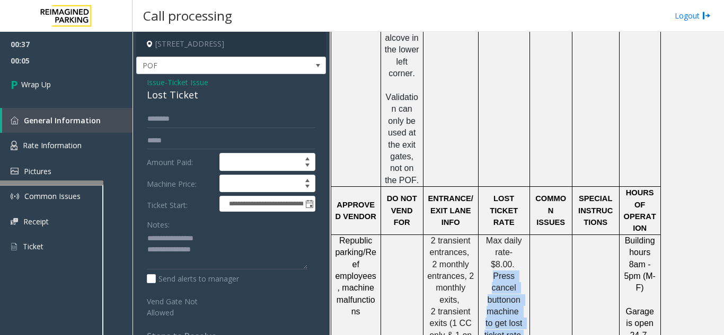
drag, startPoint x: 483, startPoint y: 219, endPoint x: 523, endPoint y: 267, distance: 62.8
click at [523, 267] on div "Max daily rate- $8.00. Press cancel button on machine to get lost ticket rate." at bounding box center [503, 288] width 51 height 107
copy div "Press cancel button on machine to get lost ticket rate."
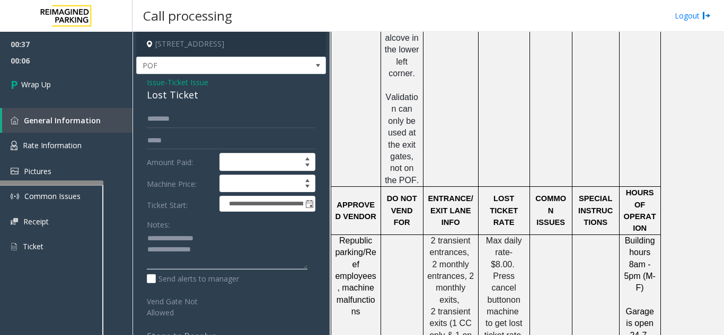
click at [253, 251] on textarea at bounding box center [227, 250] width 161 height 40
paste textarea "**********"
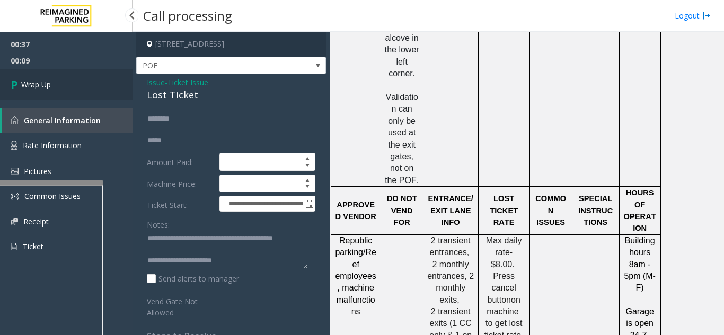
type textarea "**********"
click at [54, 85] on link "Wrap Up" at bounding box center [66, 84] width 132 height 31
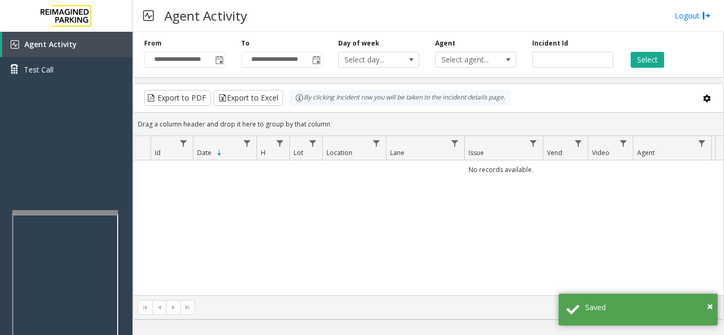
click at [53, 213] on div at bounding box center [65, 212] width 106 height 4
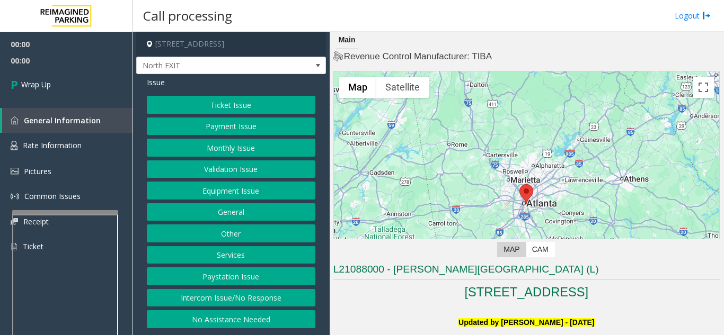
drag, startPoint x: 278, startPoint y: 292, endPoint x: 275, endPoint y: 263, distance: 28.7
click at [276, 289] on button "Intercom Issue/No Response" at bounding box center [231, 298] width 168 height 18
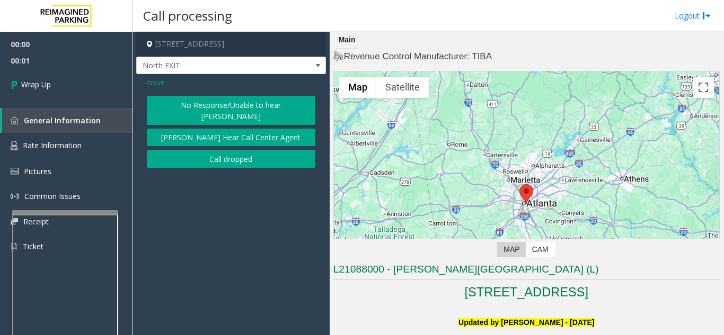
click at [245, 152] on button "Call dropped" at bounding box center [231, 159] width 168 height 18
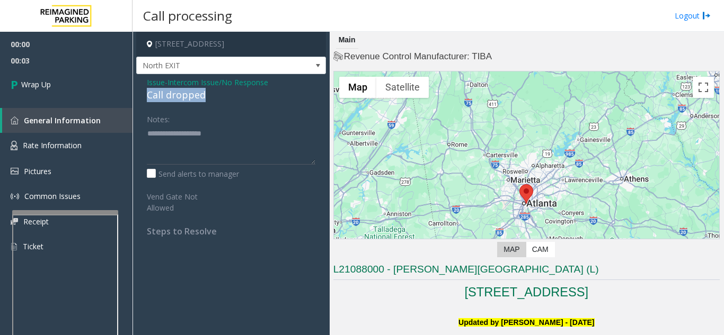
drag, startPoint x: 141, startPoint y: 95, endPoint x: 224, endPoint y: 100, distance: 82.8
click at [224, 100] on div "Issue - Intercom Issue/No Response Call dropped Notes: Send alerts to manager V…" at bounding box center [231, 160] width 190 height 173
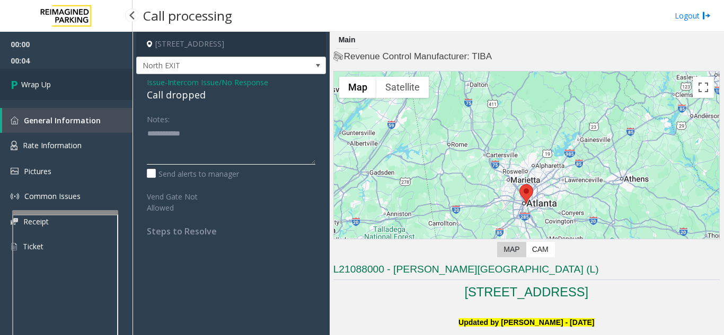
type textarea "**********"
click at [45, 82] on span "Wrap Up" at bounding box center [36, 84] width 30 height 11
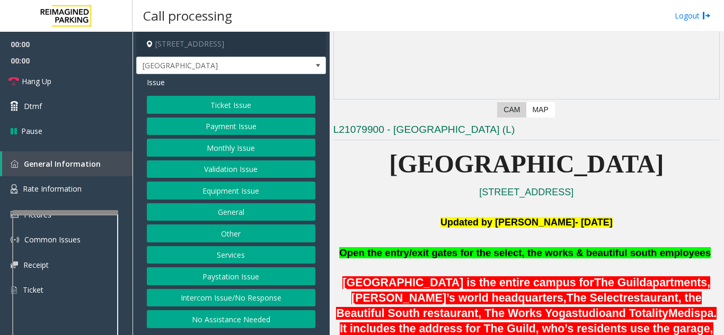
scroll to position [212, 0]
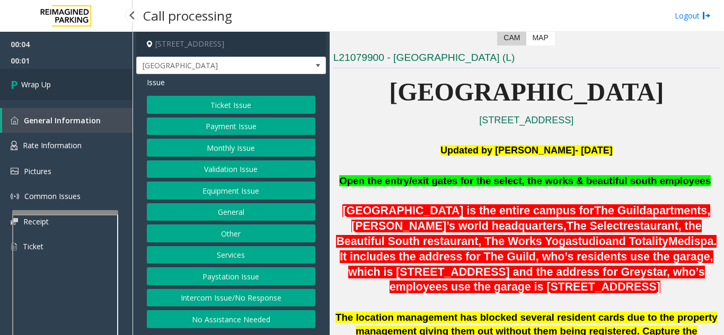
click at [60, 86] on link "Wrap Up" at bounding box center [66, 84] width 132 height 31
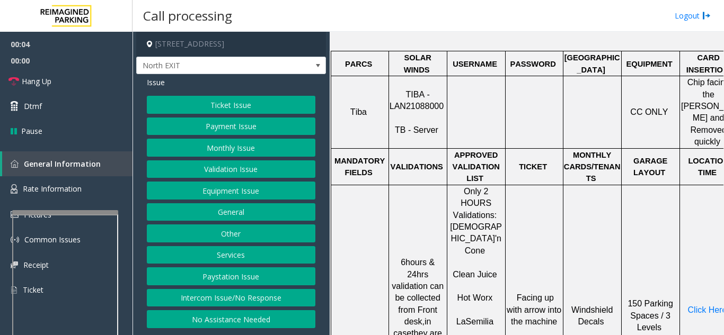
scroll to position [424, 0]
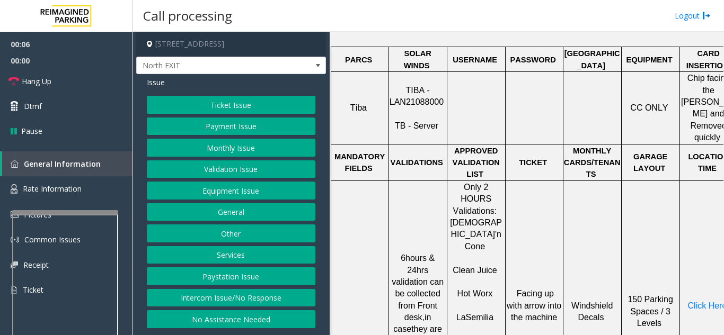
click at [236, 176] on button "Validation Issue" at bounding box center [231, 170] width 168 height 18
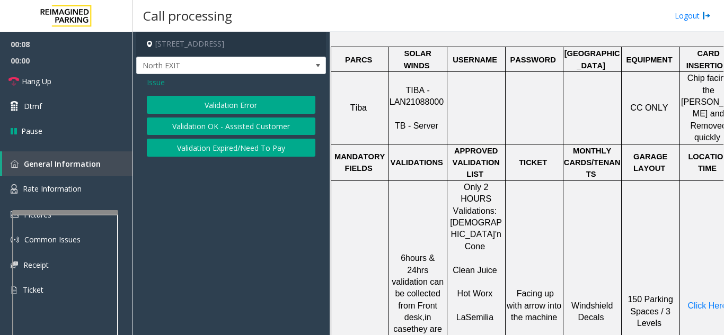
click at [216, 100] on button "Validation Error" at bounding box center [231, 105] width 168 height 18
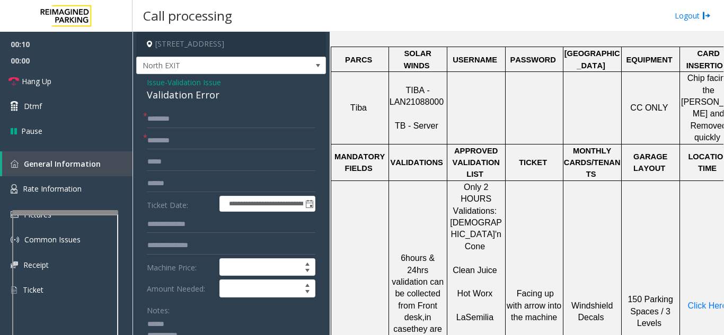
click at [183, 319] on textarea at bounding box center [227, 336] width 161 height 40
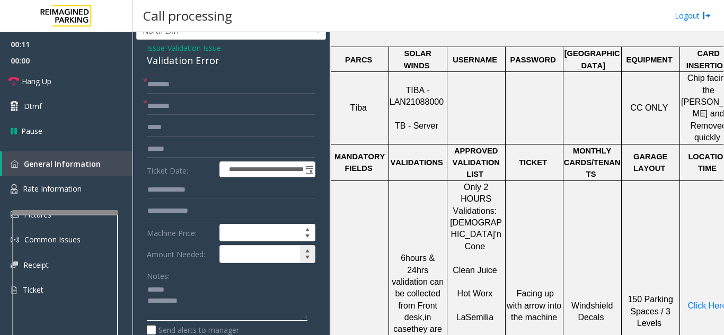
scroll to position [53, 0]
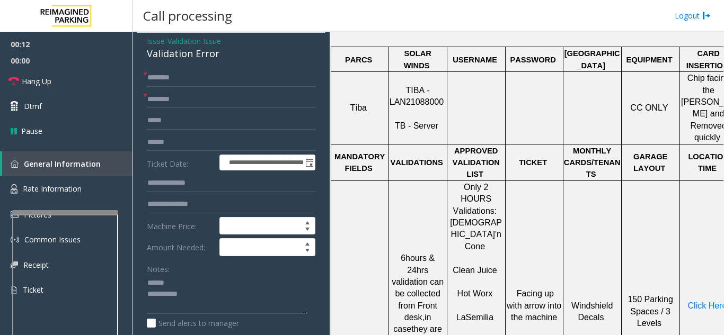
drag, startPoint x: 144, startPoint y: 42, endPoint x: 231, endPoint y: 41, distance: 86.9
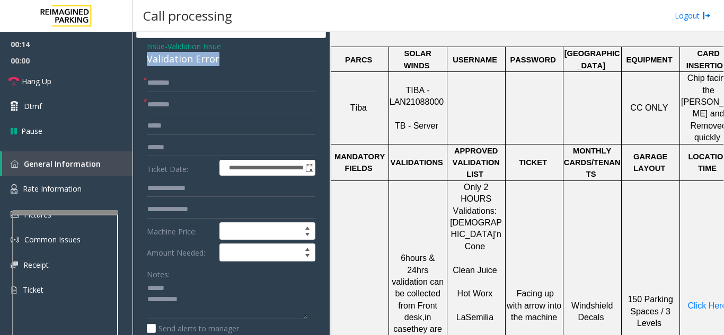
drag, startPoint x: 230, startPoint y: 61, endPoint x: 145, endPoint y: 58, distance: 85.9
click at [204, 305] on textarea at bounding box center [227, 300] width 161 height 40
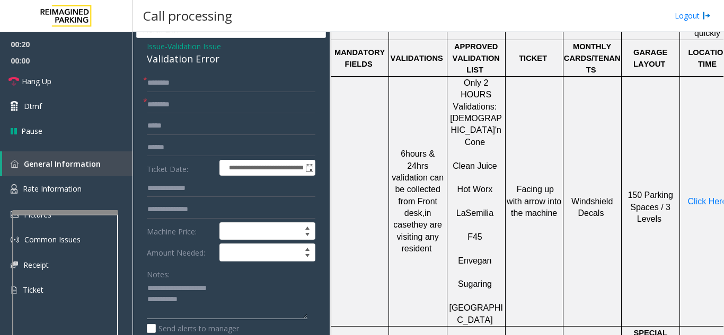
scroll to position [530, 0]
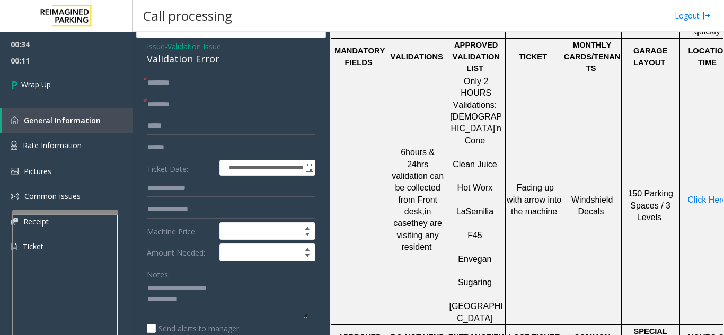
type textarea "**********"
click at [197, 100] on input "text" at bounding box center [231, 105] width 168 height 18
type input "**"
click at [241, 92] on input "text" at bounding box center [231, 83] width 168 height 18
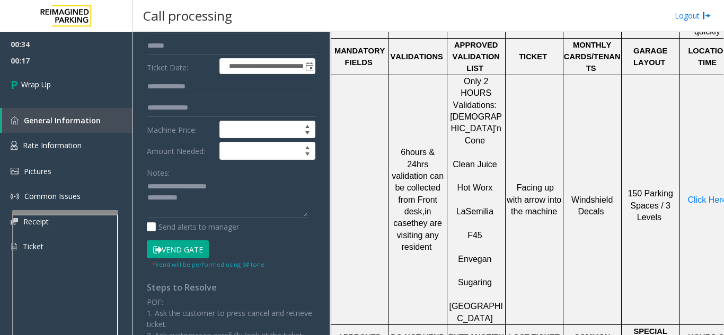
scroll to position [142, 0]
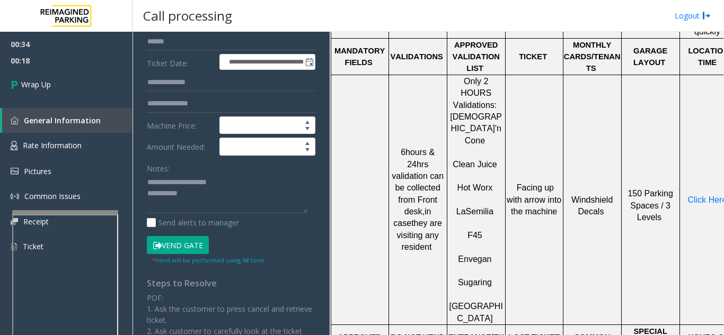
type input "**"
click at [220, 193] on textarea at bounding box center [227, 194] width 161 height 40
click at [260, 182] on textarea at bounding box center [227, 194] width 161 height 40
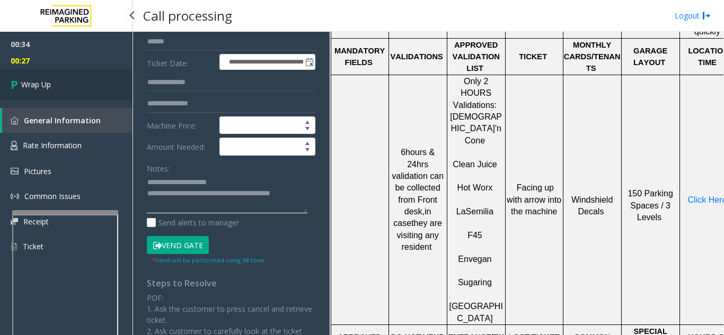
type textarea "**********"
click at [66, 94] on link "Wrap Up" at bounding box center [66, 84] width 132 height 31
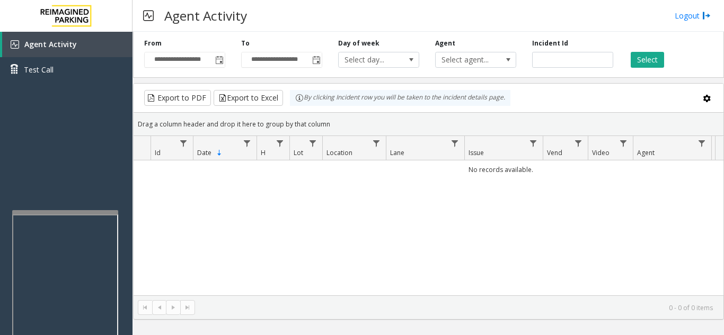
click at [695, 195] on div "No records available." at bounding box center [429, 228] width 590 height 135
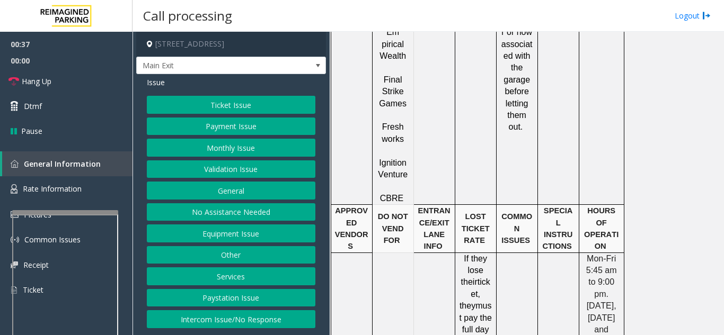
scroll to position [1960, 0]
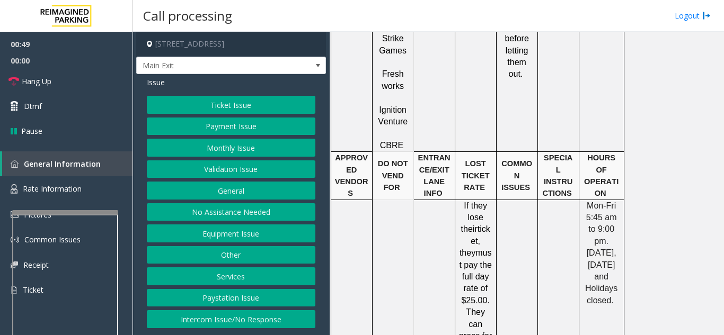
click at [244, 94] on div "Issue Ticket Issue Payment Issue Monthly Issue Validation Issue General No Assi…" at bounding box center [231, 204] width 190 height 260
click at [245, 107] on button "Ticket Issue" at bounding box center [231, 105] width 168 height 18
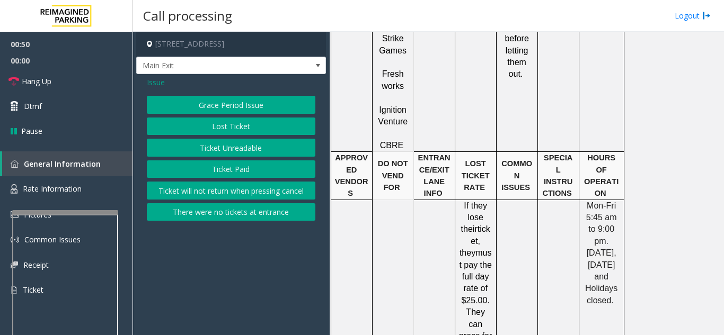
click at [229, 131] on button "Lost Ticket" at bounding box center [231, 127] width 168 height 18
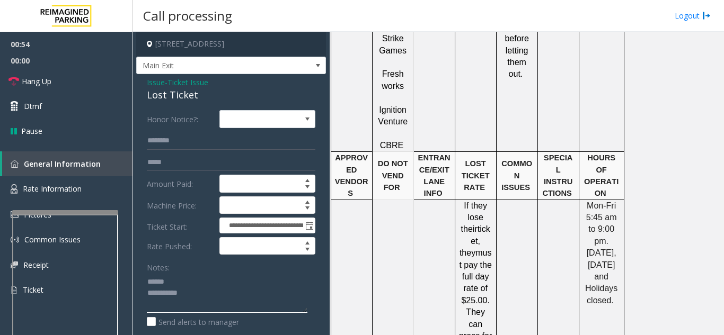
click at [191, 277] on textarea at bounding box center [227, 293] width 161 height 40
drag, startPoint x: 144, startPoint y: 95, endPoint x: 217, endPoint y: 99, distance: 73.2
click at [217, 99] on div "**********" at bounding box center [231, 298] width 190 height 448
click at [213, 299] on textarea at bounding box center [227, 293] width 161 height 40
click at [85, 82] on link "Hang Up" at bounding box center [66, 81] width 132 height 25
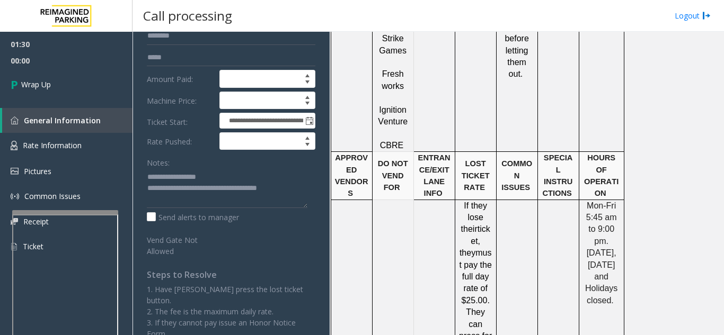
scroll to position [106, 0]
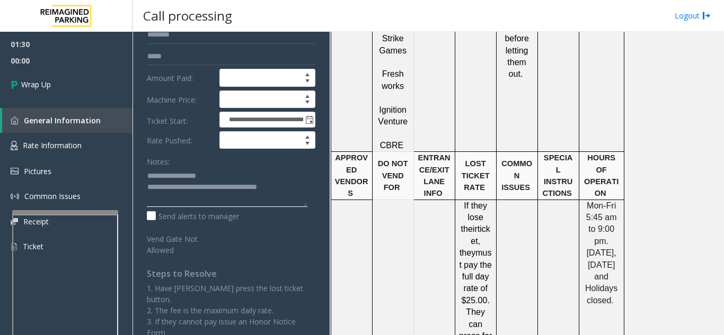
click at [300, 187] on textarea at bounding box center [227, 187] width 161 height 40
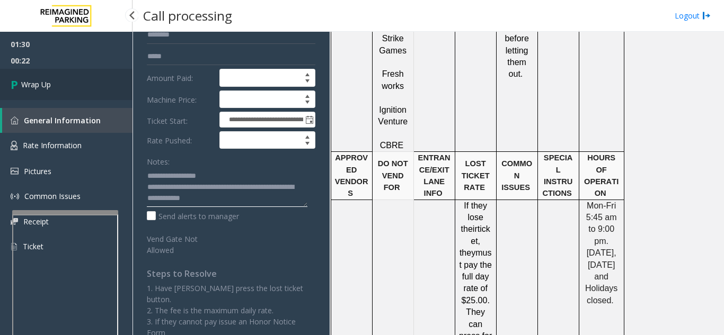
type textarea "**********"
click at [99, 83] on link "Wrap Up" at bounding box center [66, 84] width 132 height 31
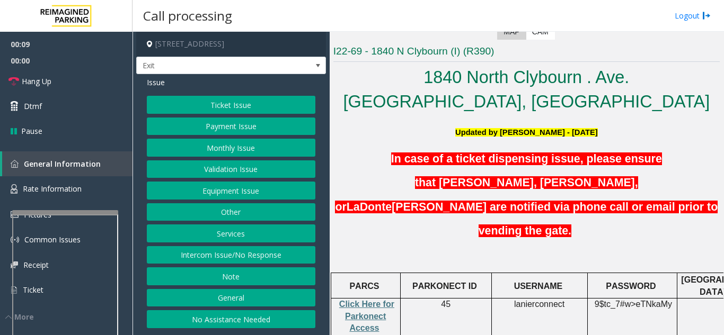
scroll to position [212, 0]
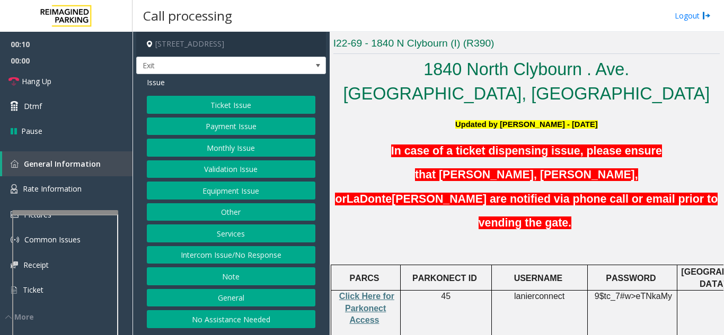
click at [351, 291] on p "Click Here for Parkonect Access" at bounding box center [365, 308] width 61 height 35
click at [359, 292] on span "Click Here for Parkonect Access" at bounding box center [366, 308] width 55 height 33
click at [241, 174] on button "Validation Issue" at bounding box center [231, 170] width 168 height 18
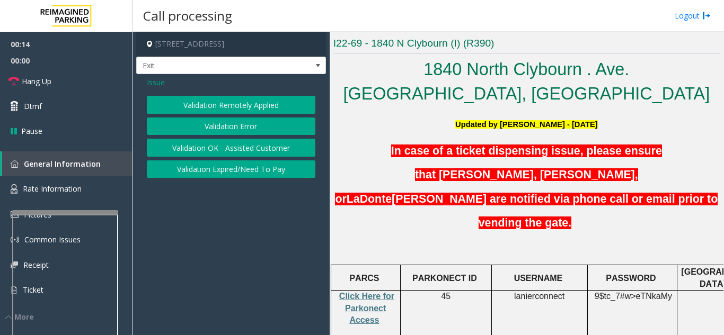
click at [235, 126] on button "Validation Error" at bounding box center [231, 127] width 168 height 18
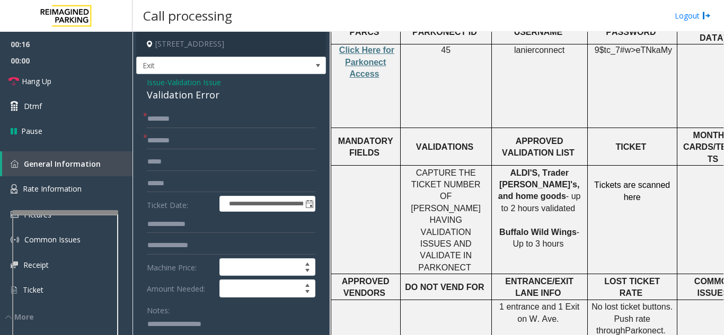
scroll to position [477, 0]
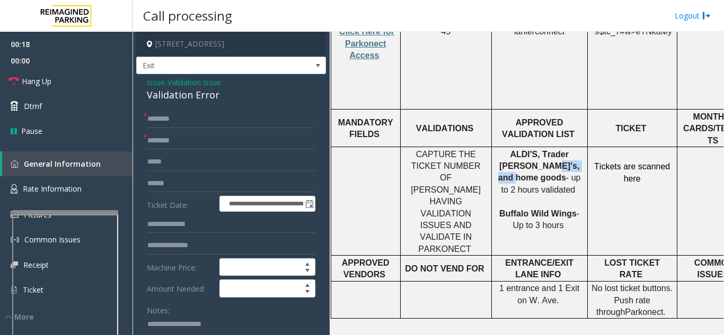
drag, startPoint x: 545, startPoint y: 103, endPoint x: 503, endPoint y: 107, distance: 42.0
click at [503, 150] on span "ALDI'S, Trader Joe's, and home goods" at bounding box center [538, 166] width 81 height 33
type input "**********"
click at [179, 182] on input "text" at bounding box center [231, 184] width 168 height 18
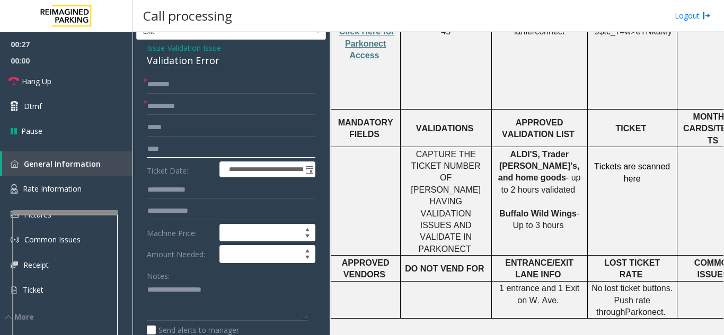
scroll to position [53, 0]
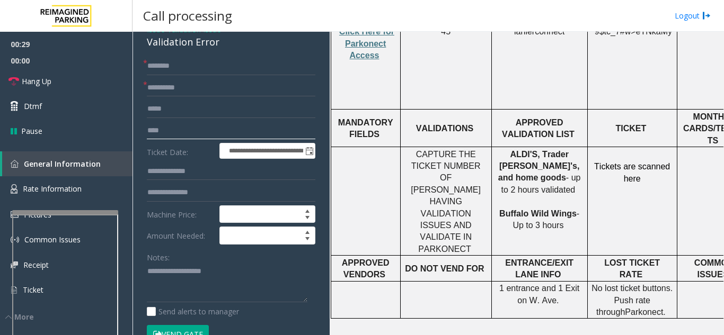
type input "****"
click at [185, 131] on input "****" at bounding box center [231, 131] width 168 height 18
click at [195, 271] on textarea at bounding box center [227, 283] width 161 height 40
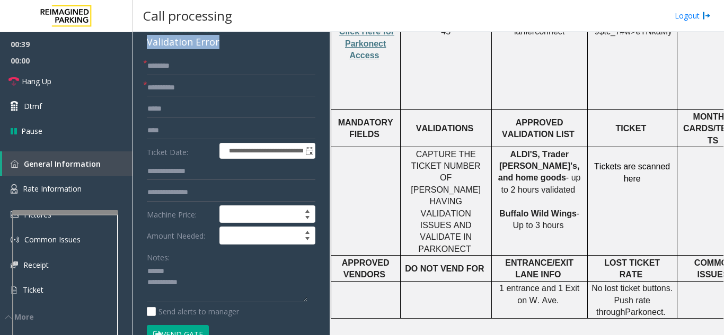
drag, startPoint x: 146, startPoint y: 44, endPoint x: 232, endPoint y: 46, distance: 85.3
type textarea "**********"
click at [229, 134] on input "****" at bounding box center [231, 131] width 168 height 18
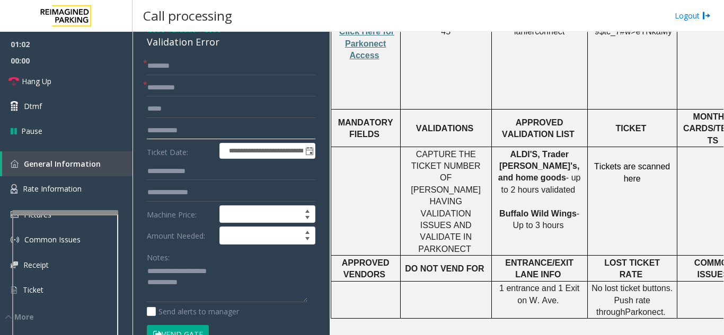
type input "**********"
click at [192, 76] on form "**********" at bounding box center [231, 205] width 168 height 297
click at [192, 73] on input "text" at bounding box center [231, 66] width 168 height 18
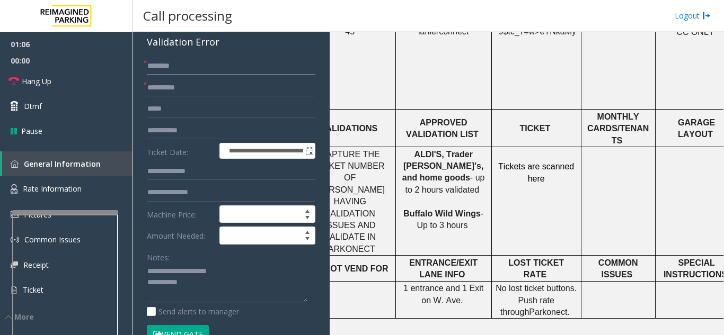
scroll to position [477, 191]
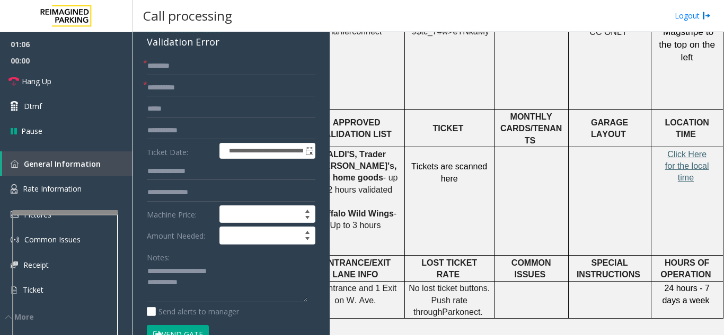
click at [697, 150] on span "Click Here for the local time" at bounding box center [687, 166] width 44 height 33
click at [207, 64] on input "text" at bounding box center [231, 66] width 168 height 18
type input "*"
click at [684, 150] on span "Click Here for the local time" at bounding box center [687, 166] width 44 height 33
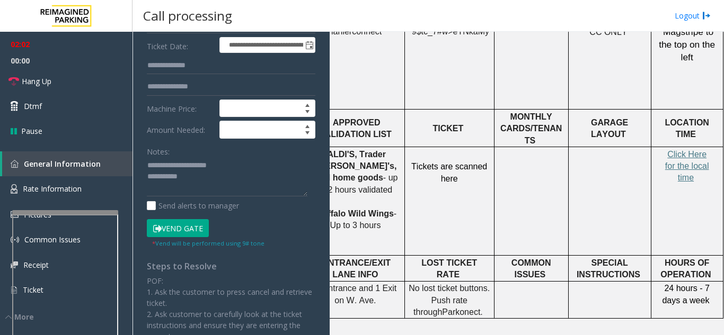
click at [182, 228] on button "Vend Gate" at bounding box center [178, 228] width 62 height 18
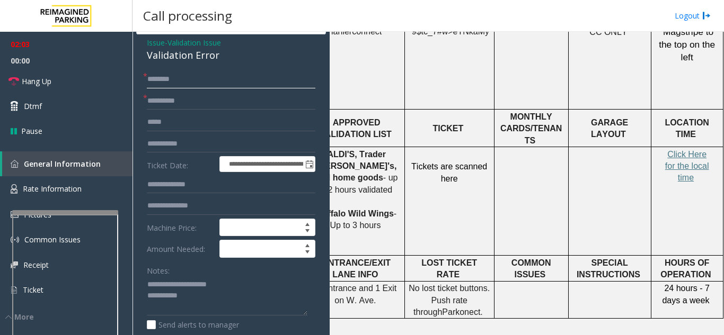
scroll to position [0, 0]
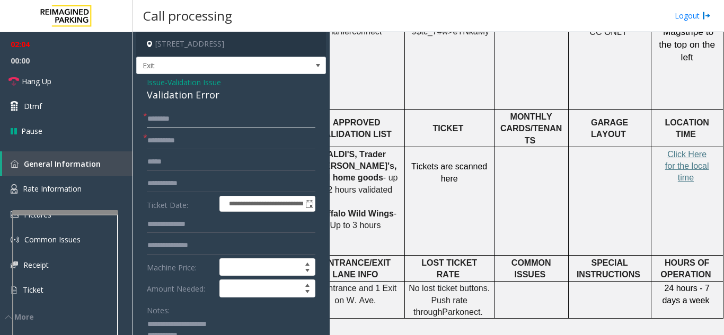
click at [206, 128] on input "text" at bounding box center [231, 119] width 168 height 18
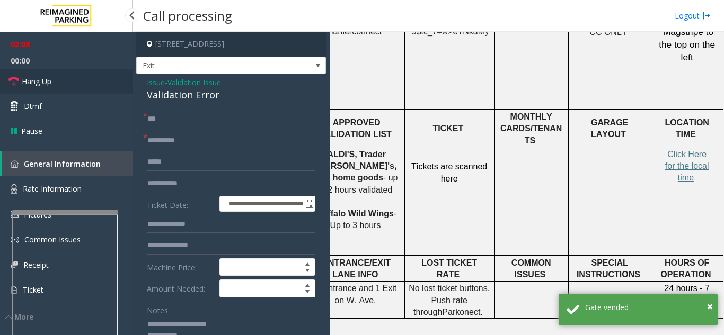
type input "**"
click at [79, 84] on link "Hang Up" at bounding box center [66, 81] width 132 height 25
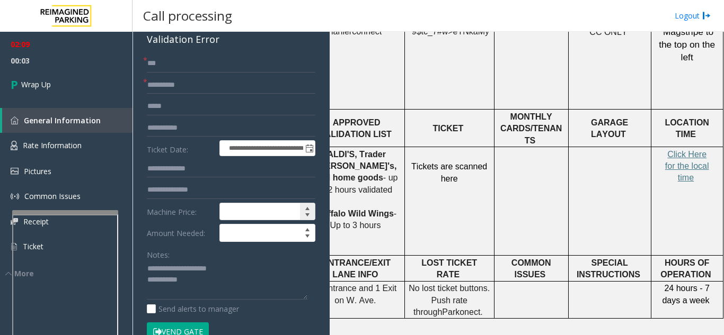
scroll to position [106, 0]
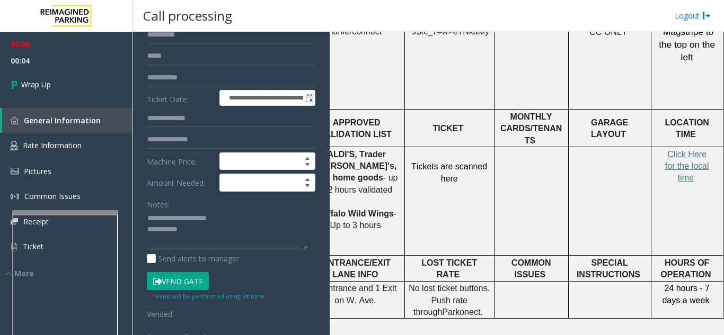
click at [229, 227] on textarea at bounding box center [227, 230] width 161 height 40
click at [255, 216] on textarea at bounding box center [227, 230] width 161 height 40
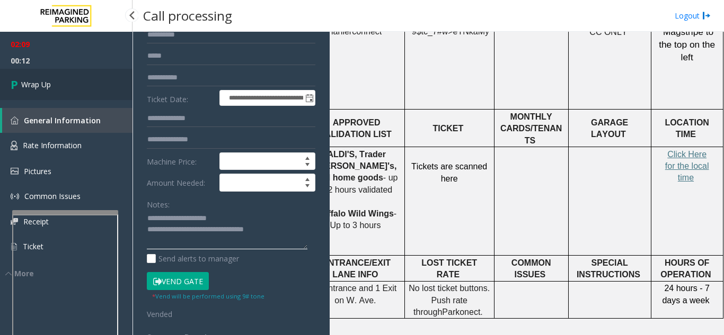
type textarea "**********"
click at [70, 86] on link "Wrap Up" at bounding box center [66, 84] width 132 height 31
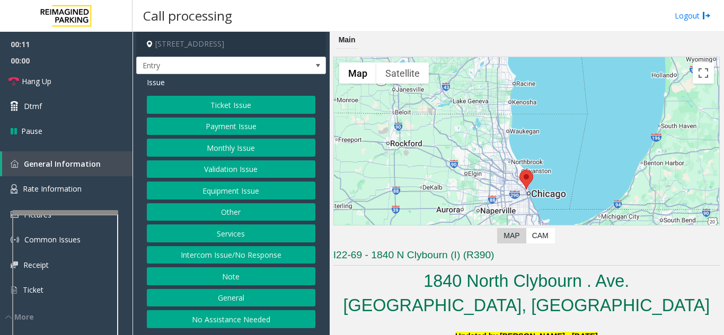
click at [244, 324] on button "No Assistance Needed" at bounding box center [231, 319] width 168 height 18
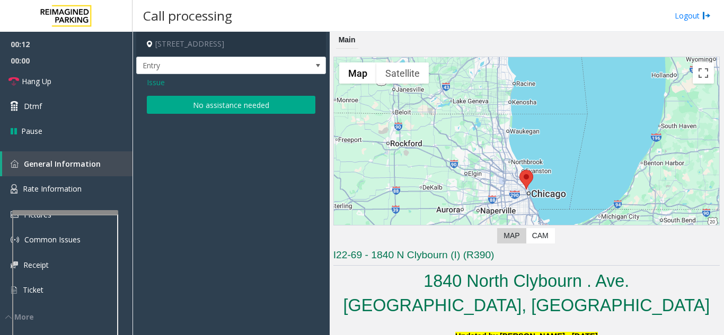
click at [209, 107] on button "No assistance needed" at bounding box center [231, 105] width 168 height 18
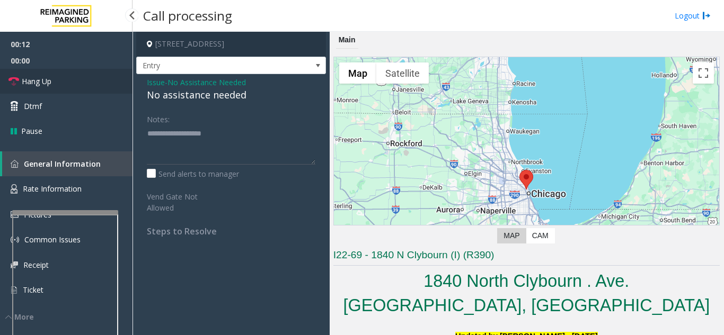
click at [117, 85] on link "Hang Up" at bounding box center [66, 81] width 132 height 25
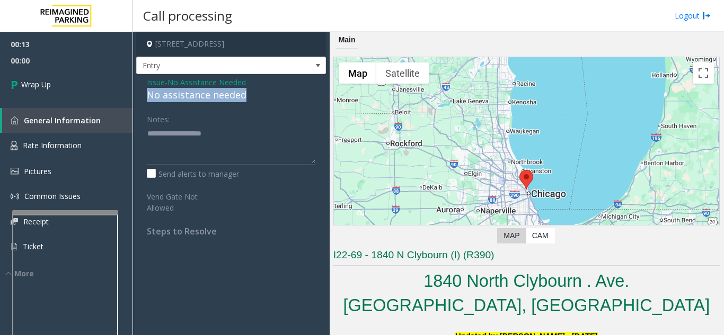
drag, startPoint x: 144, startPoint y: 96, endPoint x: 261, endPoint y: 94, distance: 116.6
click at [261, 94] on div "Issue - No Assistance Needed No assistance needed Notes: Send alerts to manager…" at bounding box center [231, 160] width 190 height 173
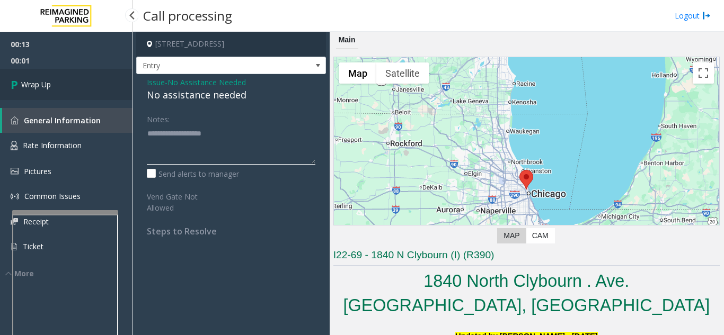
type textarea "**********"
click at [66, 83] on link "Wrap Up" at bounding box center [66, 84] width 132 height 31
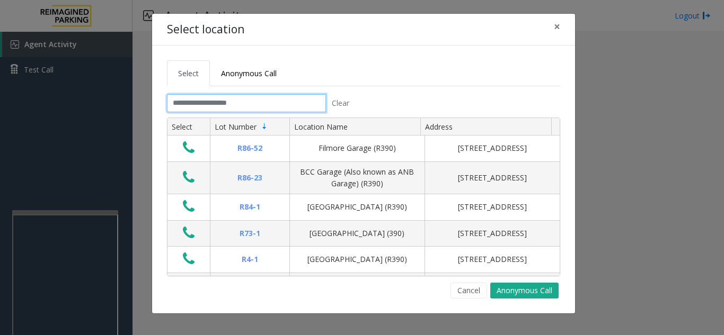
click at [270, 100] on input "text" at bounding box center [246, 103] width 159 height 18
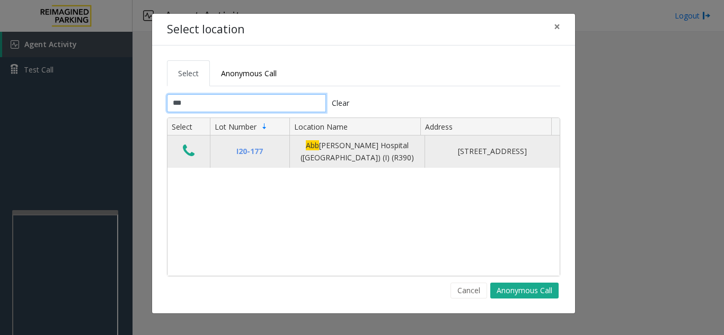
type input "***"
click at [192, 154] on icon "Data table" at bounding box center [189, 151] width 12 height 15
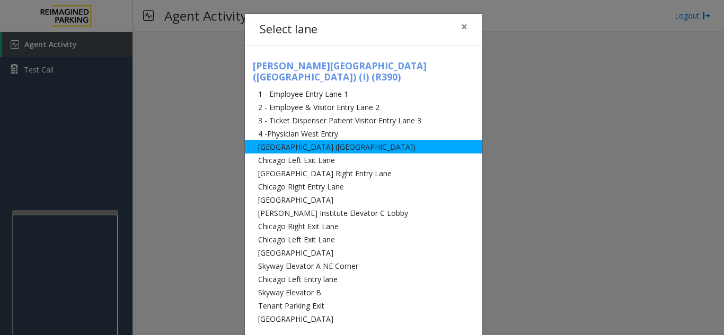
click at [314, 140] on li "Abbot Hospital (Main Hospital)" at bounding box center [363, 146] width 237 height 13
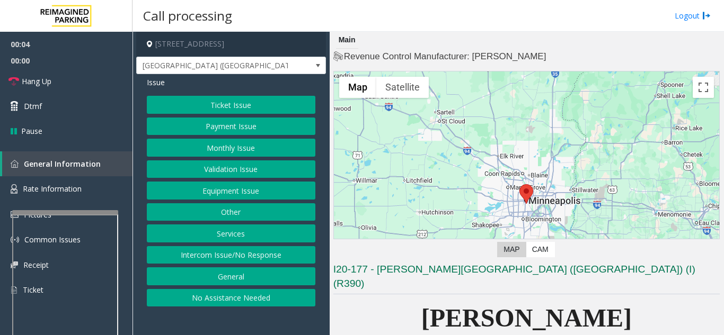
click at [286, 110] on button "Ticket Issue" at bounding box center [231, 105] width 168 height 18
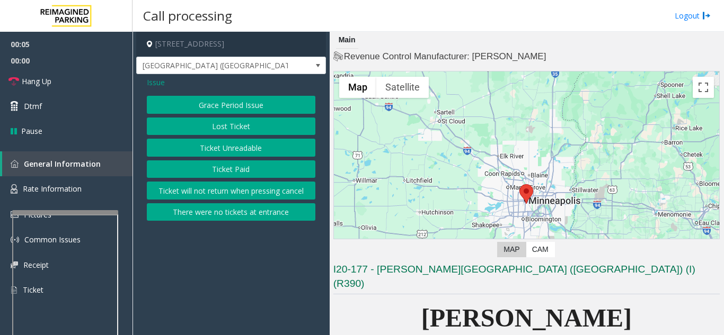
click at [250, 172] on button "Ticket Paid" at bounding box center [231, 170] width 168 height 18
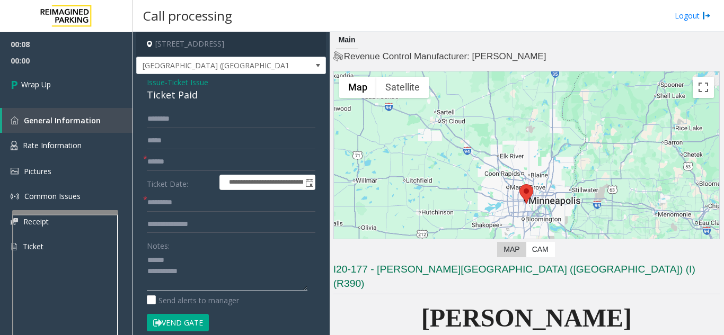
click at [182, 257] on textarea at bounding box center [227, 272] width 161 height 40
drag, startPoint x: 142, startPoint y: 94, endPoint x: 217, endPoint y: 87, distance: 75.0
click at [217, 87] on div "**********" at bounding box center [231, 327] width 190 height 506
click at [177, 93] on div "Ticket Paid" at bounding box center [231, 95] width 168 height 14
drag, startPoint x: 138, startPoint y: 97, endPoint x: 208, endPoint y: 99, distance: 69.4
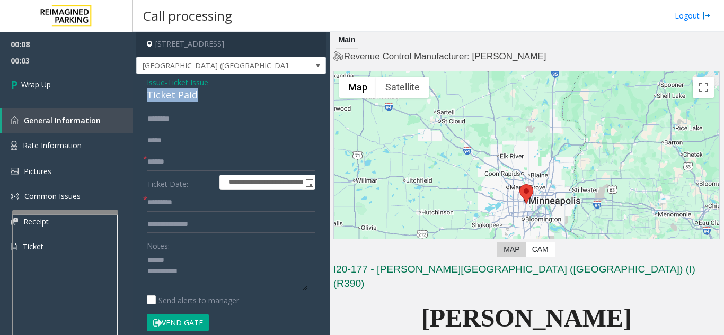
click at [208, 99] on div "**********" at bounding box center [231, 327] width 190 height 506
type textarea "**********"
click at [209, 211] on input "text" at bounding box center [231, 203] width 168 height 18
type input "**"
click at [208, 163] on input "text" at bounding box center [231, 162] width 168 height 18
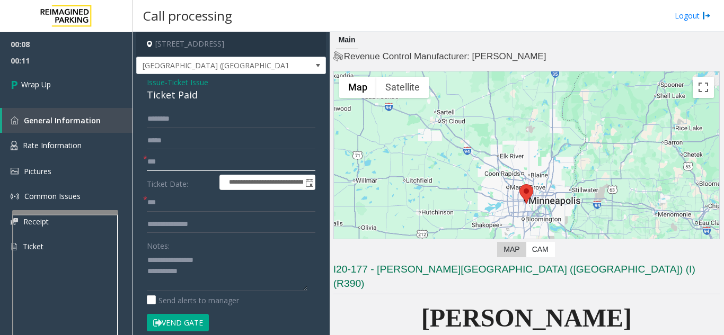
type input "**"
click at [277, 278] on textarea at bounding box center [227, 272] width 161 height 40
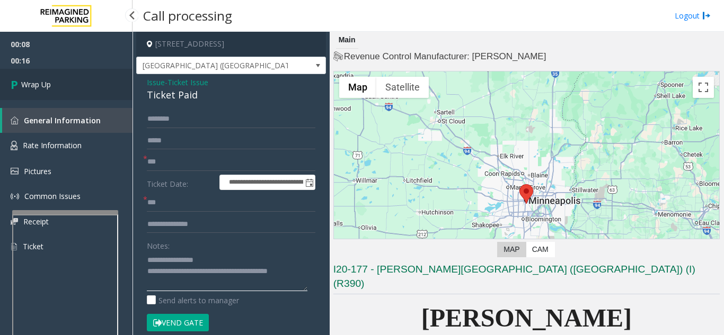
type textarea "**********"
click at [47, 83] on span "Wrap Up" at bounding box center [36, 84] width 30 height 11
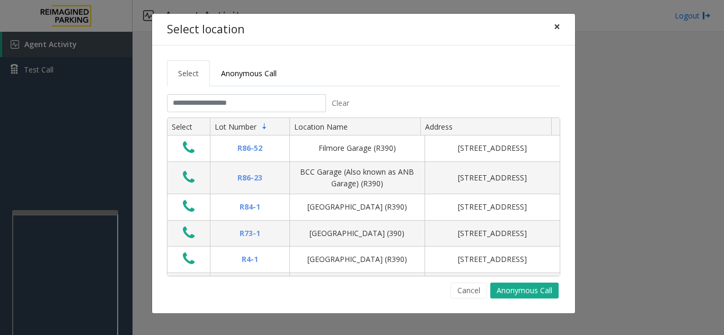
click at [560, 24] on button "×" at bounding box center [556, 27] width 21 height 26
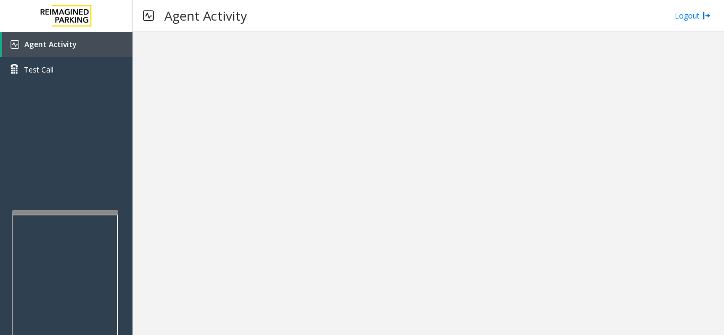
click at [625, 170] on div at bounding box center [427, 184] width 591 height 304
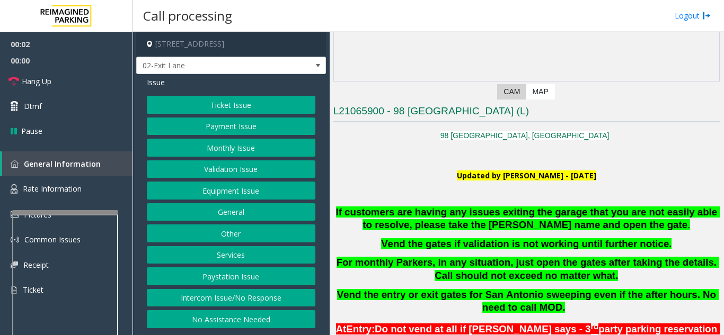
scroll to position [159, 0]
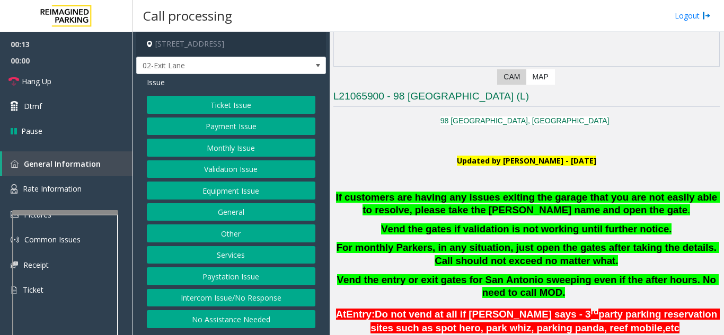
click at [274, 295] on button "Intercom Issue/No Response" at bounding box center [231, 298] width 168 height 18
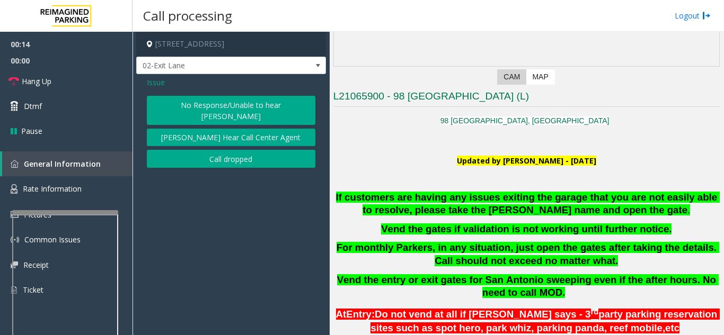
click at [237, 108] on button "No Response/Unable to hear [PERSON_NAME]" at bounding box center [231, 110] width 168 height 29
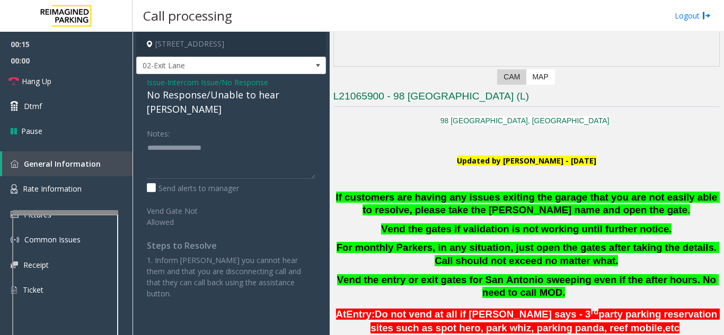
click at [150, 96] on div "No Response/Unable to hear [PERSON_NAME]" at bounding box center [231, 102] width 168 height 29
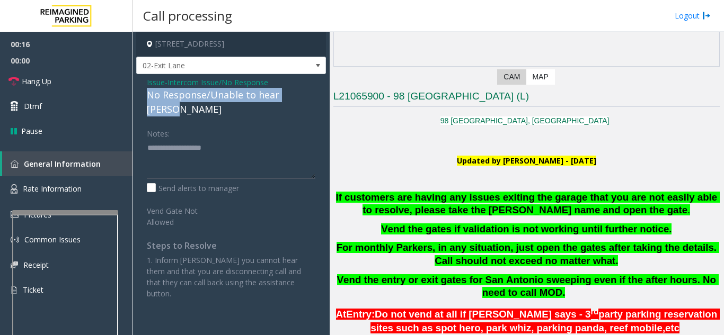
drag, startPoint x: 146, startPoint y: 95, endPoint x: 314, endPoint y: 92, distance: 168.0
click at [314, 92] on div "Issue - Intercom Issue/No Response No Response/Unable to hear [PERSON_NAME] Not…" at bounding box center [231, 192] width 190 height 236
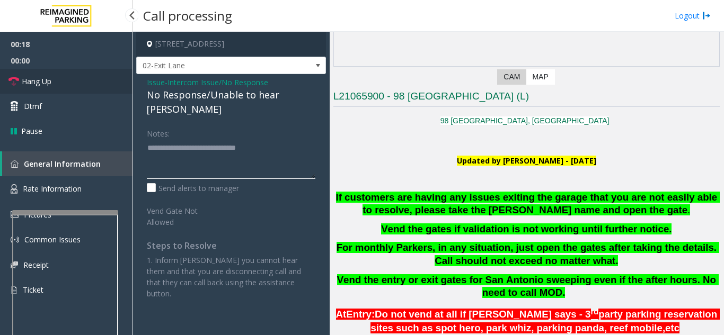
type textarea "**********"
click at [47, 77] on span "Hang Up" at bounding box center [37, 81] width 30 height 11
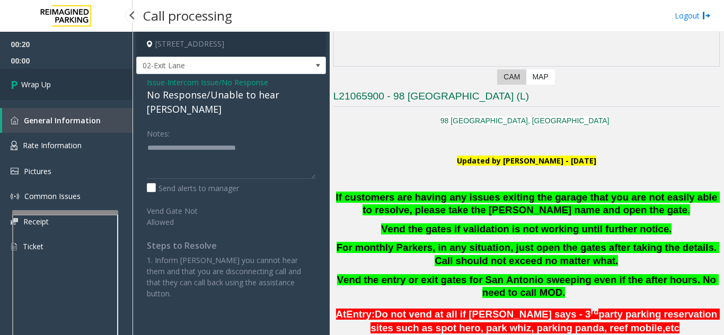
click at [74, 98] on link "Wrap Up" at bounding box center [66, 84] width 132 height 31
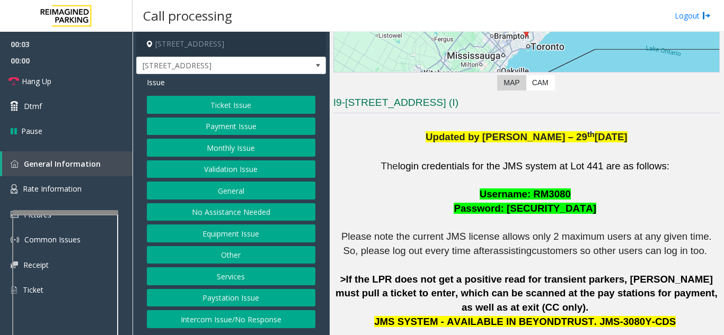
scroll to position [159, 0]
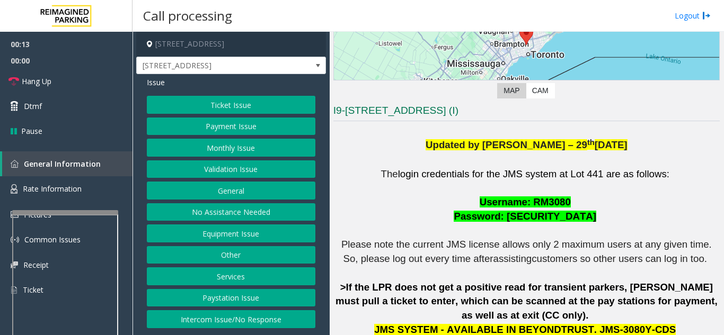
click at [262, 319] on button "Intercom Issue/No Response" at bounding box center [231, 319] width 168 height 18
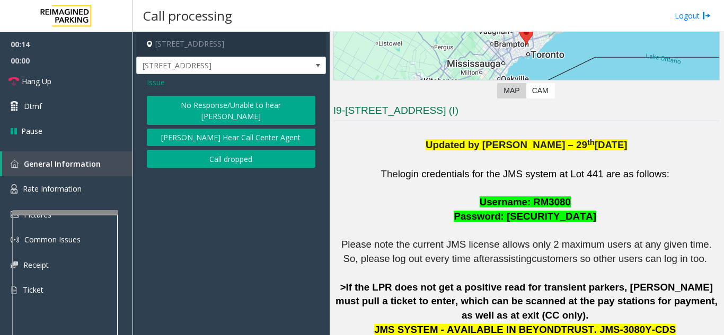
click at [244, 108] on button "No Response/Unable to hear [PERSON_NAME]" at bounding box center [231, 110] width 168 height 29
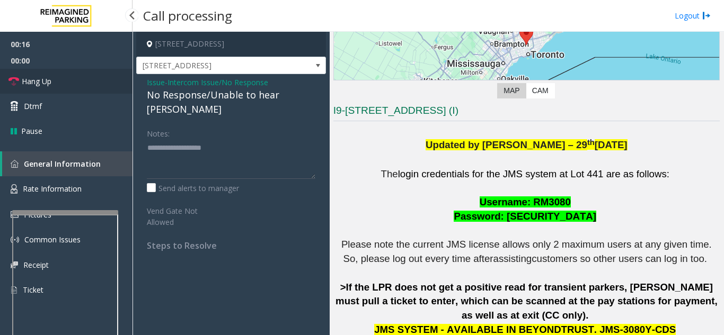
click at [103, 90] on link "Hang Up" at bounding box center [66, 81] width 132 height 25
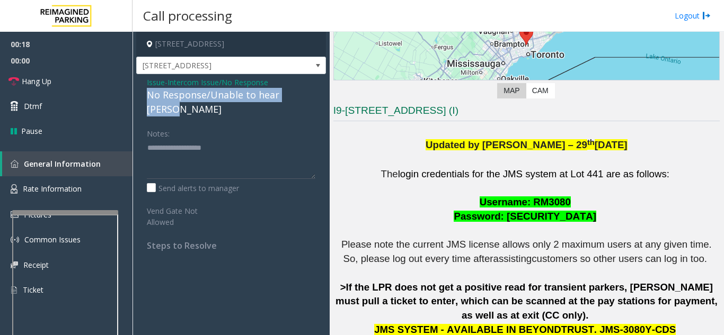
drag, startPoint x: 158, startPoint y: 95, endPoint x: 306, endPoint y: 94, distance: 148.3
click at [306, 94] on div "Issue - Intercom Issue/No Response No Response/Unable to hear [PERSON_NAME] Not…" at bounding box center [231, 168] width 190 height 188
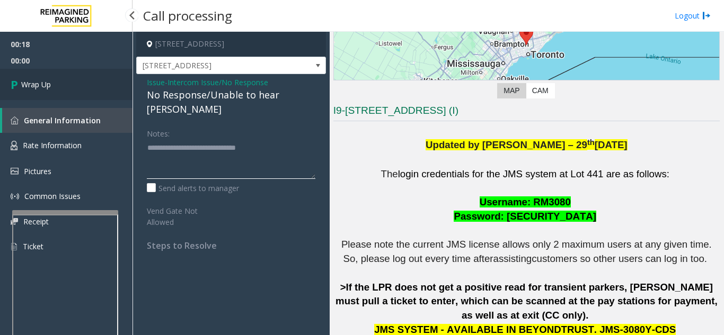
type textarea "**********"
click at [88, 88] on link "Wrap Up" at bounding box center [66, 84] width 132 height 31
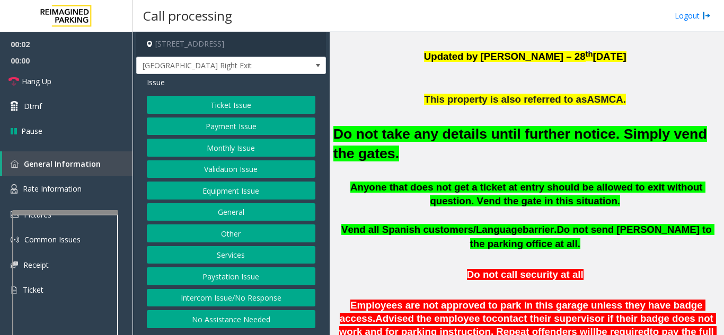
scroll to position [318, 0]
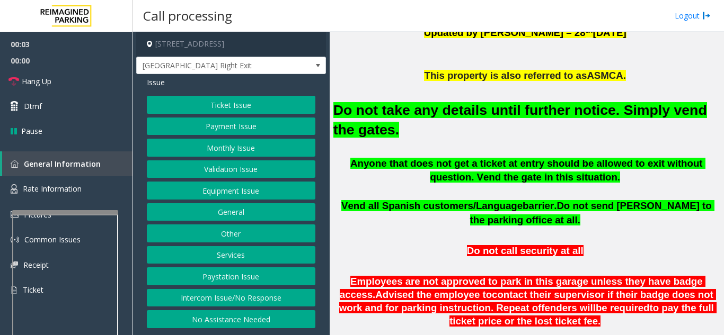
click at [227, 194] on button "Equipment Issue" at bounding box center [231, 191] width 168 height 18
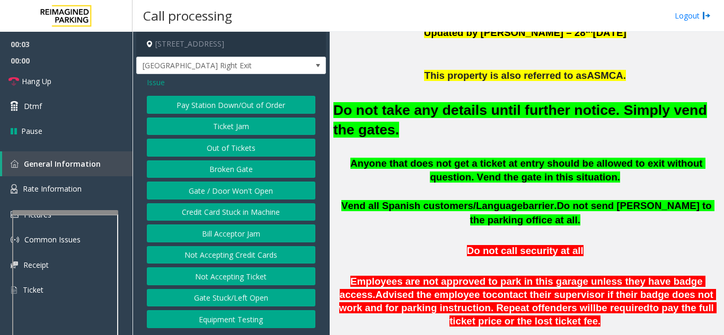
click at [227, 194] on button "Gate / Door Won't Open" at bounding box center [231, 191] width 168 height 18
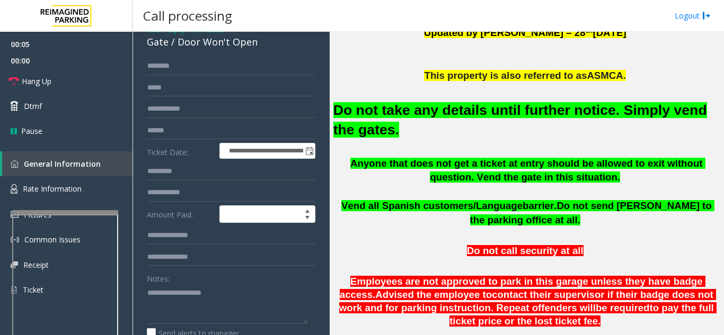
scroll to position [106, 0]
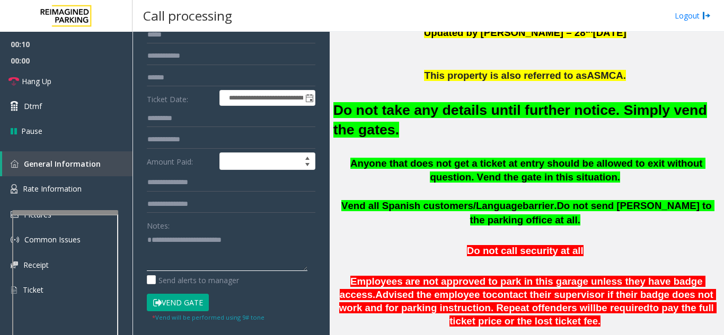
click at [262, 241] on textarea at bounding box center [227, 252] width 161 height 40
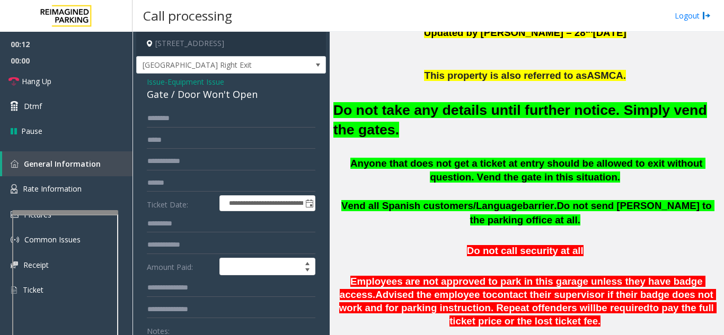
scroll to position [0, 0]
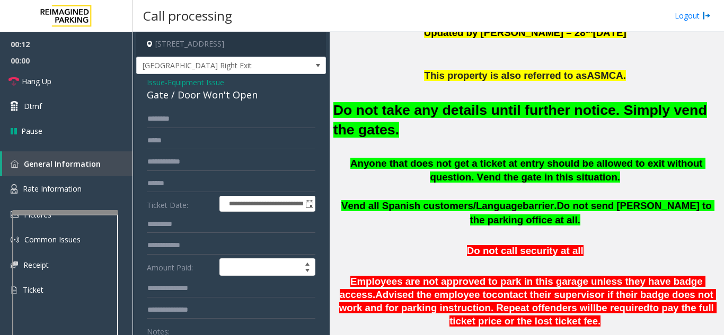
type textarea "**********"
click at [156, 78] on span "Issue" at bounding box center [156, 82] width 18 height 11
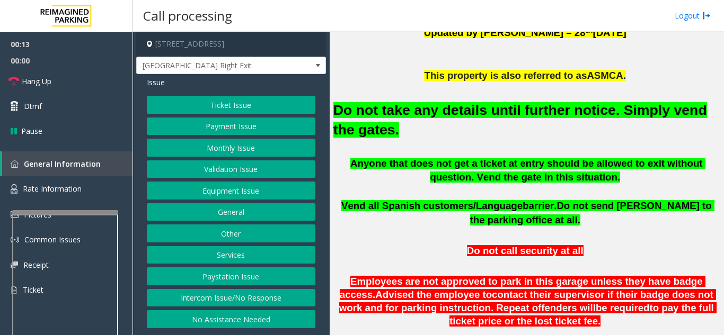
click at [215, 127] on button "Payment Issue" at bounding box center [231, 127] width 168 height 18
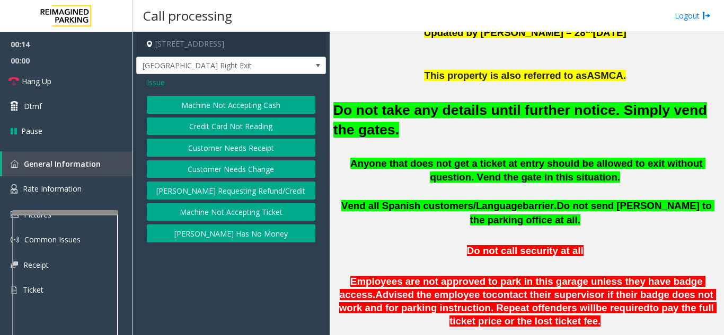
click at [219, 234] on button "[PERSON_NAME] Has No Money" at bounding box center [231, 234] width 168 height 18
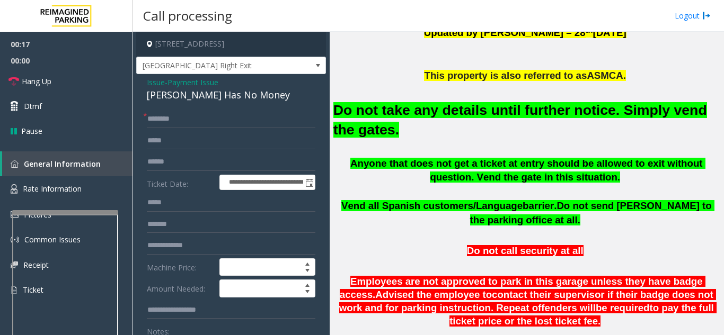
click at [156, 83] on span "Issue" at bounding box center [156, 82] width 18 height 11
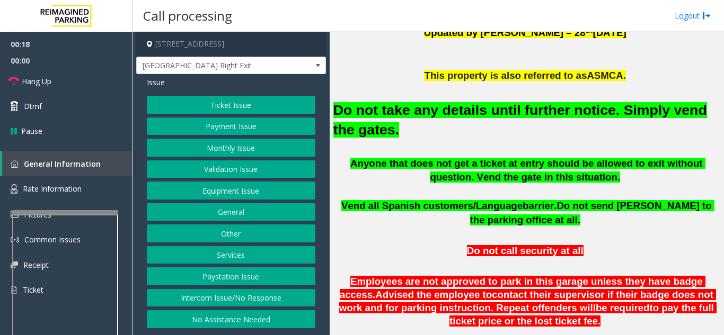
click at [194, 103] on button "Ticket Issue" at bounding box center [231, 105] width 168 height 18
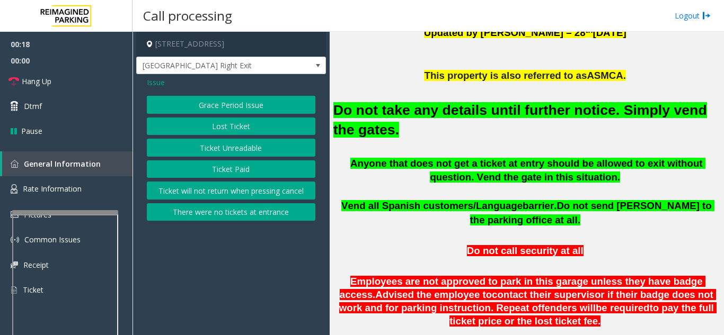
click at [210, 147] on button "Ticket Unreadable" at bounding box center [231, 148] width 168 height 18
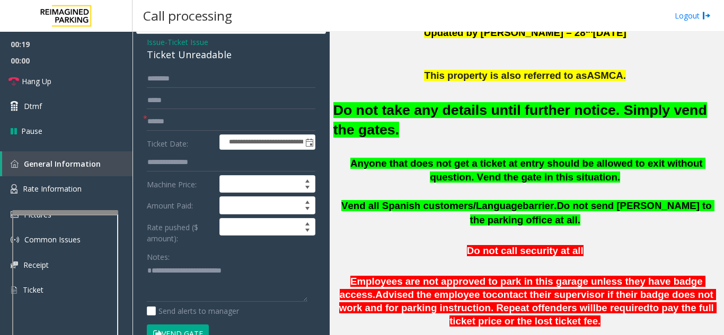
scroll to position [106, 0]
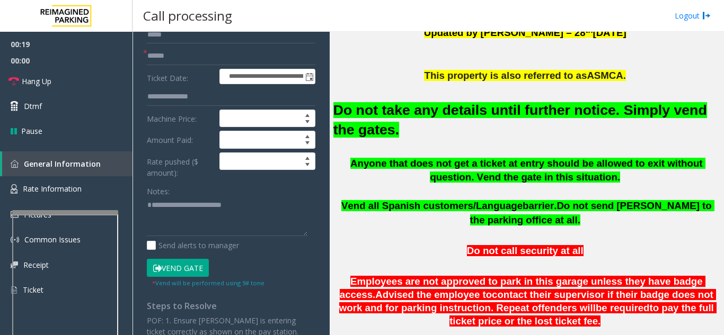
click at [190, 263] on button "Vend Gate" at bounding box center [178, 268] width 62 height 18
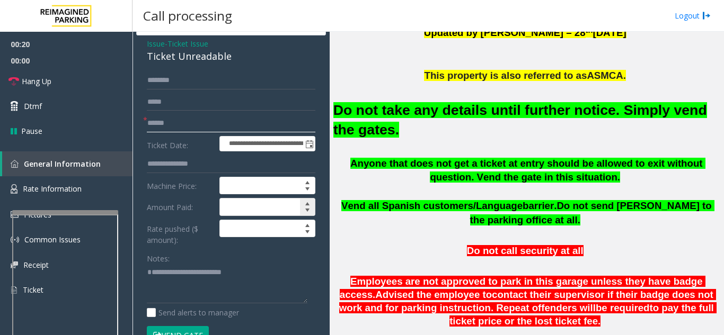
scroll to position [0, 0]
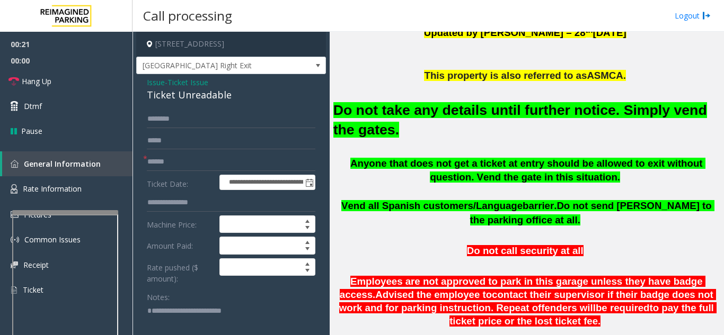
click at [157, 83] on span "Issue" at bounding box center [156, 82] width 18 height 11
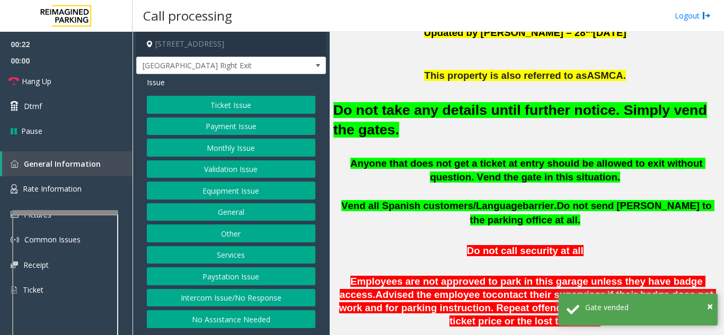
click at [220, 121] on button "Payment Issue" at bounding box center [231, 127] width 168 height 18
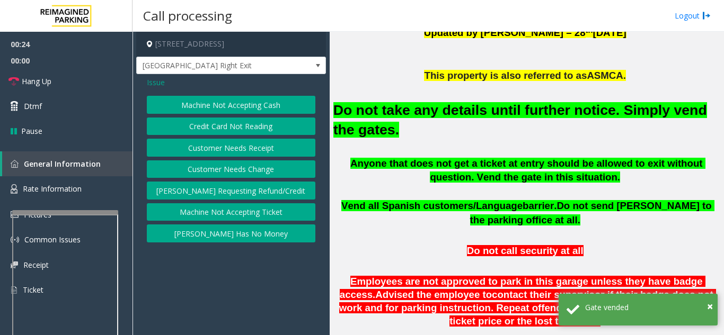
click at [245, 233] on button "[PERSON_NAME] Has No Money" at bounding box center [231, 234] width 168 height 18
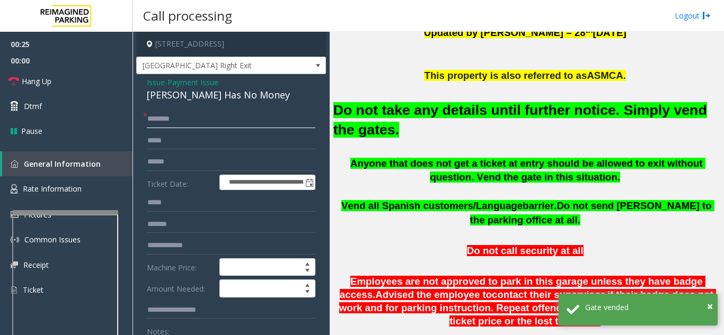
click at [188, 116] on input "text" at bounding box center [231, 119] width 168 height 18
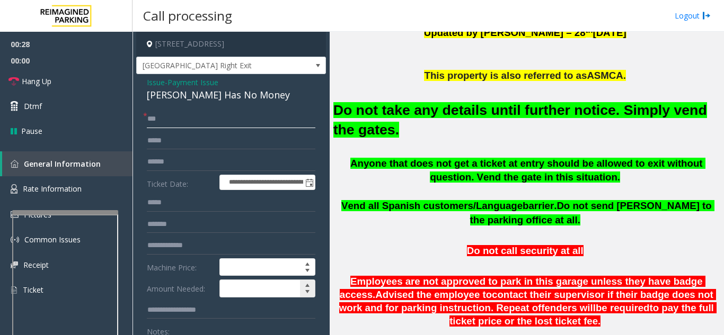
scroll to position [106, 0]
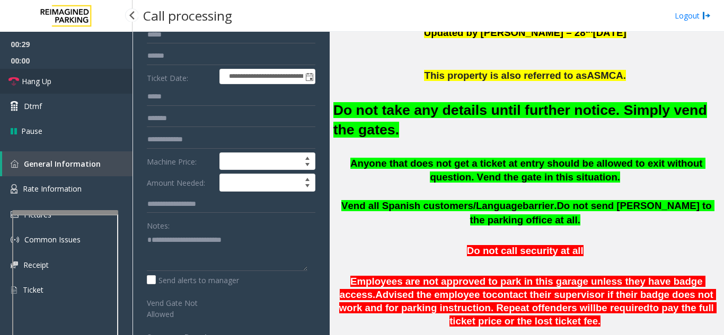
type input "**"
click at [65, 75] on link "Hang Up" at bounding box center [66, 81] width 132 height 25
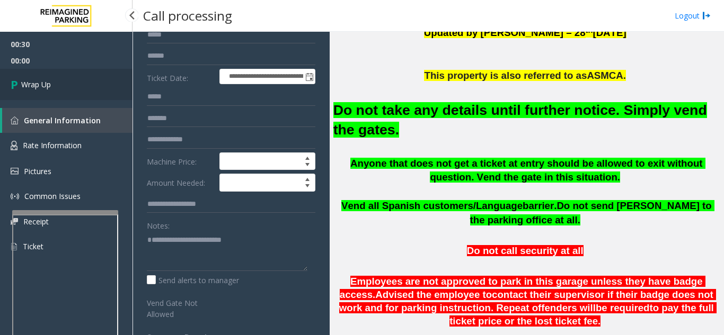
click at [58, 84] on link "Wrap Up" at bounding box center [66, 84] width 132 height 31
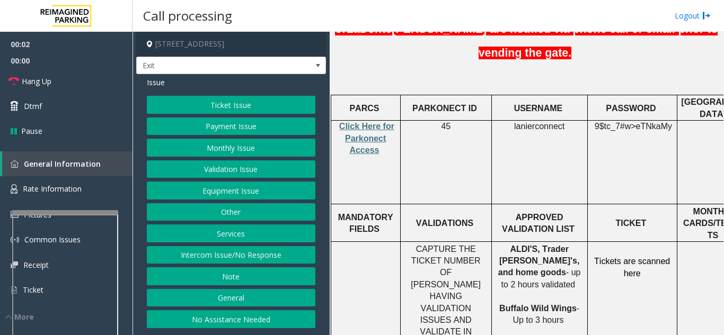
scroll to position [424, 0]
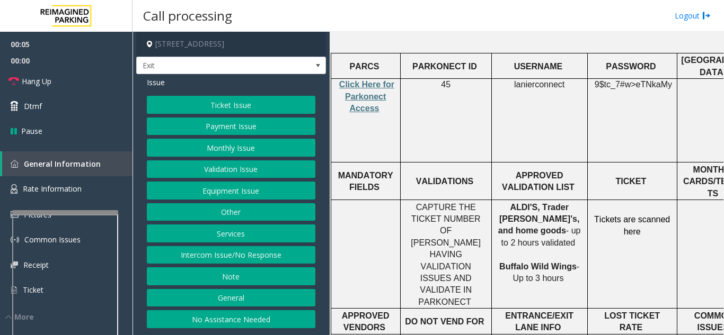
click at [234, 171] on button "Validation Issue" at bounding box center [231, 170] width 168 height 18
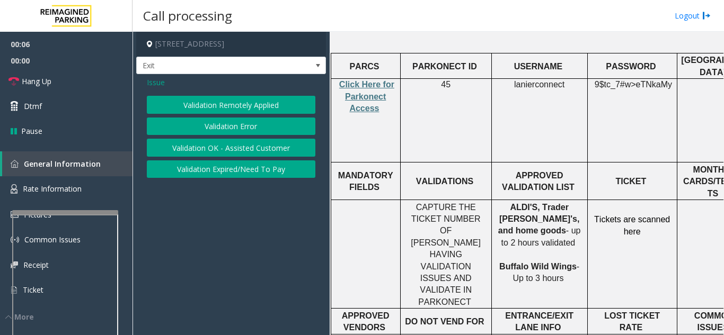
click at [227, 118] on button "Validation Error" at bounding box center [231, 127] width 168 height 18
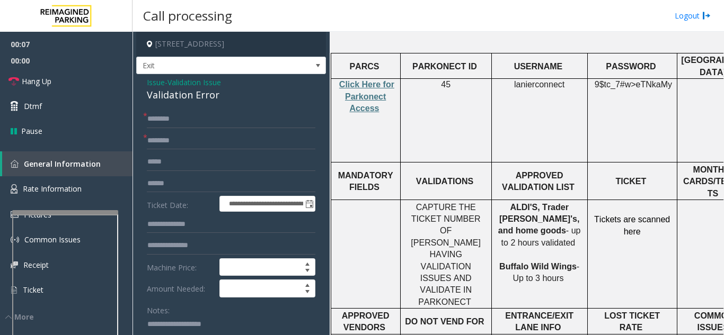
scroll to position [53, 0]
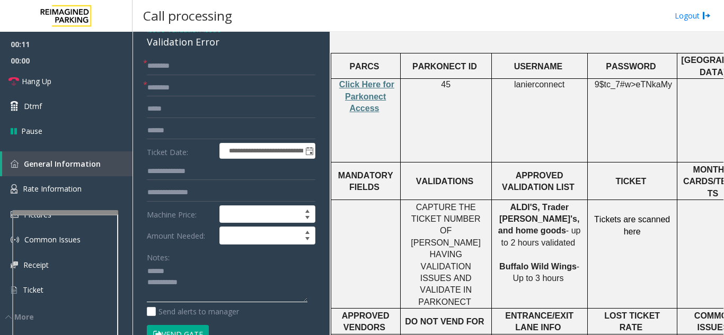
click at [190, 272] on textarea at bounding box center [227, 283] width 161 height 40
drag, startPoint x: 145, startPoint y: 42, endPoint x: 211, endPoint y: 43, distance: 66.2
click at [246, 278] on textarea at bounding box center [227, 283] width 161 height 40
type textarea "**********"
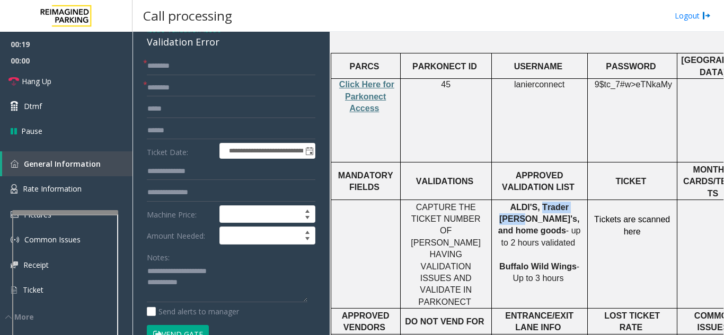
drag, startPoint x: 563, startPoint y: 142, endPoint x: 524, endPoint y: 146, distance: 39.4
click at [524, 203] on span "ALDI'S, Trader Joe's, and home goods" at bounding box center [538, 219] width 81 height 33
type input "**********"
click at [195, 63] on input "text" at bounding box center [231, 66] width 168 height 18
click at [186, 138] on input "text" at bounding box center [231, 131] width 168 height 18
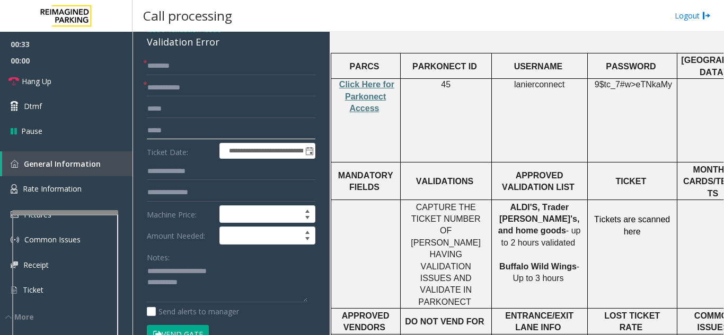
type input "****"
click at [219, 281] on textarea at bounding box center [227, 283] width 161 height 40
click at [190, 69] on input "text" at bounding box center [231, 66] width 168 height 18
type input "**"
click at [91, 87] on link "Hang Up" at bounding box center [66, 81] width 132 height 25
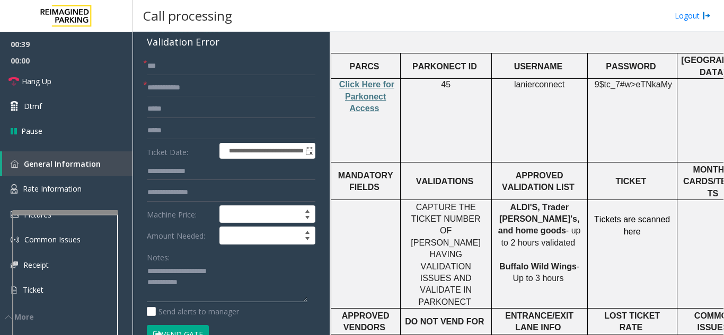
click at [239, 288] on textarea at bounding box center [227, 283] width 161 height 40
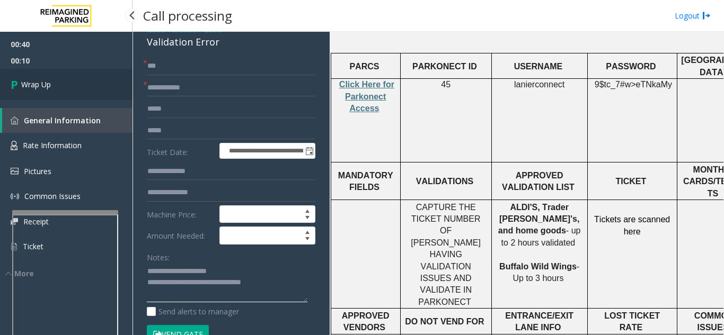
type textarea "**********"
click at [77, 78] on link "Wrap Up" at bounding box center [66, 84] width 132 height 31
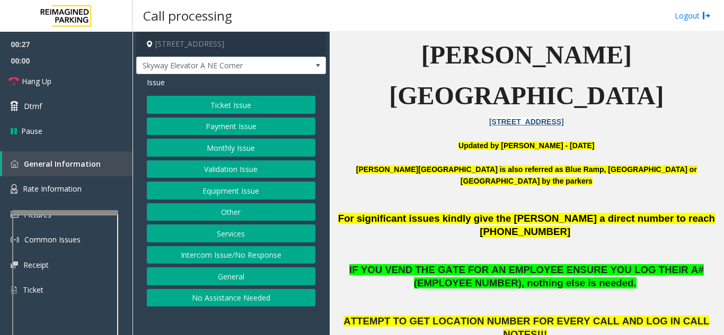
scroll to position [212, 0]
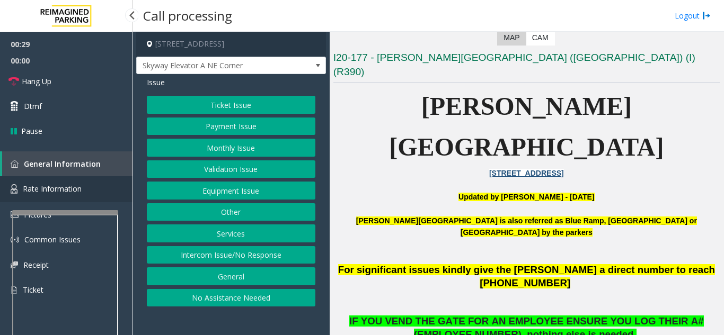
click at [83, 194] on link "Rate Information" at bounding box center [66, 189] width 132 height 26
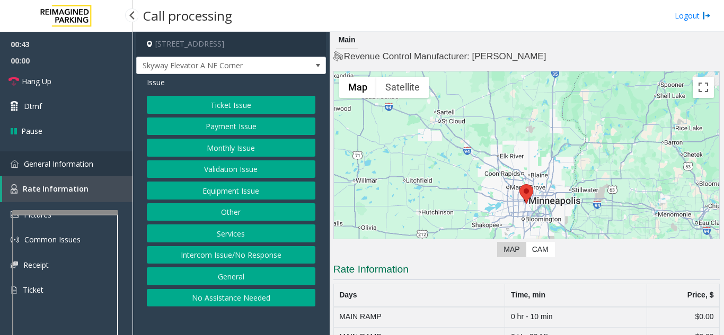
click at [99, 163] on link "General Information" at bounding box center [66, 164] width 132 height 25
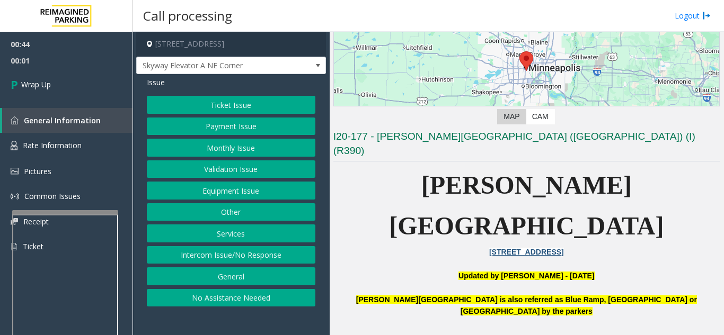
scroll to position [212, 0]
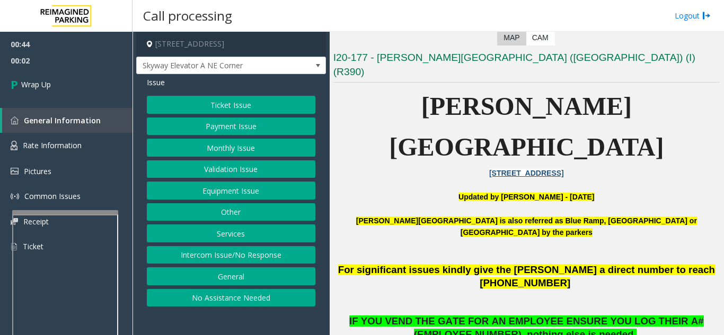
click at [260, 199] on button "Equipment Issue" at bounding box center [231, 191] width 168 height 18
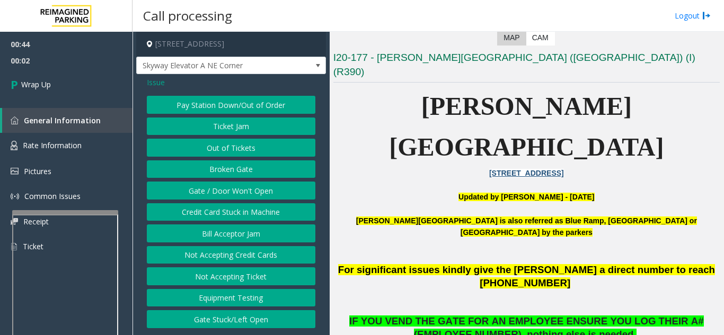
click at [259, 195] on button "Gate / Door Won't Open" at bounding box center [231, 191] width 168 height 18
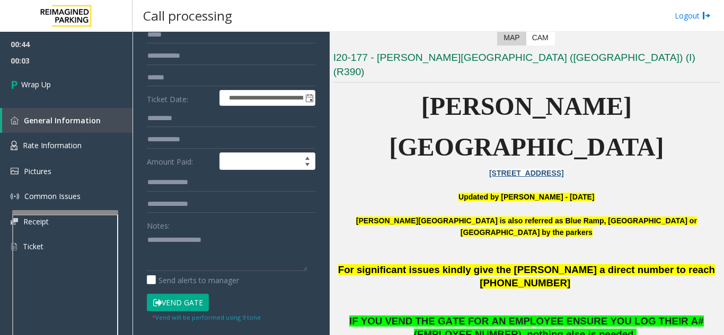
scroll to position [53, 0]
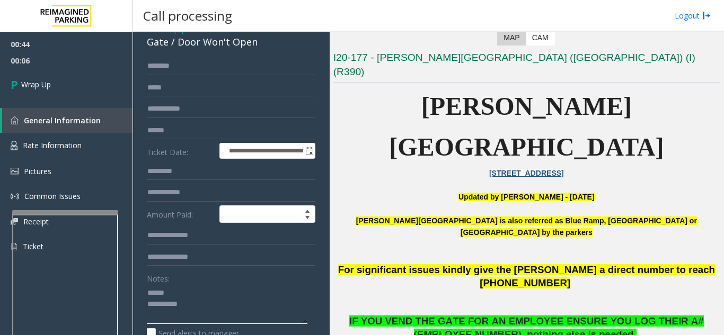
click at [181, 287] on textarea at bounding box center [227, 304] width 161 height 40
drag, startPoint x: 174, startPoint y: 46, endPoint x: 244, endPoint y: 54, distance: 70.4
click at [244, 54] on div "**********" at bounding box center [231, 295] width 190 height 548
click at [211, 310] on textarea at bounding box center [227, 304] width 161 height 40
drag, startPoint x: 187, startPoint y: 303, endPoint x: 240, endPoint y: 308, distance: 53.2
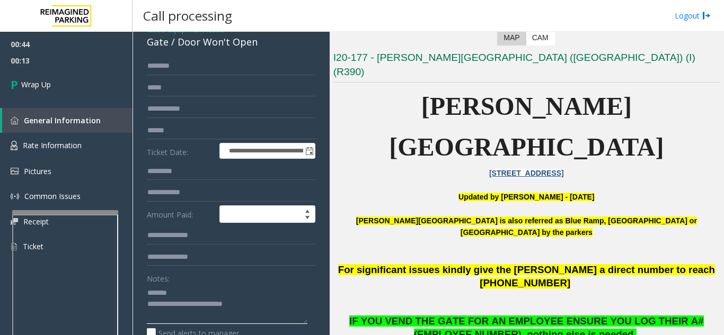
click at [239, 309] on textarea at bounding box center [227, 304] width 161 height 40
click at [228, 303] on textarea at bounding box center [227, 304] width 161 height 40
click at [251, 288] on textarea at bounding box center [227, 304] width 161 height 40
drag, startPoint x: 250, startPoint y: 307, endPoint x: 190, endPoint y: 305, distance: 60.4
click at [190, 305] on textarea at bounding box center [227, 304] width 161 height 40
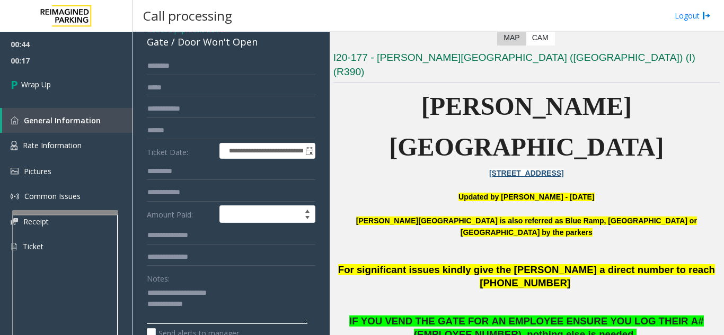
click at [212, 309] on textarea at bounding box center [227, 304] width 161 height 40
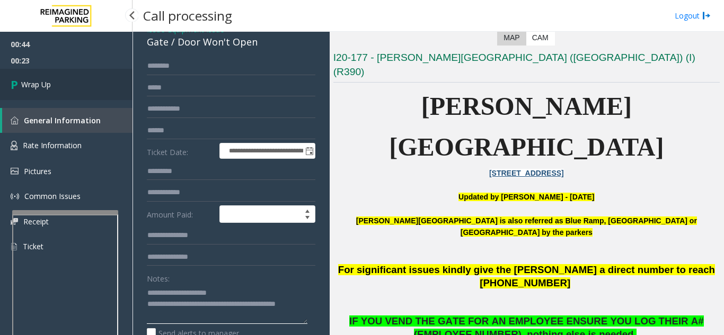
type textarea "**********"
click at [88, 94] on link "Wrap Up" at bounding box center [66, 84] width 132 height 31
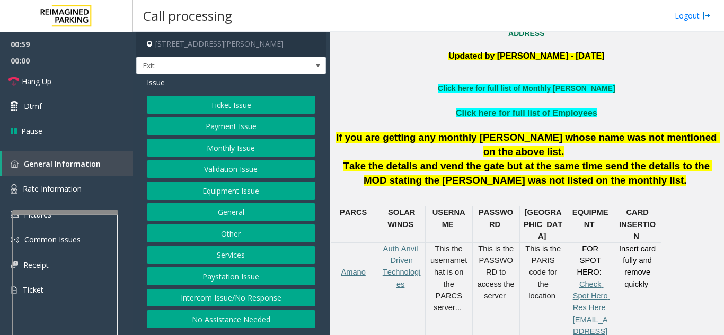
scroll to position [318, 0]
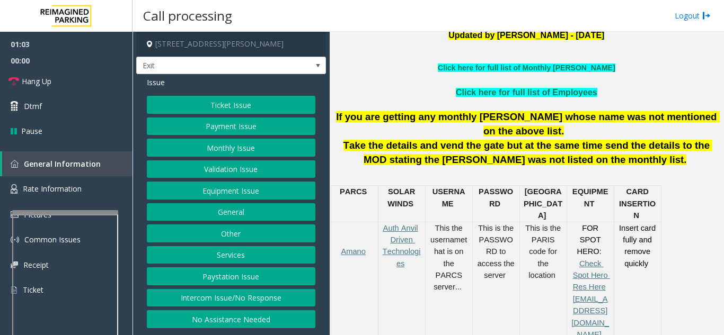
click at [233, 128] on button "Payment Issue" at bounding box center [231, 127] width 168 height 18
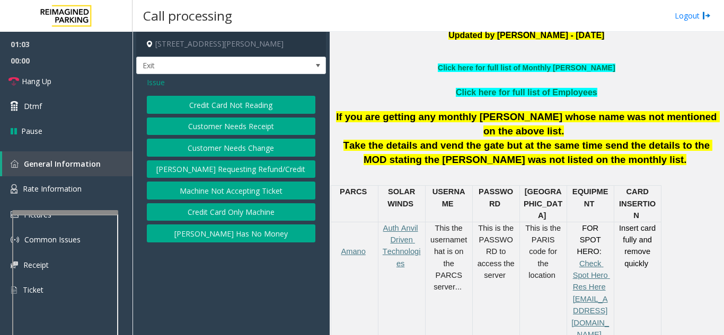
click at [217, 90] on div "Issue Credit Card Not Reading Customer Needs Receipt Customer Needs Change Park…" at bounding box center [231, 161] width 190 height 174
click at [214, 114] on div "Credit Card Not Reading Customer Needs Receipt Customer Needs Change Parker Req…" at bounding box center [231, 169] width 168 height 147
click at [215, 107] on button "Credit Card Not Reading" at bounding box center [231, 105] width 168 height 18
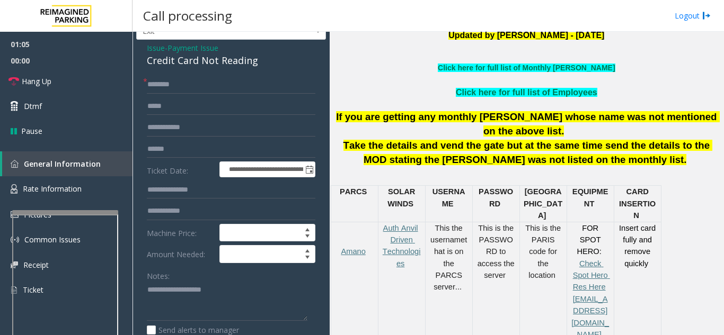
scroll to position [53, 0]
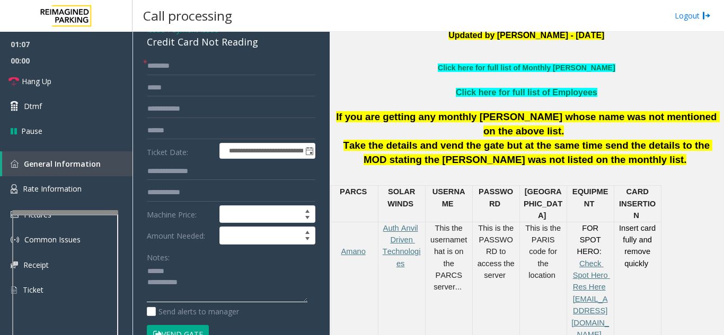
click at [211, 273] on textarea at bounding box center [227, 283] width 161 height 40
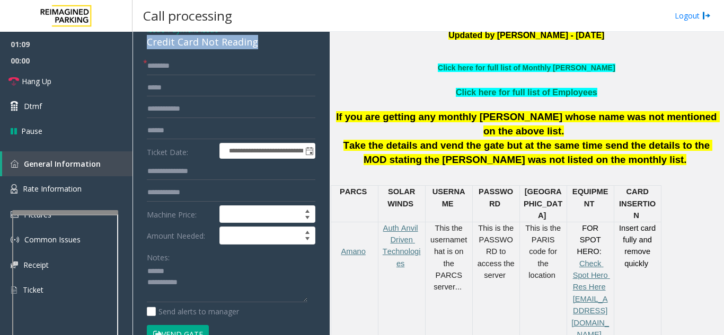
drag, startPoint x: 143, startPoint y: 41, endPoint x: 266, endPoint y: 42, distance: 123.4
click at [266, 42] on div "**********" at bounding box center [231, 290] width 190 height 538
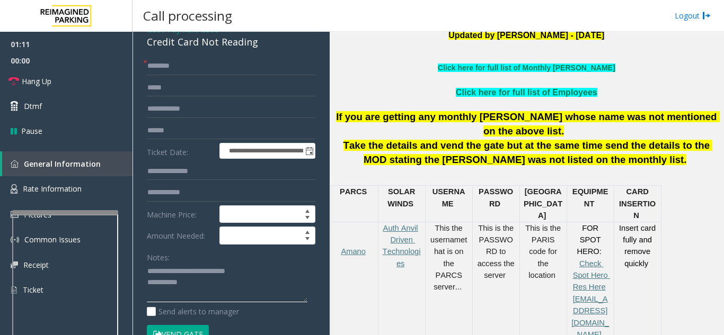
type textarea "**********"
click at [199, 72] on input "text" at bounding box center [231, 66] width 168 height 18
type input "**"
click at [231, 281] on textarea at bounding box center [227, 283] width 161 height 40
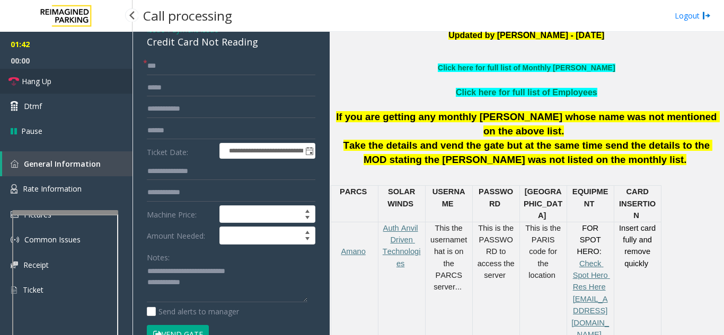
click at [83, 91] on link "Hang Up" at bounding box center [66, 81] width 132 height 25
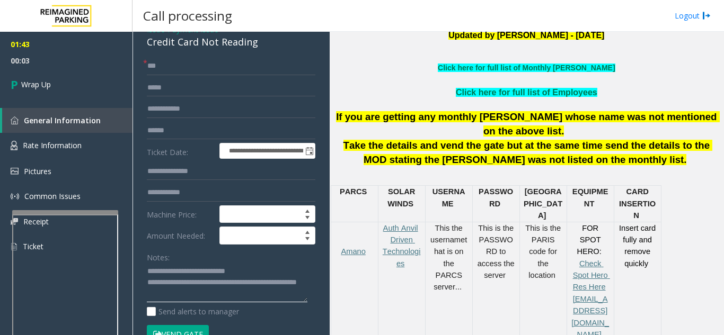
type textarea "**********"
click at [187, 245] on form "**********" at bounding box center [231, 205] width 168 height 297
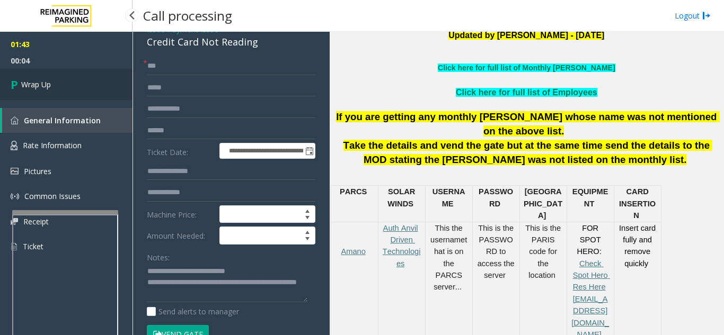
click at [92, 90] on link "Wrap Up" at bounding box center [66, 84] width 132 height 31
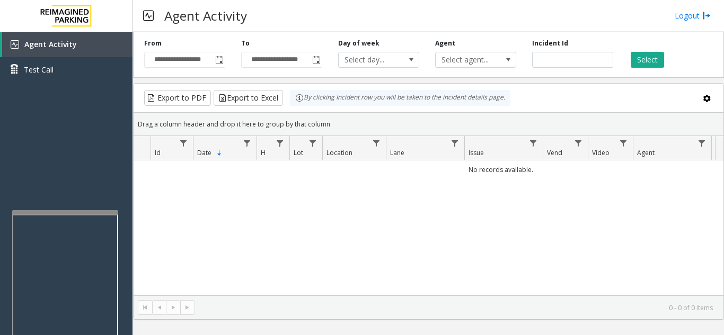
click at [681, 184] on div "No records available." at bounding box center [429, 228] width 590 height 135
click at [225, 66] on span "**********" at bounding box center [184, 60] width 81 height 16
click at [220, 63] on span "Toggle popup" at bounding box center [219, 60] width 8 height 8
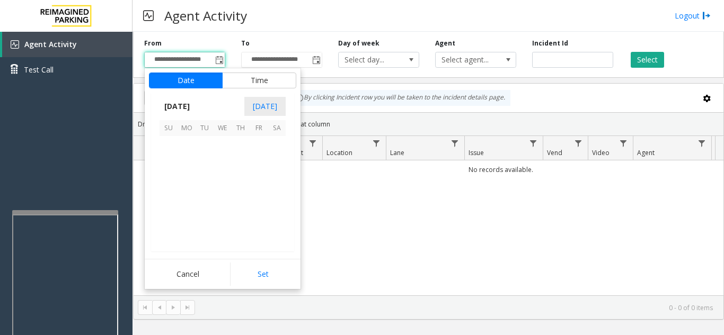
scroll to position [190136, 0]
click at [202, 162] on span "9" at bounding box center [204, 163] width 18 height 18
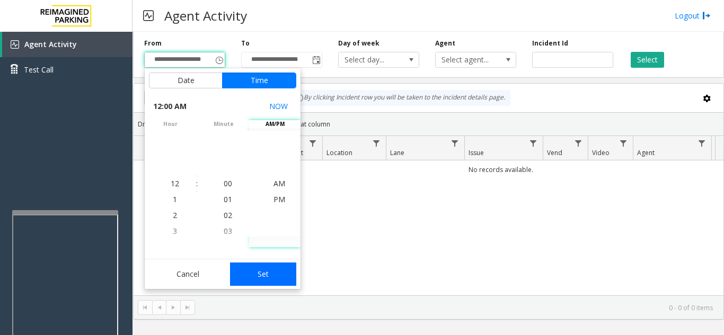
click at [256, 277] on button "Set" at bounding box center [263, 274] width 67 height 23
type input "**********"
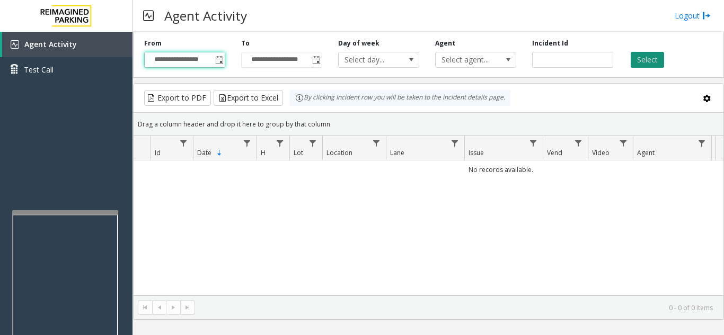
click at [643, 58] on button "Select" at bounding box center [646, 60] width 33 height 16
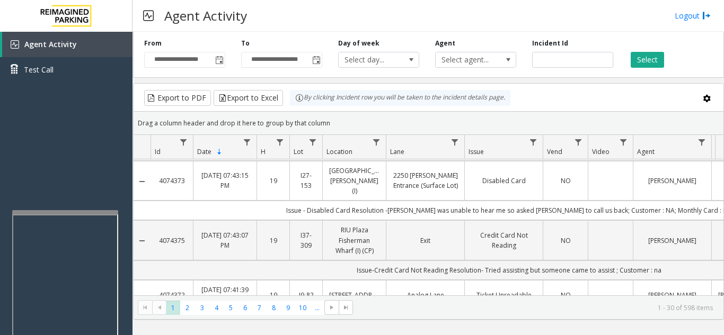
scroll to position [0, 0]
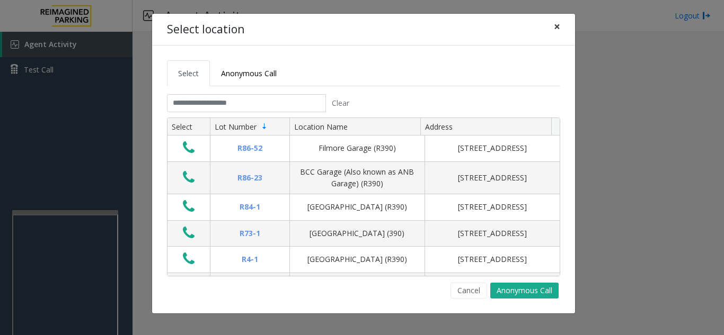
click at [554, 27] on span "×" at bounding box center [557, 26] width 6 height 15
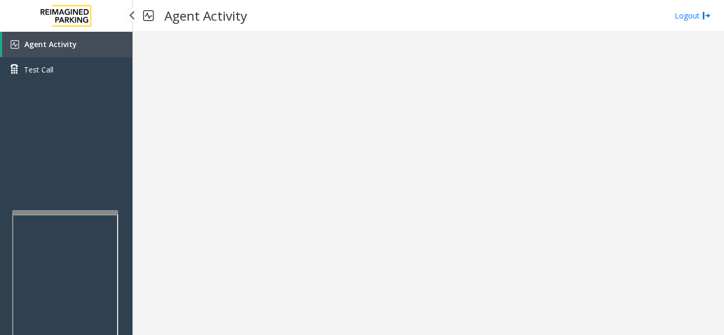
click at [118, 35] on link "Agent Activity" at bounding box center [67, 44] width 130 height 25
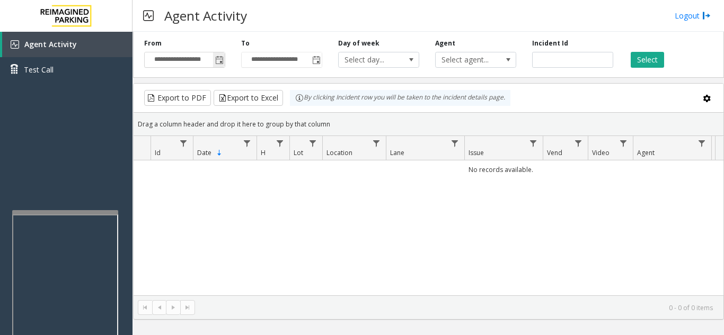
click at [219, 60] on span "Toggle popup" at bounding box center [219, 60] width 8 height 8
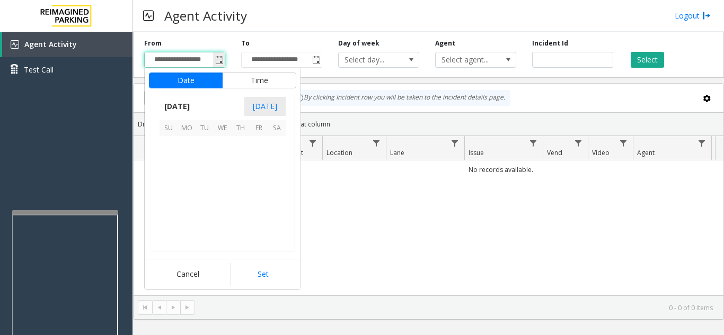
scroll to position [190136, 0]
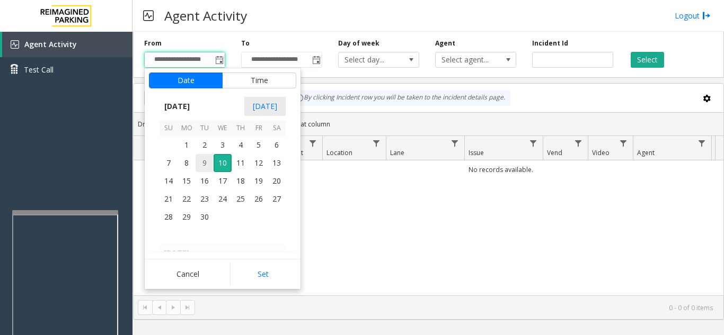
click at [198, 162] on span "9" at bounding box center [204, 163] width 18 height 18
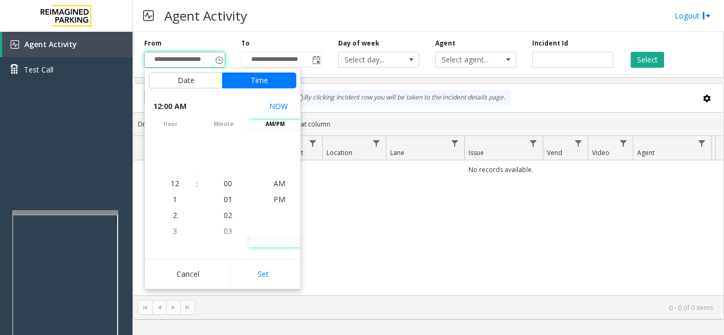
drag, startPoint x: 277, startPoint y: 275, endPoint x: 301, endPoint y: 250, distance: 34.9
click at [275, 273] on button "Set" at bounding box center [263, 274] width 67 height 23
type input "**********"
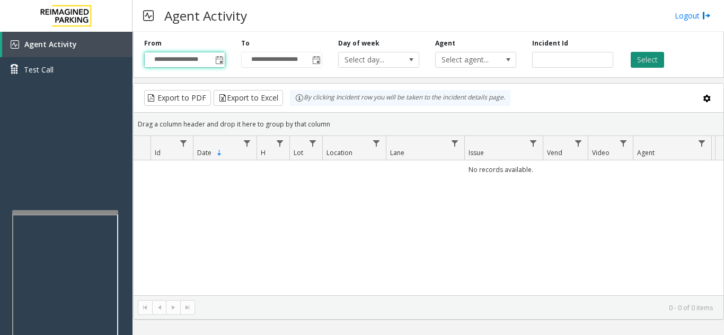
click at [646, 58] on button "Select" at bounding box center [646, 60] width 33 height 16
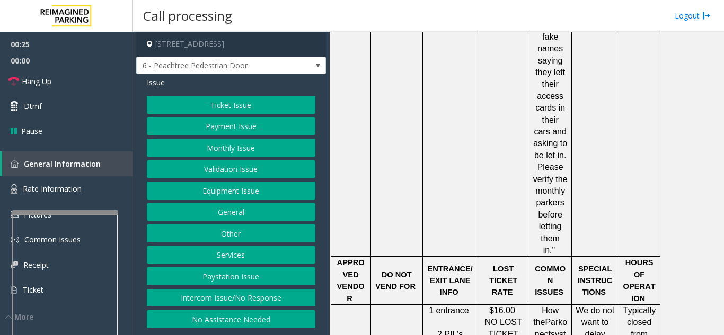
scroll to position [208, 0]
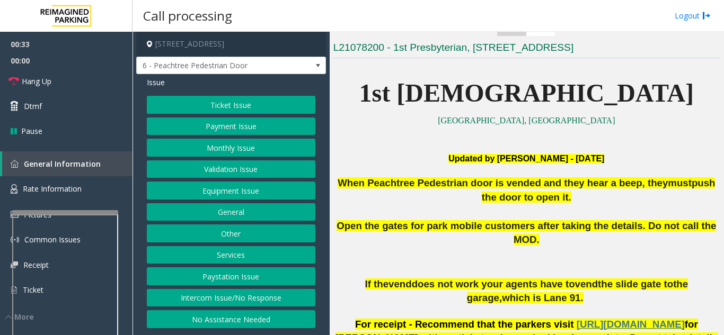
click at [230, 189] on button "Equipment Issue" at bounding box center [231, 191] width 168 height 18
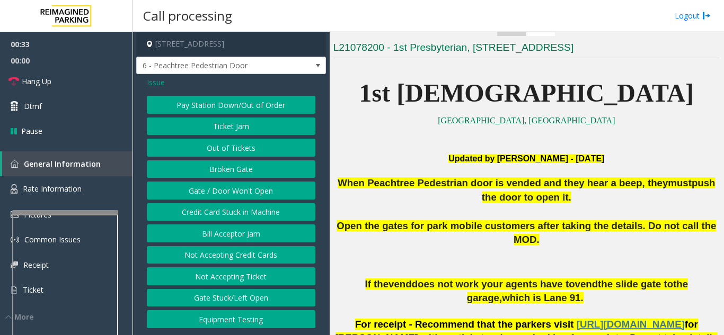
click at [230, 189] on button "Gate / Door Won't Open" at bounding box center [231, 191] width 168 height 18
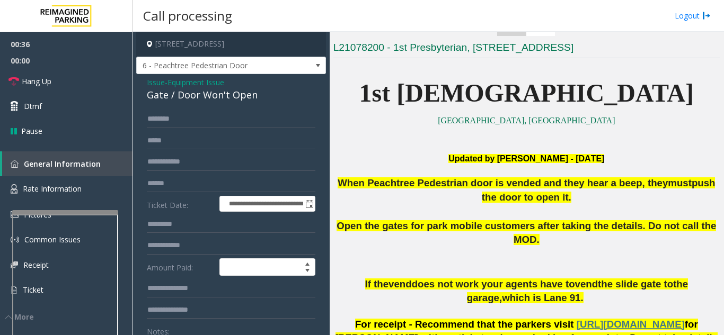
click at [238, 137] on form "**********" at bounding box center [231, 269] width 168 height 318
click at [236, 128] on input "text" at bounding box center [231, 119] width 168 height 18
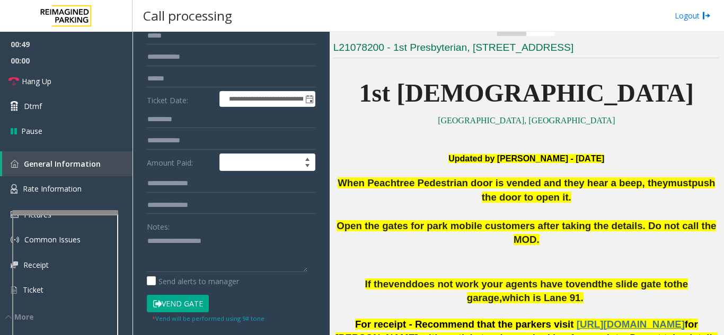
scroll to position [106, 0]
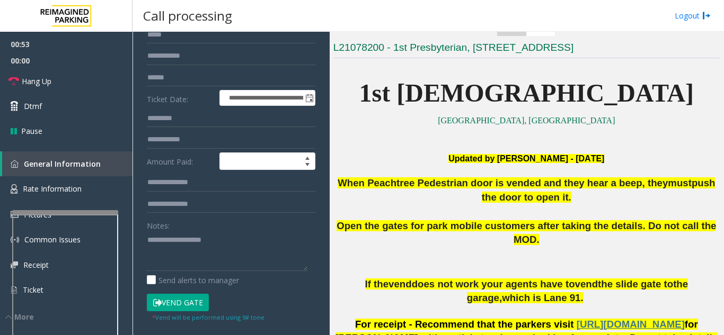
type input "**********"
click at [197, 312] on button "Vend Gate" at bounding box center [178, 303] width 62 height 18
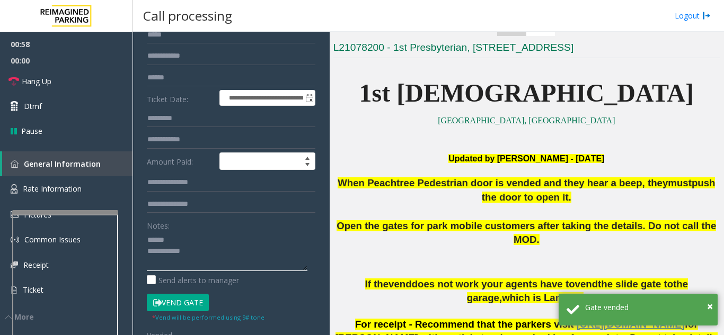
click at [188, 247] on textarea at bounding box center [227, 252] width 161 height 40
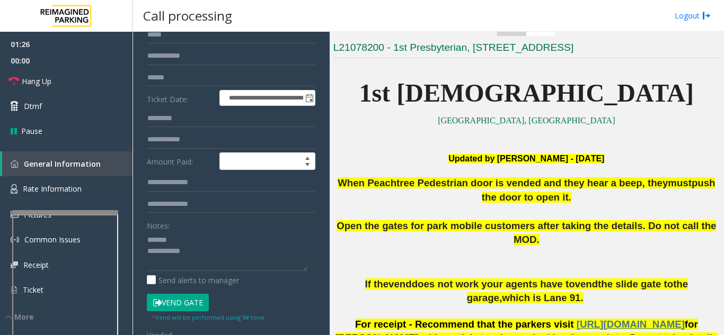
click at [190, 309] on button "Vend Gate" at bounding box center [178, 303] width 62 height 18
click at [207, 250] on textarea at bounding box center [227, 252] width 161 height 40
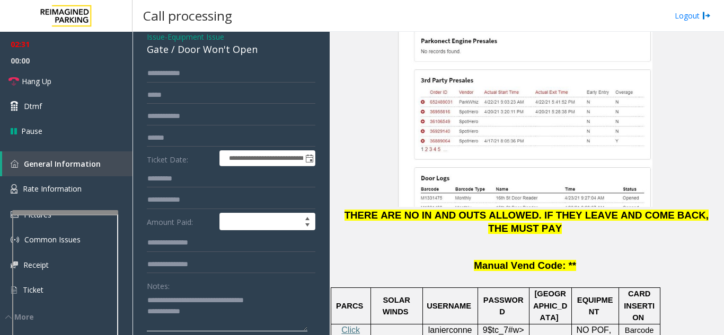
scroll to position [0, 0]
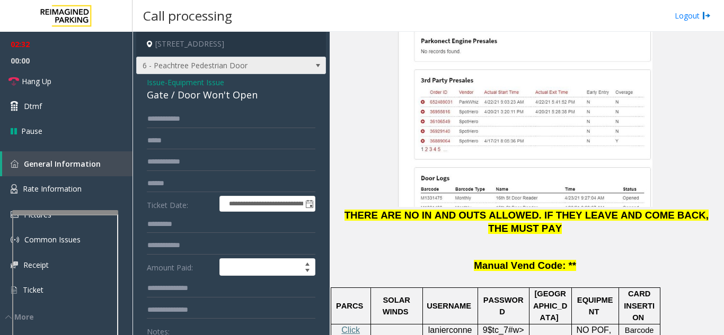
click at [314, 70] on span at bounding box center [318, 65] width 8 height 8
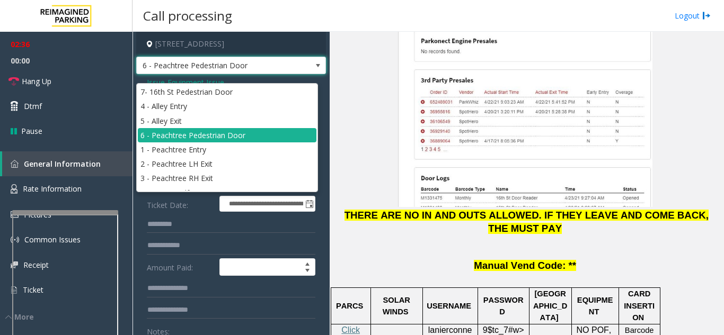
click at [372, 83] on p "ASK CUSTOMER IF THEY HAVE ALREADY SCANNED IN/OUT ONCE AND VERIFY IN PARKONECT T…" at bounding box center [526, 77] width 386 height 317
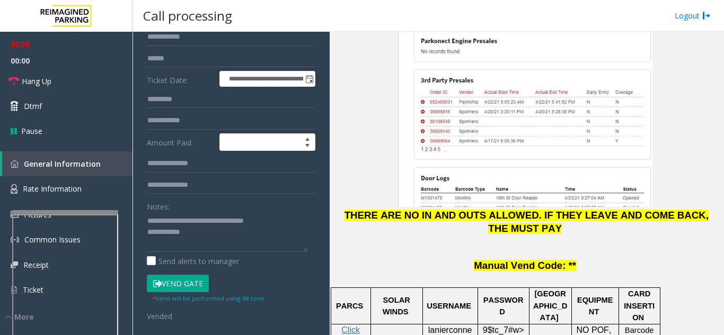
scroll to position [212, 0]
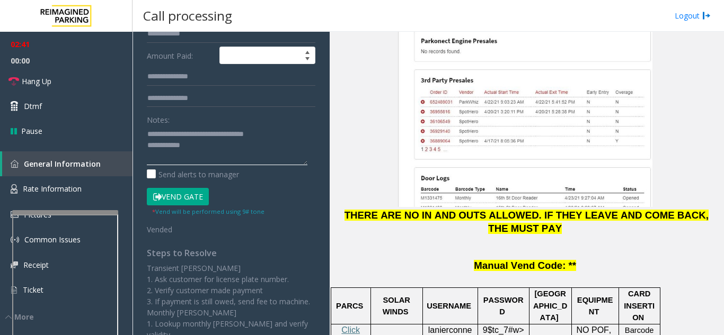
click at [235, 158] on textarea at bounding box center [227, 146] width 161 height 40
click at [202, 206] on button "Vend Gate" at bounding box center [178, 197] width 62 height 18
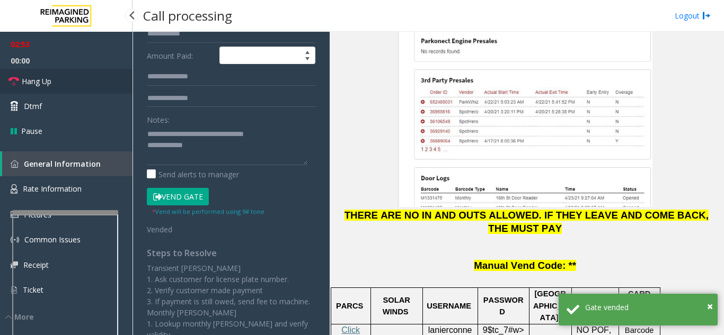
click at [51, 73] on link "Hang Up" at bounding box center [66, 81] width 132 height 25
click at [209, 157] on textarea at bounding box center [227, 146] width 161 height 40
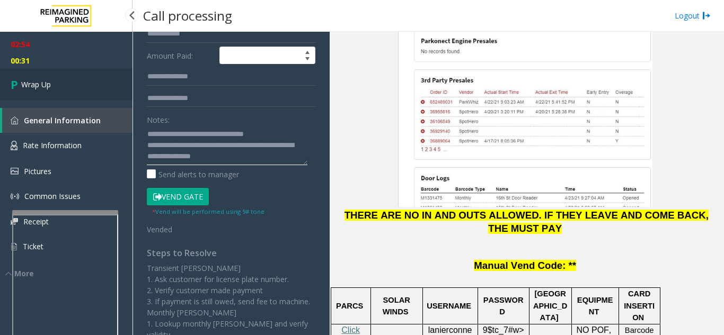
type textarea "**********"
click at [34, 79] on span "Wrap Up" at bounding box center [36, 84] width 30 height 11
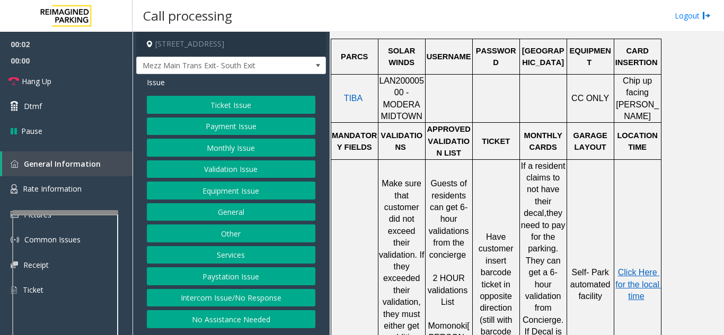
scroll to position [530, 0]
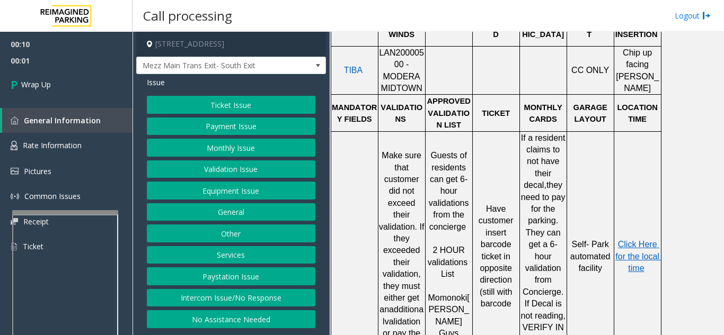
click at [255, 300] on button "Intercom Issue/No Response" at bounding box center [231, 298] width 168 height 18
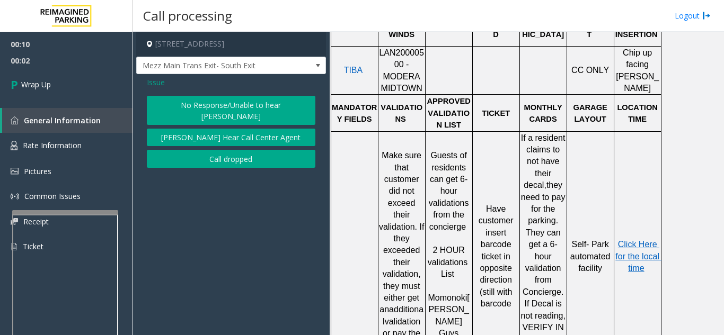
click at [256, 150] on button "Call dropped" at bounding box center [231, 159] width 168 height 18
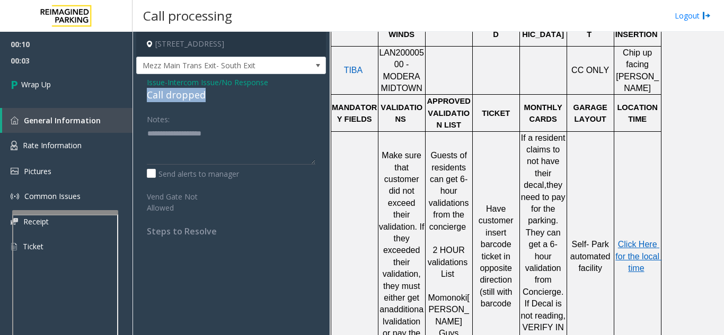
drag, startPoint x: 145, startPoint y: 95, endPoint x: 215, endPoint y: 95, distance: 69.9
click at [215, 95] on div "Issue - Intercom Issue/No Response Call dropped Notes: Send alerts to manager V…" at bounding box center [231, 160] width 190 height 173
type textarea "**********"
click at [221, 118] on div "Notes:" at bounding box center [231, 137] width 168 height 55
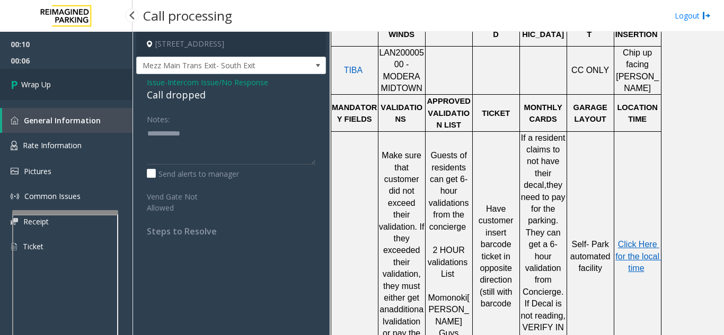
click at [94, 92] on link "Wrap Up" at bounding box center [66, 84] width 132 height 31
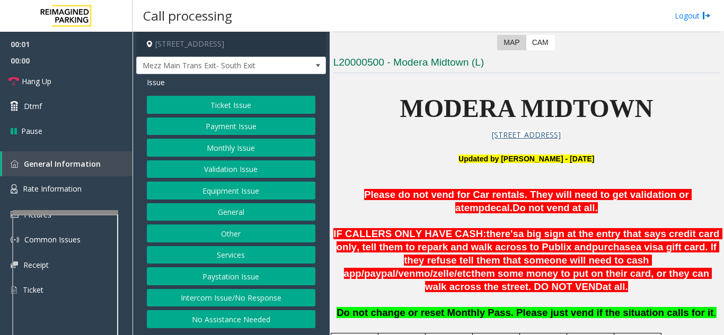
scroll to position [212, 0]
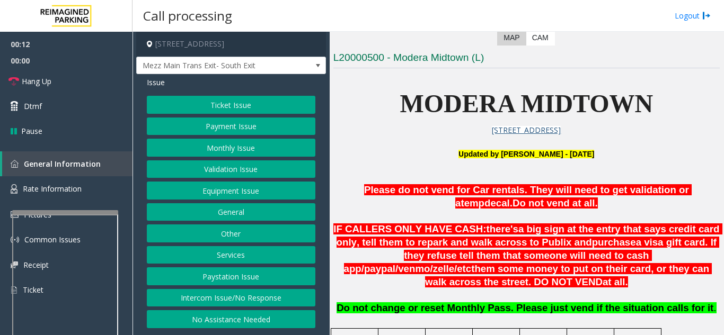
click at [181, 298] on button "Intercom Issue/No Response" at bounding box center [231, 298] width 168 height 18
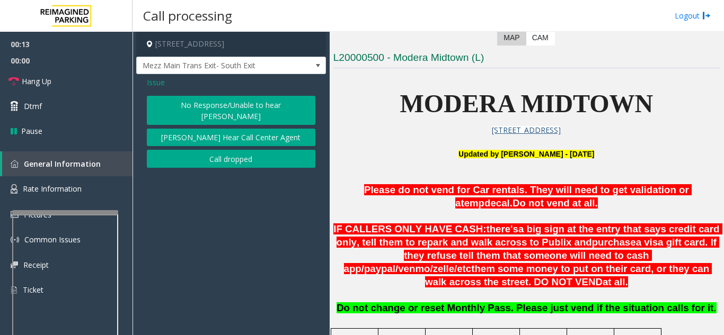
click at [243, 102] on button "No Response/Unable to hear [PERSON_NAME]" at bounding box center [231, 110] width 168 height 29
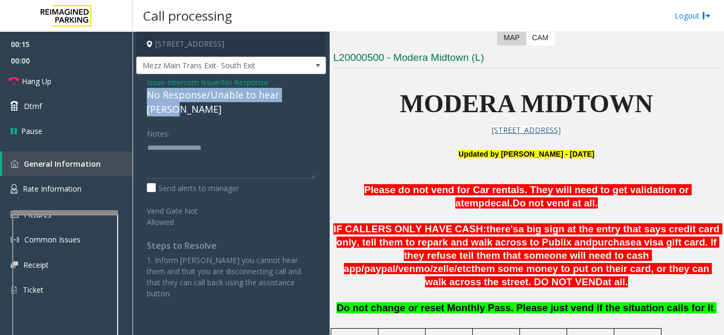
drag, startPoint x: 147, startPoint y: 97, endPoint x: 310, endPoint y: 92, distance: 163.3
click at [310, 92] on div "No Response/Unable to hear [PERSON_NAME]" at bounding box center [231, 102] width 168 height 29
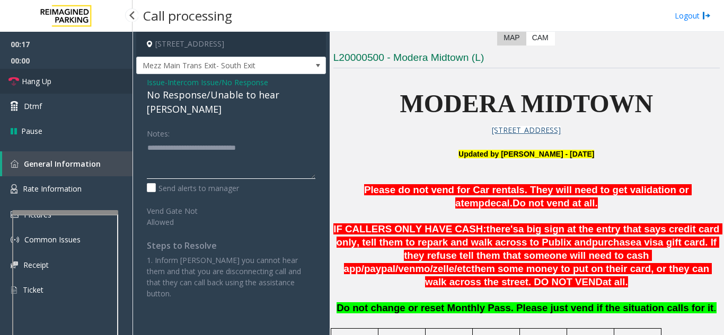
type textarea "**********"
click at [104, 87] on link "Hang Up" at bounding box center [66, 81] width 132 height 25
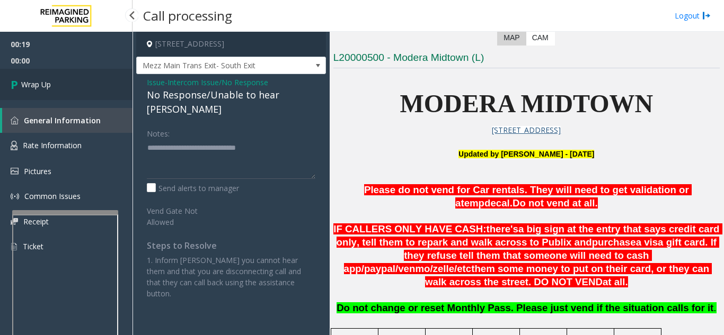
click at [104, 87] on link "Wrap Up" at bounding box center [66, 84] width 132 height 31
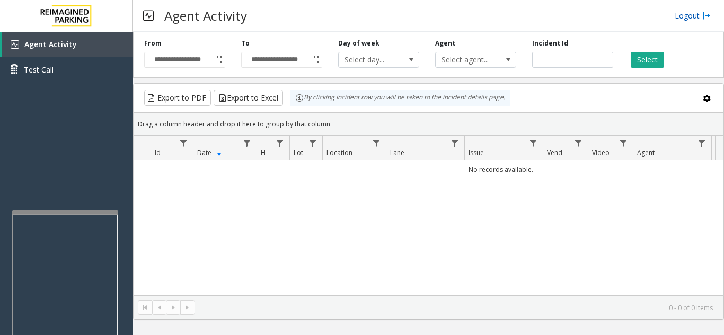
click at [682, 13] on link "Logout" at bounding box center [692, 15] width 36 height 11
